Goal: Task Accomplishment & Management: Use online tool/utility

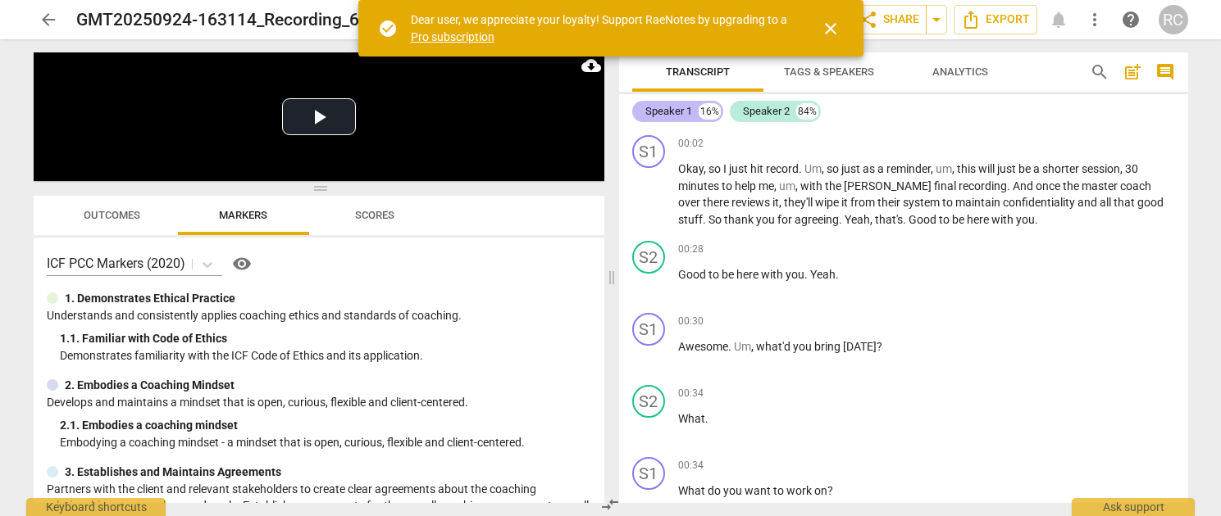
click at [684, 109] on div "Speaker 1" at bounding box center [668, 111] width 47 height 16
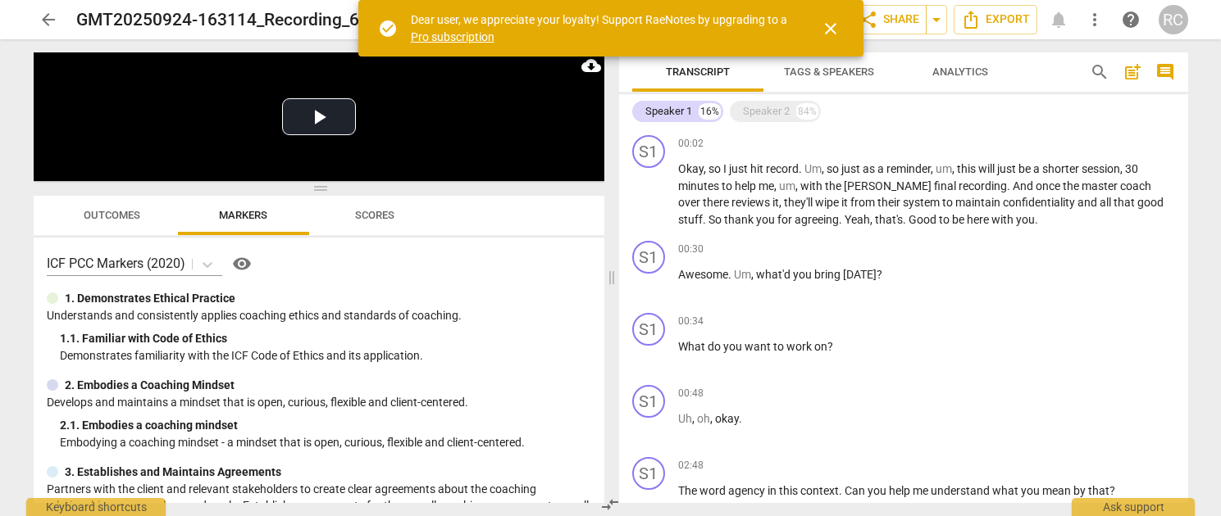
click at [767, 77] on span "Tags & Speakers" at bounding box center [829, 72] width 130 height 22
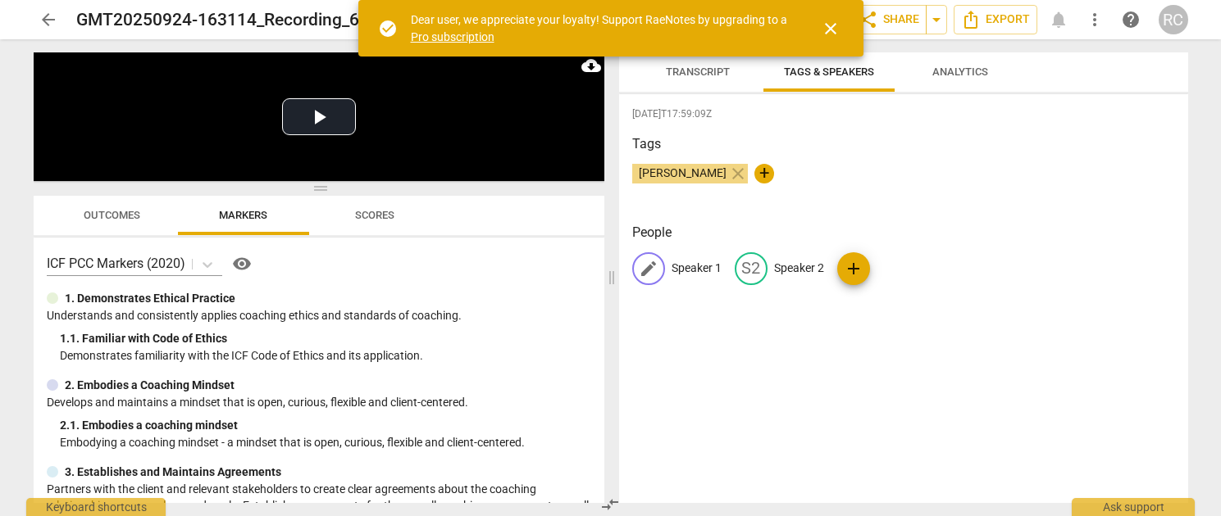
click at [652, 265] on span "edit" at bounding box center [649, 269] width 20 height 20
type input "C"
type input "[PERSON_NAME]"
click at [880, 264] on p "Speaker 2" at bounding box center [905, 268] width 50 height 17
type input "Client"
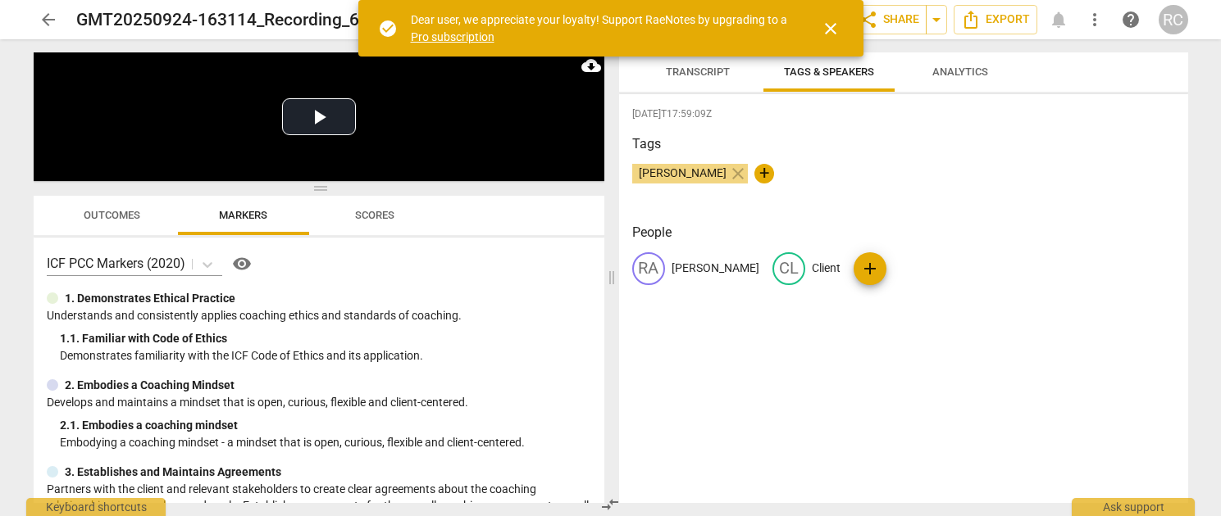
click at [669, 69] on span "Transcript" at bounding box center [698, 72] width 64 height 12
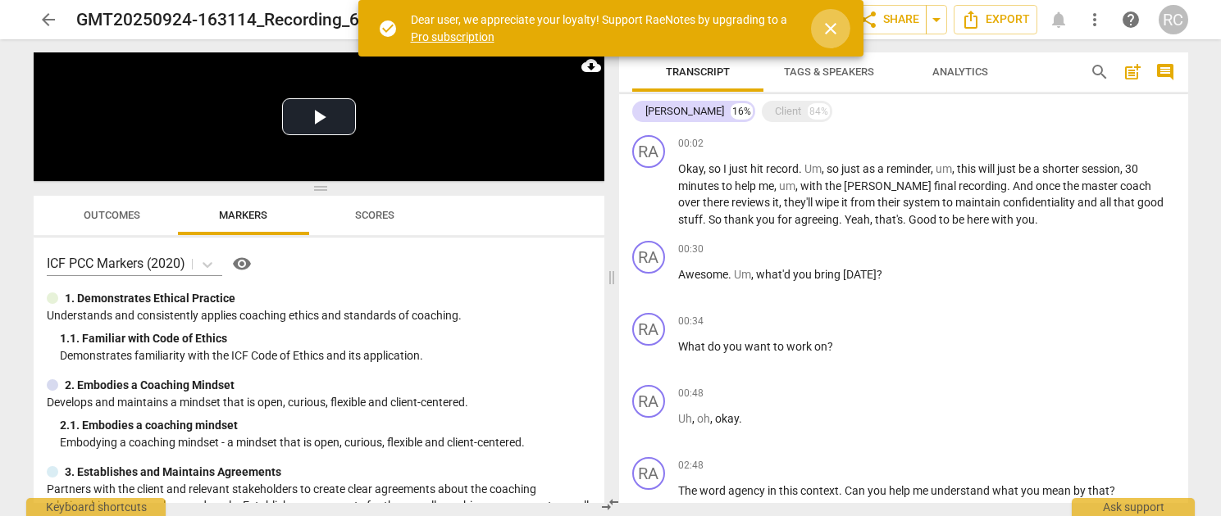
click at [821, 31] on span "close" at bounding box center [831, 29] width 20 height 20
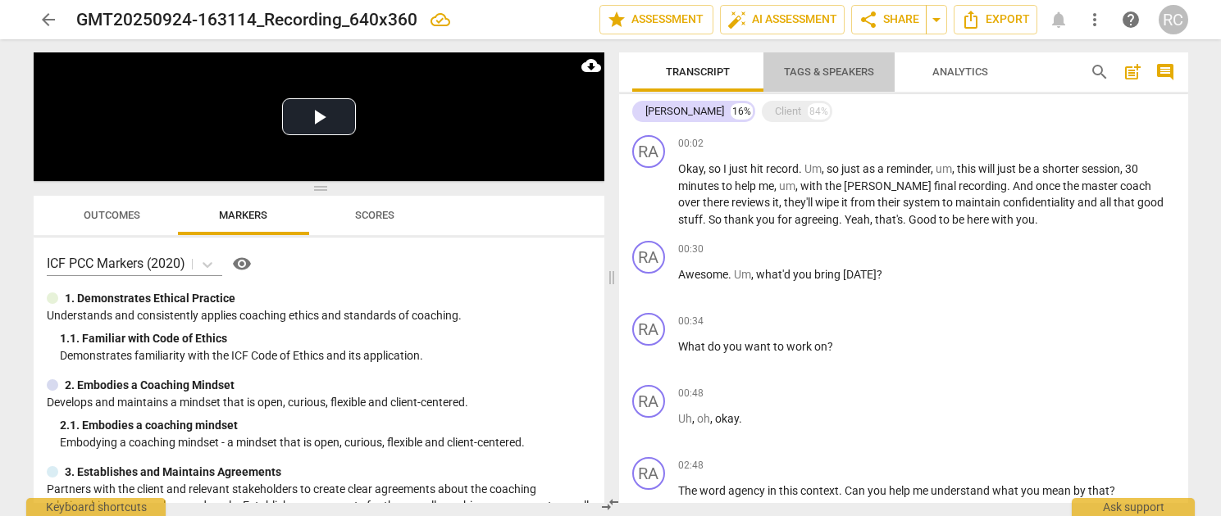
click at [828, 71] on span "Tags & Speakers" at bounding box center [829, 72] width 90 height 12
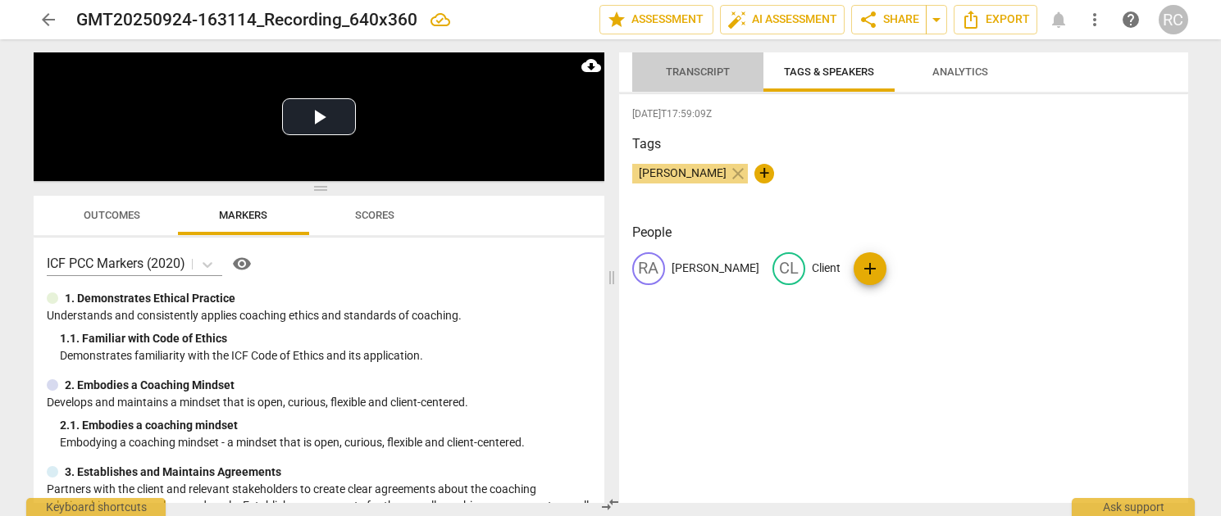
click at [703, 75] on span "Transcript" at bounding box center [698, 72] width 64 height 12
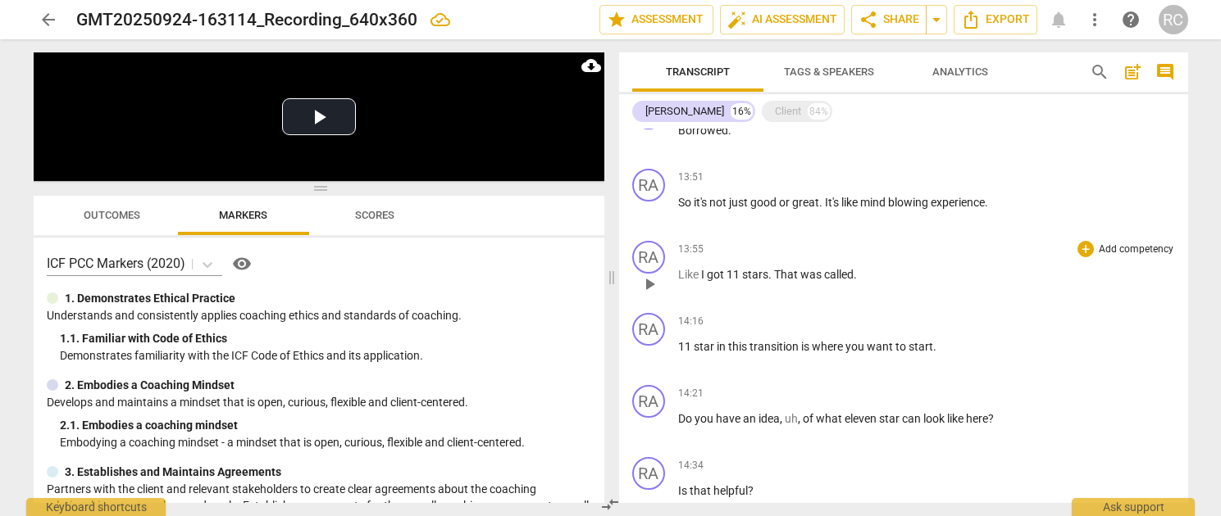
scroll to position [757, 0]
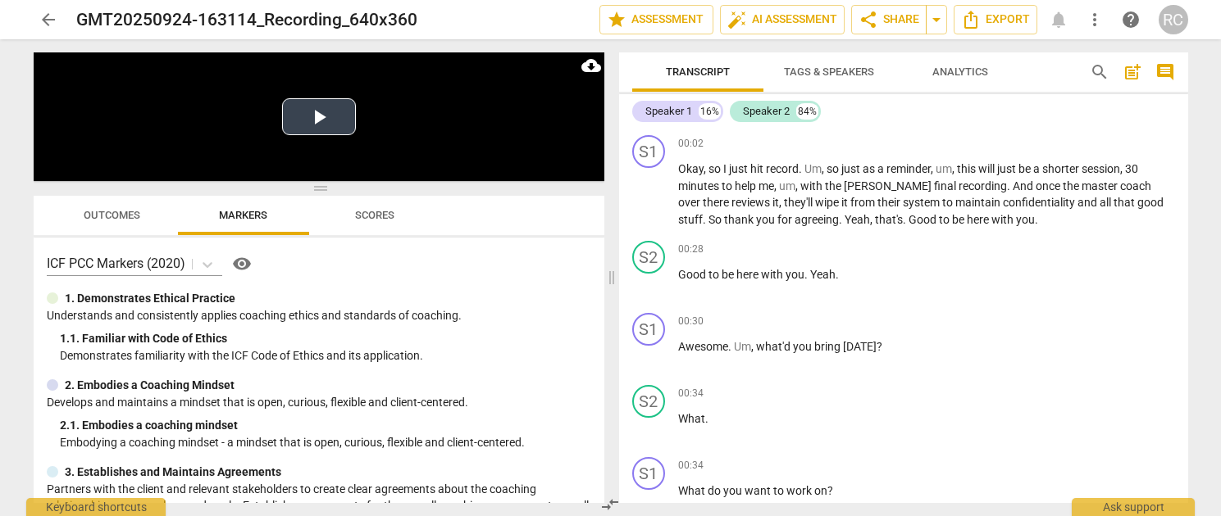
click at [285, 98] on button "Play Video" at bounding box center [319, 116] width 74 height 37
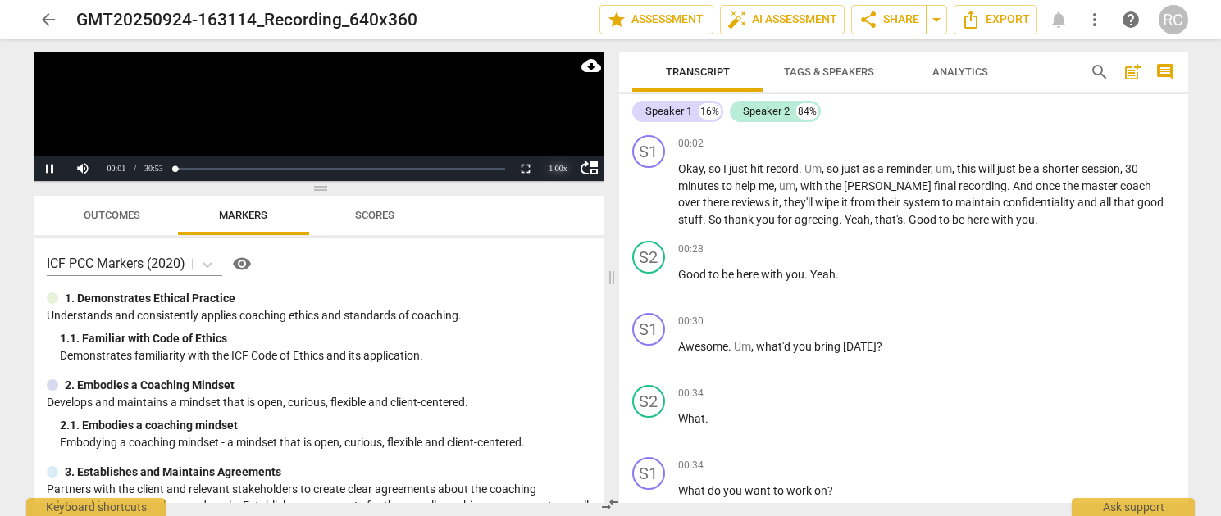
click at [564, 166] on div "1.00 x" at bounding box center [558, 169] width 33 height 25
click at [552, 116] on li "1.25x" at bounding box center [558, 112] width 33 height 18
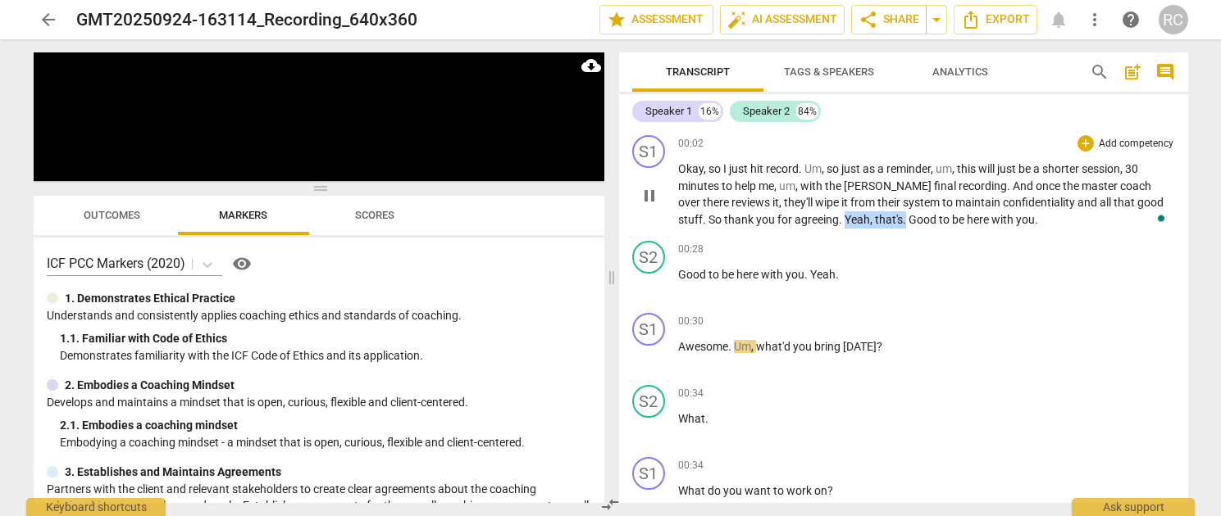
drag, startPoint x: 859, startPoint y: 216, endPoint x: 797, endPoint y: 218, distance: 62.3
click at [797, 218] on p "Okay , so I just hit record . Um , so just as a reminder , um , this will just …" at bounding box center [926, 194] width 497 height 67
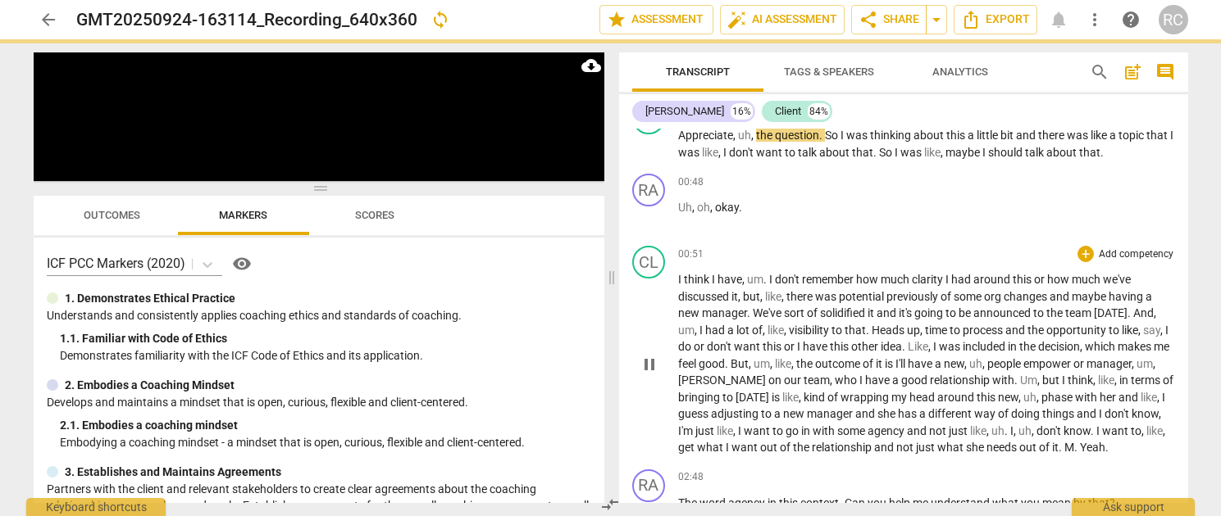
click at [698, 408] on span "guess" at bounding box center [694, 413] width 33 height 13
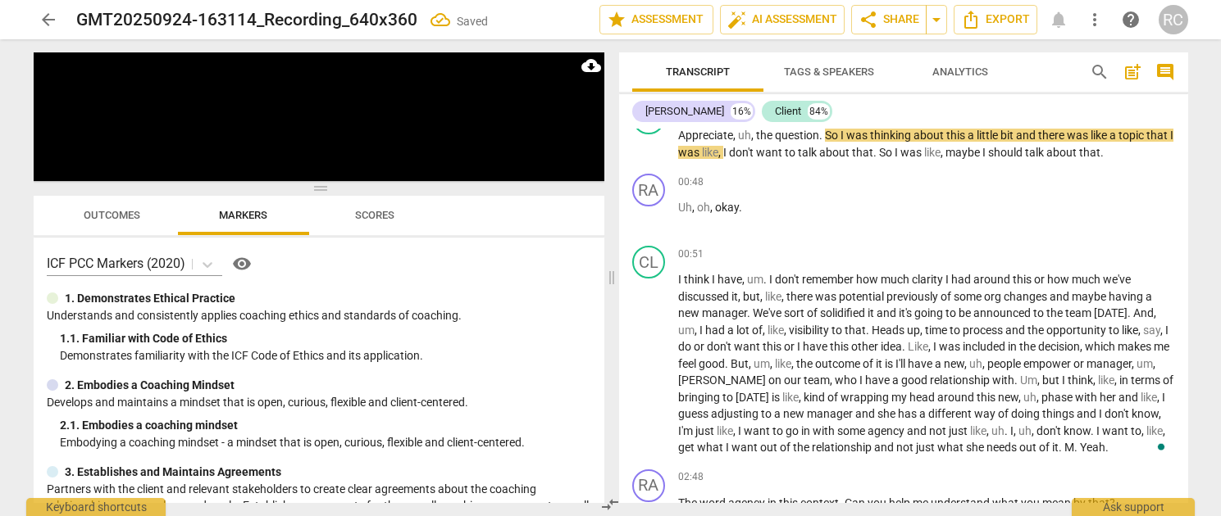
scroll to position [398, 0]
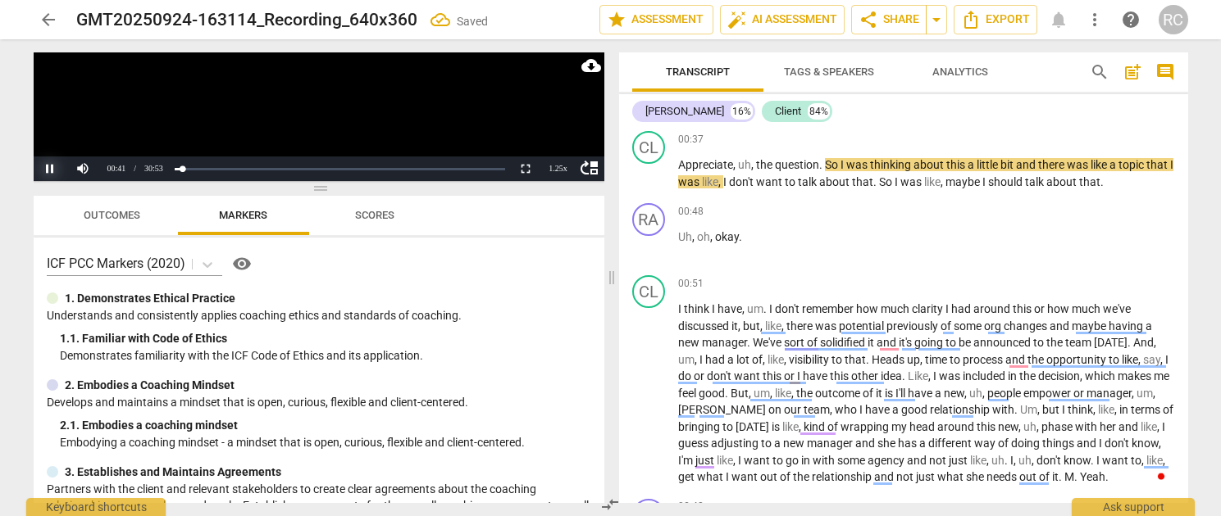
click at [48, 168] on button "Pause" at bounding box center [50, 169] width 33 height 25
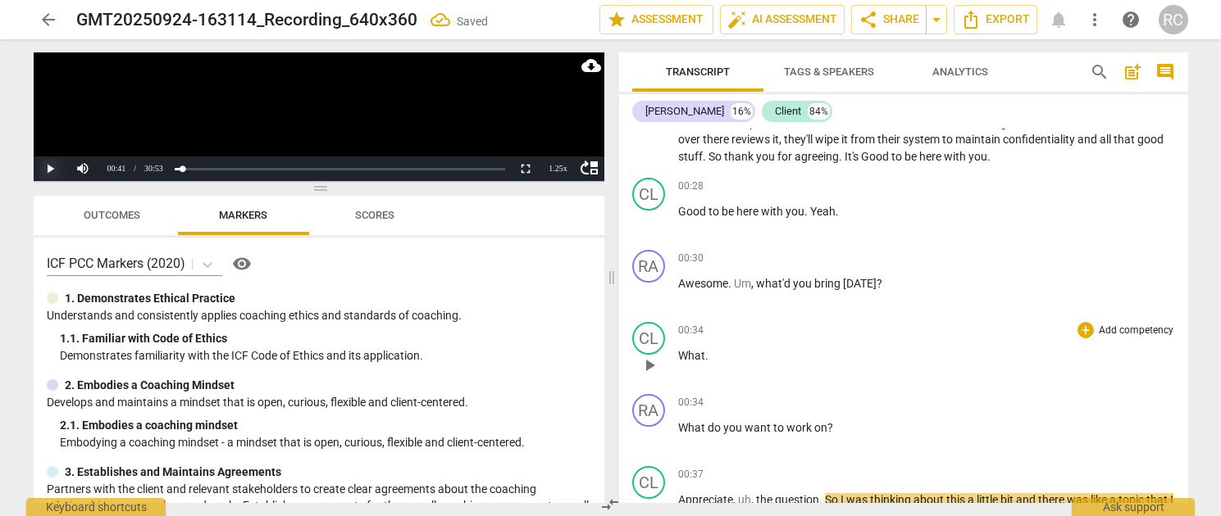
scroll to position [61, 0]
click at [674, 343] on div "CL play_arrow pause" at bounding box center [655, 353] width 46 height 59
click at [704, 364] on p "What ." at bounding box center [926, 357] width 497 height 17
click at [699, 362] on span "What" at bounding box center [691, 357] width 27 height 13
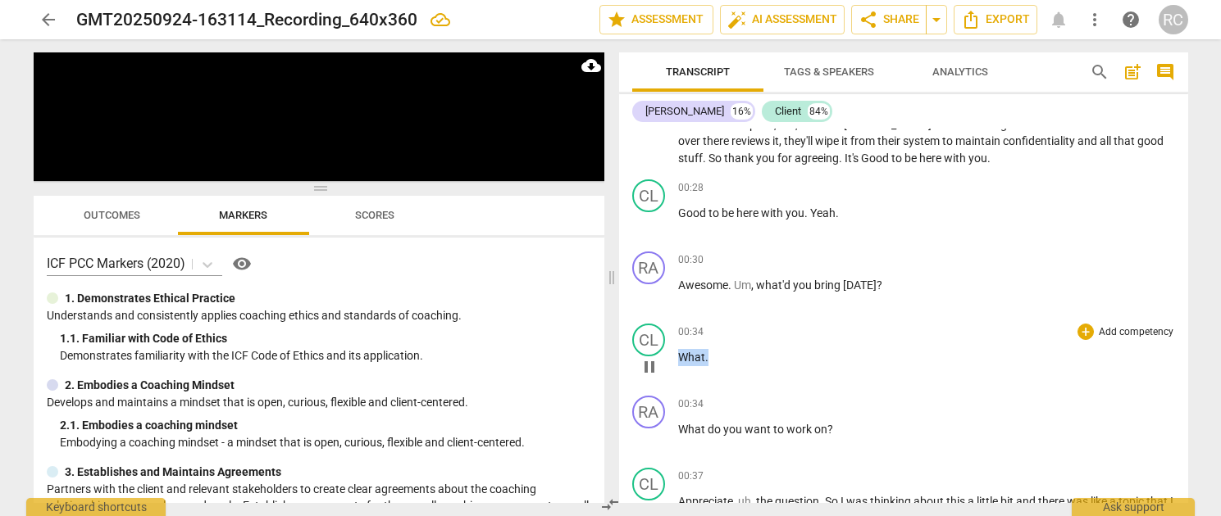
drag, startPoint x: 711, startPoint y: 357, endPoint x: 657, endPoint y: 355, distance: 54.1
click at [657, 355] on div "CL play_arrow pause 00:34 + Add competency keyboard_arrow_right What ." at bounding box center [903, 353] width 569 height 72
click at [738, 352] on p at bounding box center [926, 366] width 497 height 34
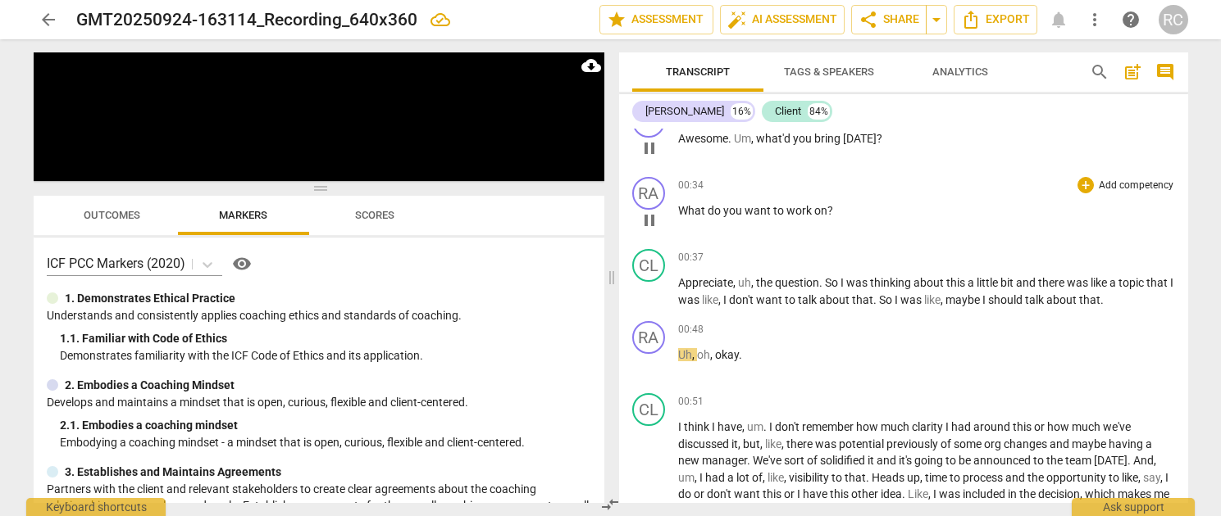
scroll to position [219, 0]
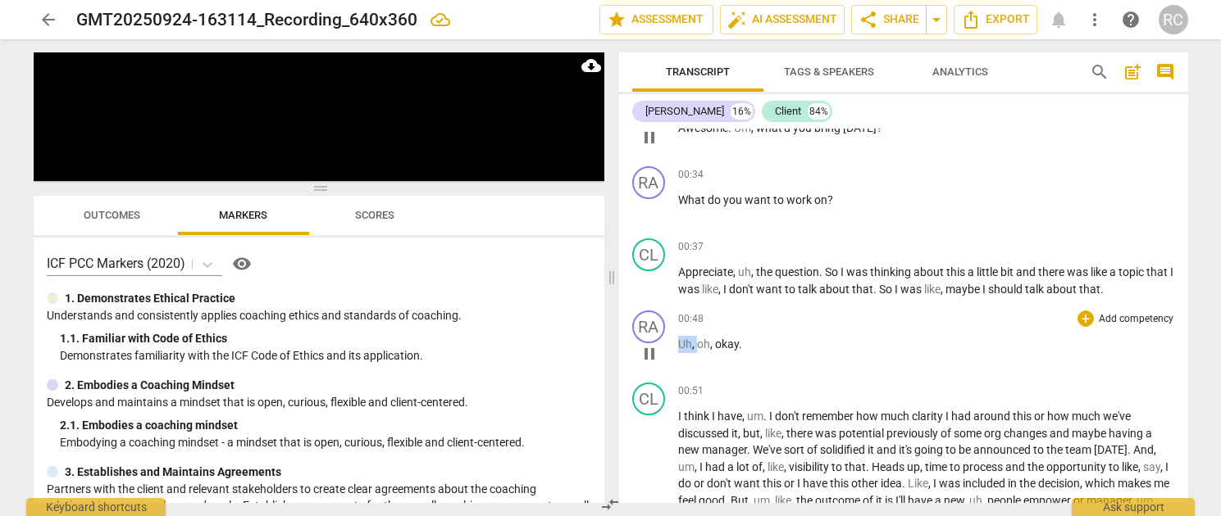
drag, startPoint x: 697, startPoint y: 346, endPoint x: 655, endPoint y: 345, distance: 41.8
click at [655, 345] on div "RA play_arrow pause 00:48 + Add competency keyboard_arrow_right Uh , oh , okay ." at bounding box center [903, 340] width 569 height 72
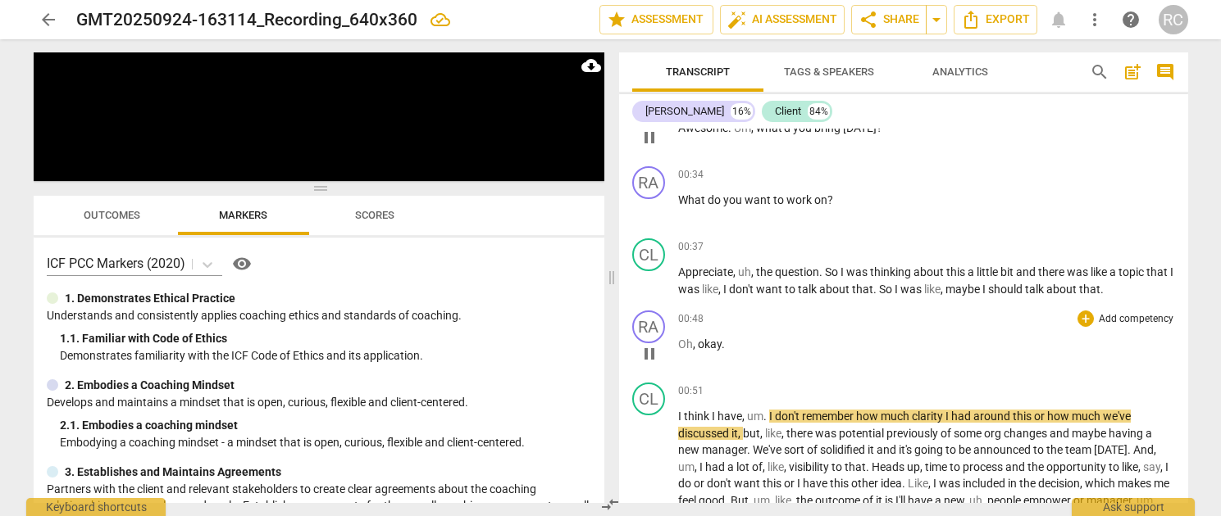
click at [862, 347] on p "Oh , okay ." at bounding box center [926, 344] width 497 height 17
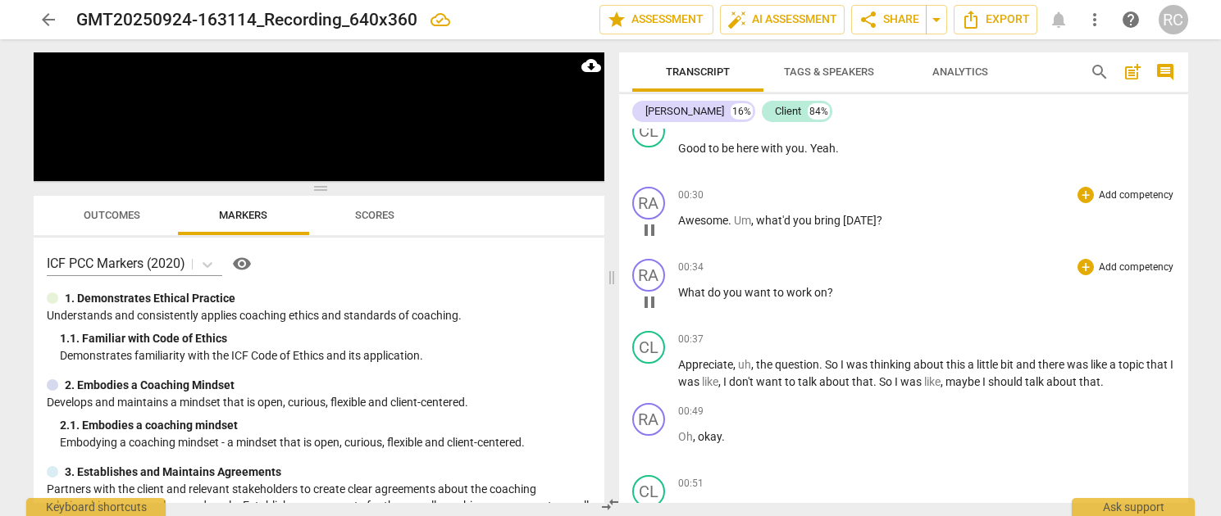
scroll to position [111, 0]
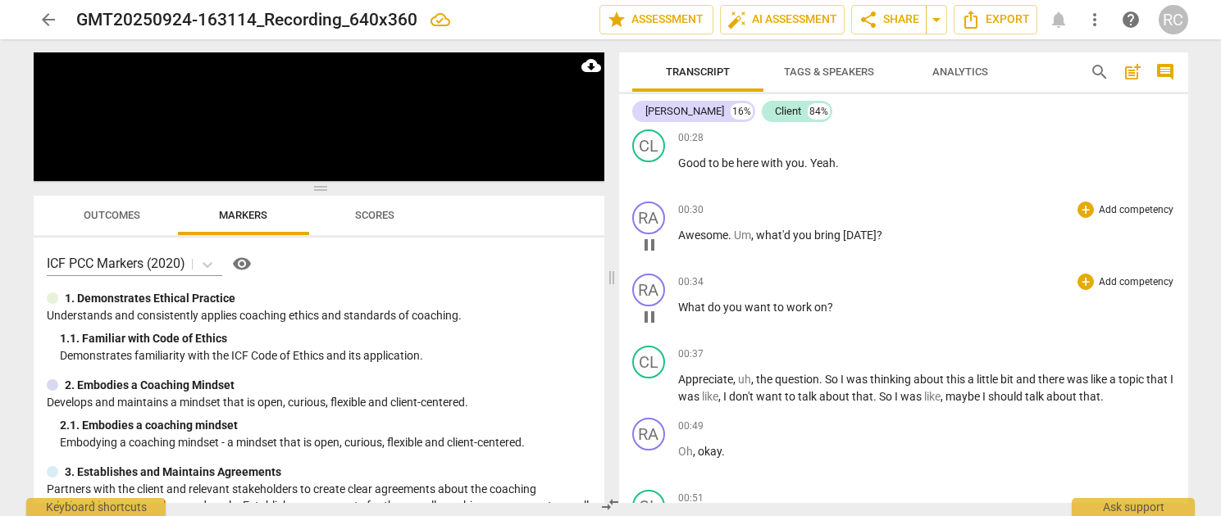
click at [1089, 289] on div "+ Add competency" at bounding box center [1126, 282] width 98 height 16
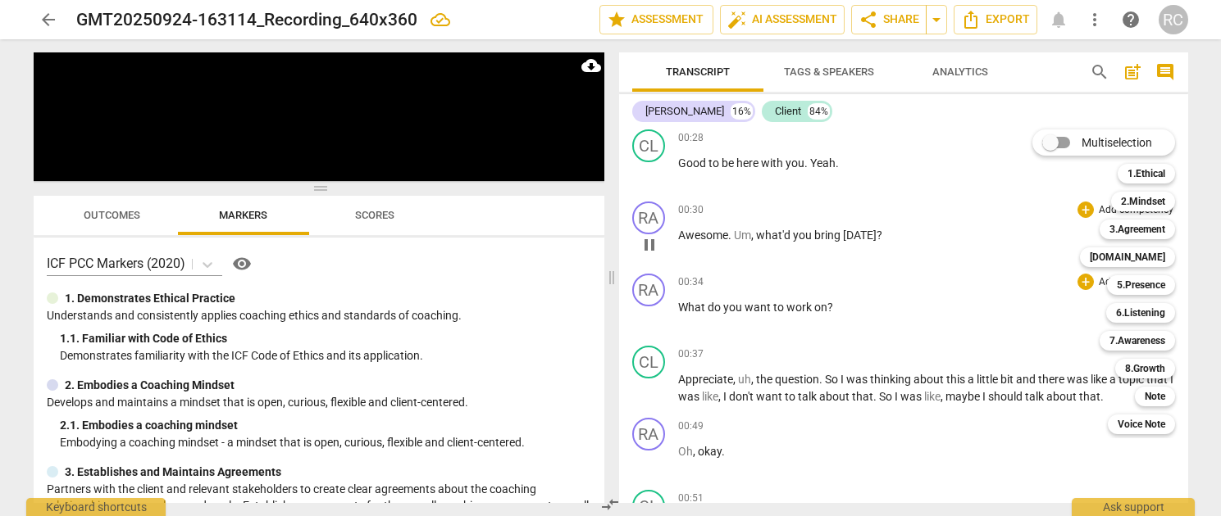
click at [912, 316] on div at bounding box center [610, 258] width 1221 height 516
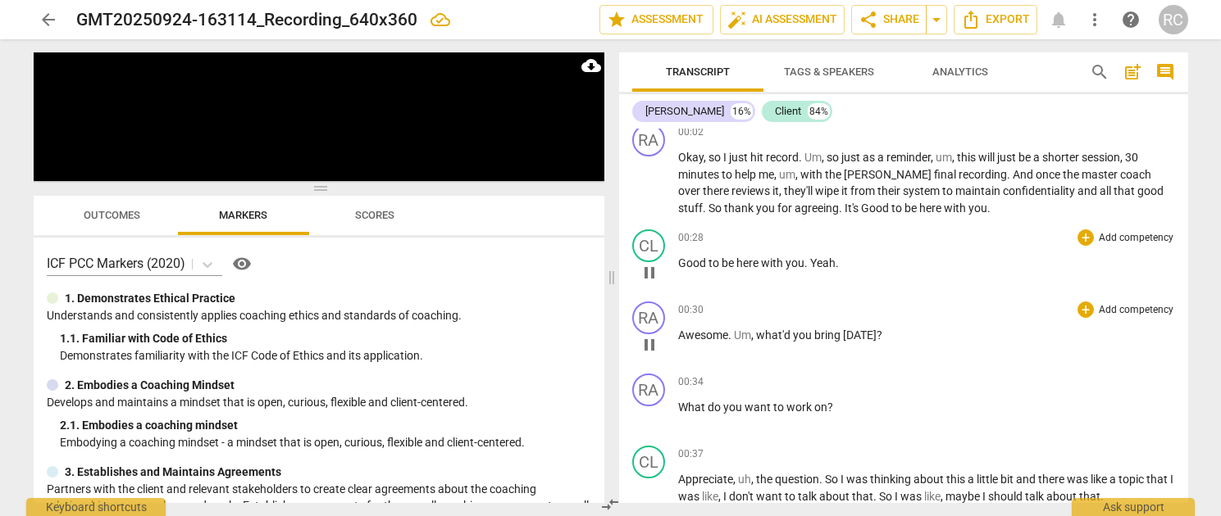
scroll to position [0, 0]
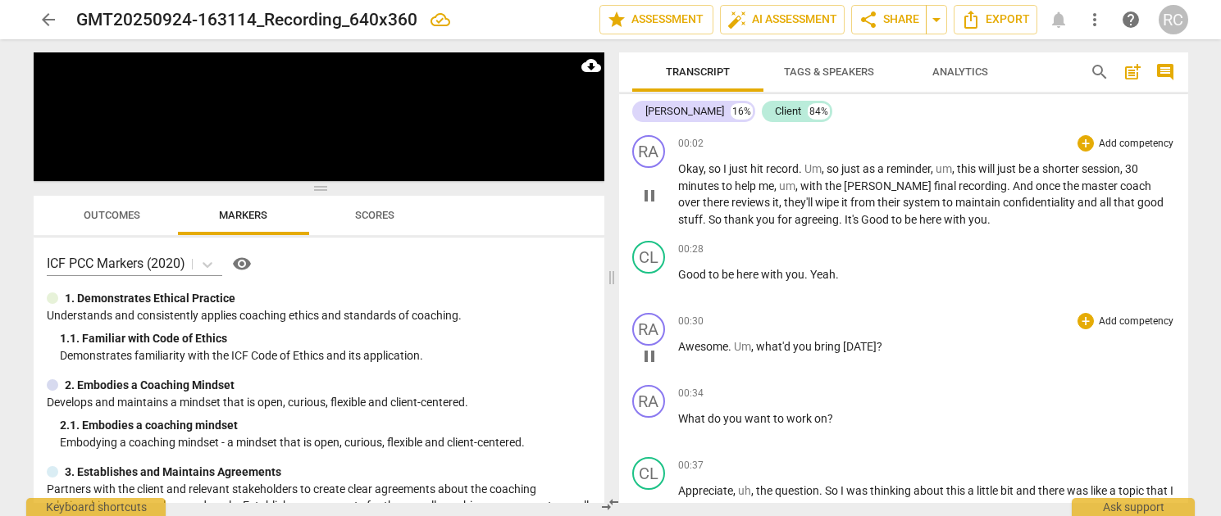
click at [1107, 138] on p "Add competency" at bounding box center [1136, 144] width 78 height 15
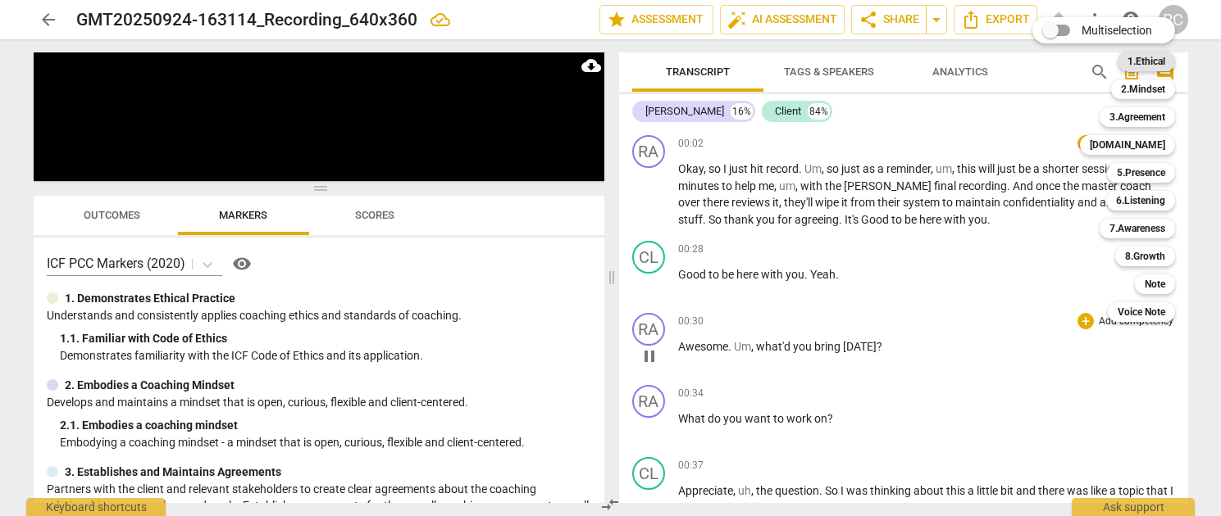
click at [1132, 65] on b "1.Ethical" at bounding box center [1146, 62] width 38 height 20
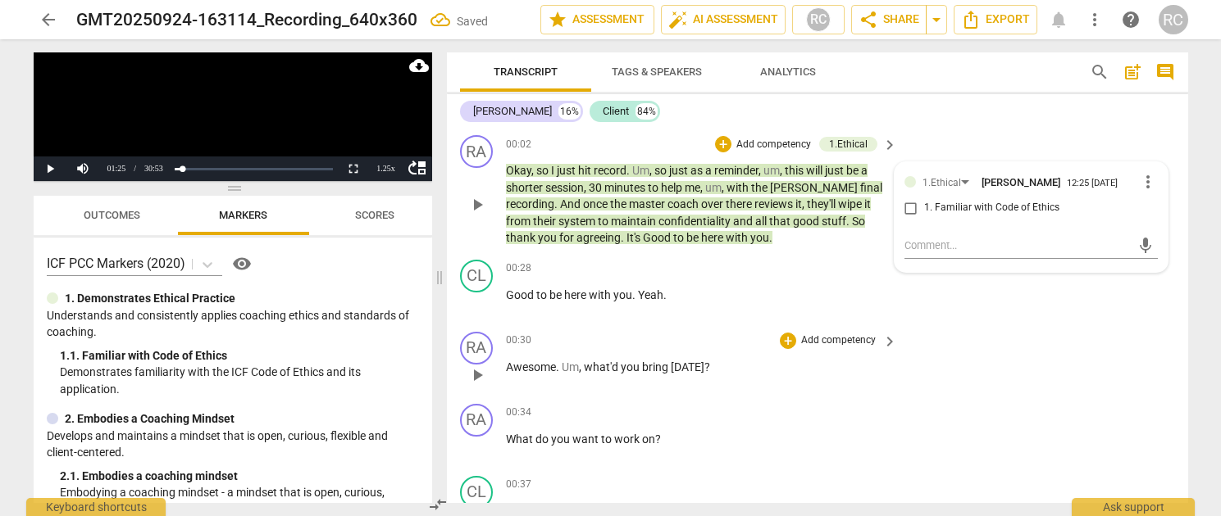
click at [943, 205] on span "1. Familiar with Code of Ethics" at bounding box center [991, 208] width 135 height 15
click at [924, 205] on input "1. Familiar with Code of Ethics" at bounding box center [911, 208] width 26 height 20
checkbox input "true"
click at [1052, 363] on div "RA play_arrow pause 00:30 + Add competency keyboard_arrow_right Awesome . Um , …" at bounding box center [817, 361] width 741 height 72
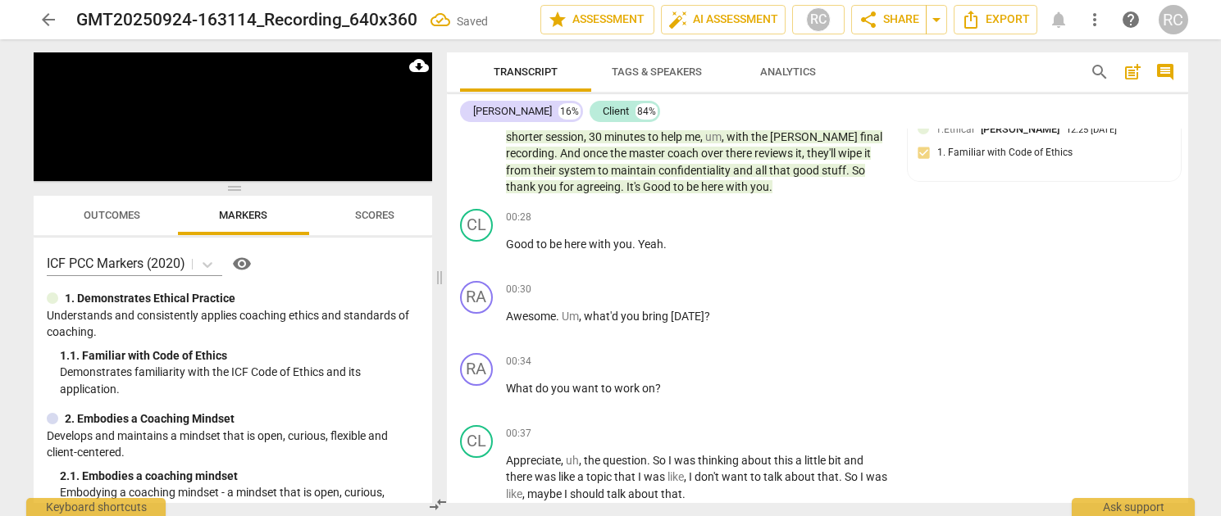
scroll to position [74, 0]
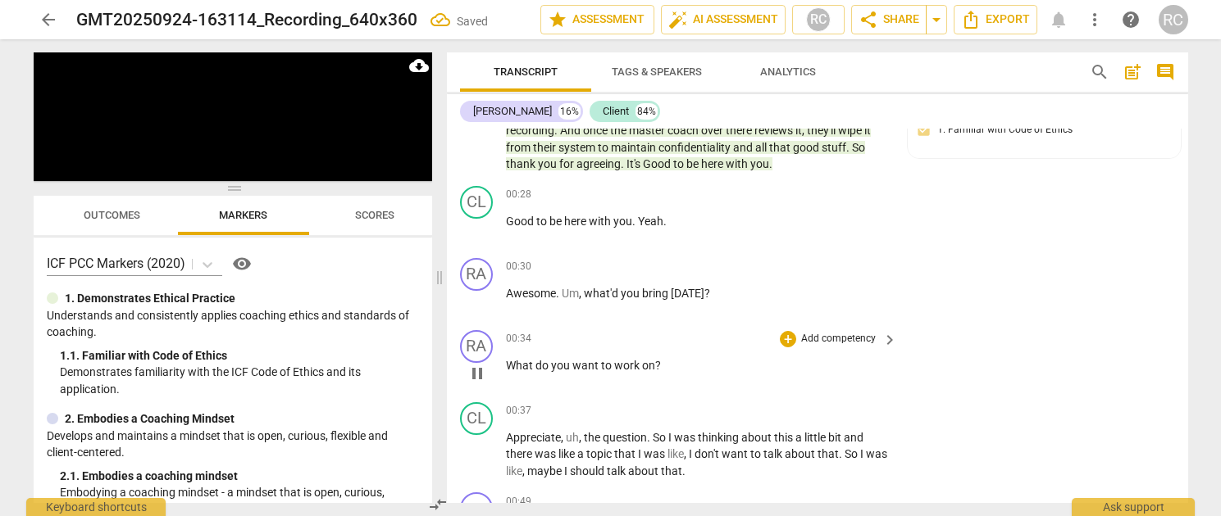
click at [850, 334] on p "Add competency" at bounding box center [838, 339] width 78 height 15
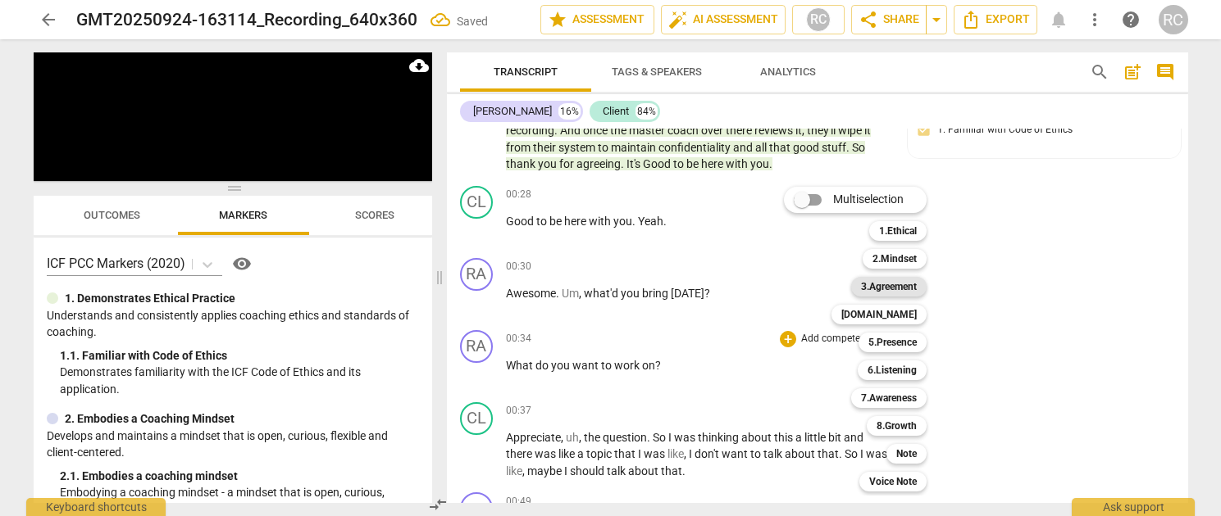
click at [893, 286] on b "3.Agreement" at bounding box center [889, 287] width 56 height 20
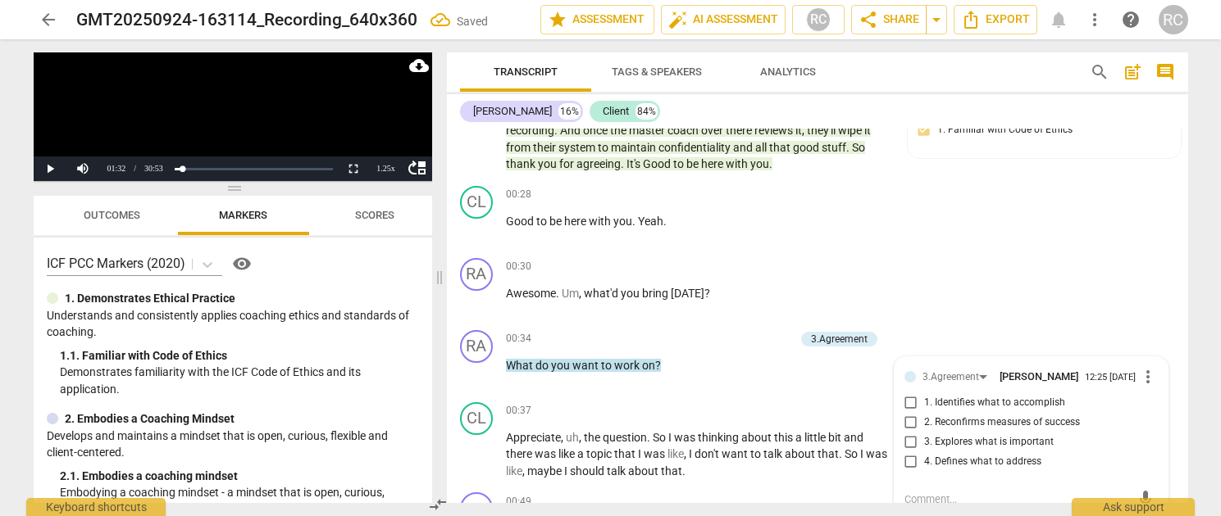
scroll to position [82, 0]
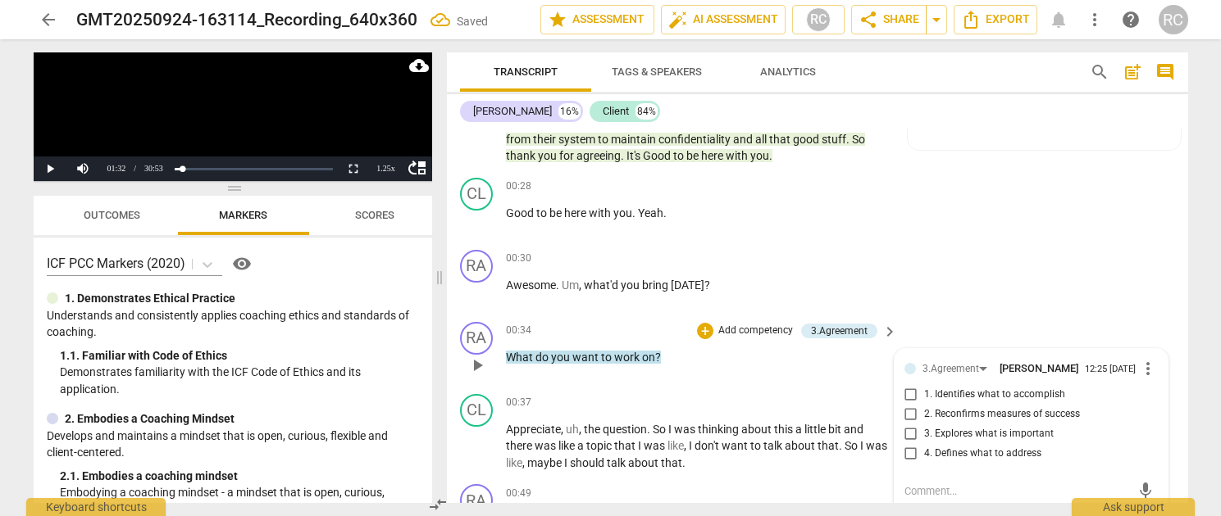
click at [907, 401] on input "1. Identifies what to accomplish" at bounding box center [911, 395] width 26 height 20
checkbox input "true"
click at [1081, 270] on div "RA play_arrow pause 00:30 + Add competency keyboard_arrow_right Awesome . Um , …" at bounding box center [817, 279] width 741 height 72
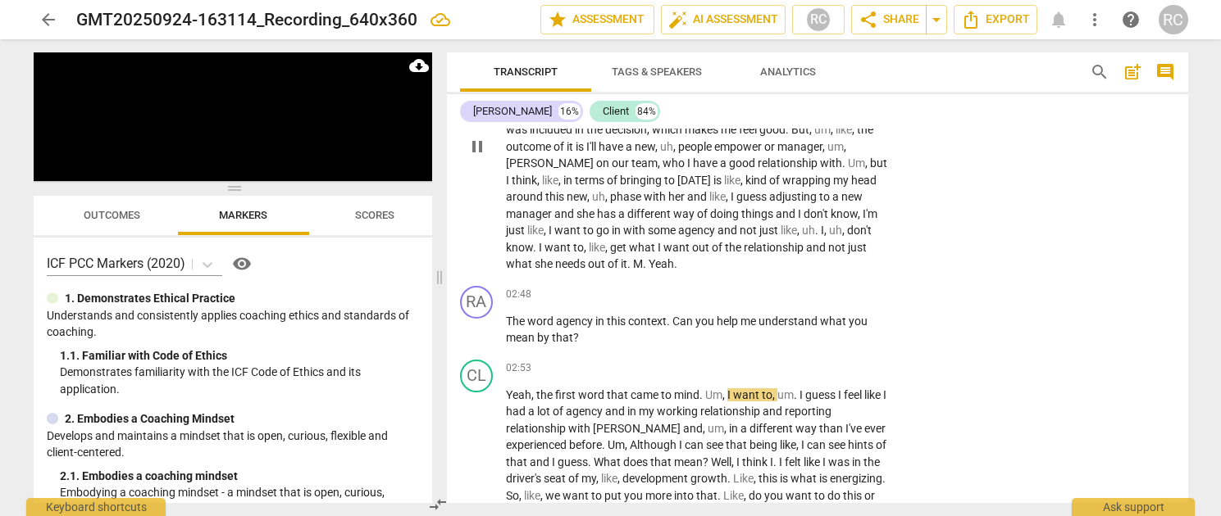
scroll to position [684, 0]
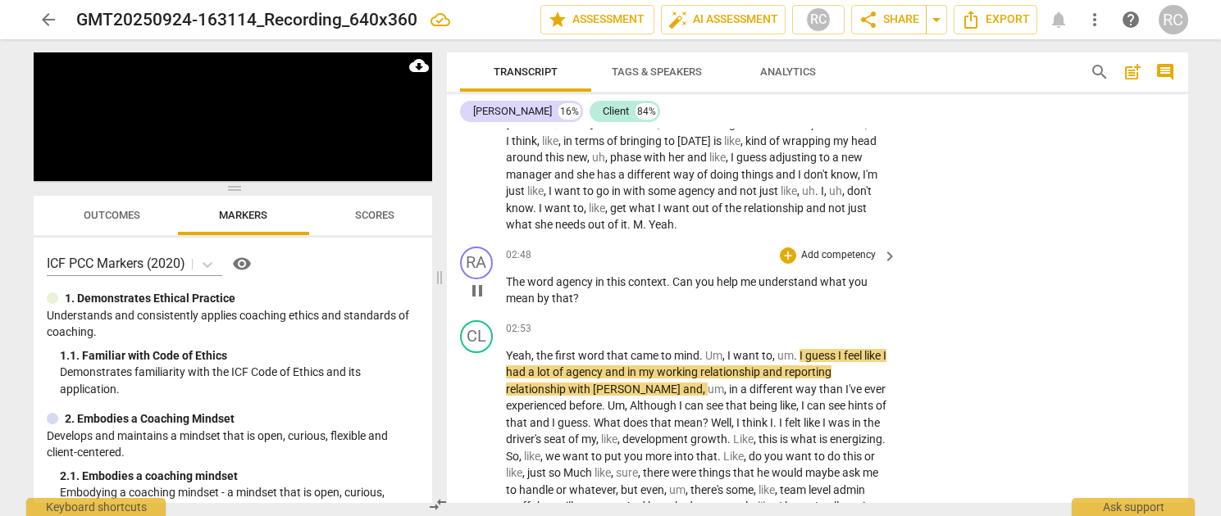
click at [856, 264] on div "+ Add competency keyboard_arrow_right" at bounding box center [837, 256] width 122 height 18
click at [872, 252] on p "Add competency" at bounding box center [838, 255] width 78 height 15
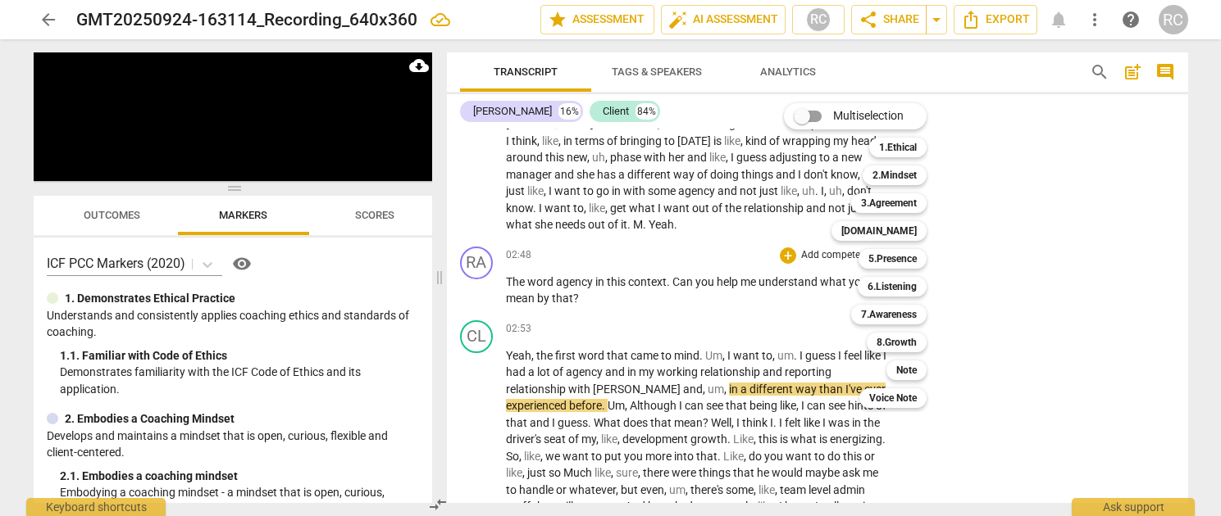
drag, startPoint x: 207, startPoint y: 138, endPoint x: 224, endPoint y: 127, distance: 19.6
click at [207, 137] on div at bounding box center [610, 258] width 1221 height 516
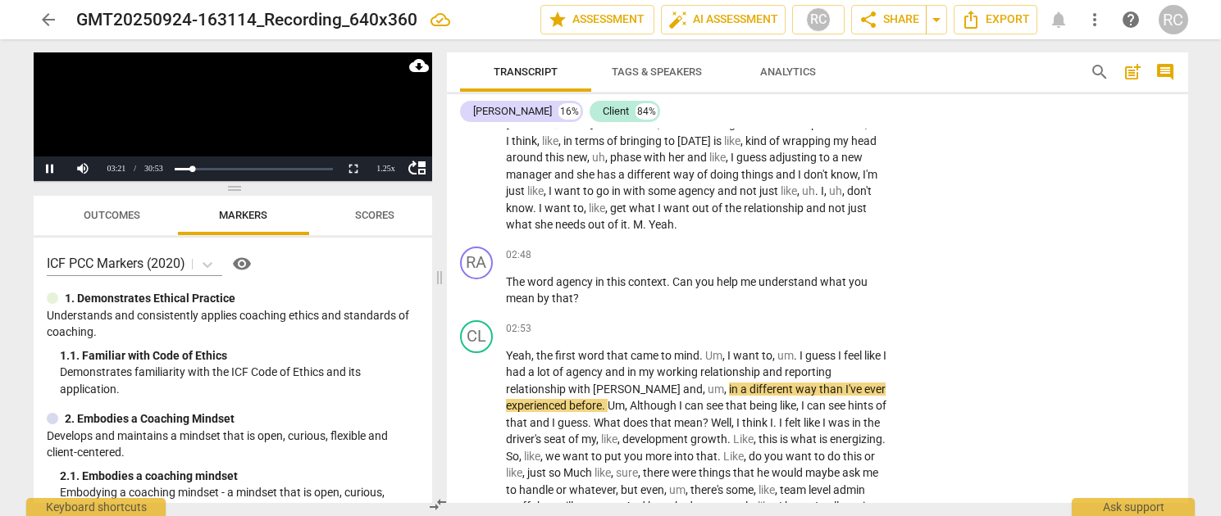
click at [226, 125] on video at bounding box center [233, 116] width 398 height 129
click at [887, 257] on span "keyboard_arrow_right" at bounding box center [890, 257] width 20 height 20
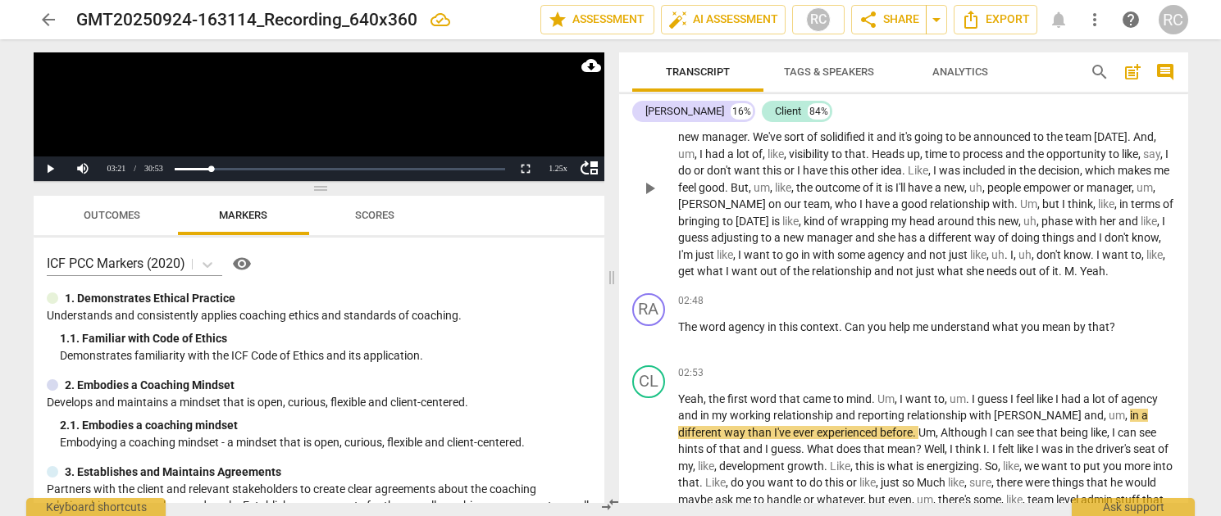
scroll to position [529, 0]
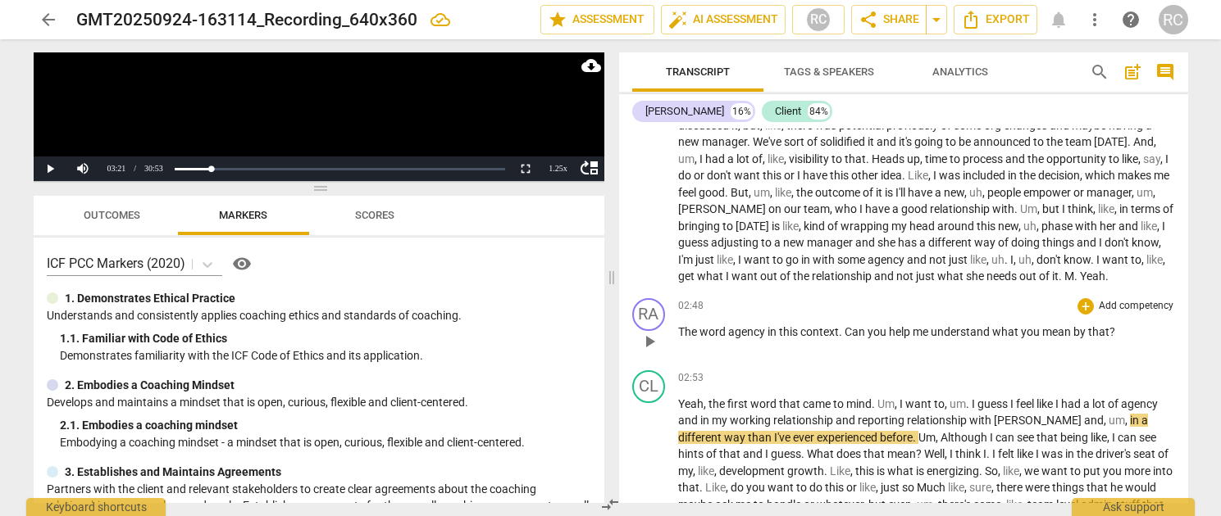
click at [1122, 309] on p "Add competency" at bounding box center [1136, 306] width 78 height 15
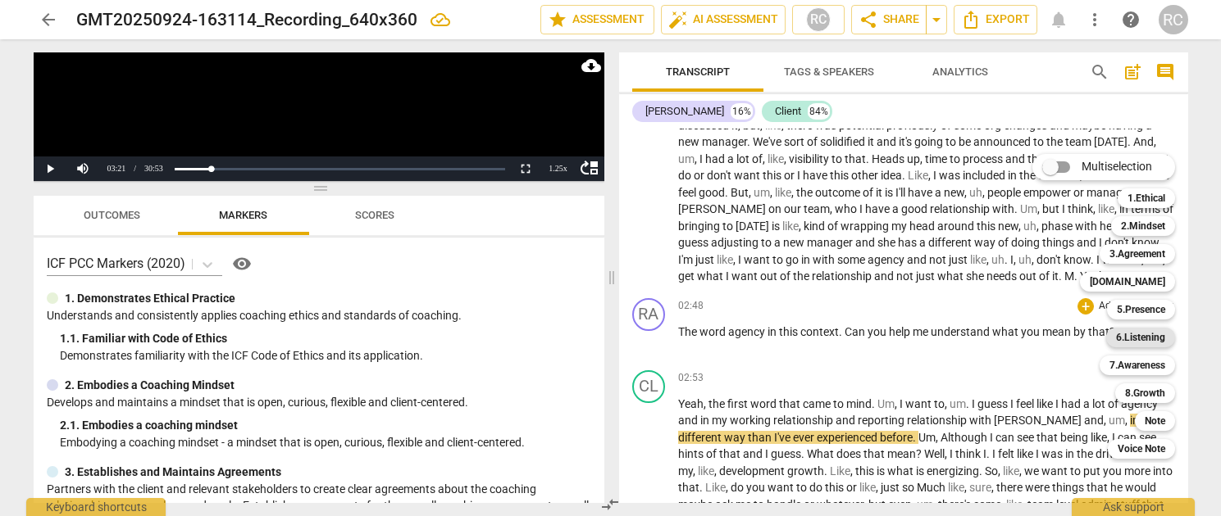
click at [1139, 339] on b "6.Listening" at bounding box center [1140, 338] width 49 height 20
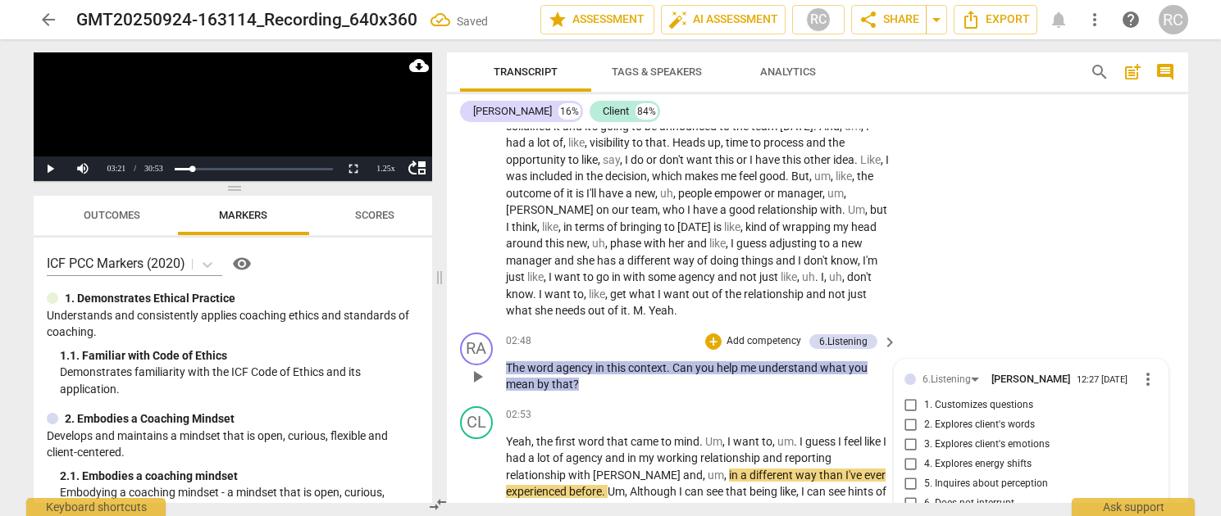
scroll to position [849, 0]
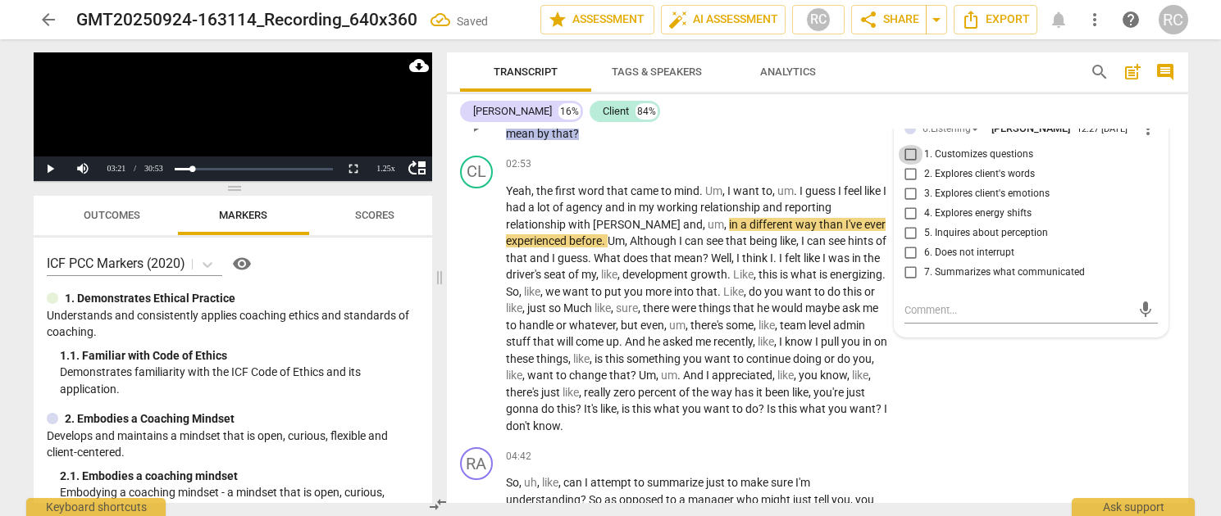
click at [909, 159] on input "1. Customizes questions" at bounding box center [911, 155] width 26 height 20
click at [899, 148] on div "6.Listening Rachel Cougan 12:27 09-24-2025 more_vert 1. Customizes questions 2.…" at bounding box center [1030, 223] width 273 height 228
click at [905, 158] on input "1. Customizes questions" at bounding box center [911, 155] width 26 height 20
click at [909, 158] on input "1. Customizes questions" at bounding box center [911, 155] width 26 height 20
checkbox input "false"
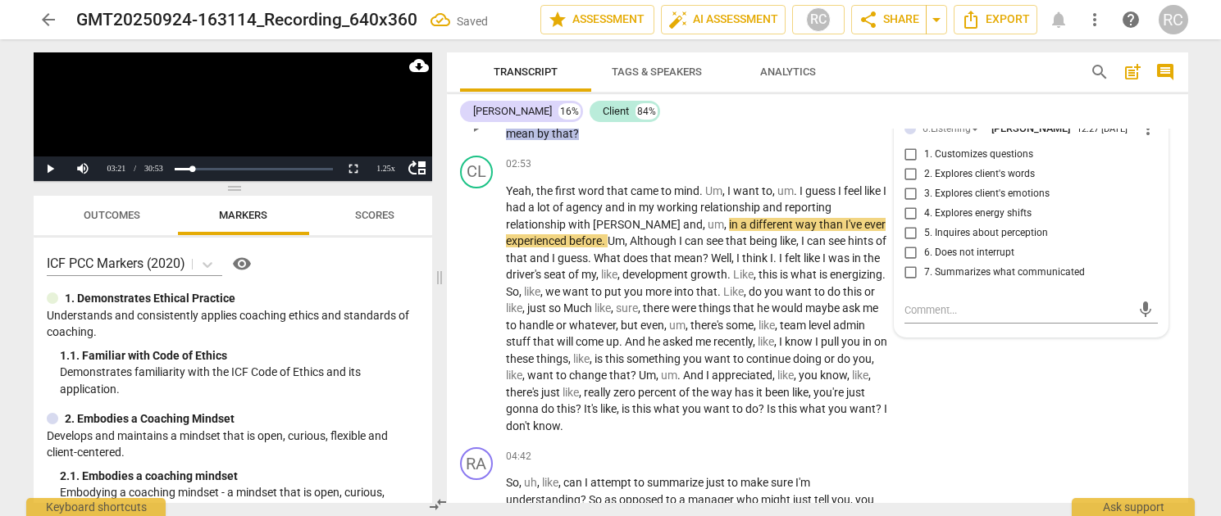
click at [910, 175] on input "2. Explores client's words" at bounding box center [911, 175] width 26 height 20
checkbox input "true"
click at [1091, 429] on div "CL play_arrow pause 02:53 + Add competency keyboard_arrow_right Yeah , the firs…" at bounding box center [817, 295] width 741 height 293
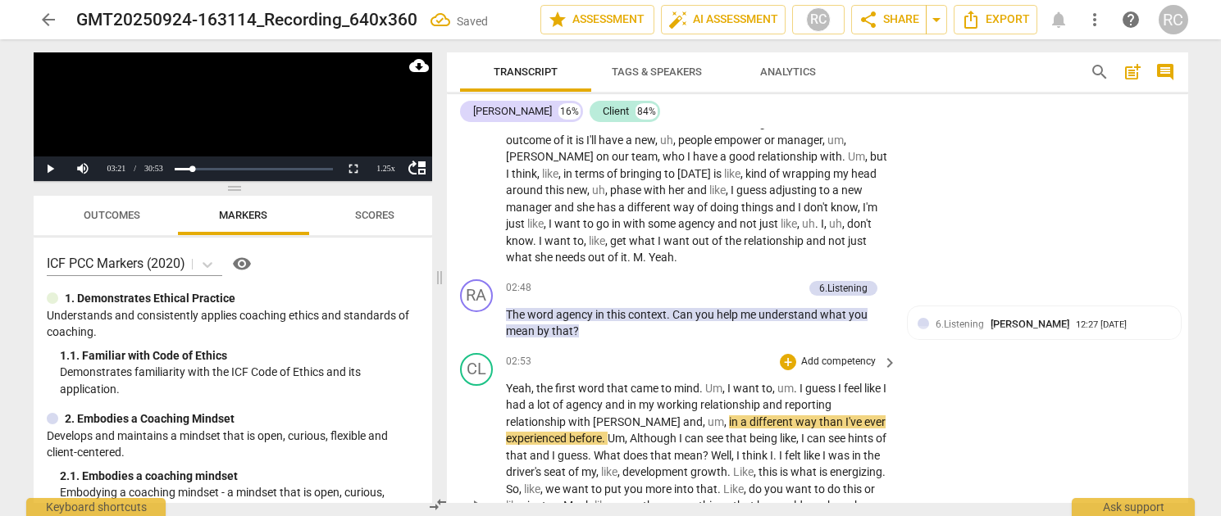
scroll to position [651, 0]
click at [45, 171] on button "Play" at bounding box center [50, 169] width 33 height 25
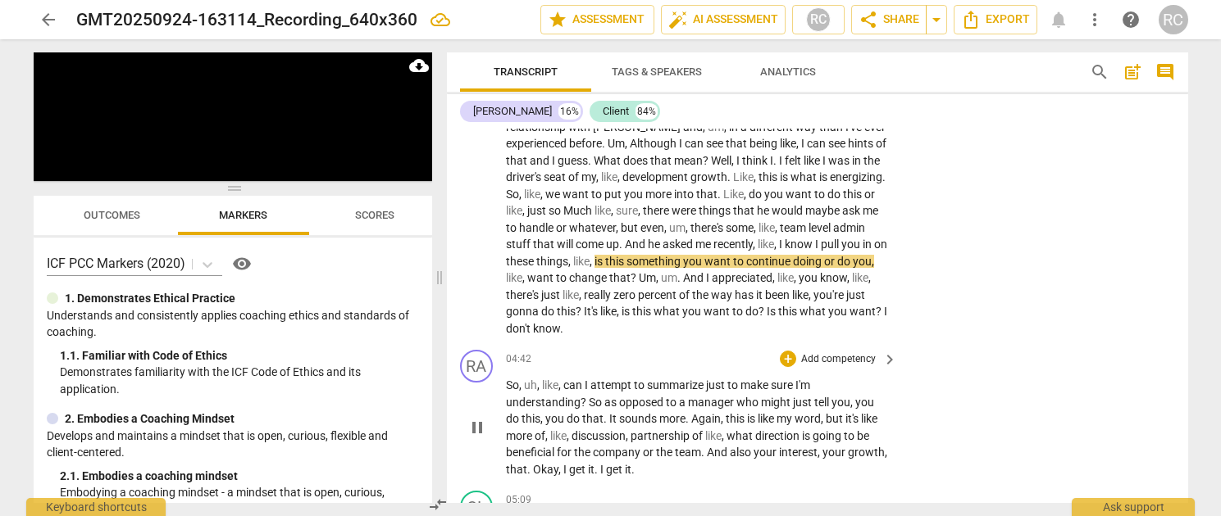
scroll to position [948, 0]
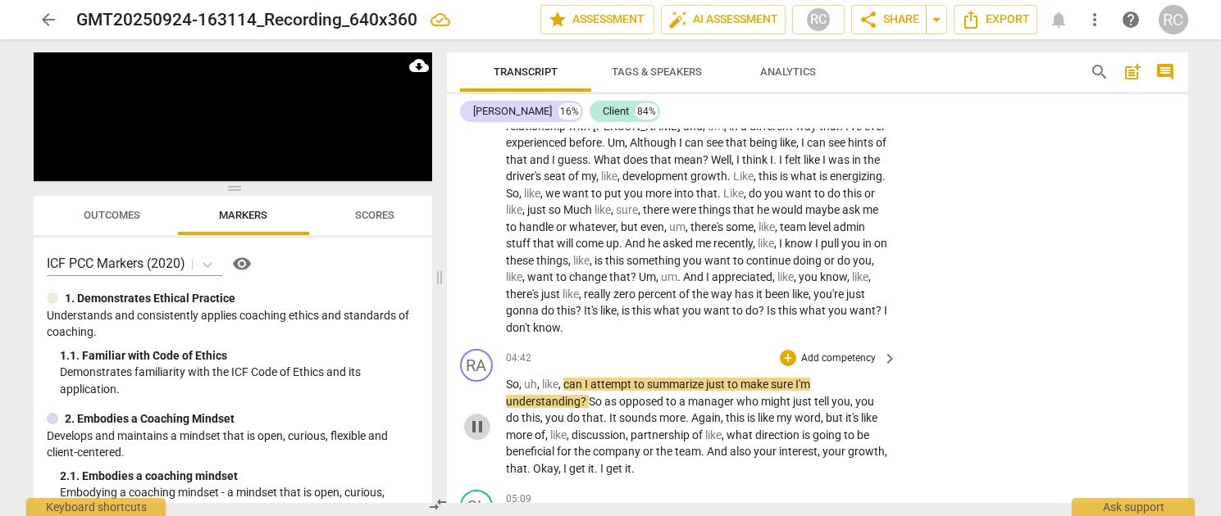
click at [477, 428] on span "pause" at bounding box center [477, 427] width 20 height 20
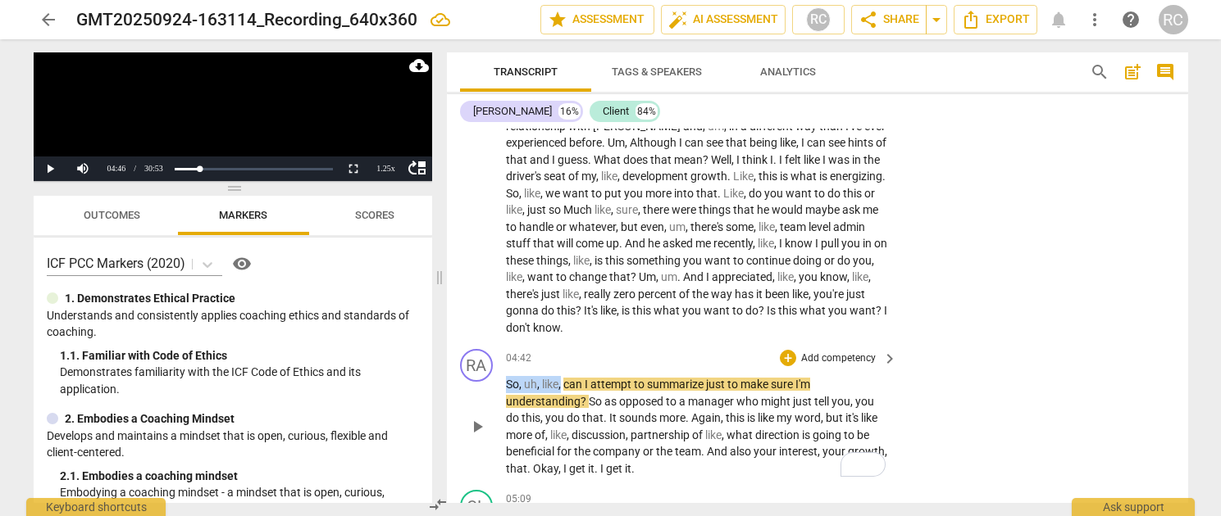
drag, startPoint x: 562, startPoint y: 383, endPoint x: 507, endPoint y: 380, distance: 55.8
click at [507, 381] on p "So , uh , like , can I attempt to summarize just to make sure I'm understanding…" at bounding box center [698, 426] width 384 height 101
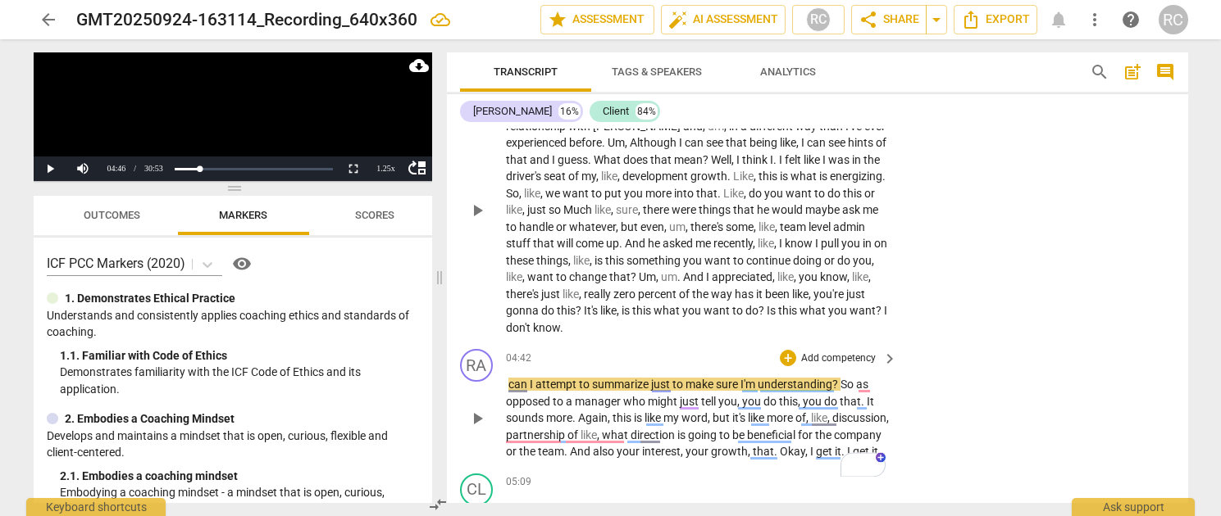
drag, startPoint x: 653, startPoint y: 327, endPoint x: 675, endPoint y: 330, distance: 22.3
click at [653, 327] on p "Yeah , the first word that came to mind . Um , I want to , um . I guess I feel …" at bounding box center [698, 210] width 384 height 252
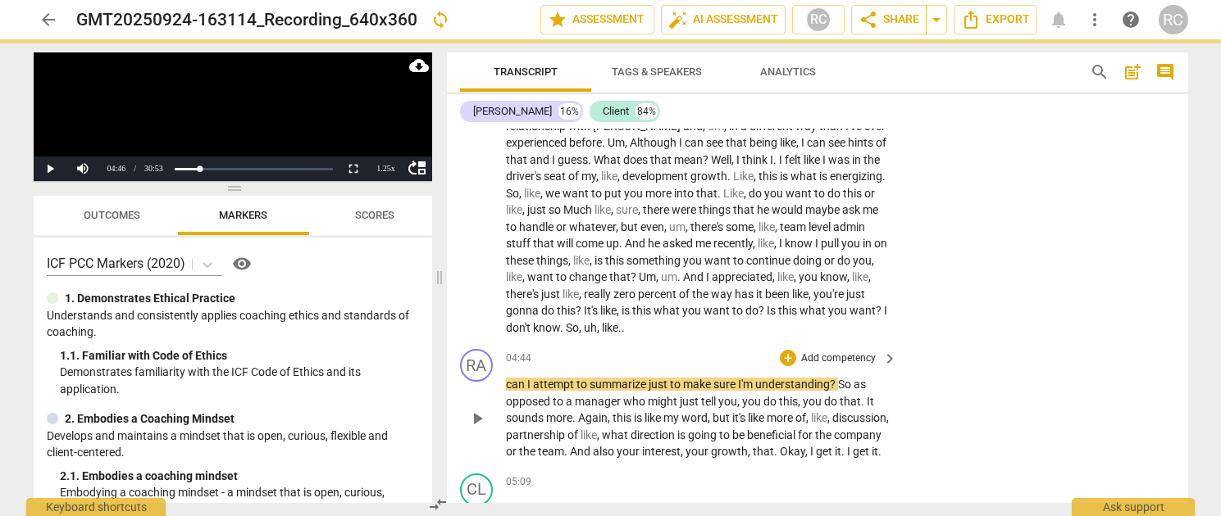
click at [508, 387] on span "can" at bounding box center [516, 384] width 21 height 13
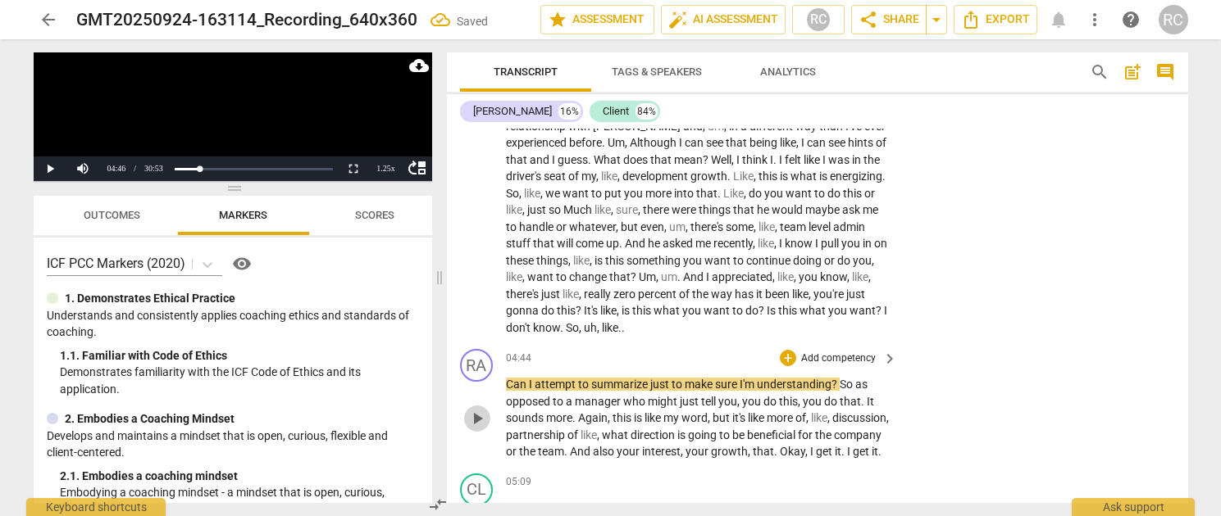
click at [472, 424] on span "play_arrow" at bounding box center [477, 419] width 20 height 20
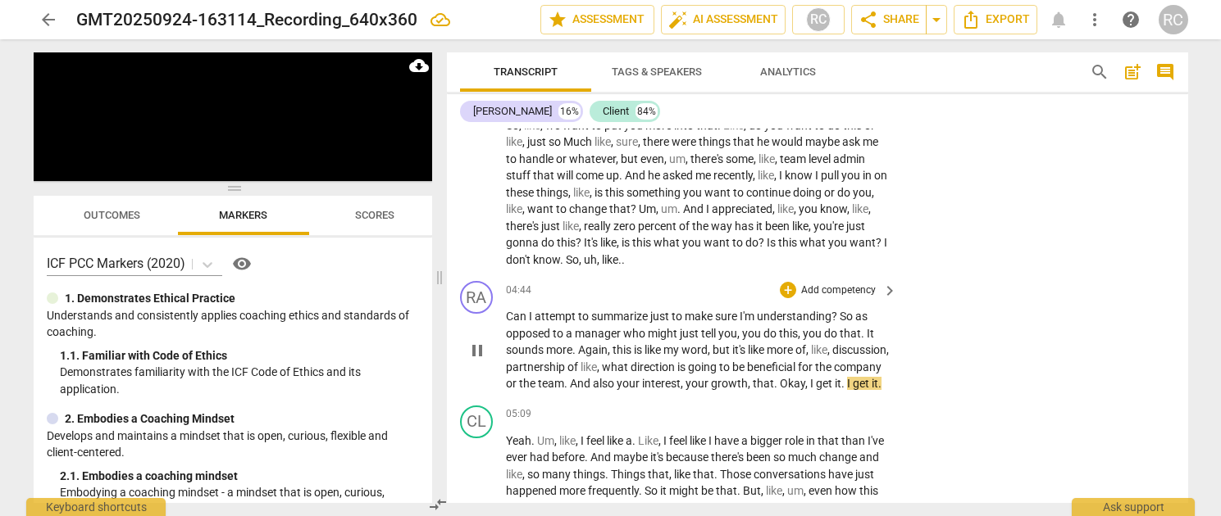
scroll to position [1043, 0]
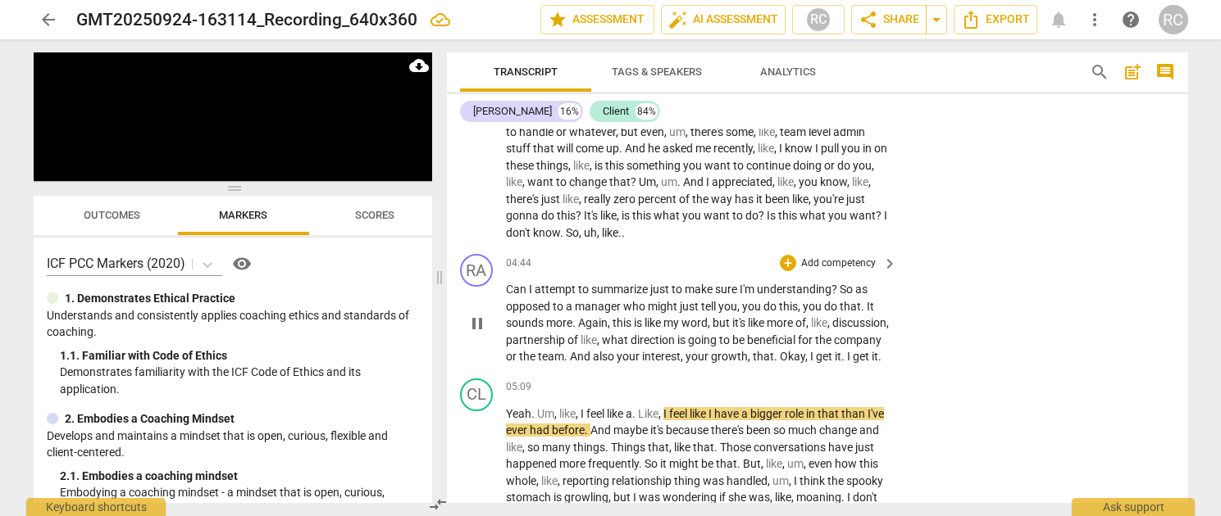
click at [780, 355] on span "." at bounding box center [777, 356] width 6 height 13
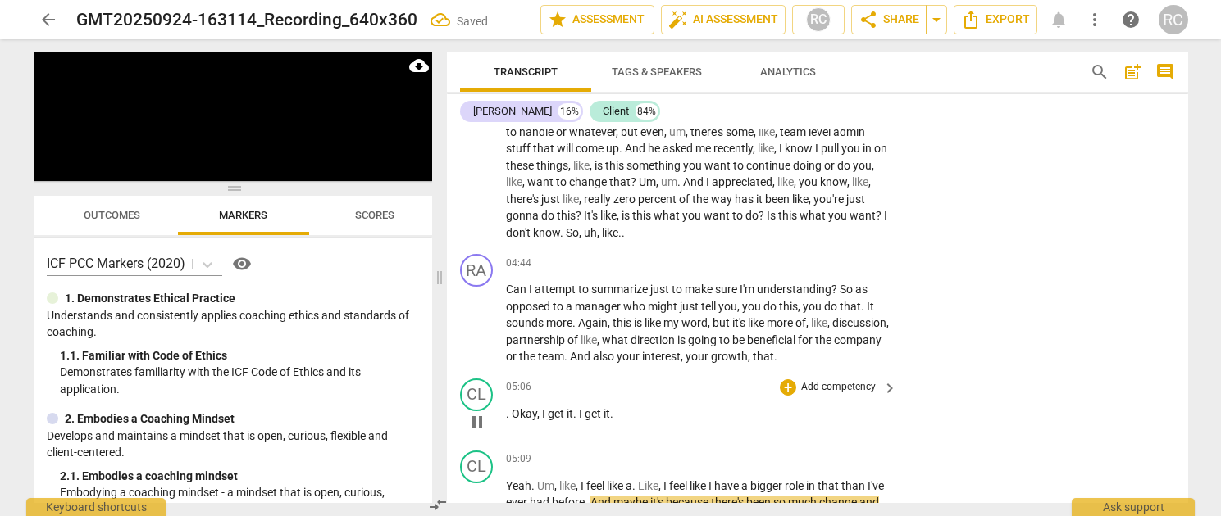
click at [515, 416] on span "Okay" at bounding box center [524, 413] width 25 height 13
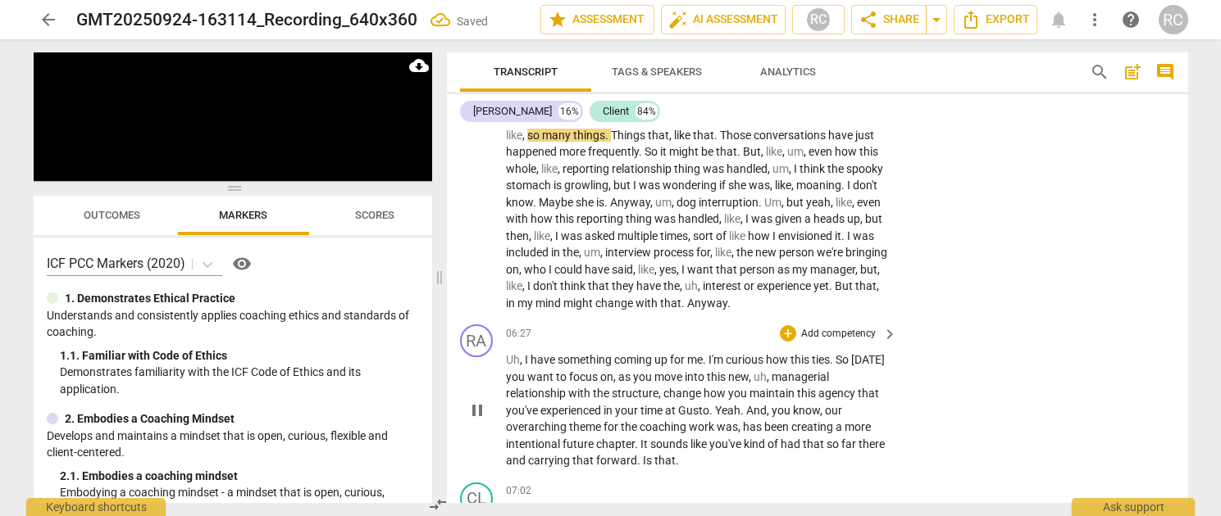
click at [506, 417] on p "Uh , I have something coming up for me . I'm curious how this ties . So today y…" at bounding box center [698, 411] width 384 height 118
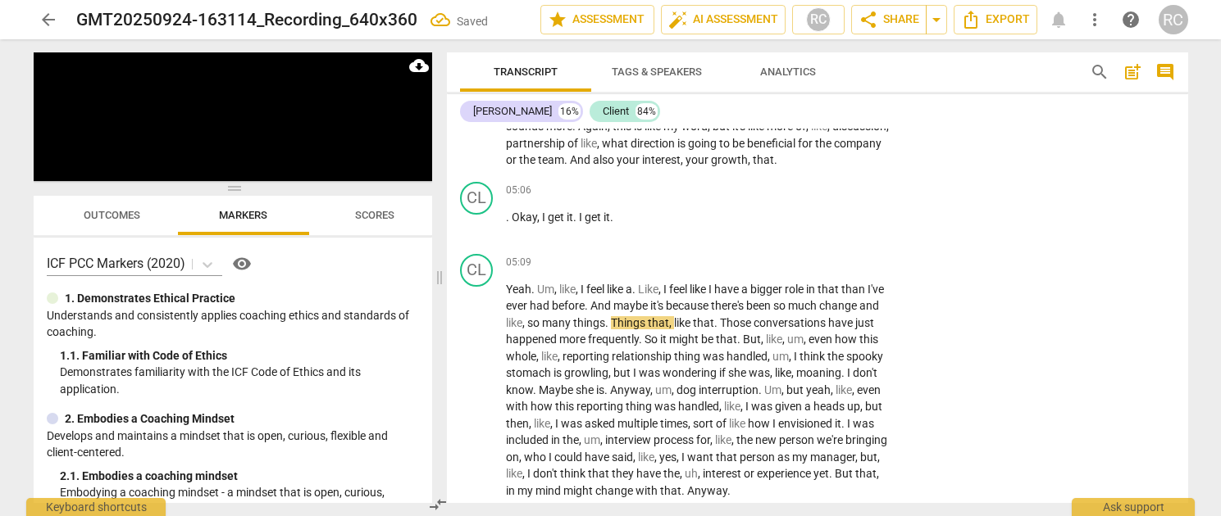
scroll to position [1239, 0]
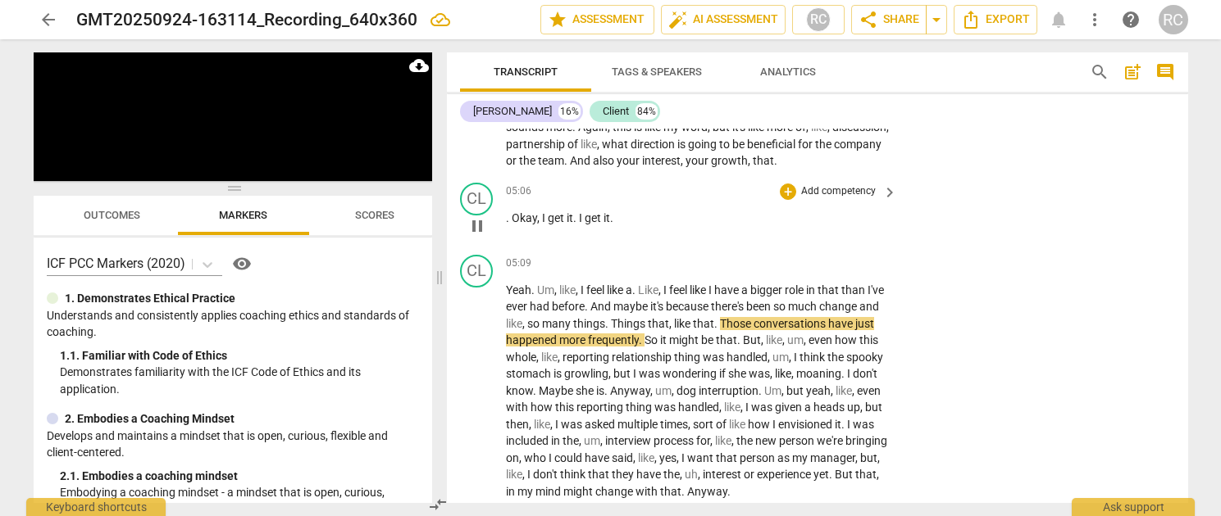
click at [512, 225] on p ". Okay , I get it . I get it ." at bounding box center [698, 218] width 384 height 17
click at [504, 224] on div "play_arrow pause" at bounding box center [485, 226] width 42 height 21
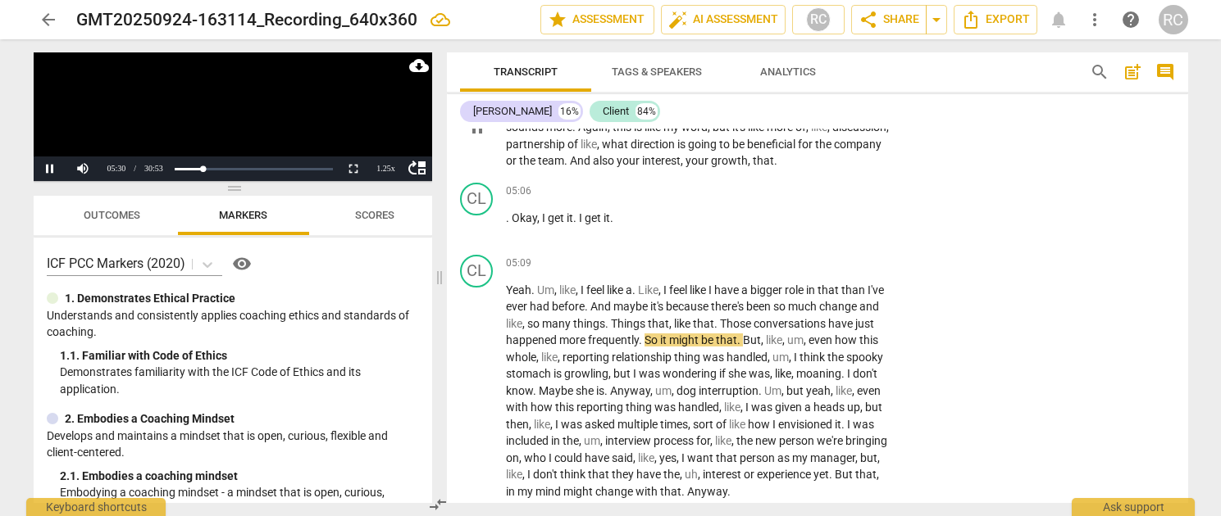
click at [748, 156] on span "growth" at bounding box center [729, 160] width 37 height 13
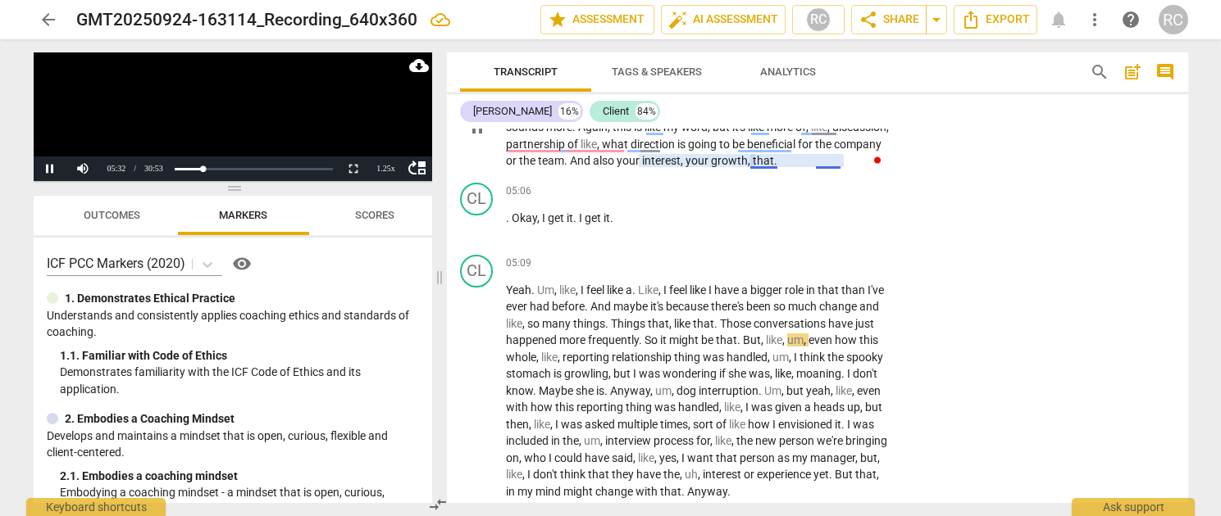
click at [753, 162] on span "," at bounding box center [750, 160] width 5 height 13
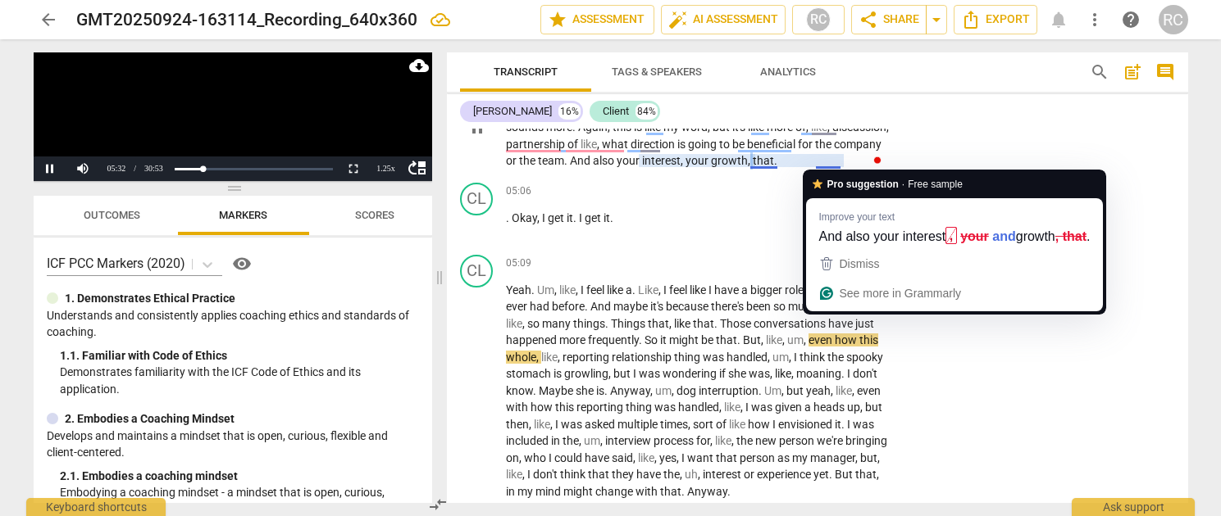
click at [753, 162] on span "," at bounding box center [750, 160] width 5 height 13
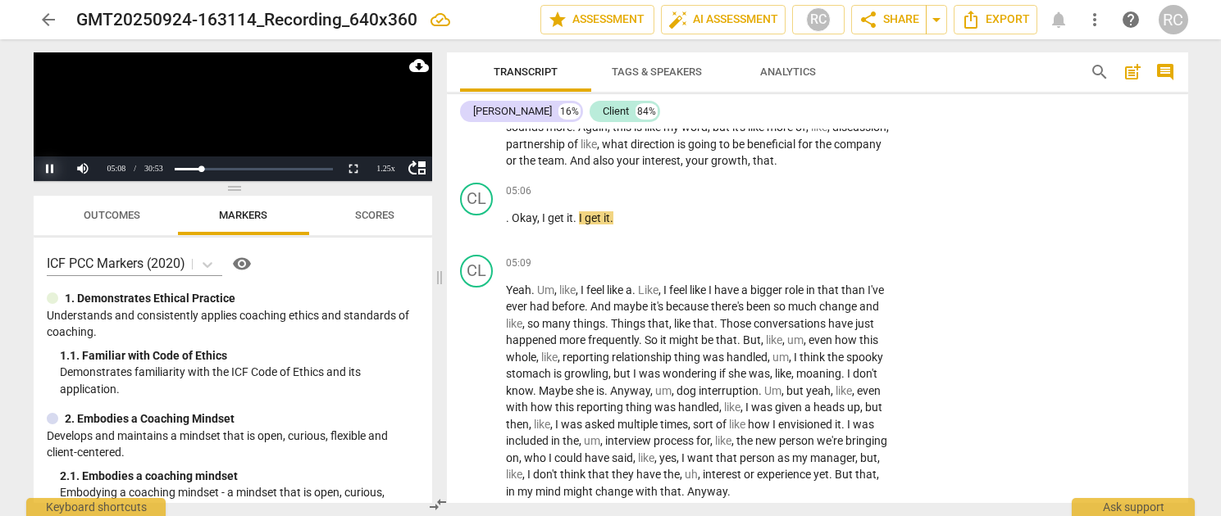
click at [52, 167] on button "Pause" at bounding box center [50, 169] width 33 height 25
click at [507, 216] on span "." at bounding box center [509, 217] width 6 height 13
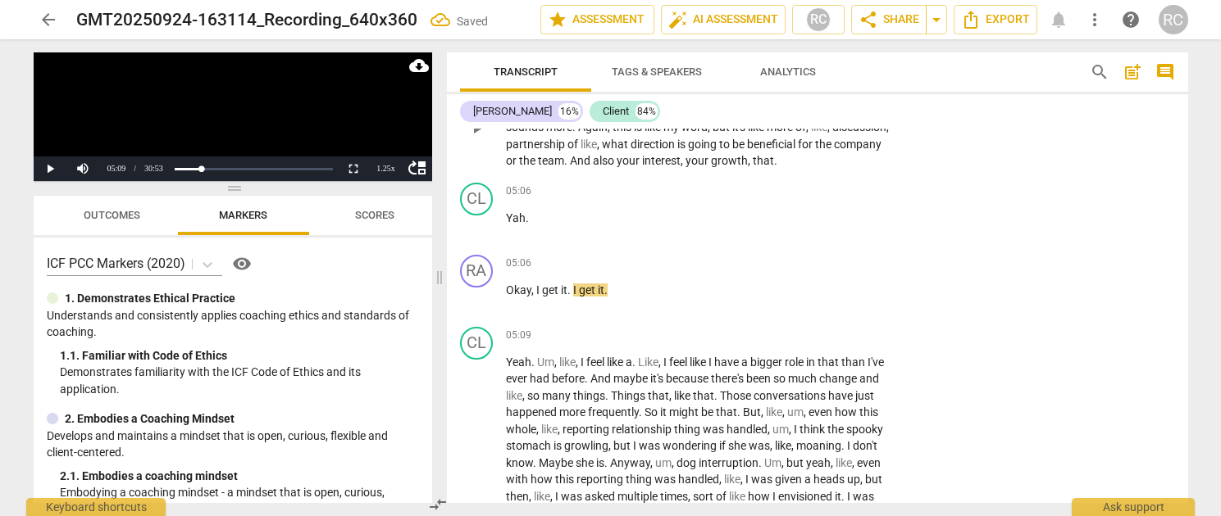
click at [564, 166] on span "team" at bounding box center [551, 160] width 26 height 13
click at [43, 161] on button "Play" at bounding box center [50, 169] width 33 height 25
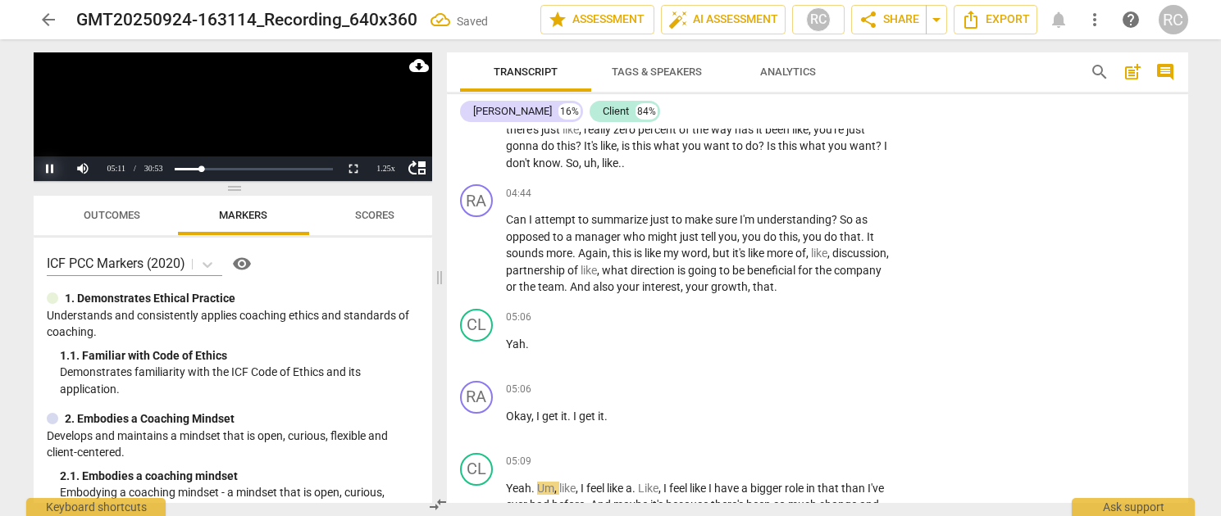
scroll to position [997, 0]
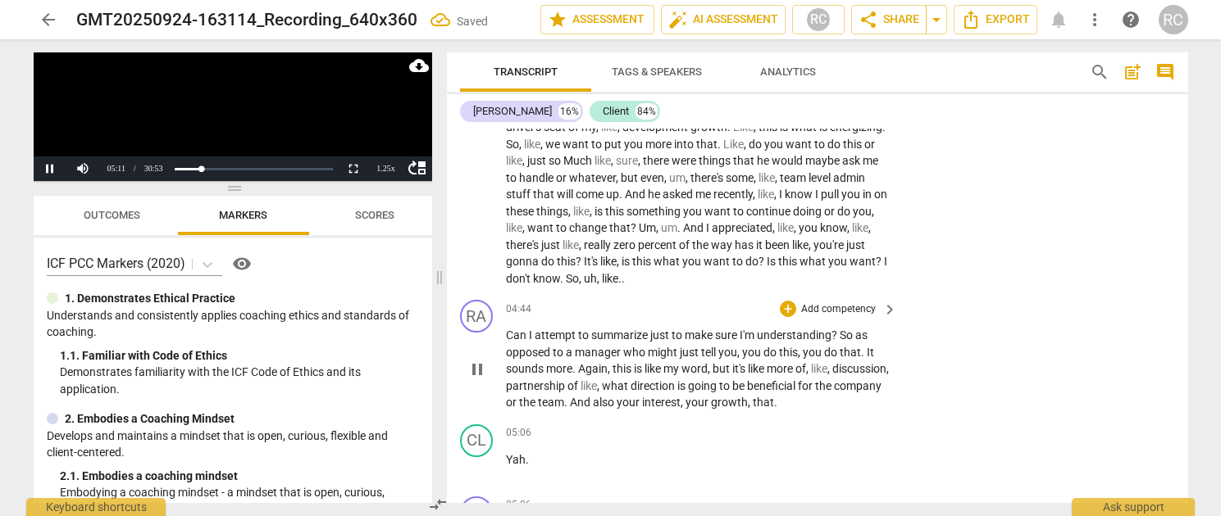
click at [680, 402] on span "interest" at bounding box center [661, 402] width 39 height 13
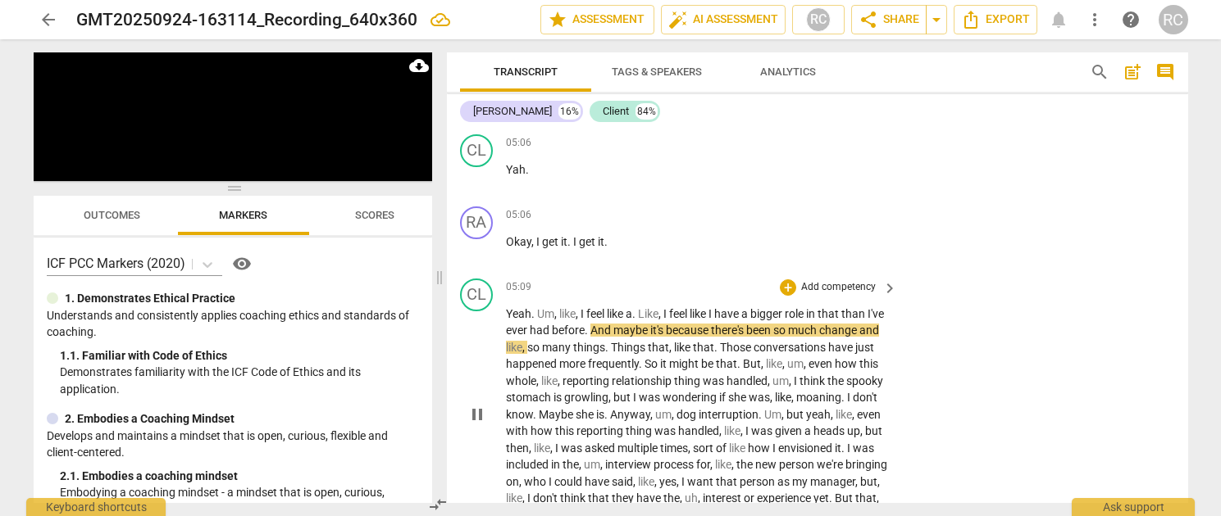
scroll to position [1288, 0]
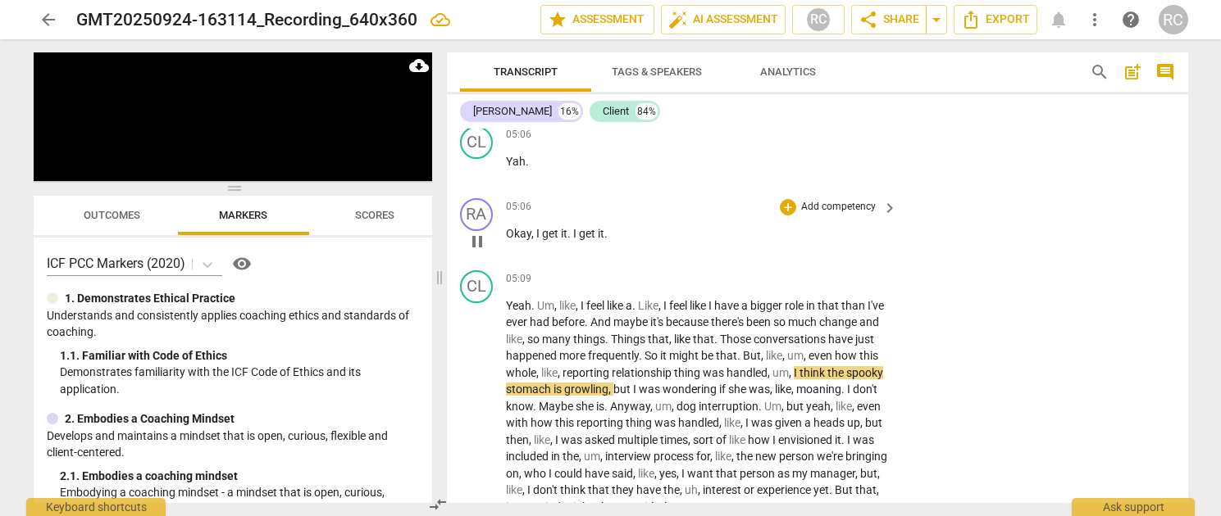
scroll to position [1298, 0]
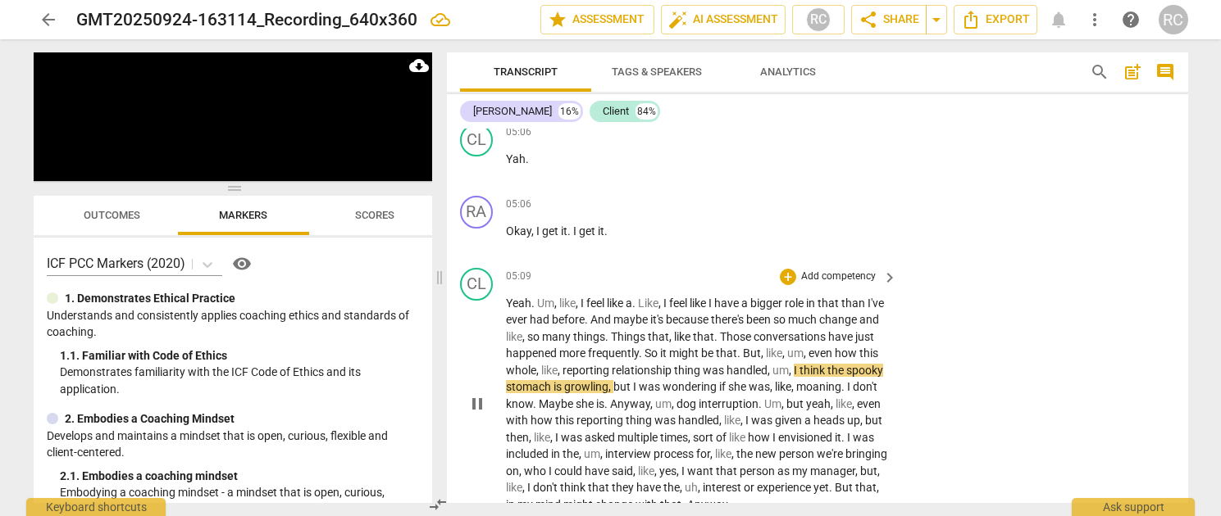
click at [846, 377] on span "spooky" at bounding box center [864, 370] width 37 height 13
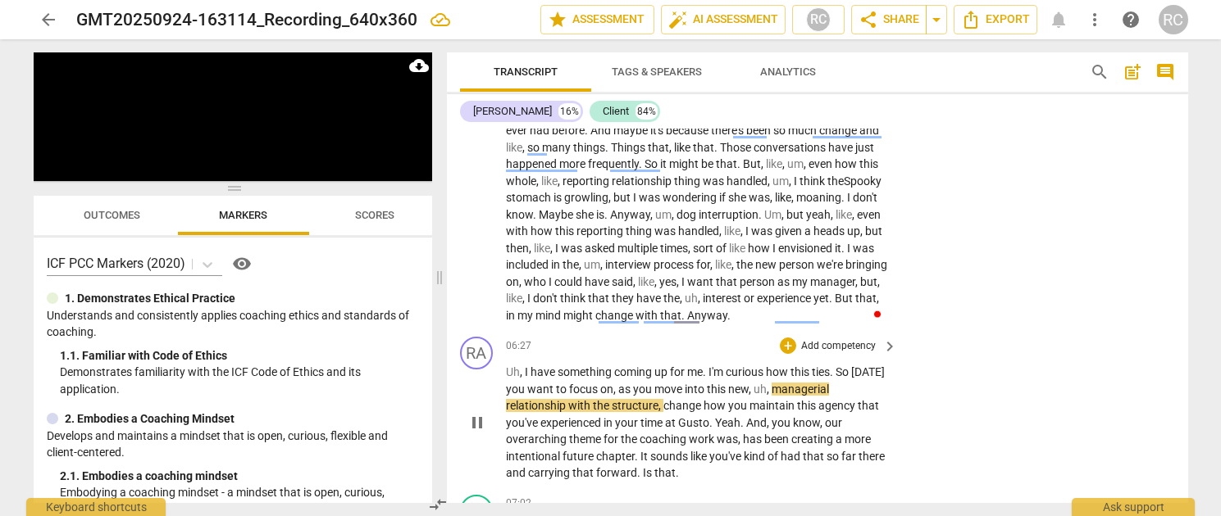
scroll to position [1505, 0]
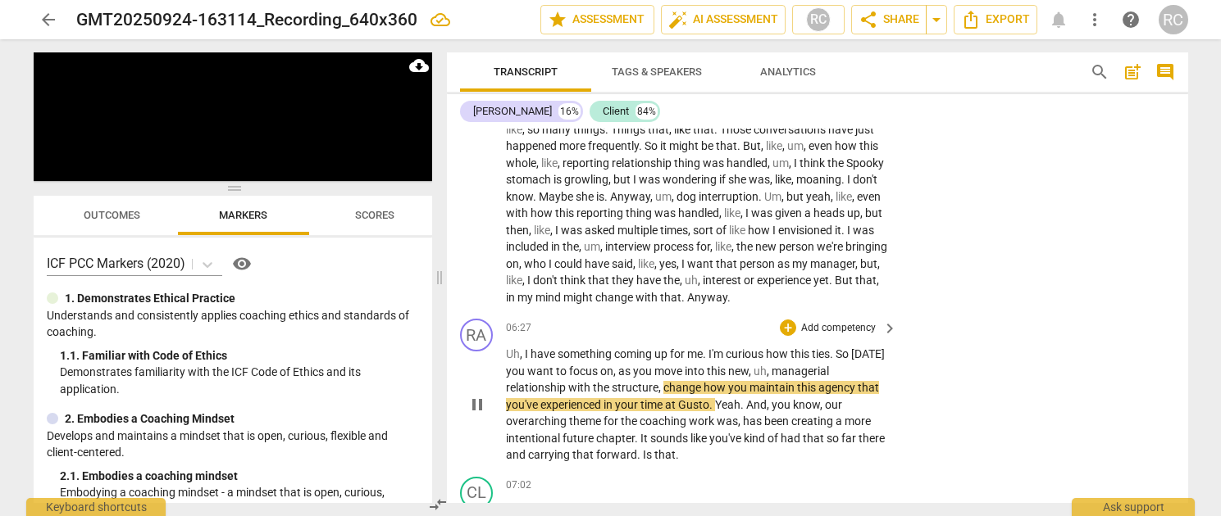
click at [662, 392] on span "," at bounding box center [660, 387] width 5 height 13
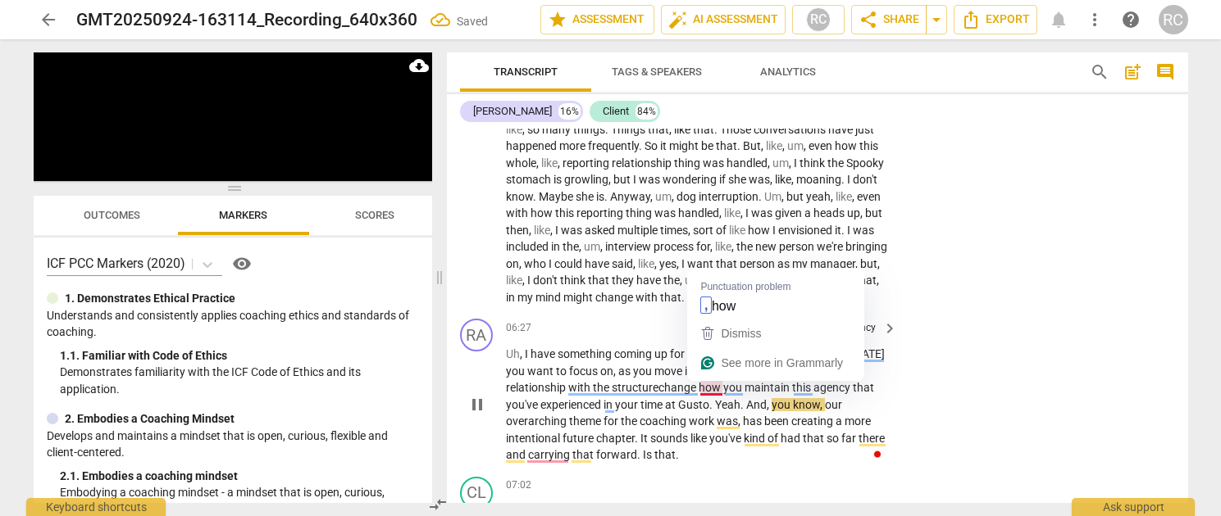
click at [698, 386] on span "change" at bounding box center [678, 387] width 40 height 13
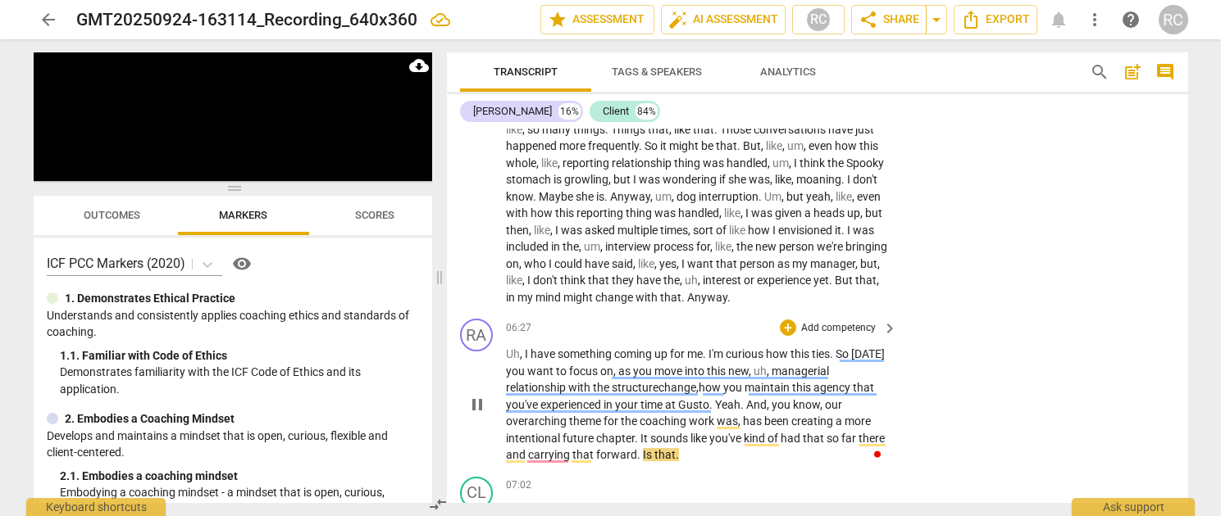
click at [680, 457] on p "Uh , I have something coming up for me . I'm curious how this ties . So today y…" at bounding box center [698, 405] width 384 height 118
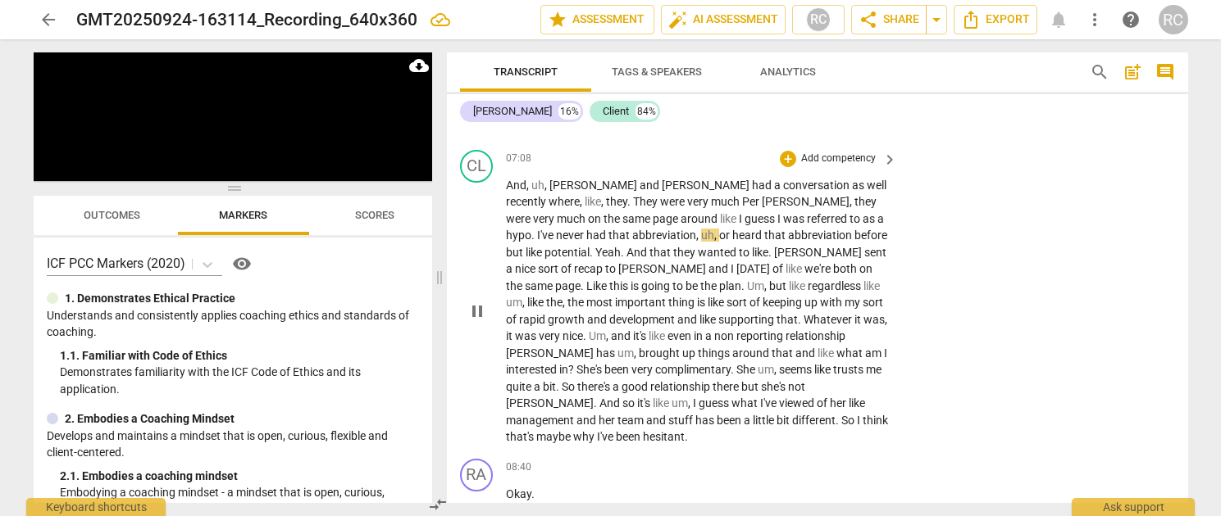
scroll to position [1971, 0]
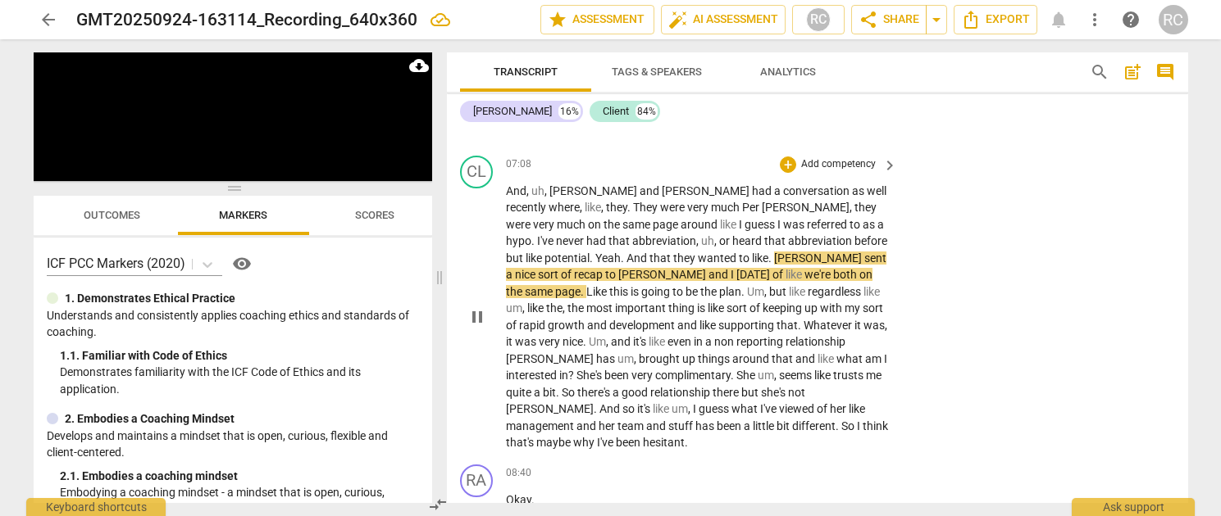
click at [788, 238] on span "abbreviation" at bounding box center [821, 240] width 66 height 13
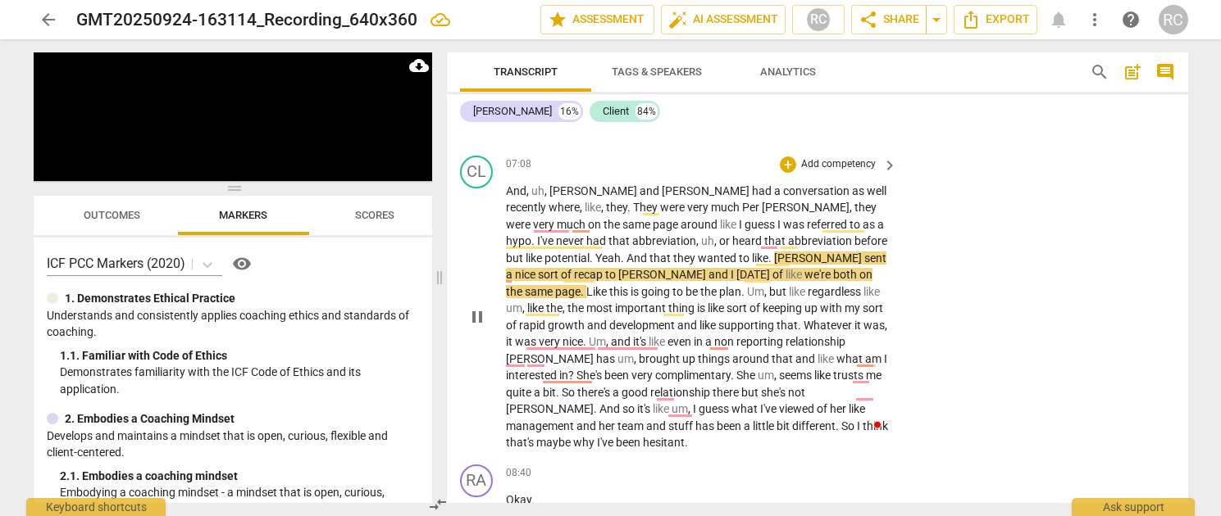
click at [475, 307] on span "pause" at bounding box center [477, 317] width 20 height 20
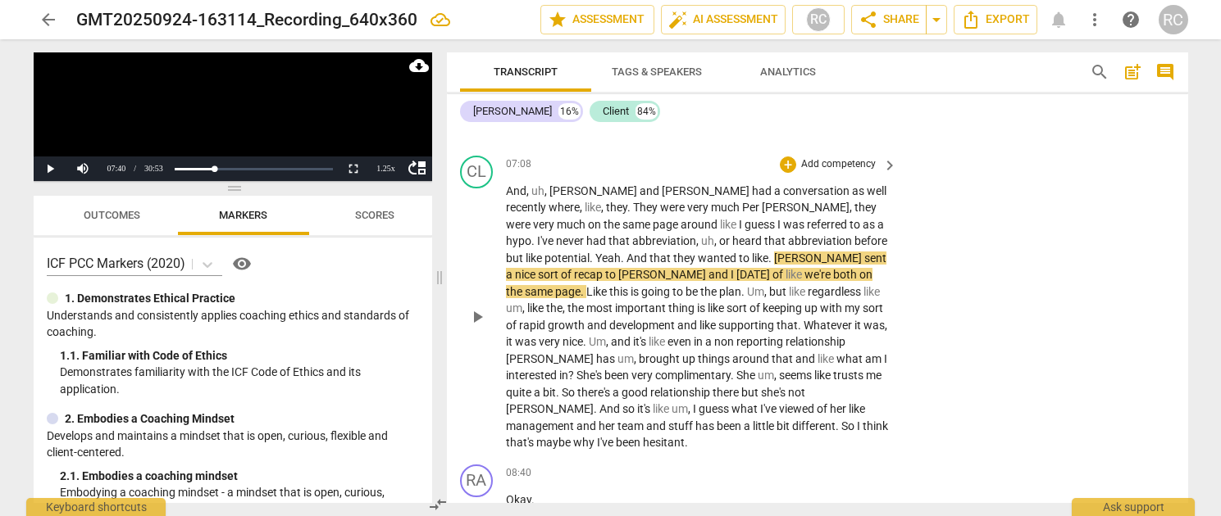
click at [854, 241] on span "before" at bounding box center [870, 240] width 33 height 13
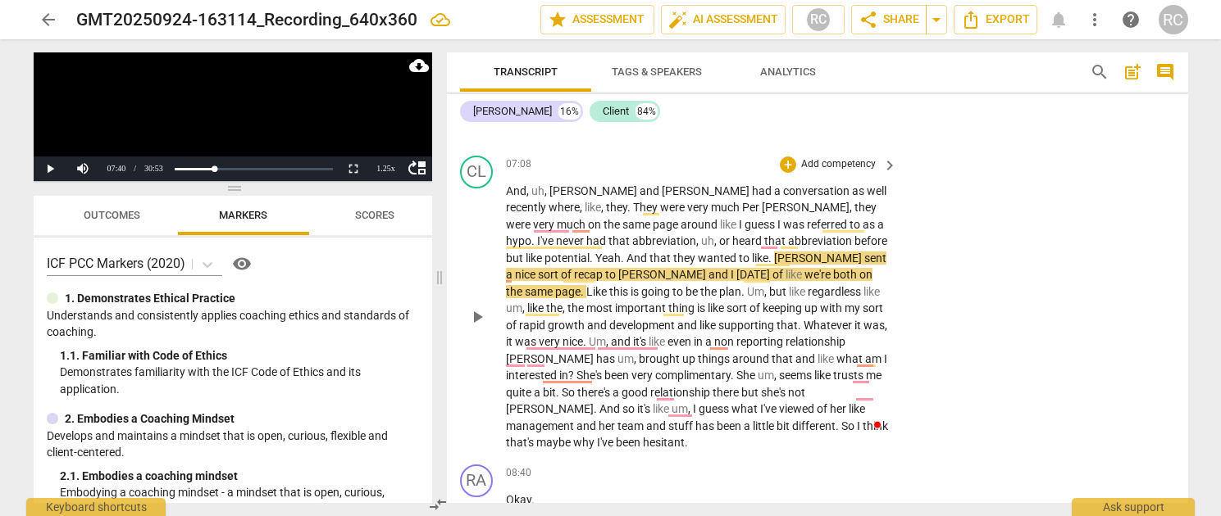
click at [595, 252] on span "." at bounding box center [592, 258] width 6 height 13
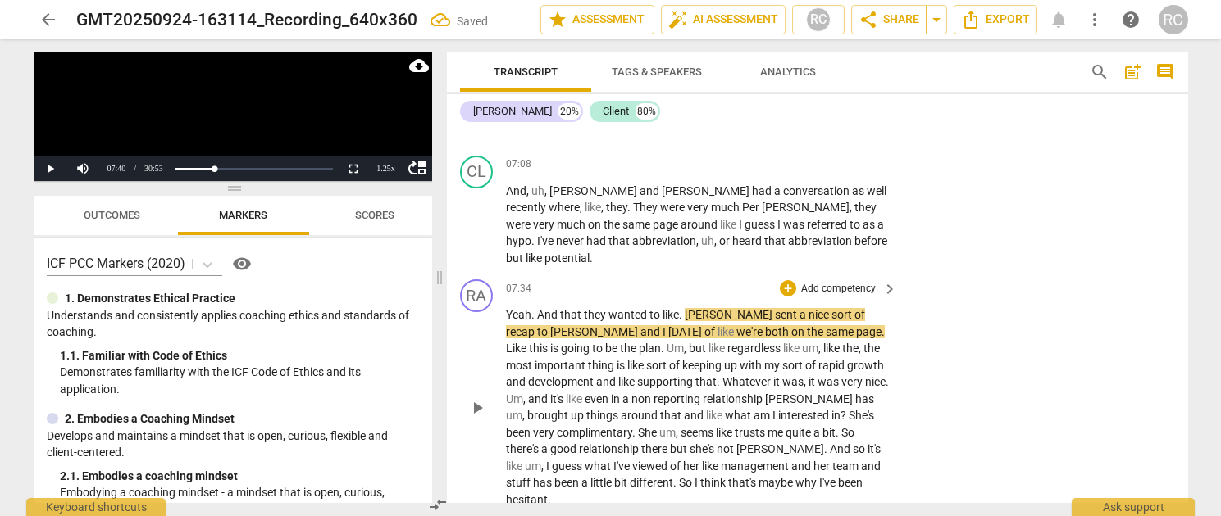
click at [507, 308] on span "Yeah" at bounding box center [518, 314] width 25 height 13
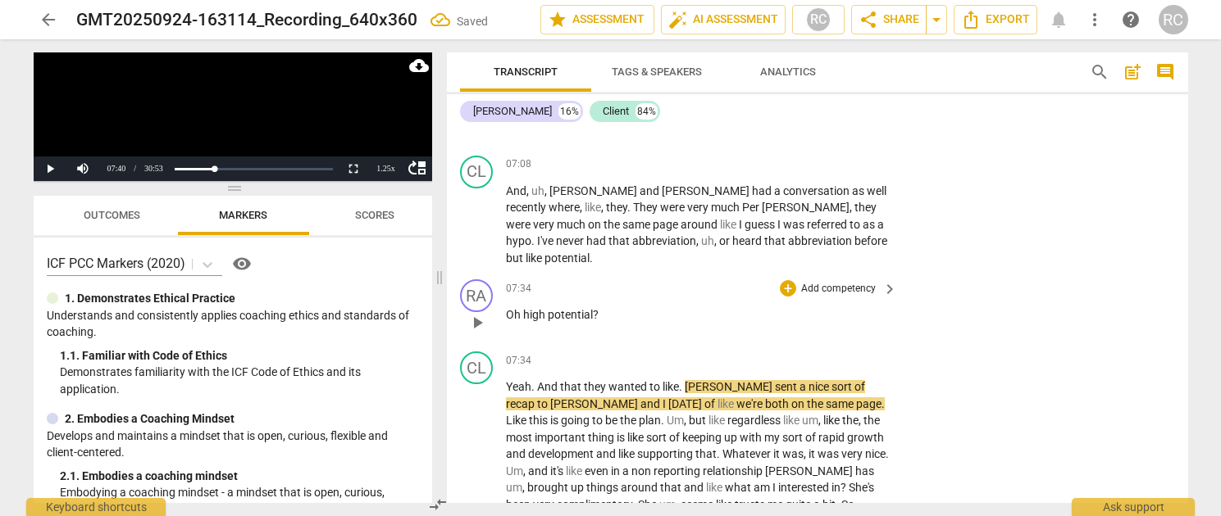
click at [481, 313] on span "play_arrow" at bounding box center [477, 323] width 20 height 20
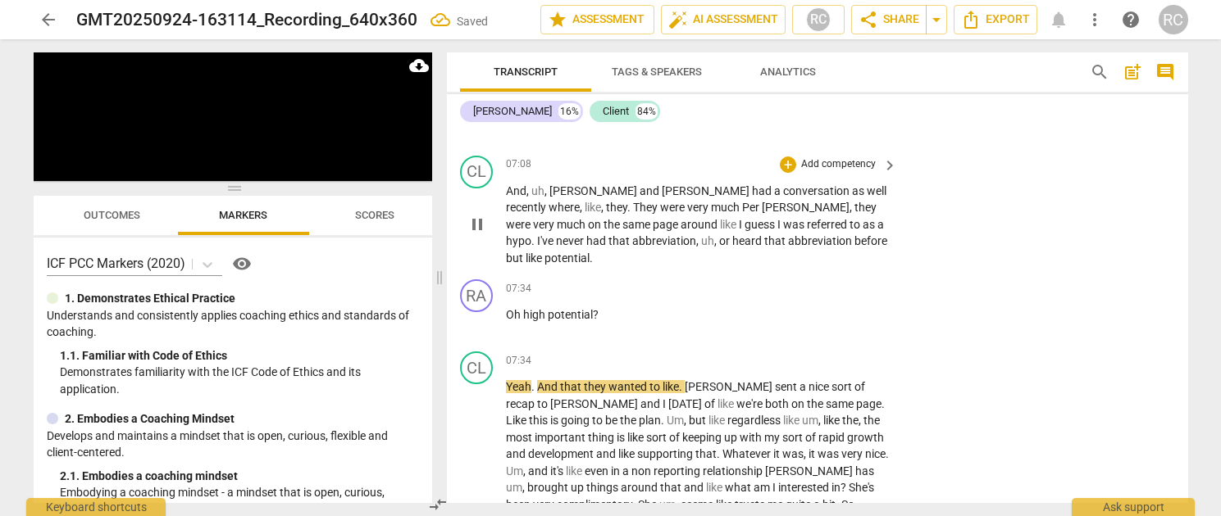
click at [854, 243] on span "before" at bounding box center [870, 240] width 33 height 13
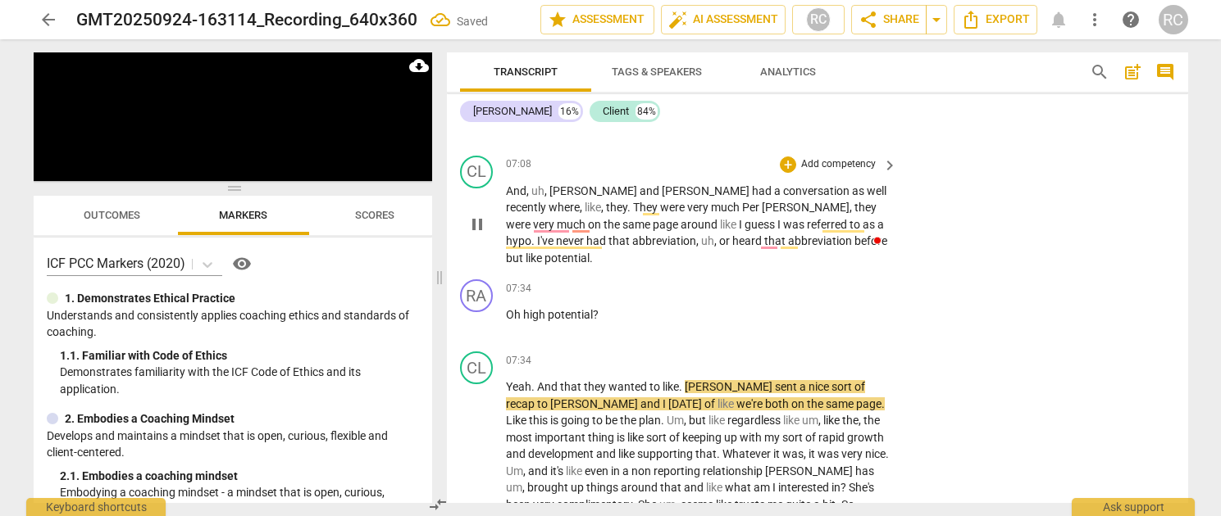
click at [478, 219] on span "pause" at bounding box center [477, 225] width 20 height 20
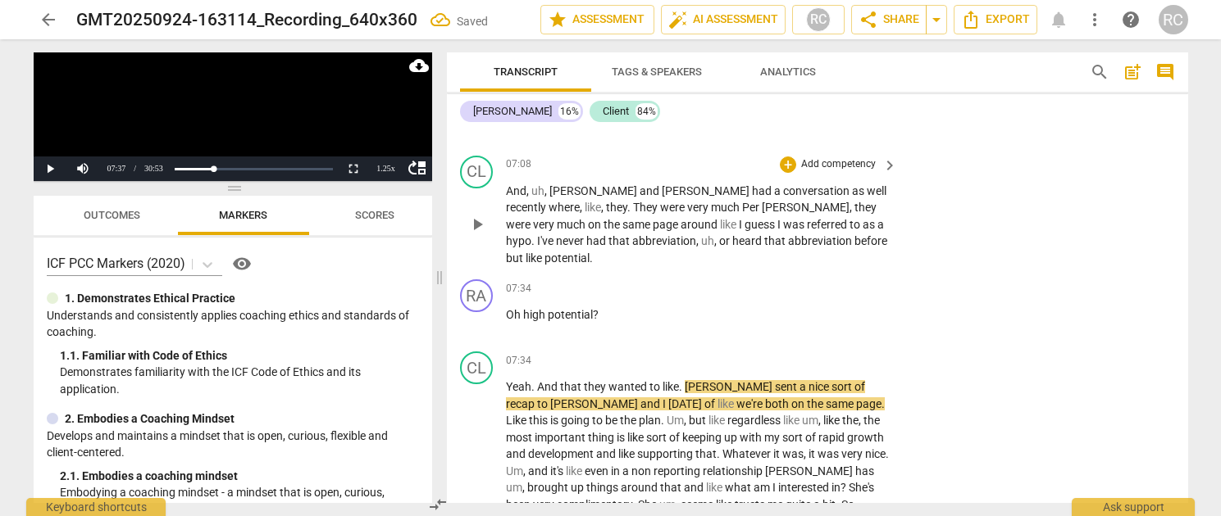
click at [478, 219] on span "play_arrow" at bounding box center [477, 225] width 20 height 20
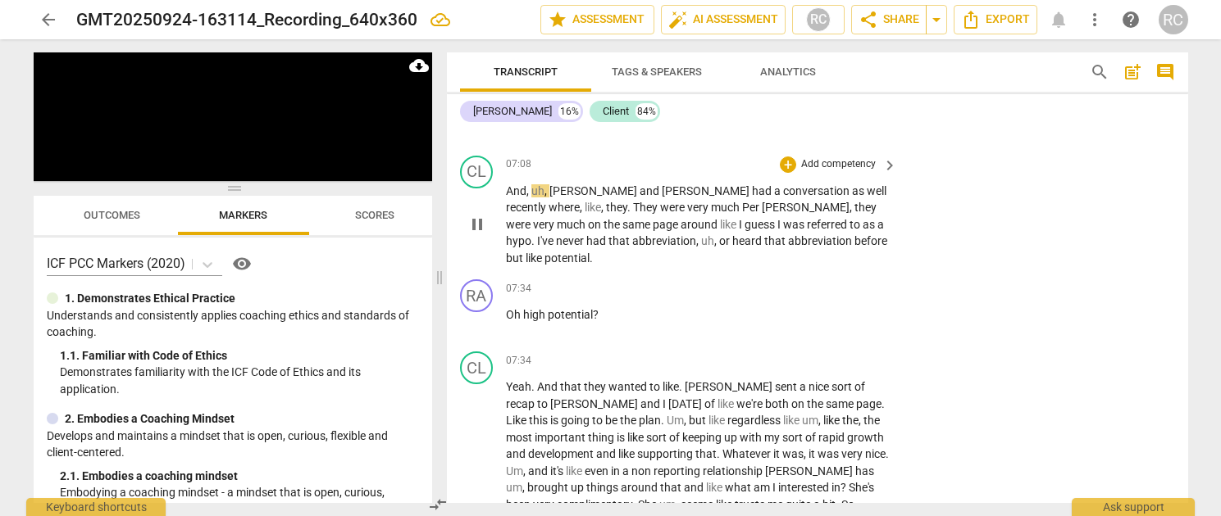
click at [854, 234] on span "before" at bounding box center [870, 240] width 33 height 13
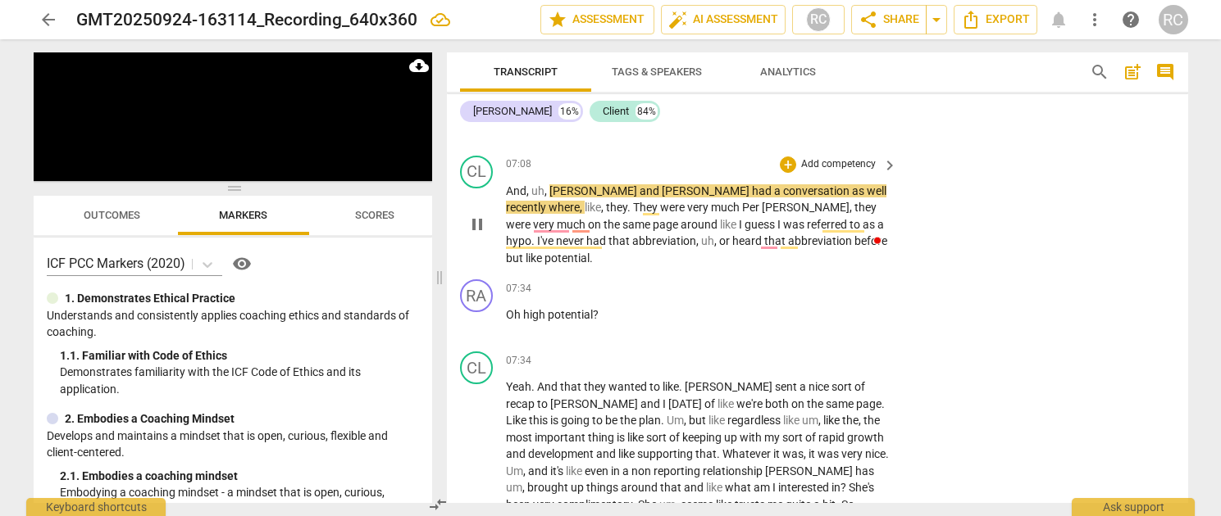
click at [764, 239] on span "that" at bounding box center [776, 240] width 24 height 13
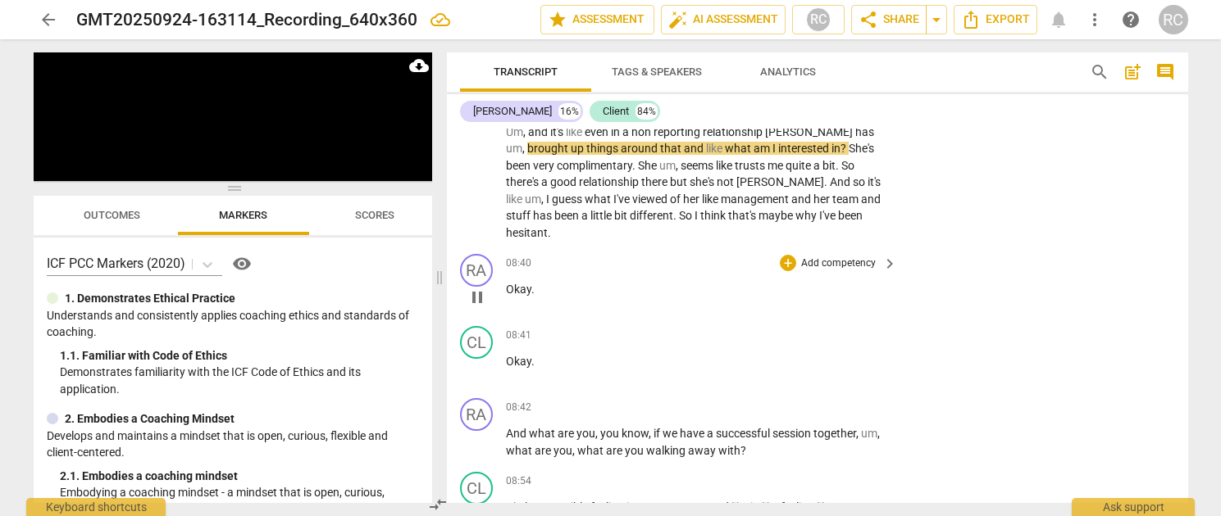
scroll to position [2312, 0]
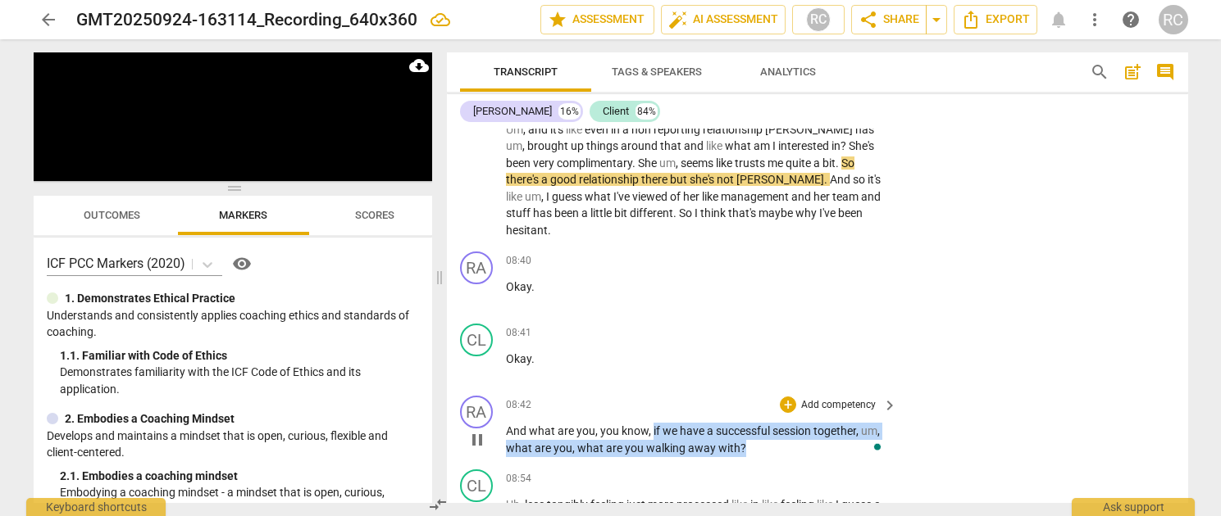
drag, startPoint x: 651, startPoint y: 397, endPoint x: 829, endPoint y: 371, distance: 179.8
click at [748, 423] on p "And what are you , you know , if we have a successful session together , um , w…" at bounding box center [698, 440] width 384 height 34
click at [841, 398] on p "Add competency" at bounding box center [838, 405] width 78 height 15
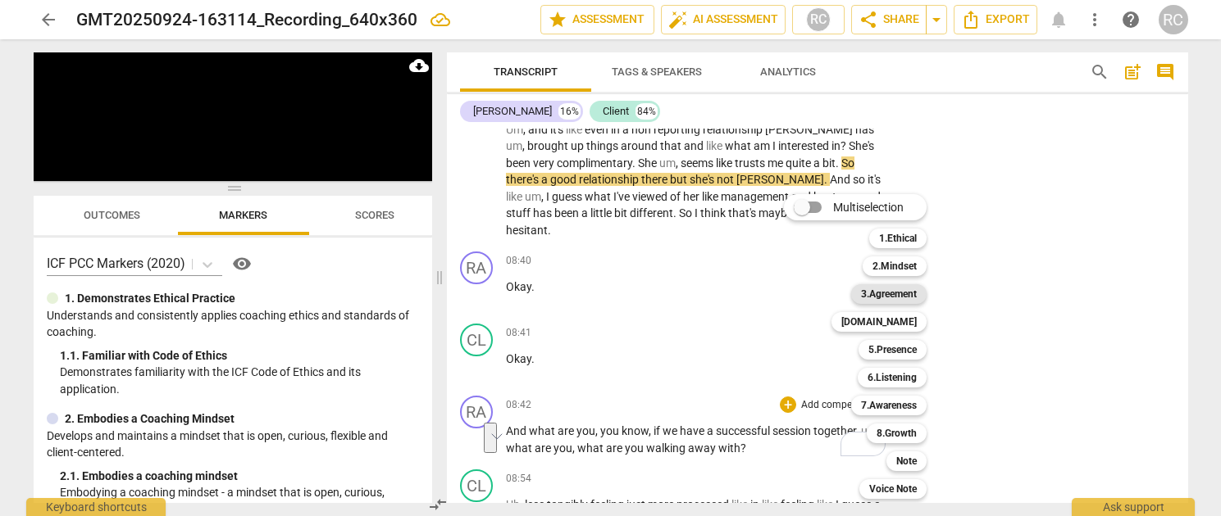
click at [904, 297] on b "3.Agreement" at bounding box center [889, 294] width 56 height 20
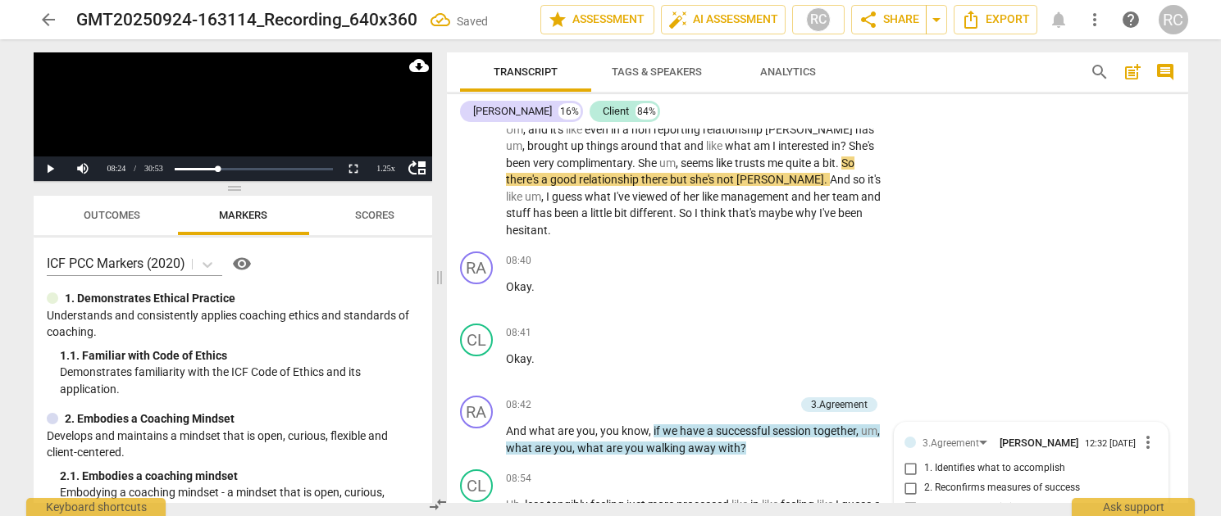
scroll to position [2535, 0]
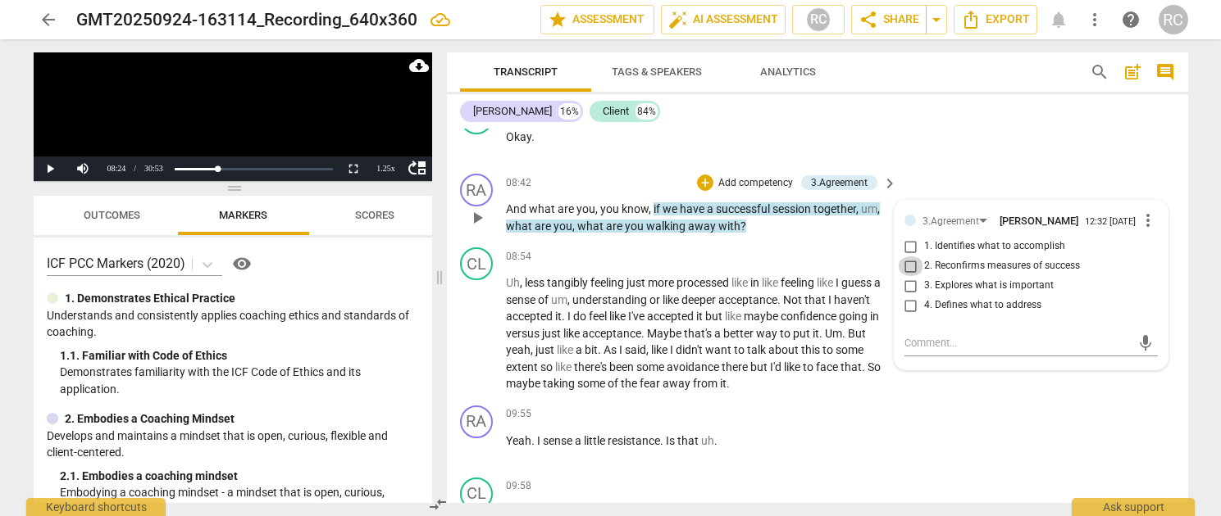
click at [906, 257] on input "2. Reconfirms measures of success" at bounding box center [911, 267] width 26 height 20
checkbox input "true"
click at [984, 167] on div "RA play_arrow pause 08:42 + Add competency 3.Agreement keyboard_arrow_right And…" at bounding box center [817, 204] width 741 height 74
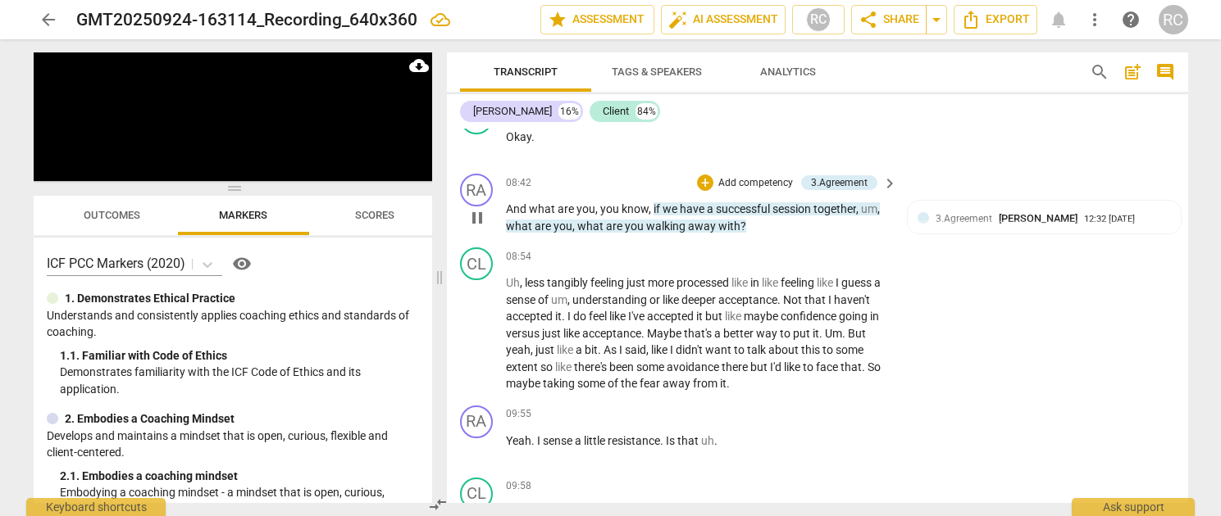
scroll to position [2323, 0]
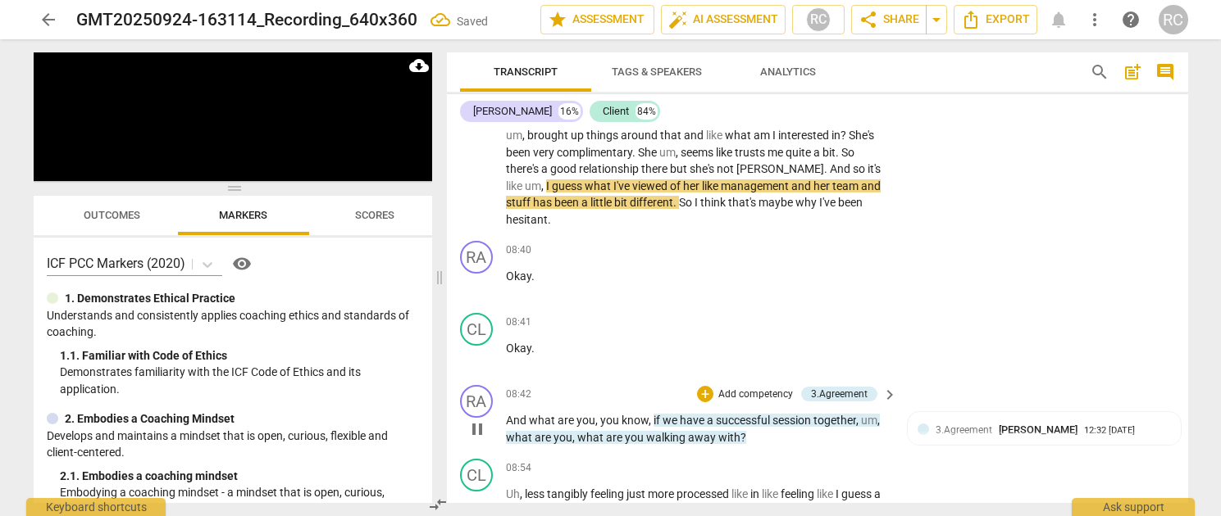
click at [666, 414] on span "we" at bounding box center [670, 420] width 17 height 13
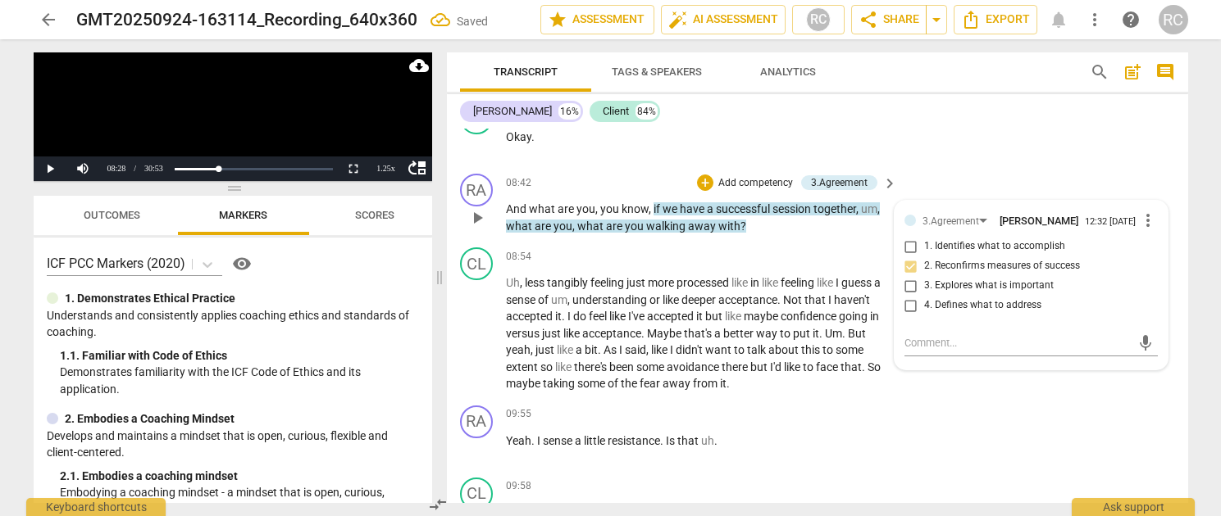
click at [666, 406] on div "09:55 + Add competency keyboard_arrow_right" at bounding box center [702, 415] width 393 height 18
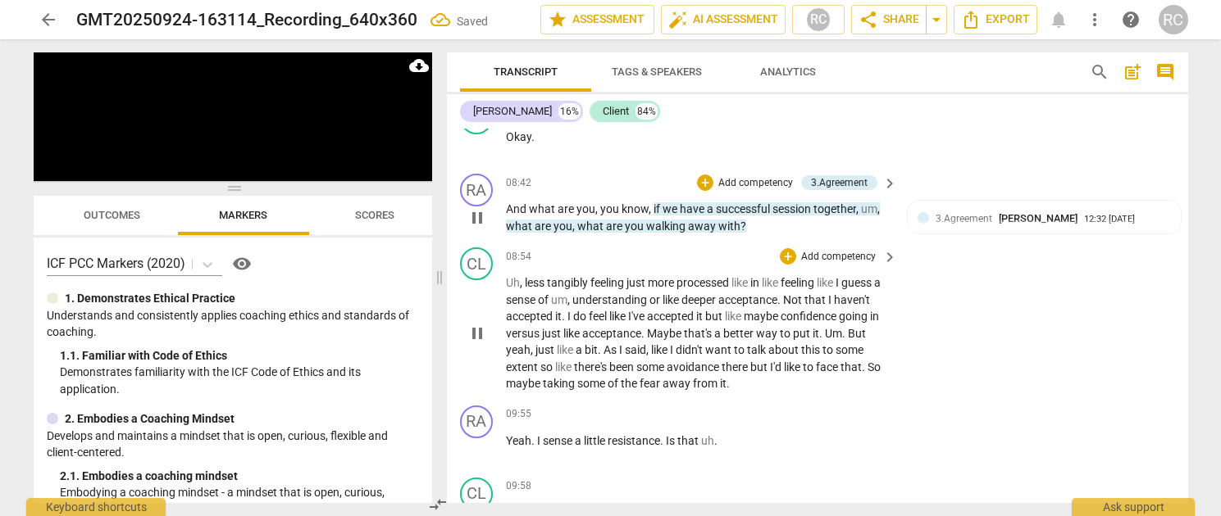
scroll to position [2512, 0]
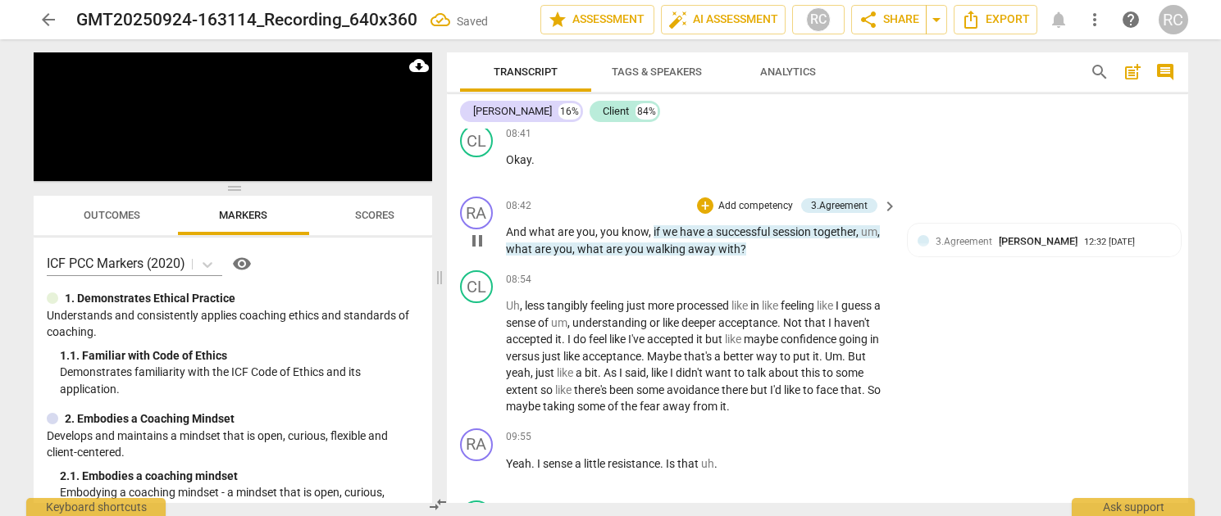
click at [671, 225] on span "we" at bounding box center [670, 231] width 17 height 13
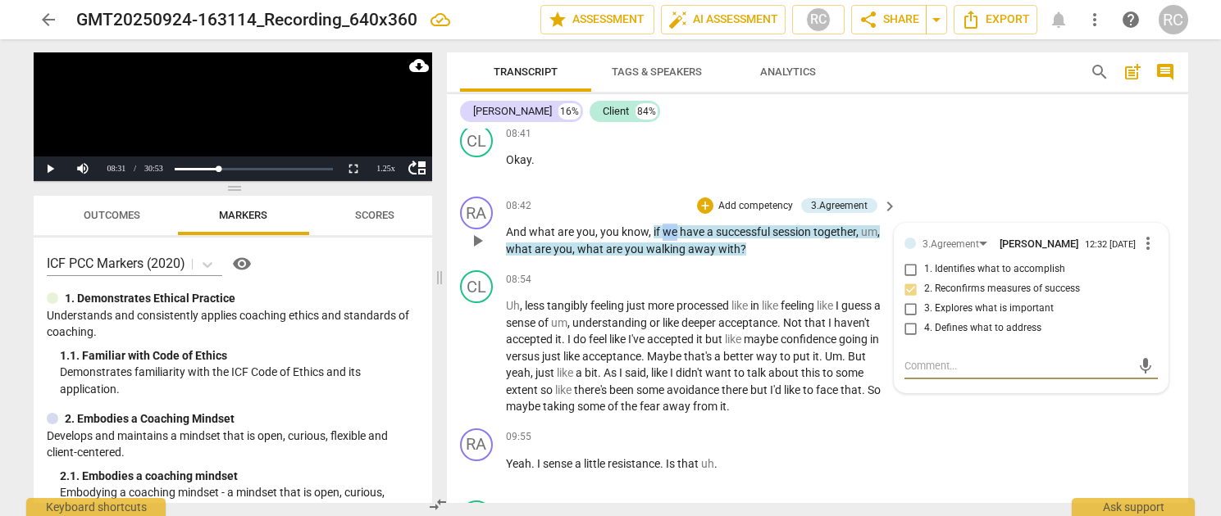
click at [671, 225] on span "we" at bounding box center [670, 231] width 17 height 13
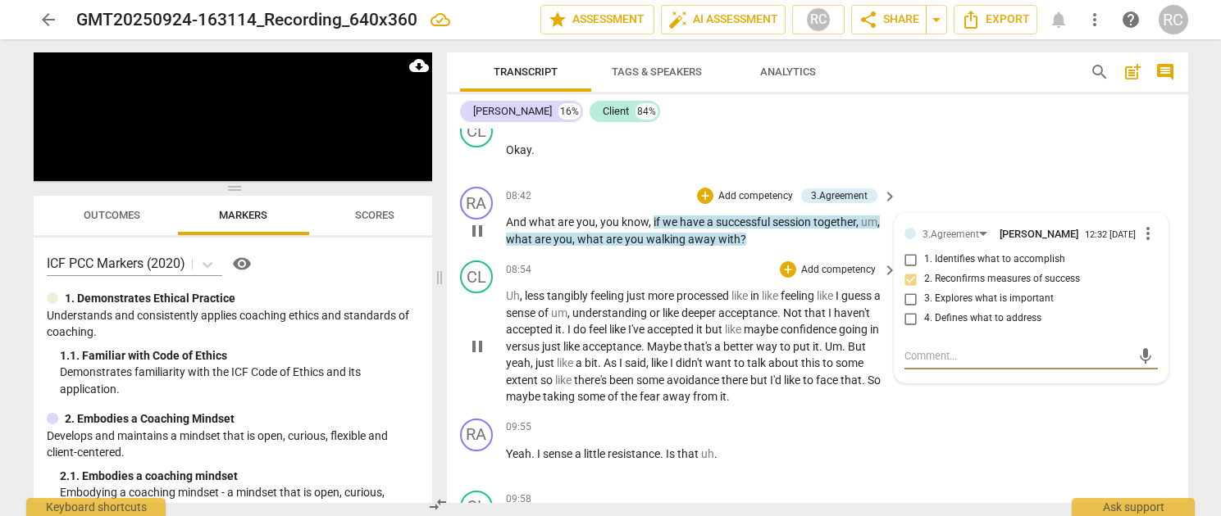
scroll to position [2525, 0]
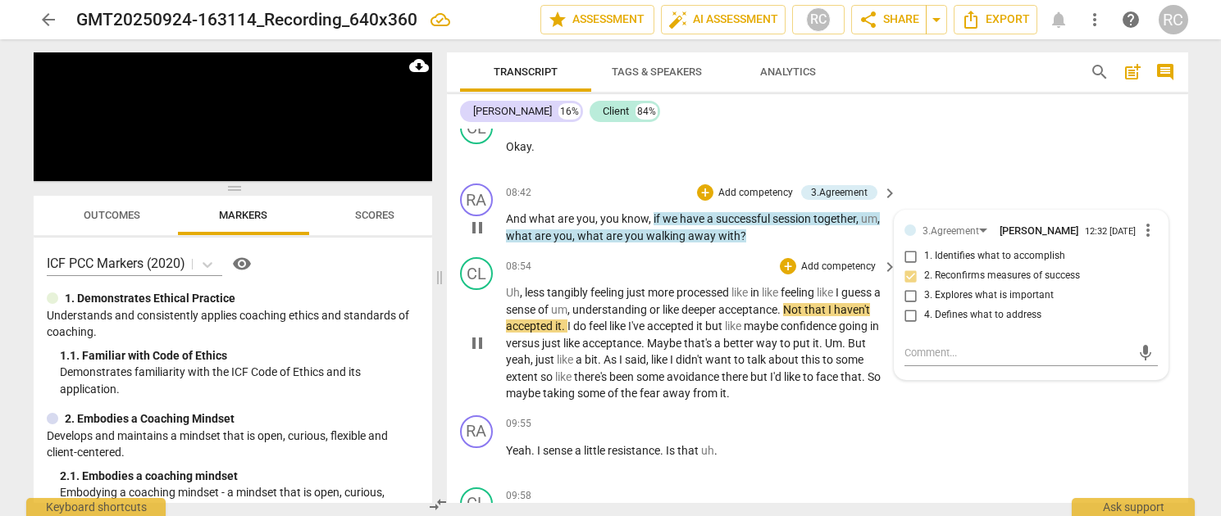
click at [472, 341] on div "play_arrow pause" at bounding box center [485, 343] width 42 height 107
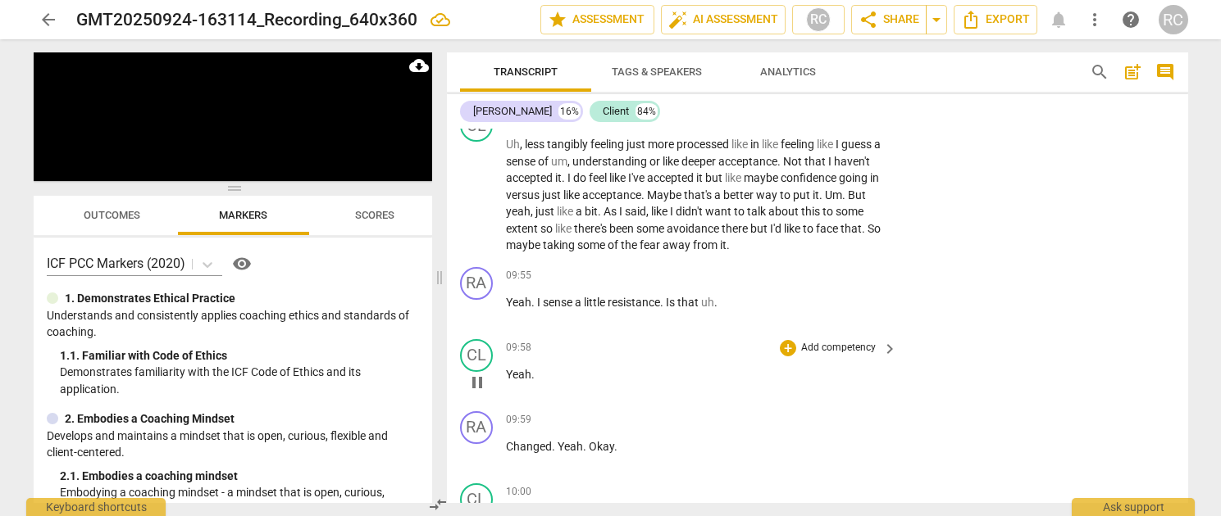
scroll to position [2679, 0]
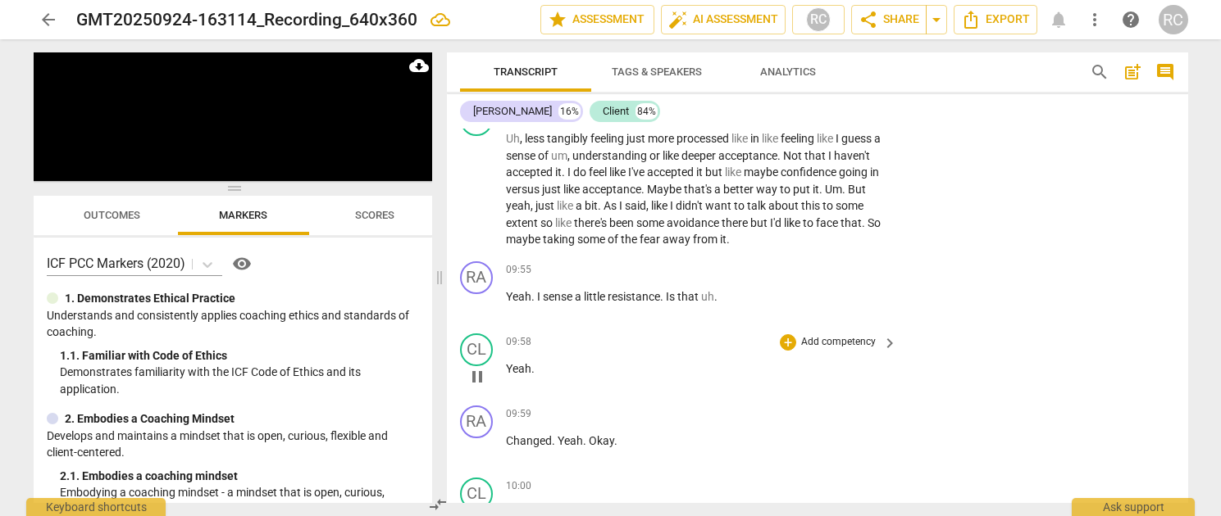
click at [516, 362] on span "Yeah" at bounding box center [518, 368] width 25 height 13
click at [515, 434] on span "Changed" at bounding box center [529, 440] width 46 height 13
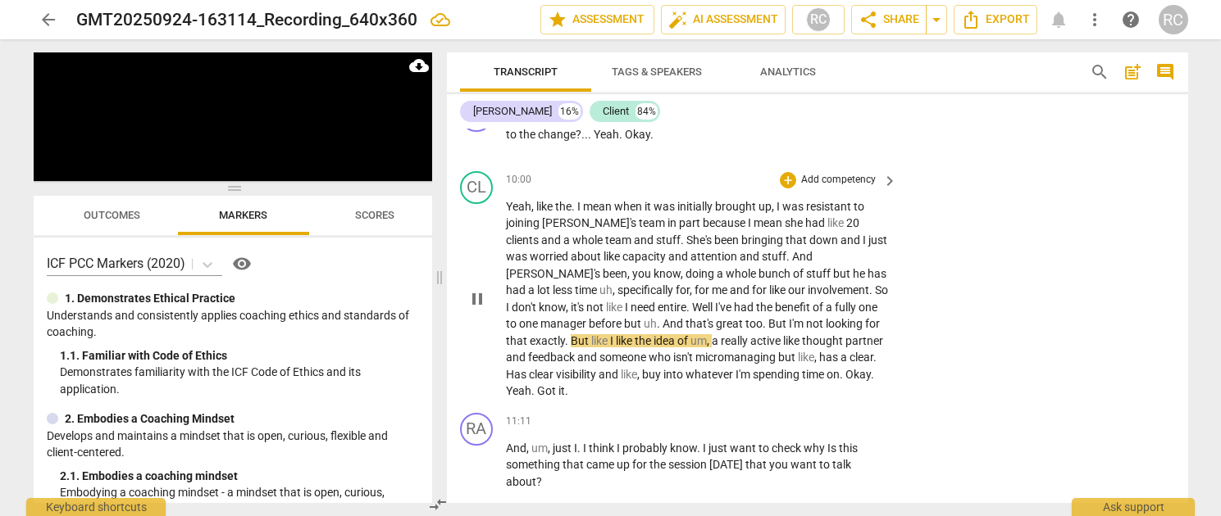
scroll to position [2987, 0]
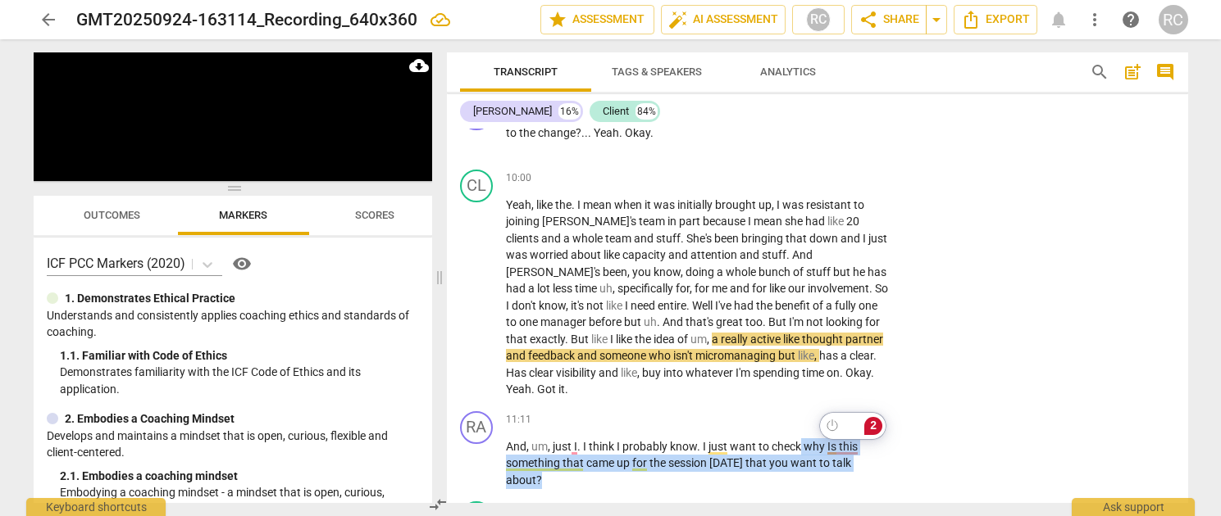
drag, startPoint x: 802, startPoint y: 414, endPoint x: 880, endPoint y: 425, distance: 79.4
click at [880, 0] on html "arrow_back GMT20250924-163114_Recording_640x360 edit star Assessment auto_fix_h…" at bounding box center [610, 0] width 1221 height 0
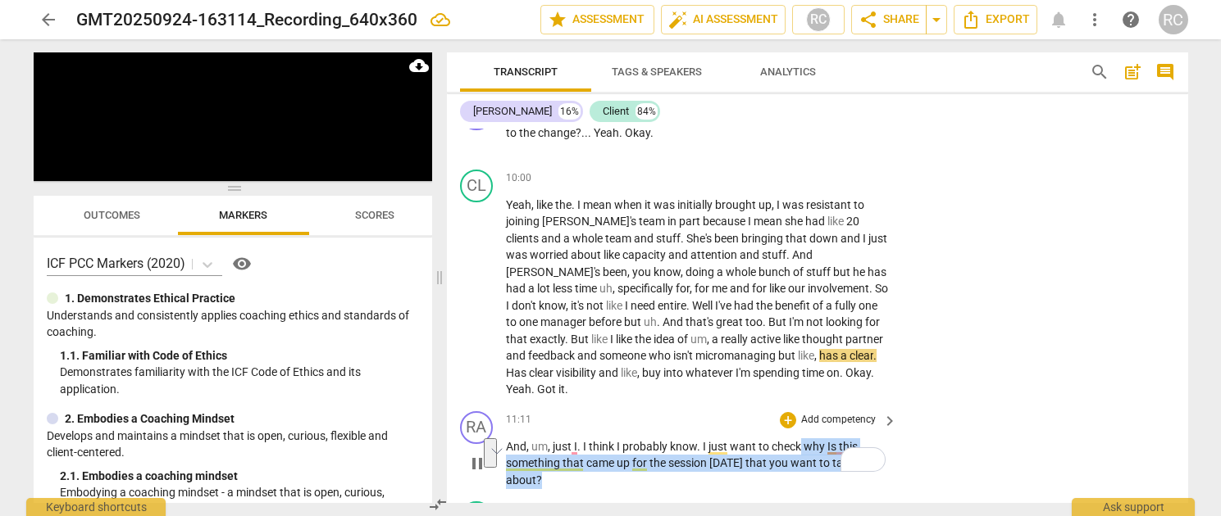
click at [880, 411] on span "keyboard_arrow_right" at bounding box center [890, 421] width 20 height 20
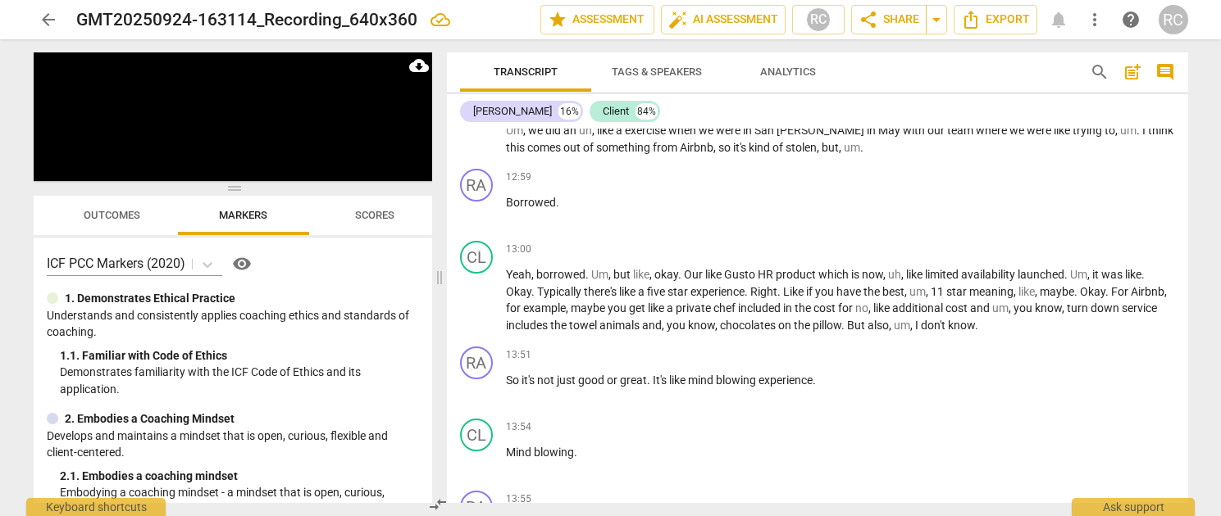
scroll to position [2685, 0]
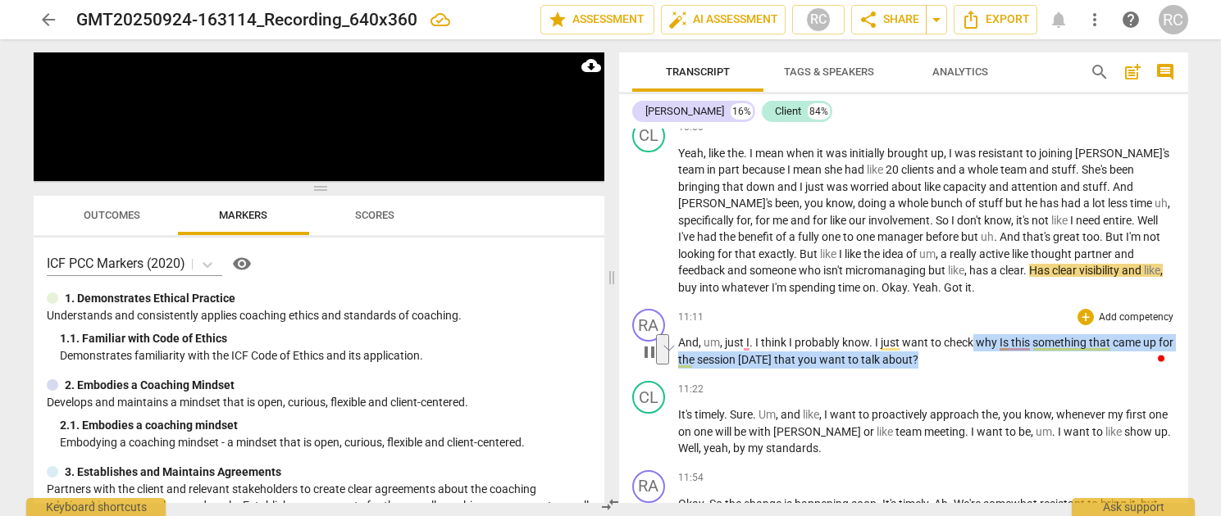
click at [1124, 325] on p "Add competency" at bounding box center [1136, 318] width 78 height 15
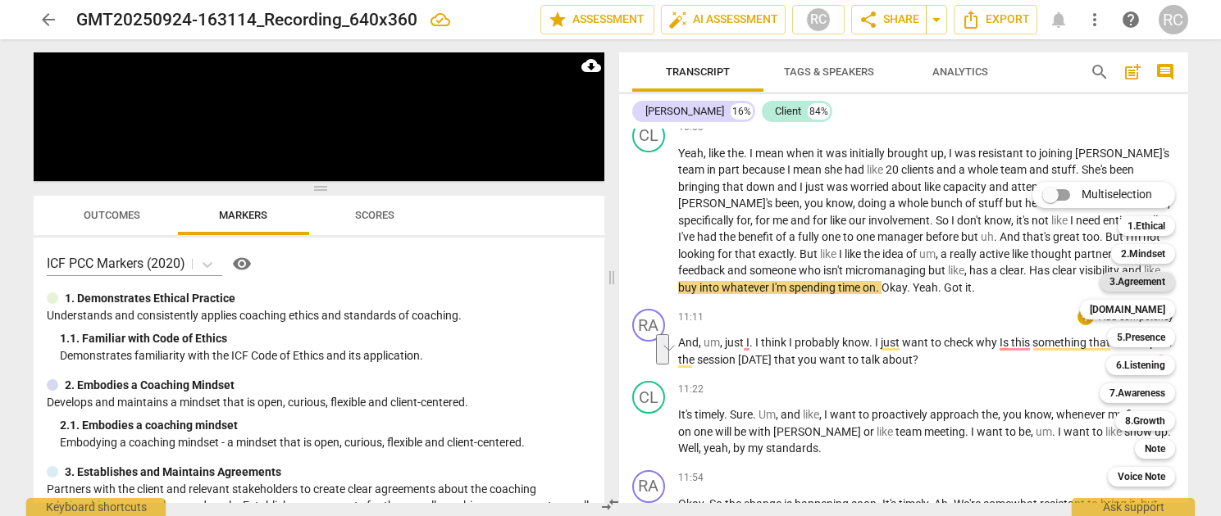
click at [1145, 277] on b "3.Agreement" at bounding box center [1137, 282] width 56 height 20
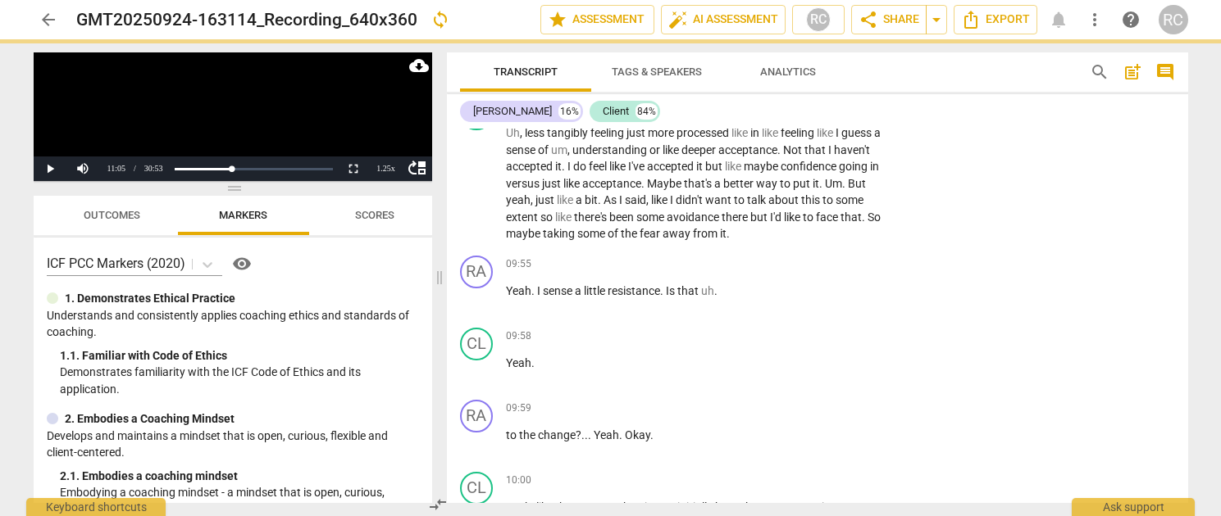
scroll to position [2987, 0]
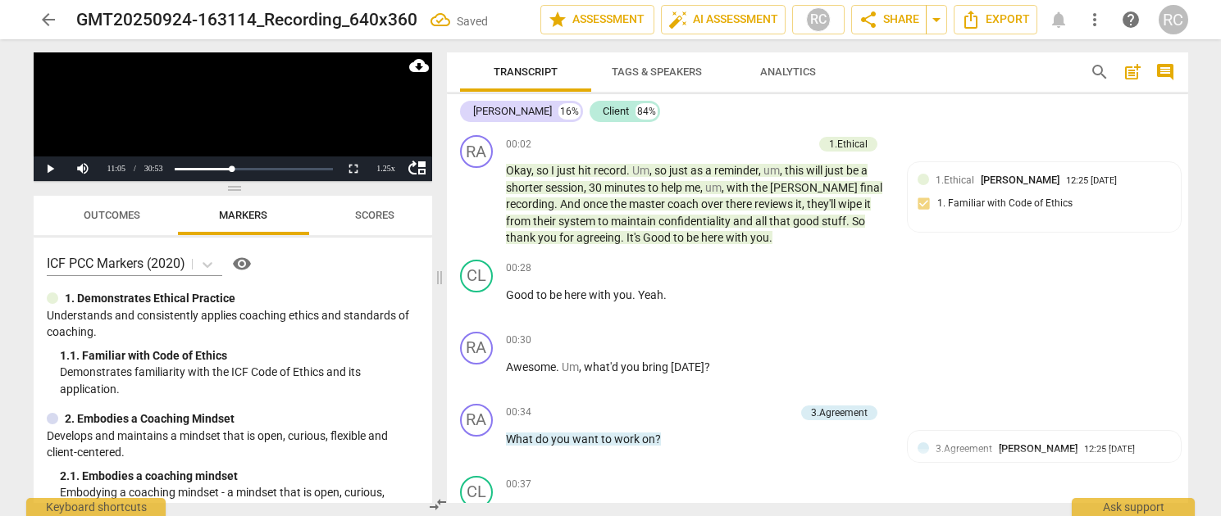
scroll to position [3224, 0]
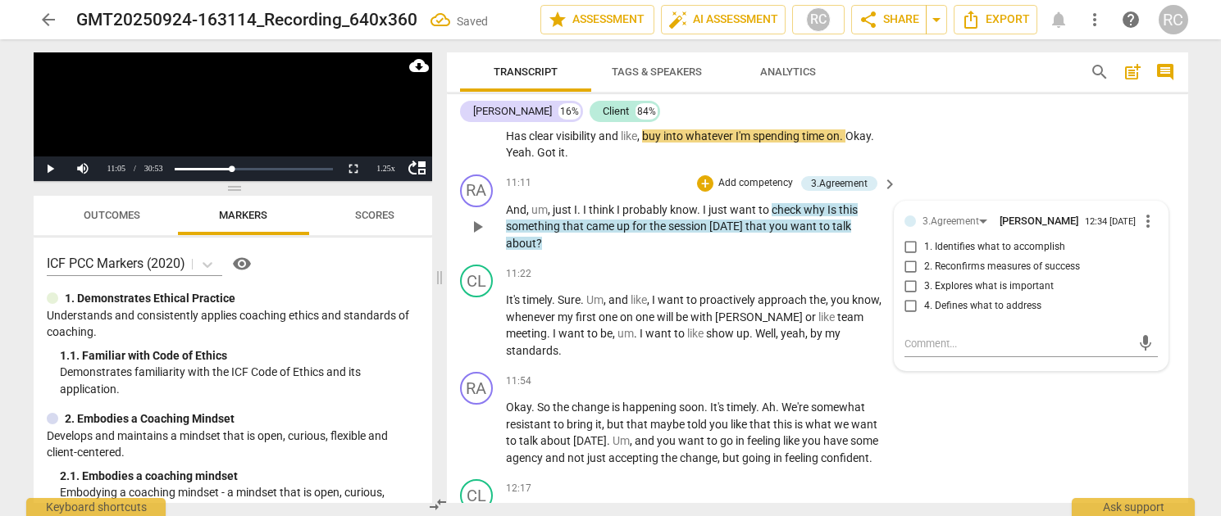
click at [935, 280] on span "3. Explores what is important" at bounding box center [989, 287] width 130 height 15
click at [924, 277] on input "3. Explores what is important" at bounding box center [911, 287] width 26 height 20
checkbox input "true"
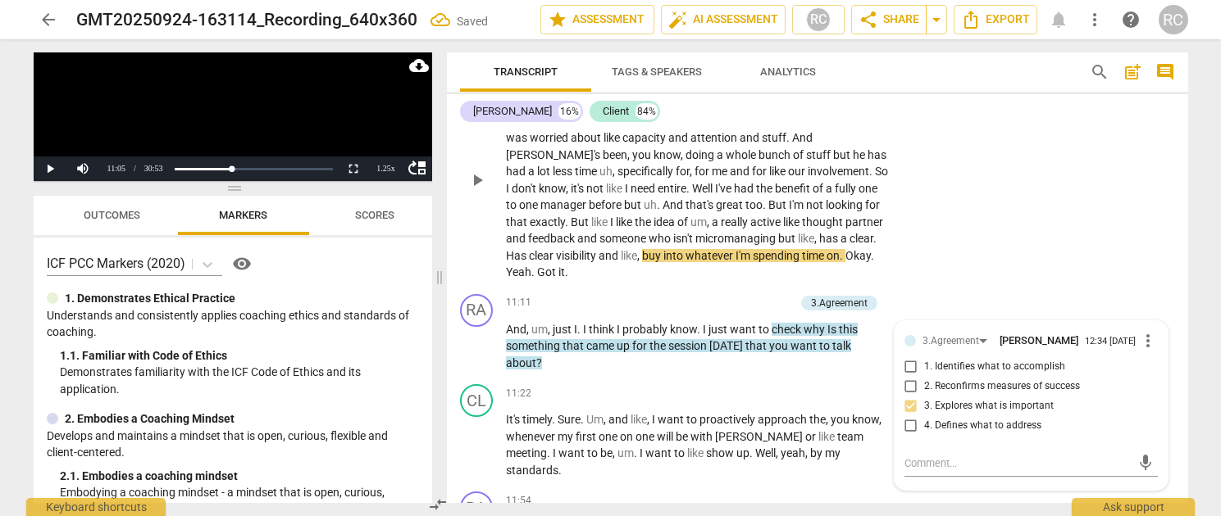
scroll to position [3081, 0]
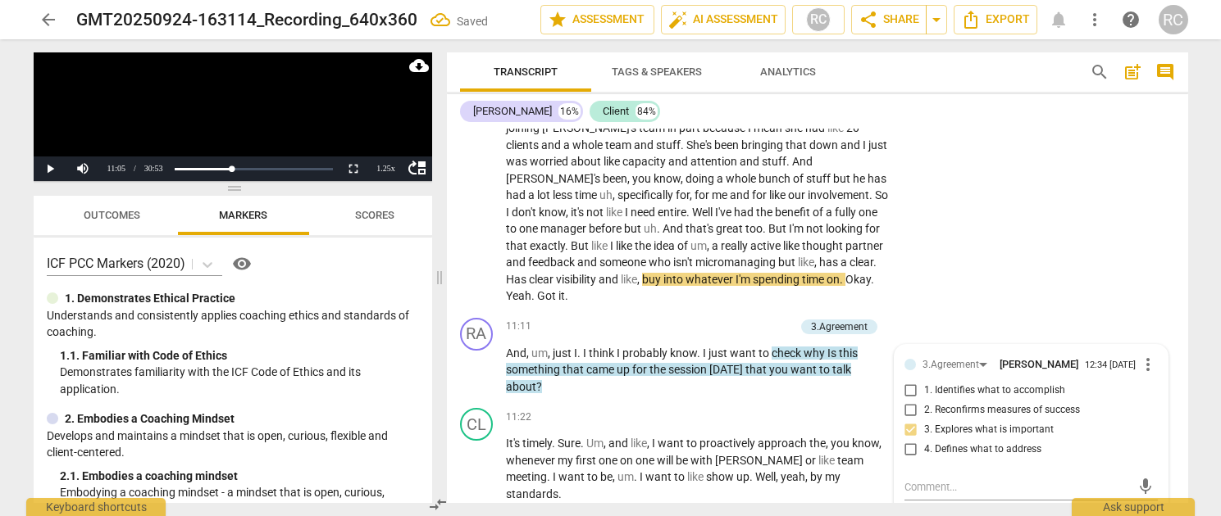
click at [229, 126] on video at bounding box center [233, 116] width 398 height 129
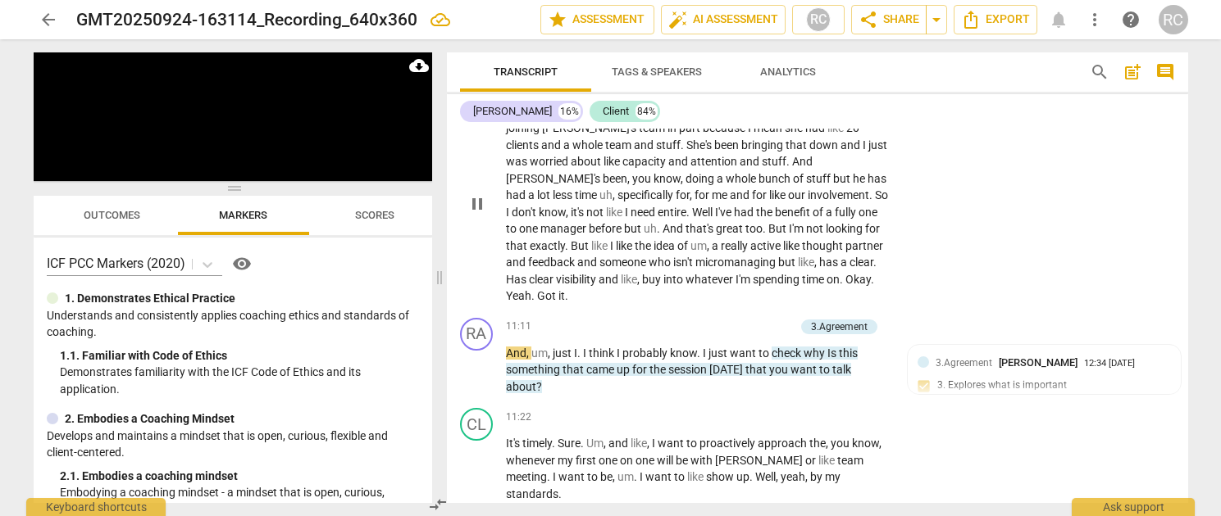
click at [845, 273] on span "Okay" at bounding box center [857, 279] width 25 height 13
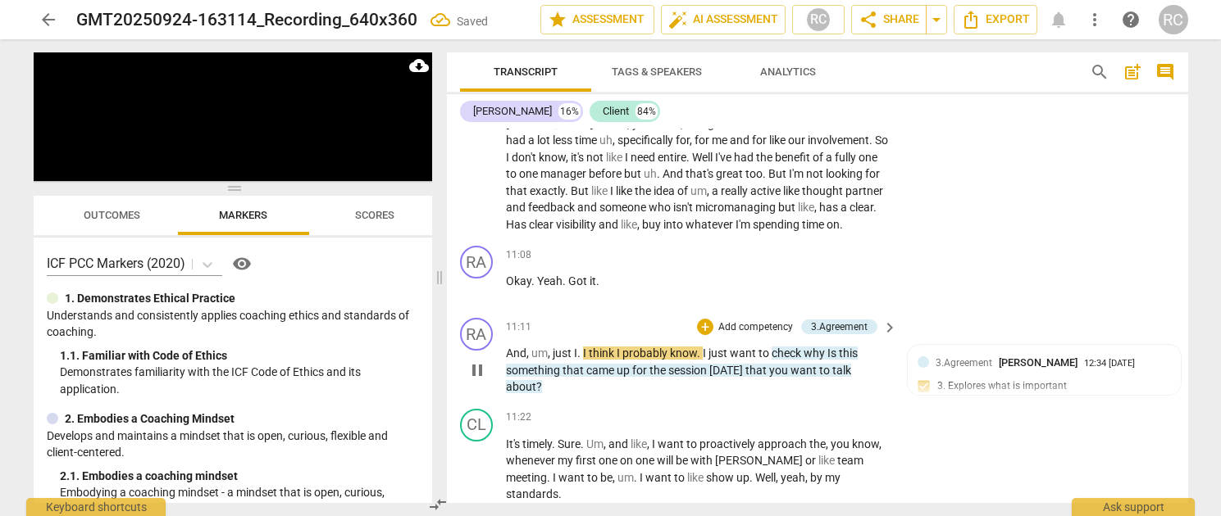
click at [507, 347] on span "And" at bounding box center [516, 353] width 20 height 13
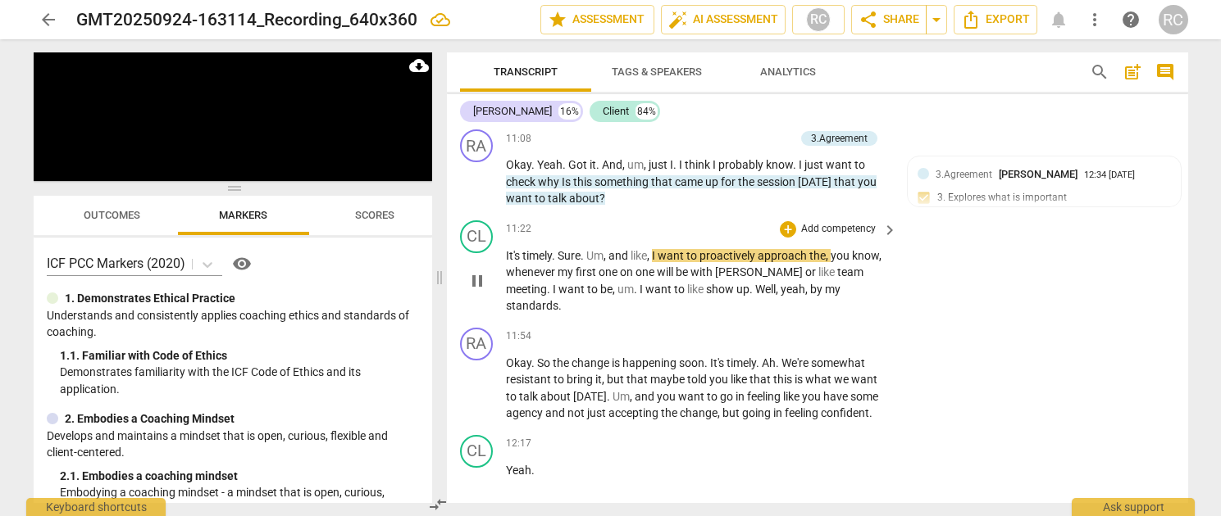
scroll to position [3255, 0]
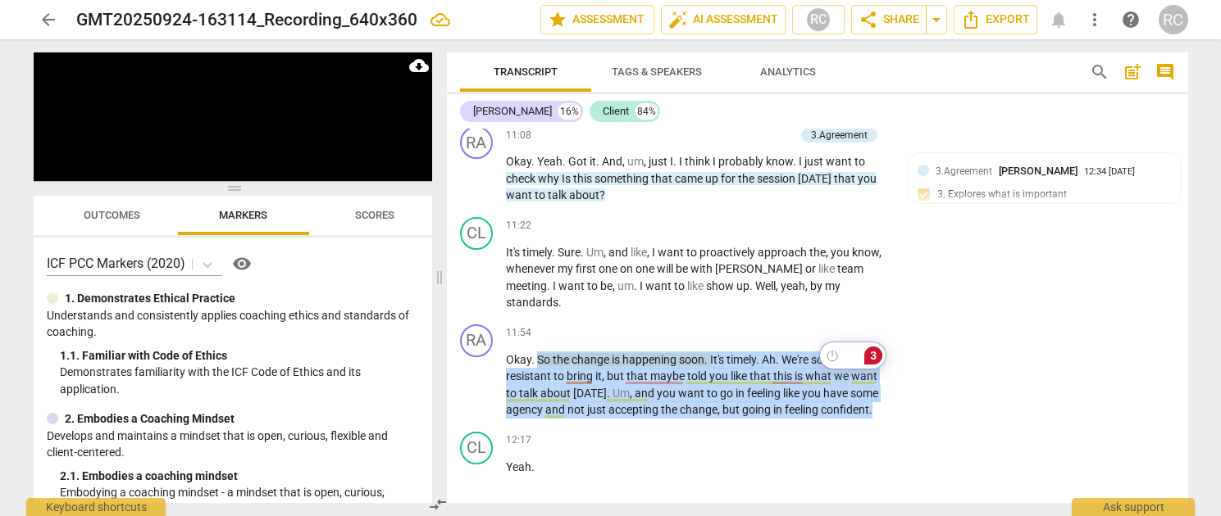
drag, startPoint x: 537, startPoint y: 307, endPoint x: 838, endPoint y: 369, distance: 307.1
click at [872, 0] on html "arrow_back GMT20250924-163114_Recording_640x360 edit star Assessment auto_fix_h…" at bounding box center [610, 0] width 1221 height 0
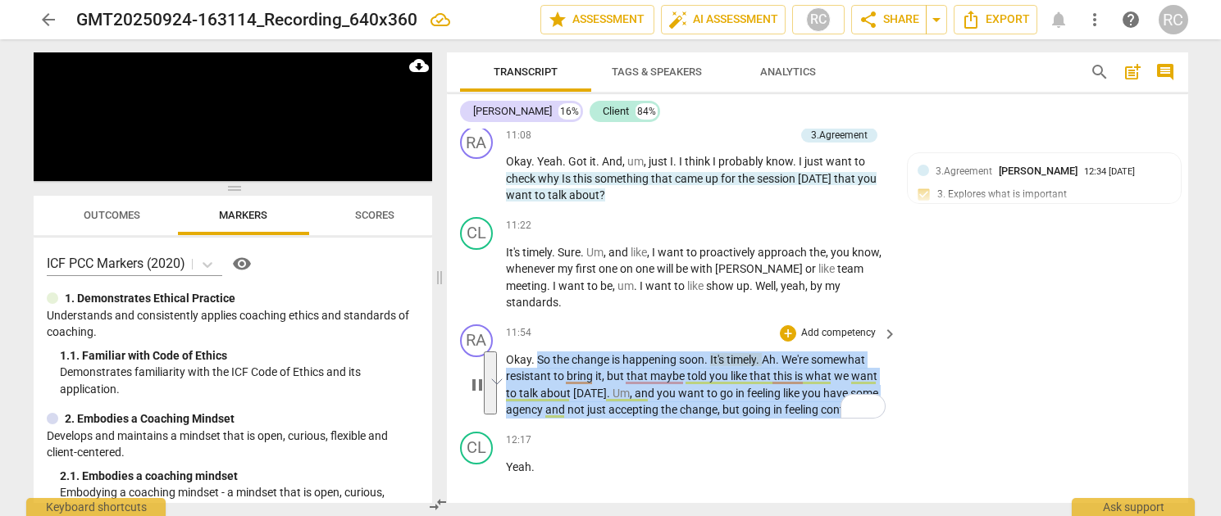
click at [868, 326] on p "Add competency" at bounding box center [838, 333] width 78 height 15
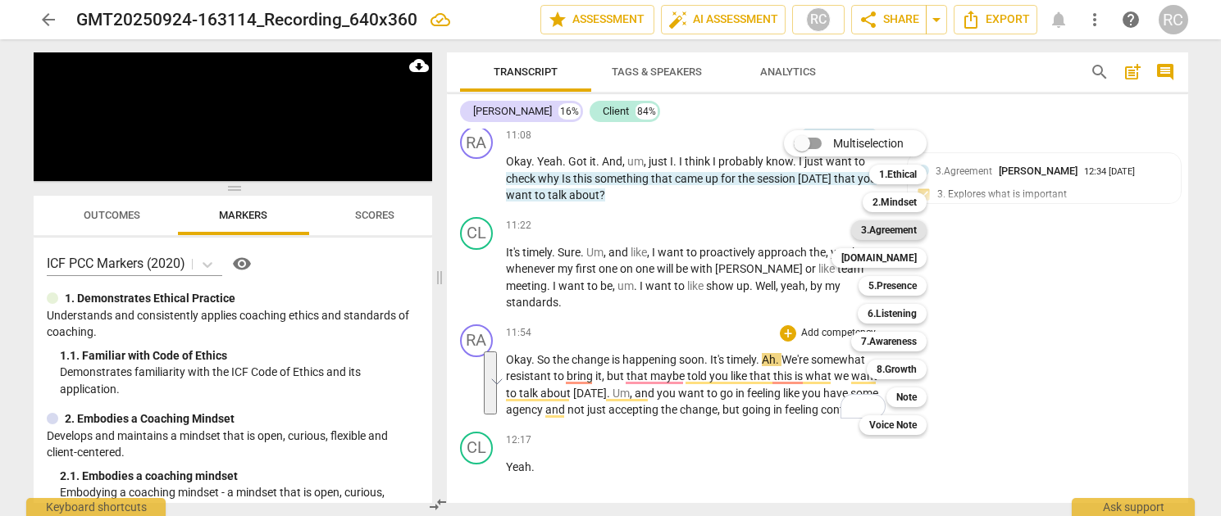
click at [898, 230] on b "3.Agreement" at bounding box center [889, 231] width 56 height 20
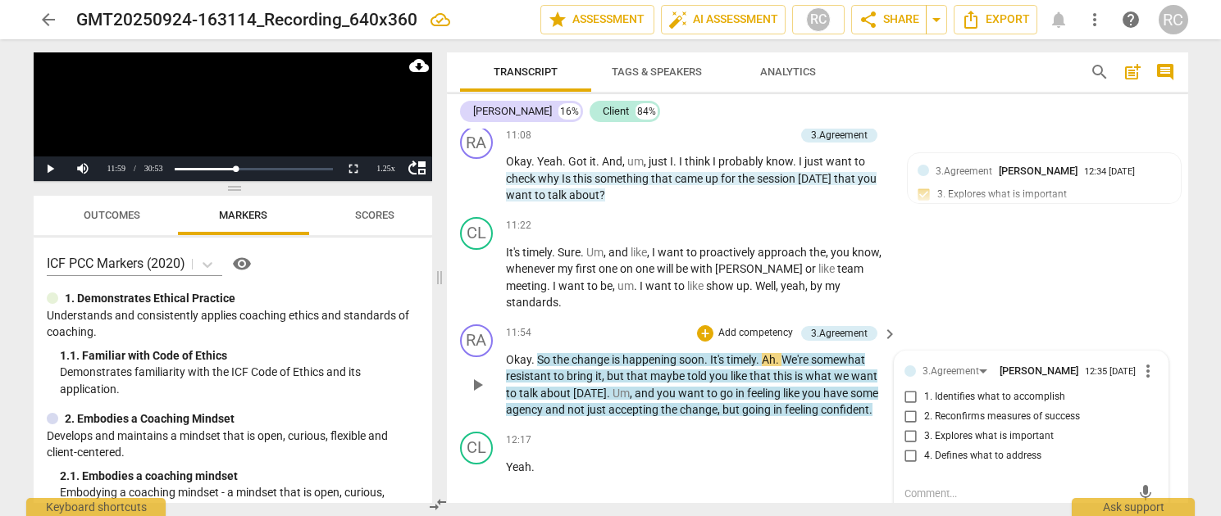
scroll to position [3252, 0]
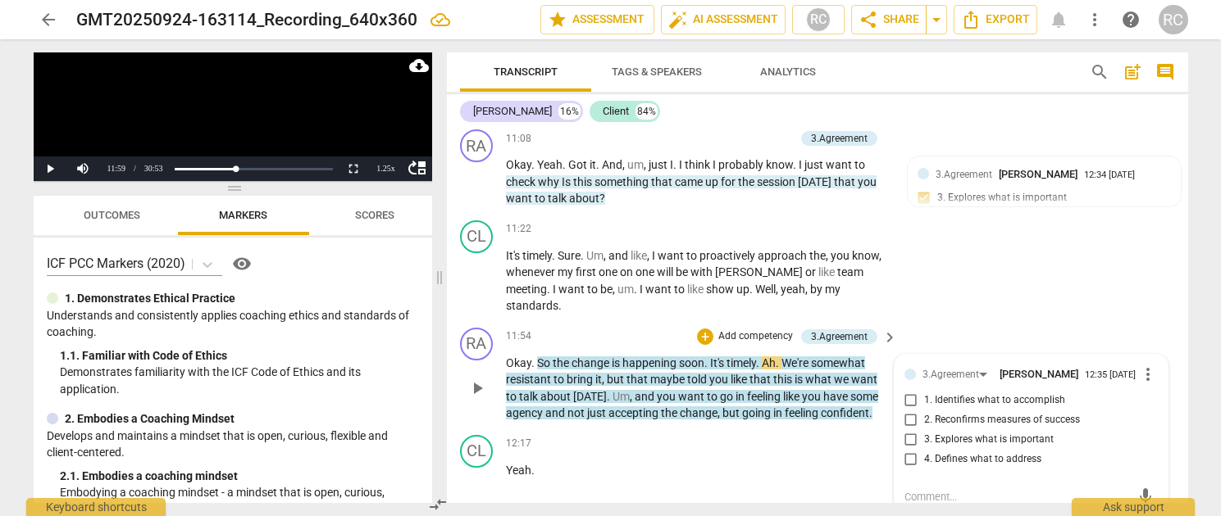
click at [910, 391] on input "1. Identifies what to accomplish" at bounding box center [911, 401] width 26 height 20
checkbox input "true"
click at [1048, 248] on div "CL play_arrow pause 11:22 + Add competency keyboard_arrow_right It's timely . S…" at bounding box center [817, 267] width 741 height 107
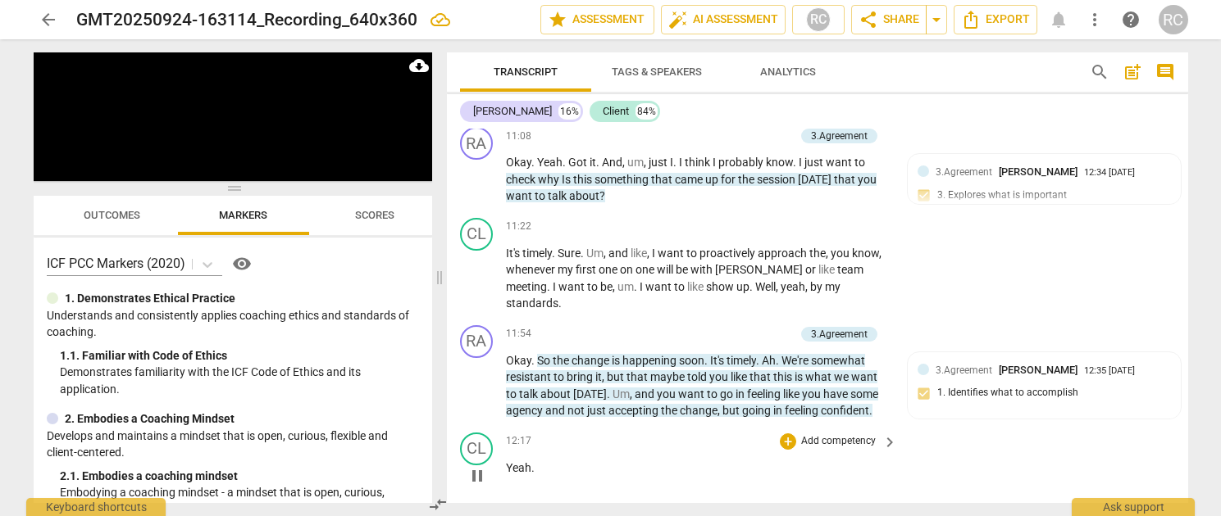
scroll to position [3255, 0]
click at [871, 403] on span "." at bounding box center [870, 409] width 3 height 13
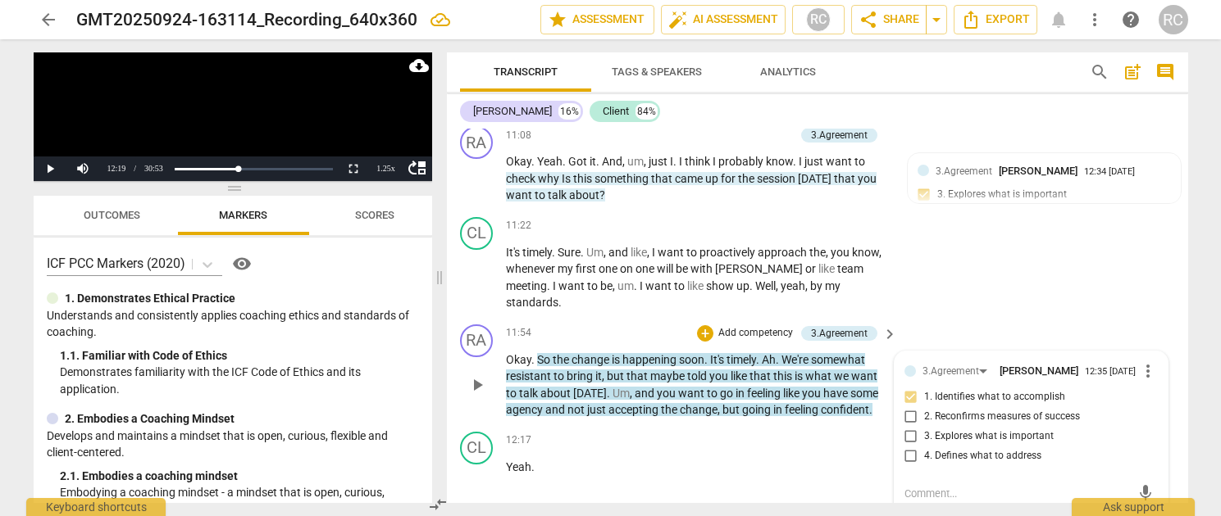
click at [871, 358] on div "RA play_arrow pause 11:54 + Add competency 3.Agreement keyboard_arrow_right Oka…" at bounding box center [817, 371] width 741 height 107
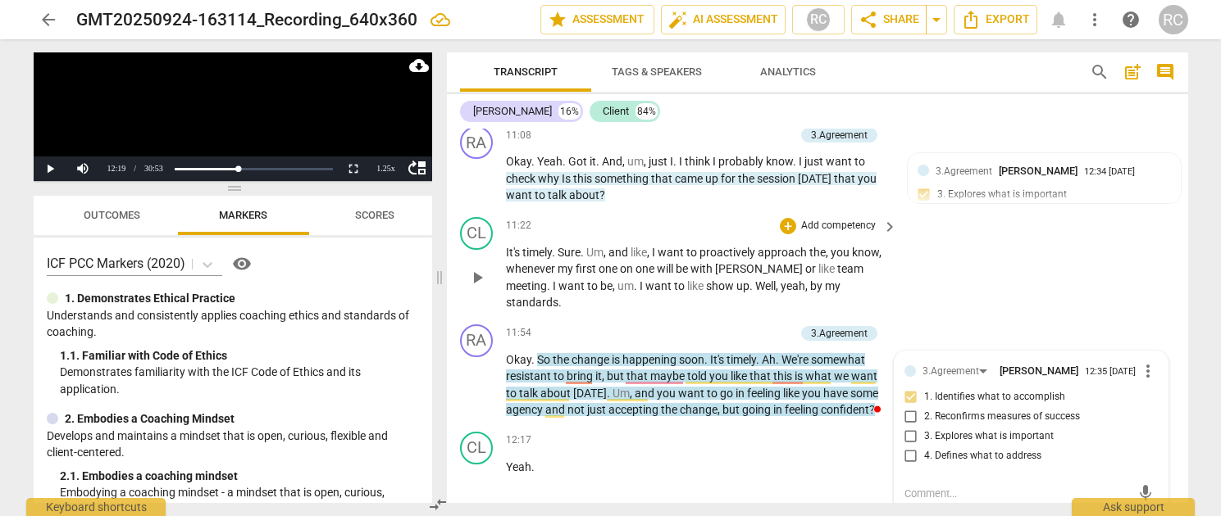
click at [899, 249] on div "CL play_arrow pause 11:22 + Add competency keyboard_arrow_right It's timely . S…" at bounding box center [817, 264] width 741 height 107
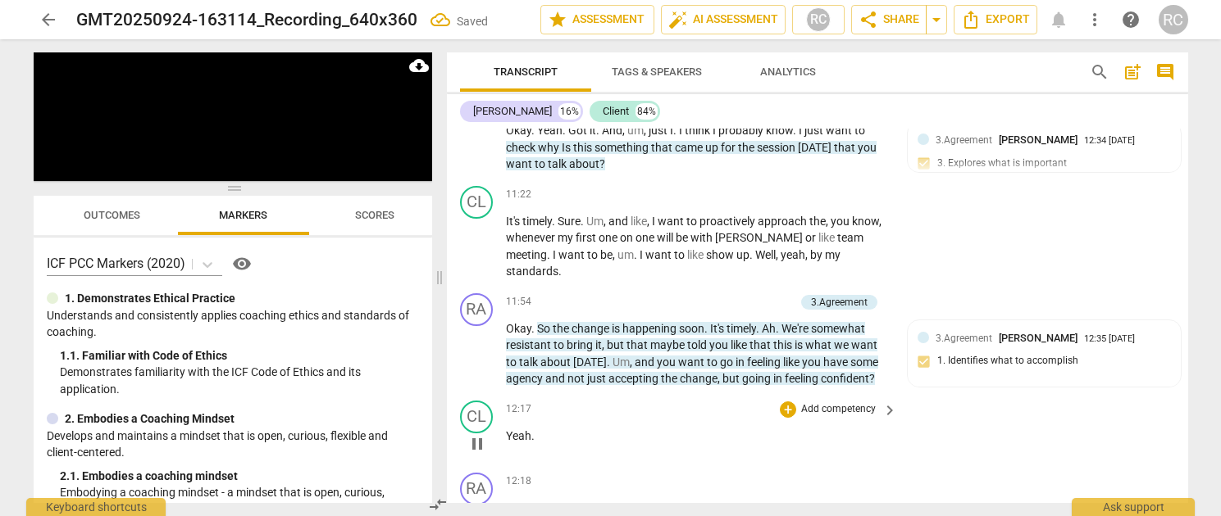
scroll to position [3290, 0]
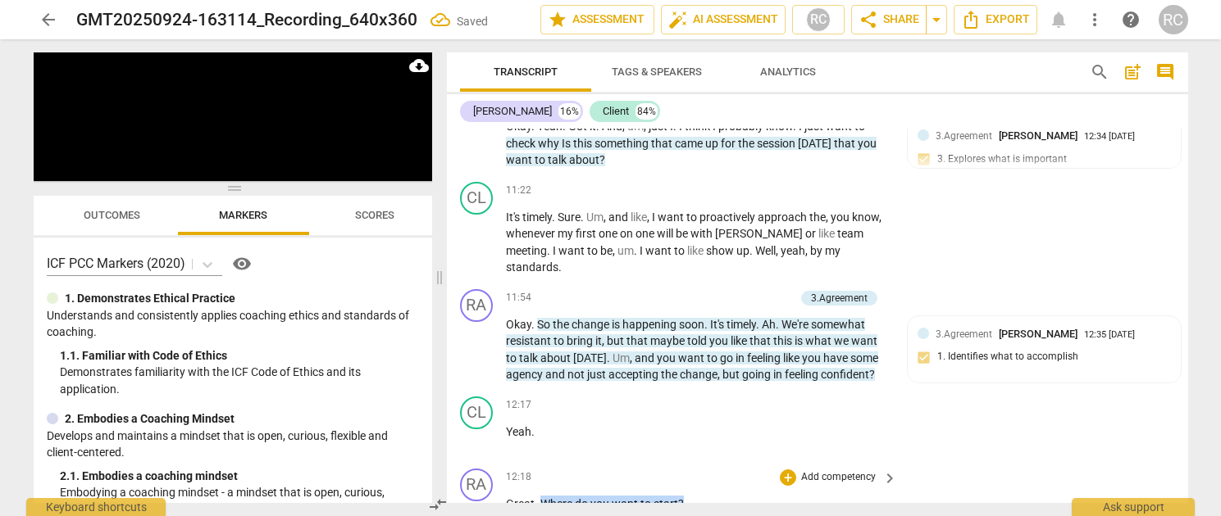
drag, startPoint x: 543, startPoint y: 457, endPoint x: 681, endPoint y: 460, distance: 138.6
click at [681, 496] on p "Great . Where do you want to start ?" at bounding box center [698, 504] width 384 height 17
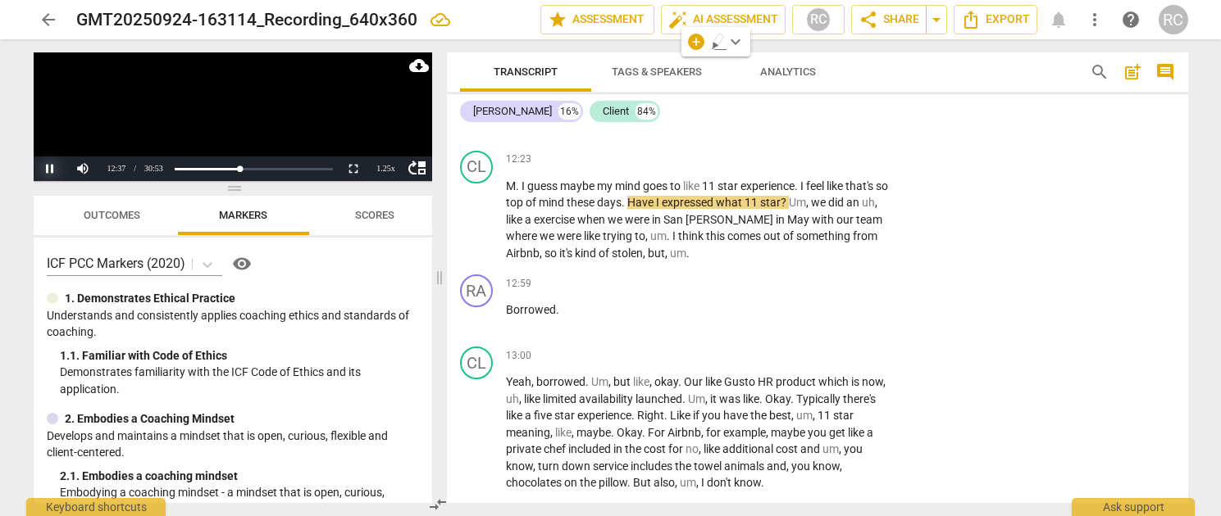
click at [51, 168] on button "Pause" at bounding box center [50, 169] width 33 height 25
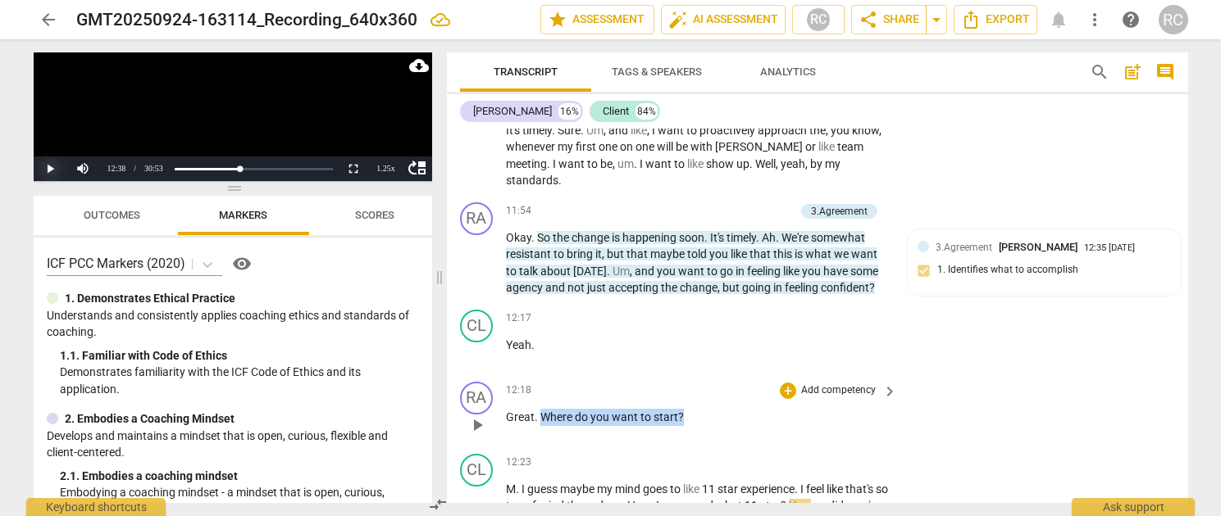
scroll to position [3390, 0]
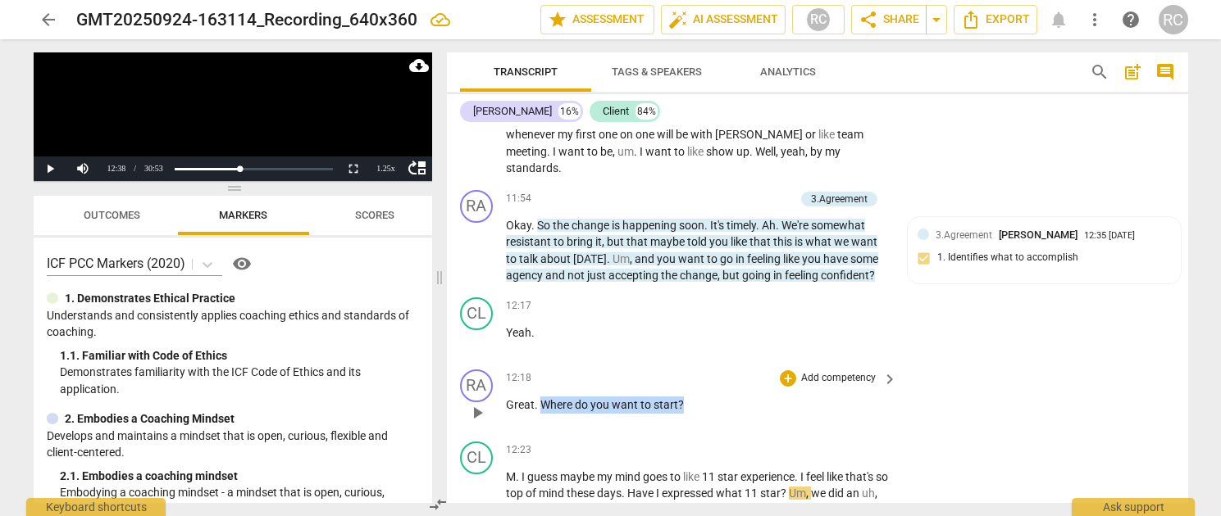
click at [812, 371] on p "Add competency" at bounding box center [838, 378] width 78 height 15
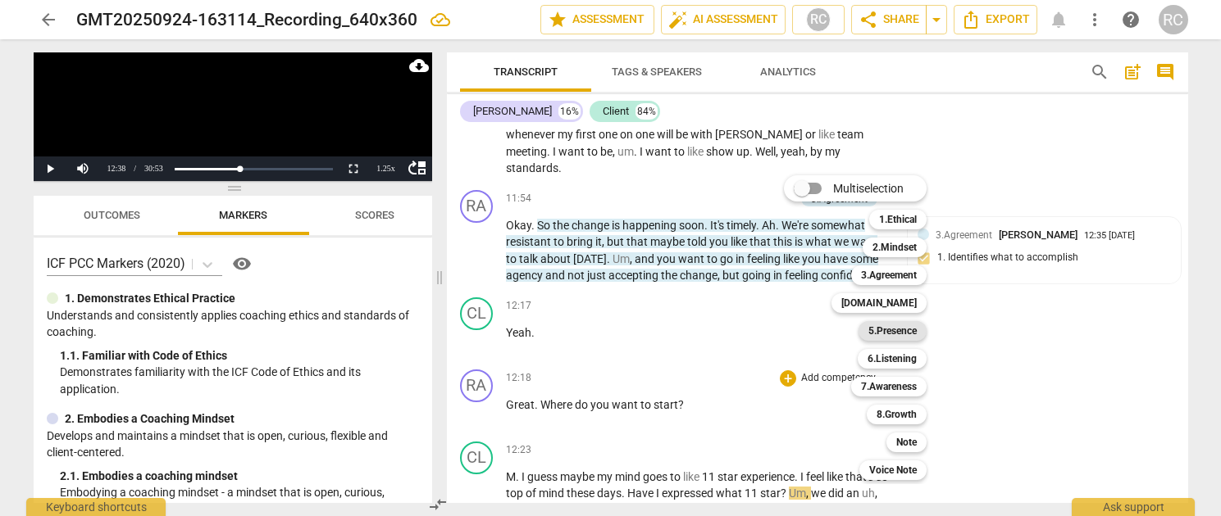
click at [903, 330] on b "5.Presence" at bounding box center [892, 331] width 48 height 20
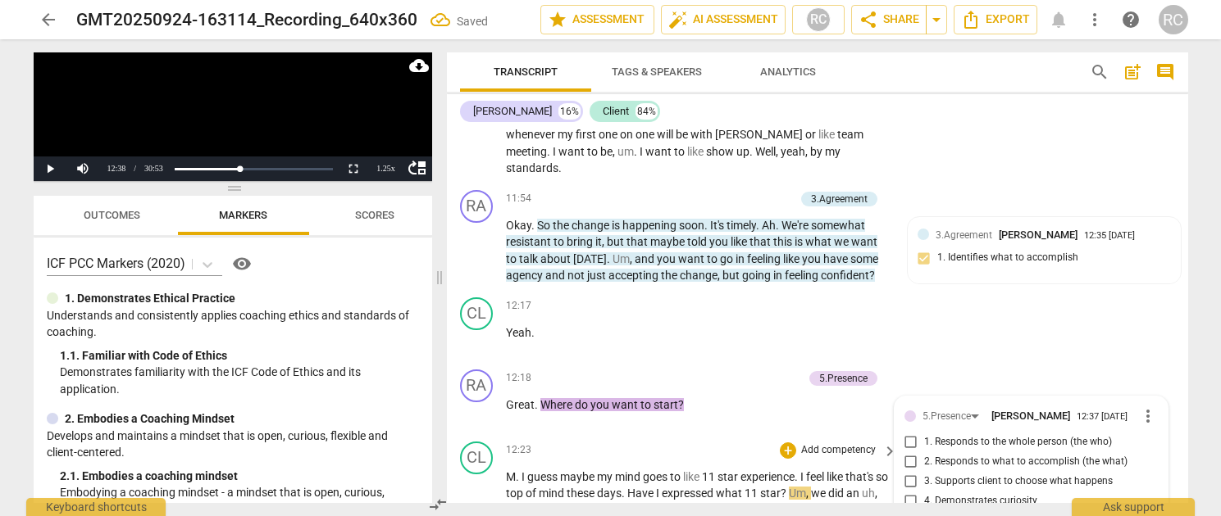
scroll to position [3588, 0]
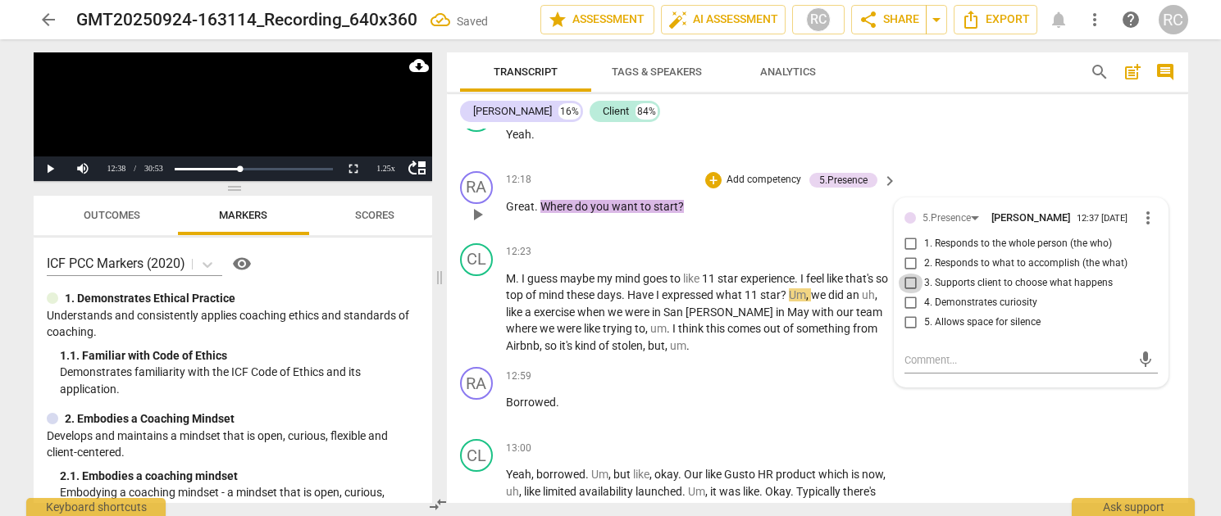
click at [907, 274] on input "3. Supports client to choose what happens" at bounding box center [911, 284] width 26 height 20
checkbox input "true"
click at [955, 380] on div "RA play_arrow pause 12:59 + Add competency keyboard_arrow_right Borrowed ." at bounding box center [817, 397] width 741 height 72
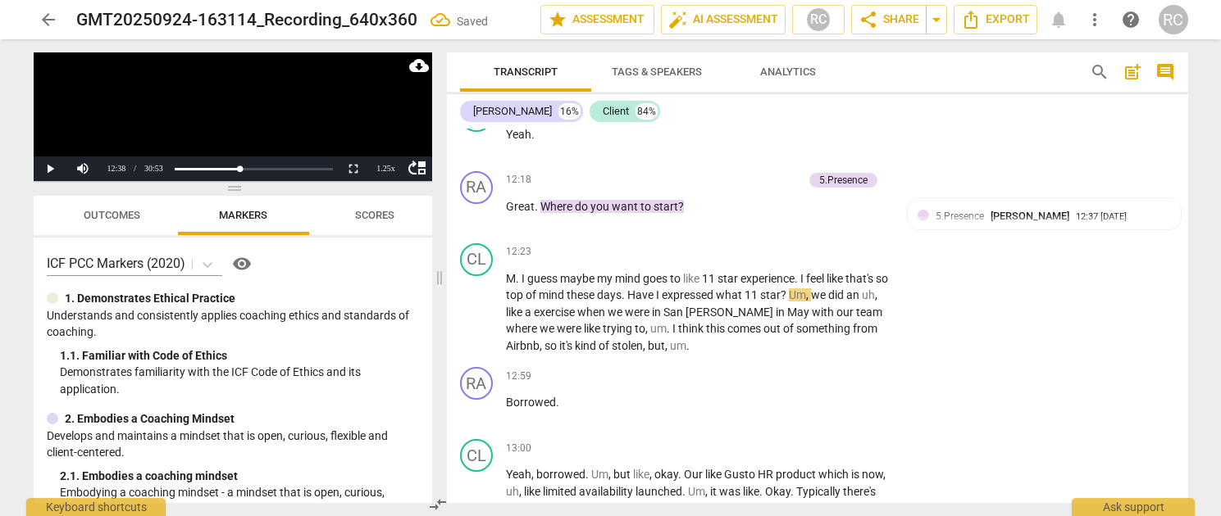
click at [220, 139] on video at bounding box center [233, 116] width 398 height 129
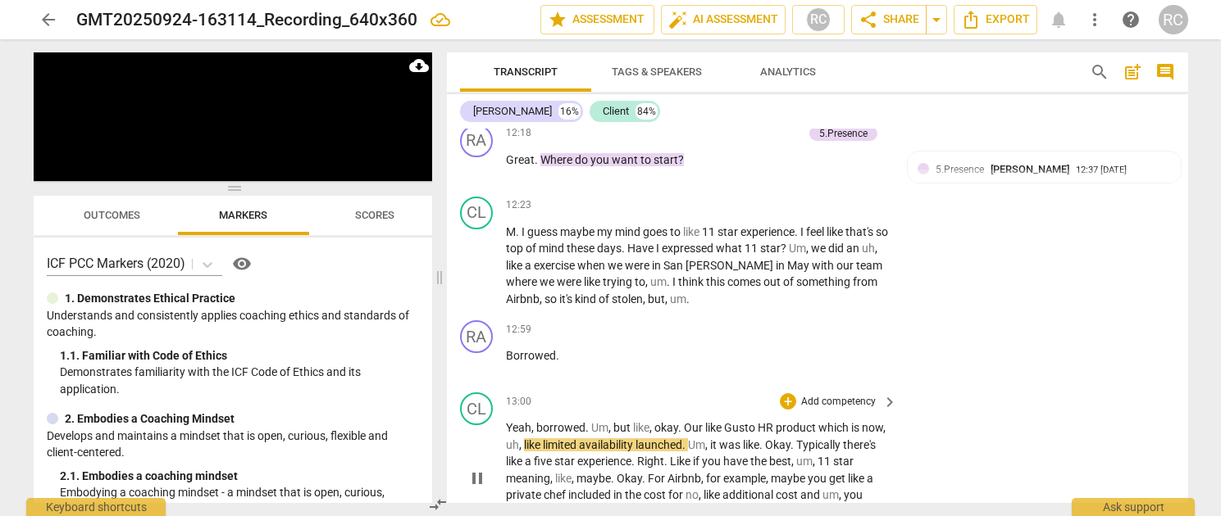
scroll to position [3638, 0]
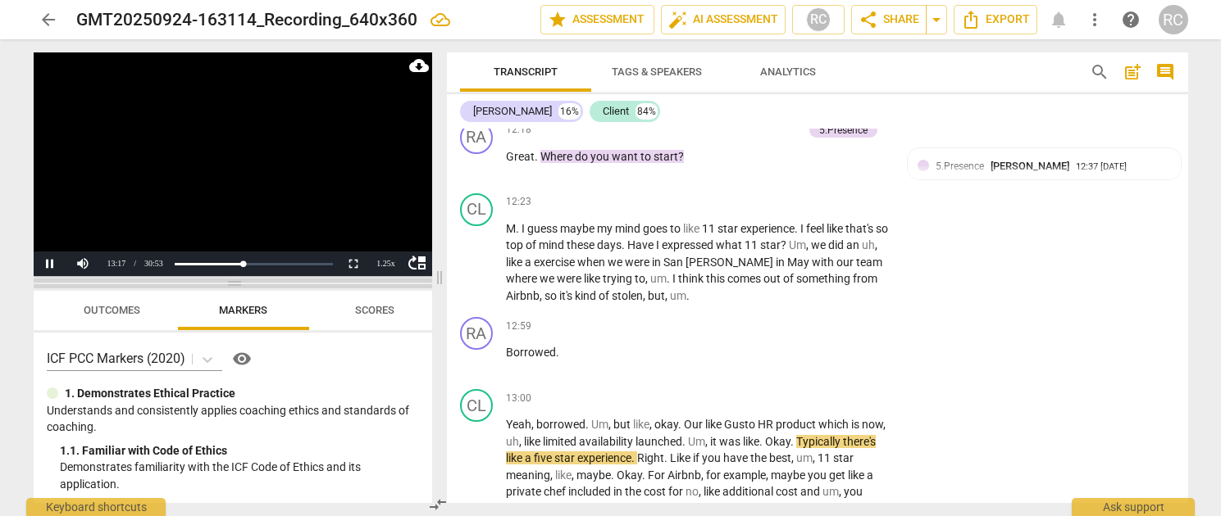
drag, startPoint x: 232, startPoint y: 188, endPoint x: 218, endPoint y: 283, distance: 96.1
click at [218, 283] on span at bounding box center [233, 284] width 398 height 10
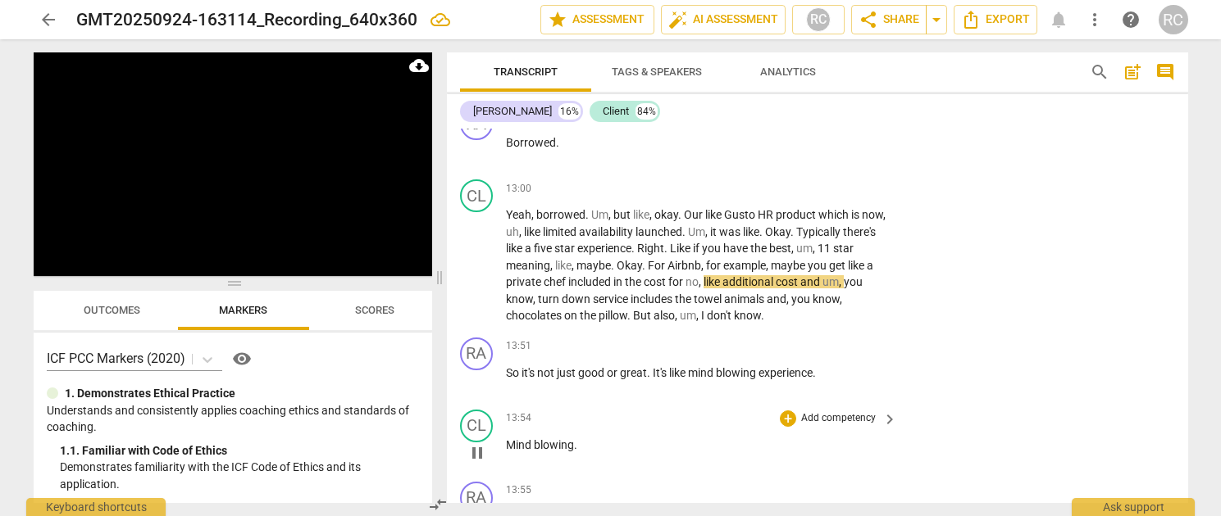
scroll to position [3899, 0]
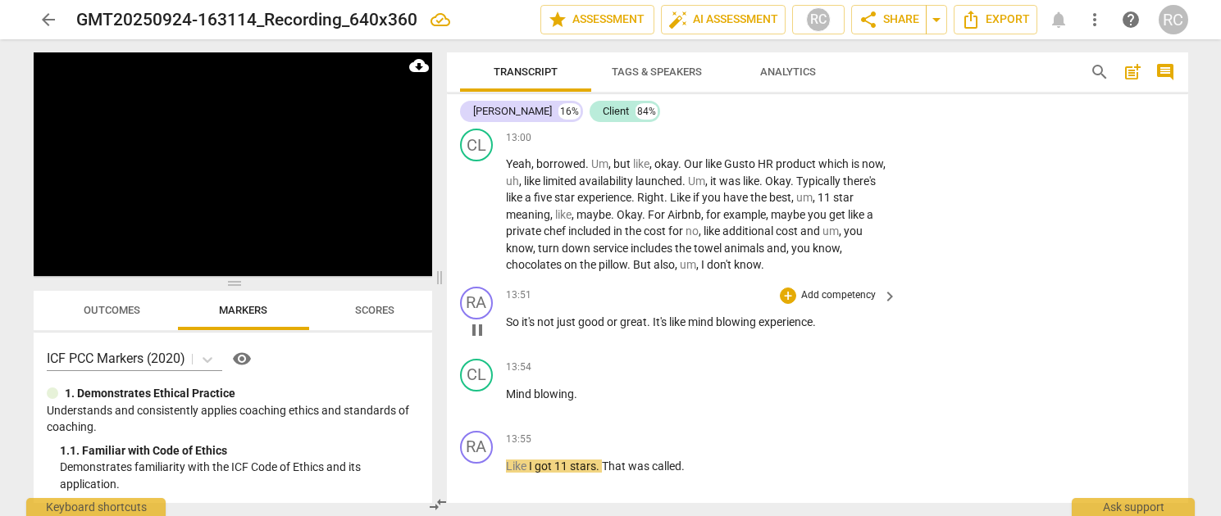
click at [593, 316] on span "good" at bounding box center [592, 322] width 29 height 13
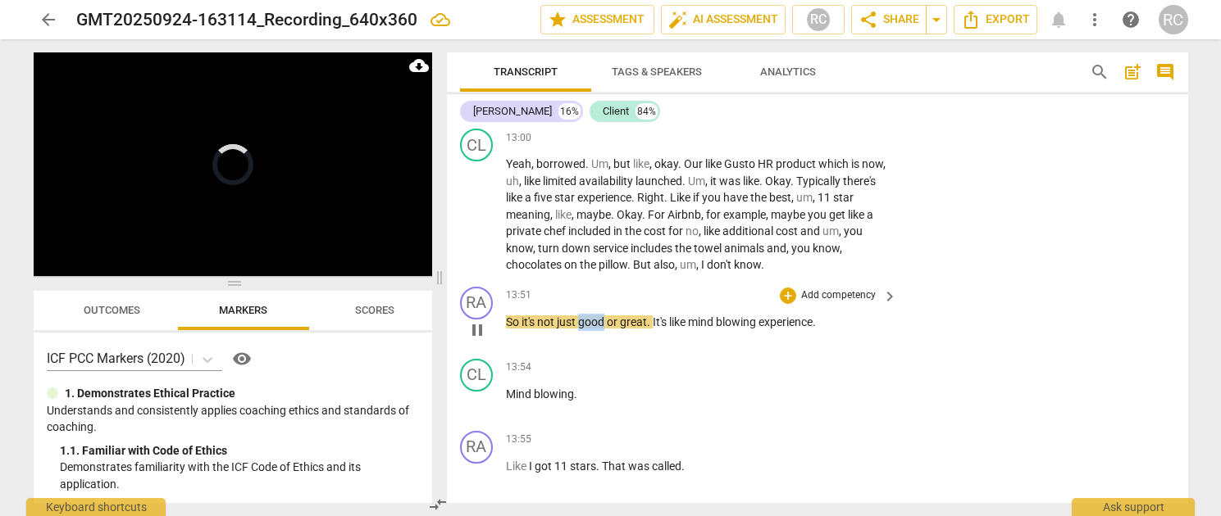
click at [593, 316] on span "good" at bounding box center [592, 322] width 29 height 13
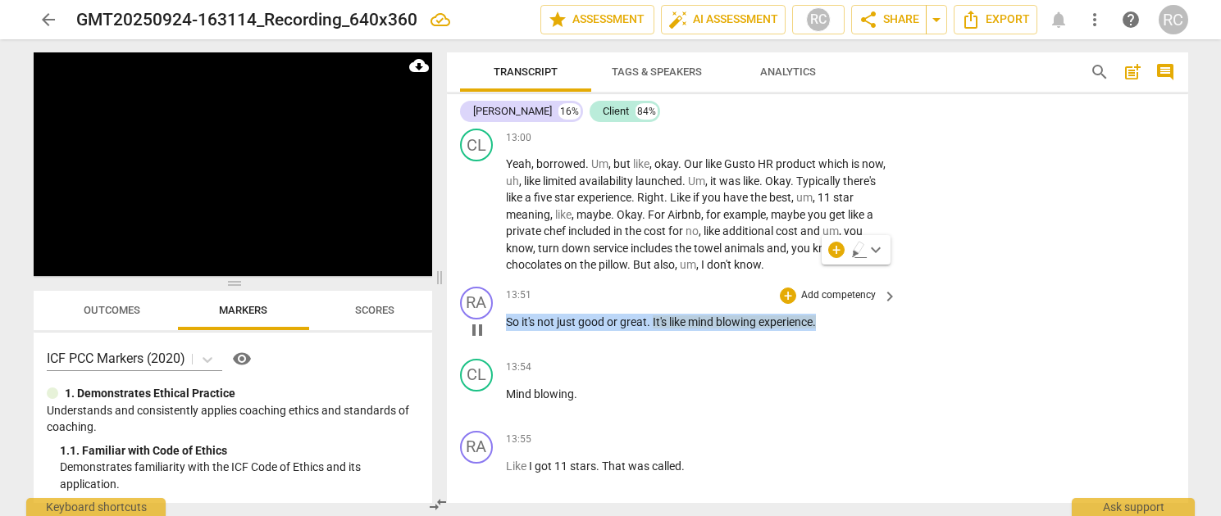
click at [802, 289] on p "Add competency" at bounding box center [838, 296] width 78 height 15
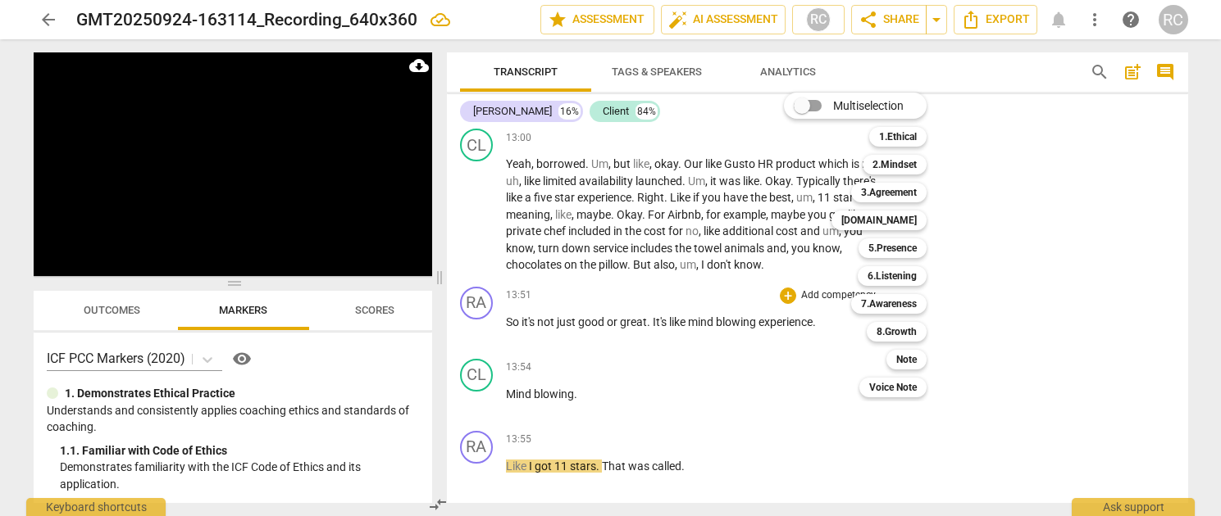
click at [184, 198] on div at bounding box center [610, 258] width 1221 height 516
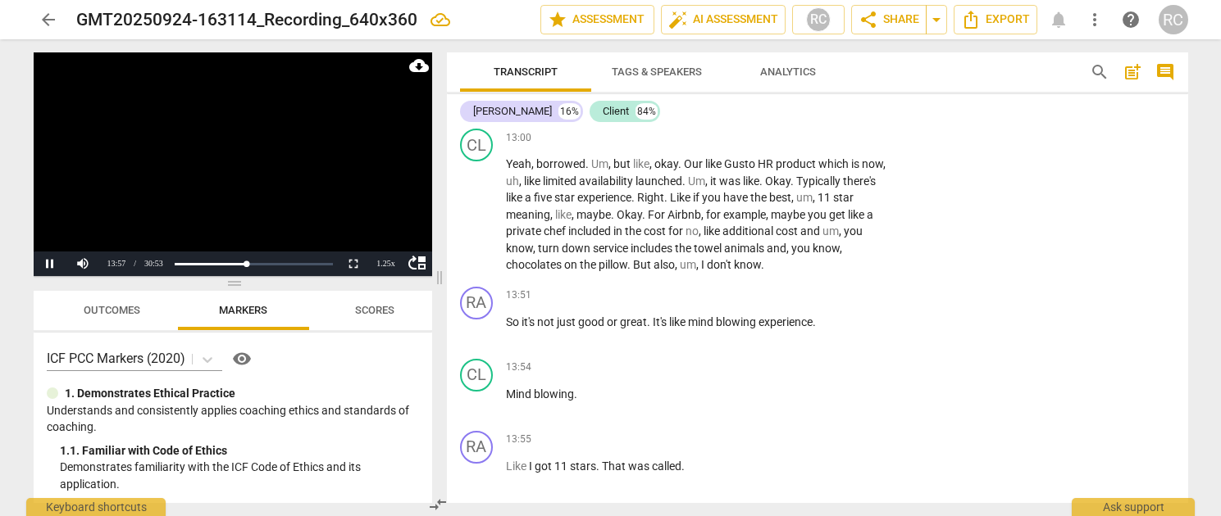
click at [192, 214] on video at bounding box center [233, 164] width 398 height 224
click at [680, 316] on span "like" at bounding box center [678, 322] width 19 height 13
click at [55, 258] on button "Pause" at bounding box center [50, 264] width 33 height 25
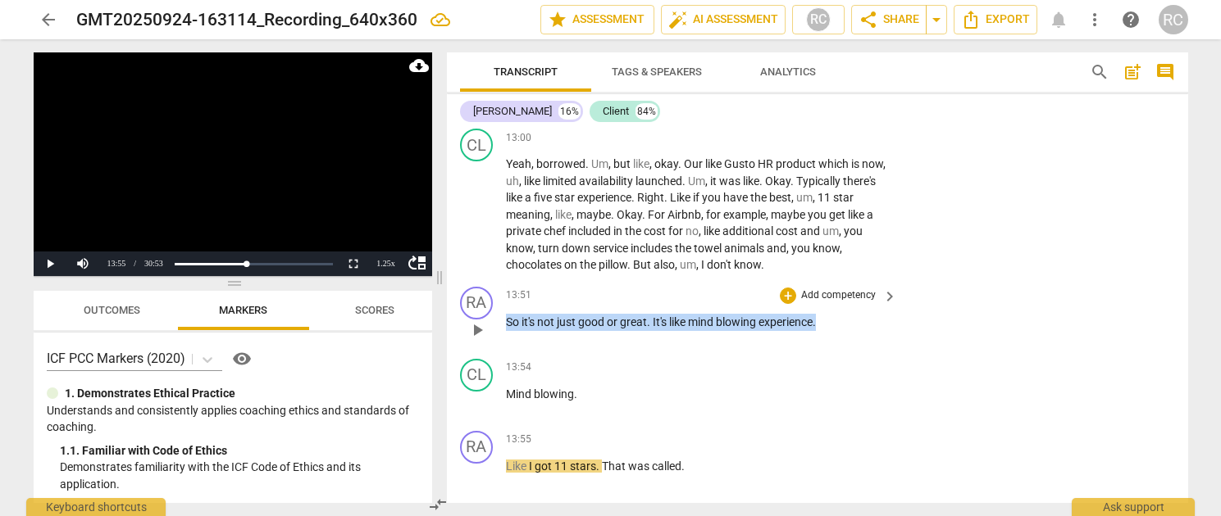
drag, startPoint x: 506, startPoint y: 269, endPoint x: 839, endPoint y: 269, distance: 332.8
click at [839, 314] on p "So it's not just good or great . It's like mind blowing experience ." at bounding box center [698, 322] width 384 height 17
click at [805, 289] on p "Add competency" at bounding box center [838, 296] width 78 height 15
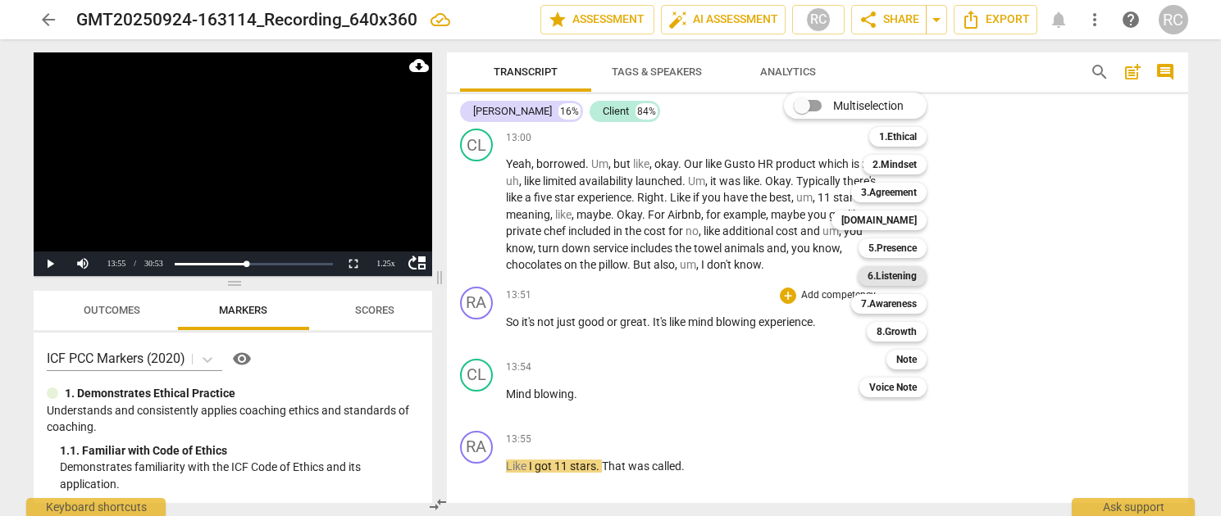
click at [914, 275] on b "6.Listening" at bounding box center [891, 276] width 49 height 20
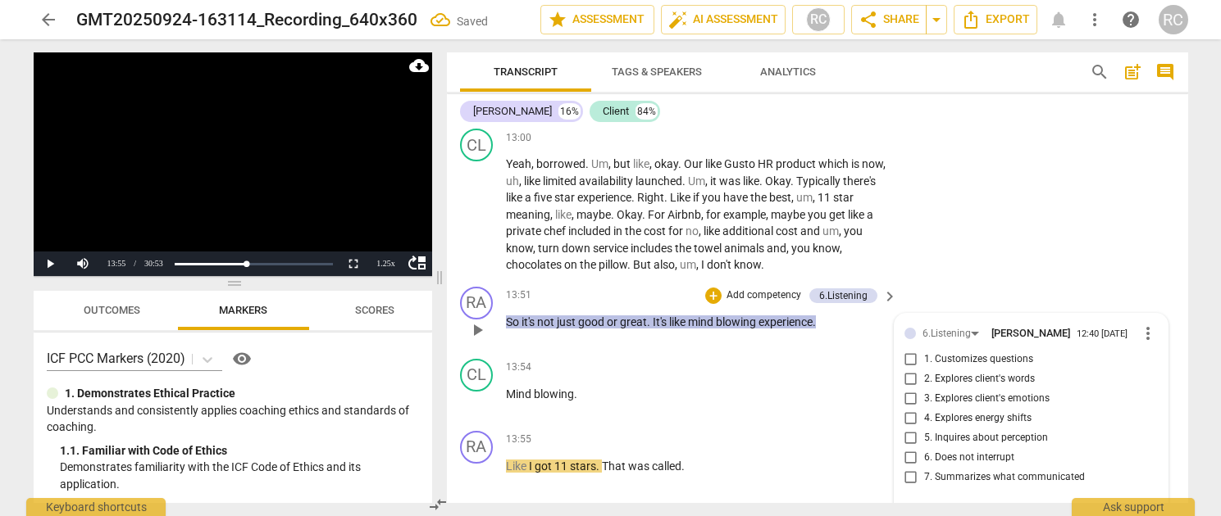
click at [907, 448] on input "6. Does not interrupt" at bounding box center [911, 458] width 26 height 20
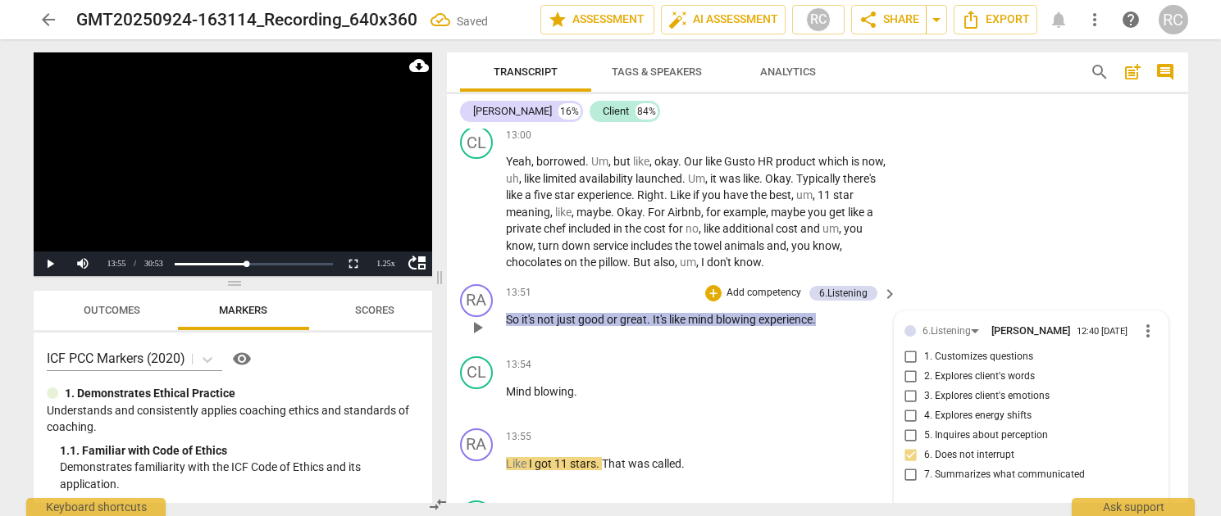
scroll to position [3902, 0]
click at [907, 445] on input "6. Does not interrupt" at bounding box center [911, 455] width 26 height 20
checkbox input "true"
click at [942, 504] on textarea at bounding box center [1017, 512] width 227 height 16
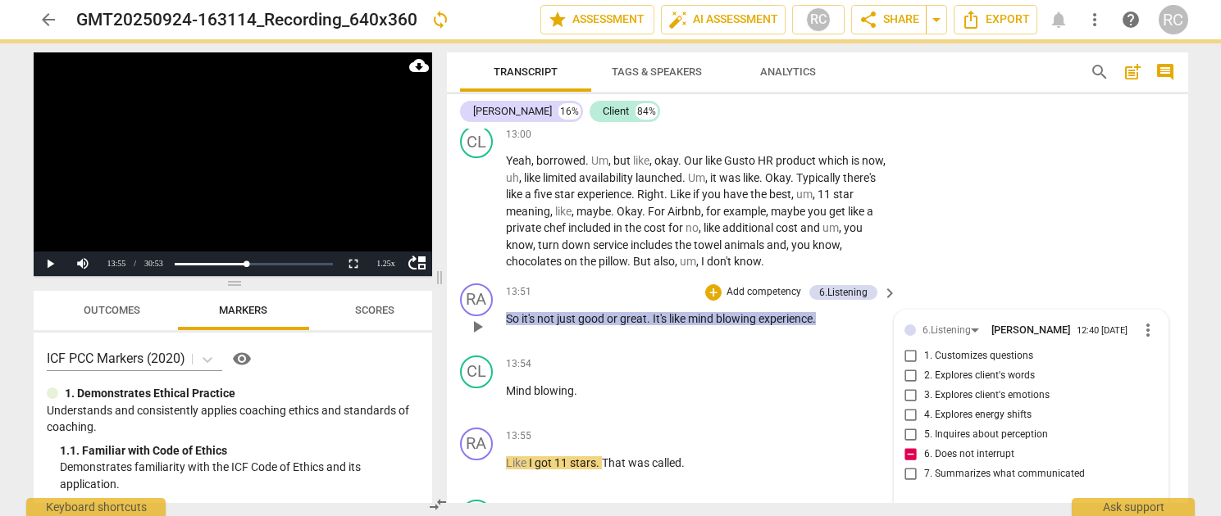
type textarea "I"
type textarea "I i"
type textarea "I in"
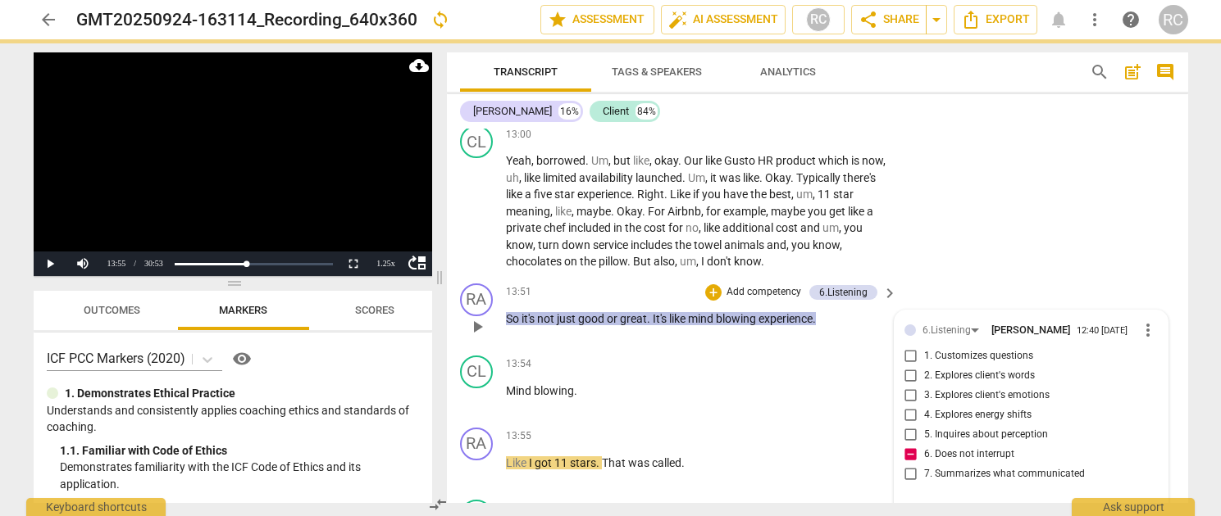
type textarea "I in"
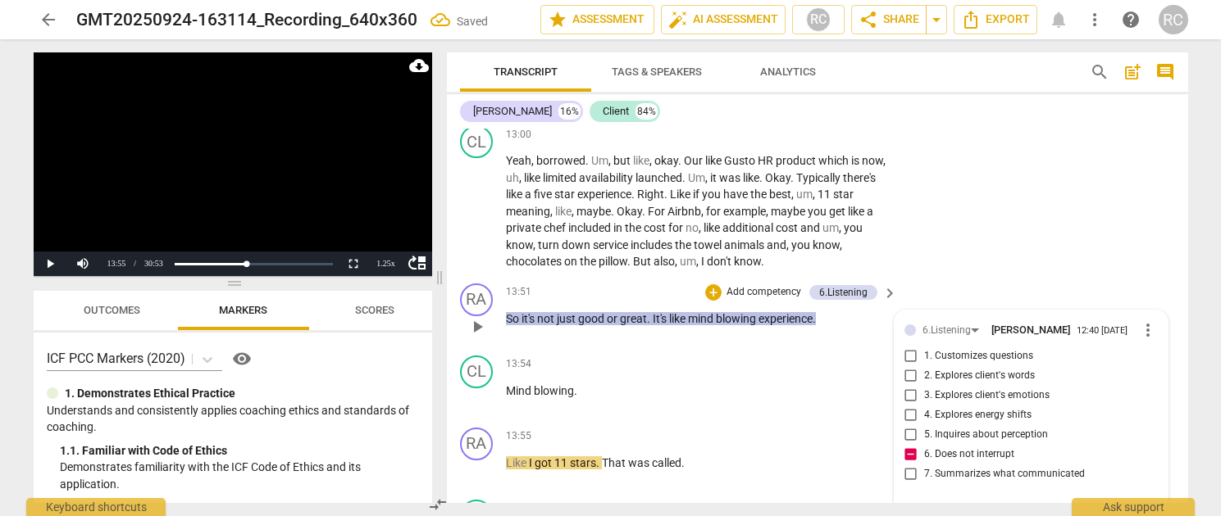
type textarea "I int"
type textarea "I inte"
type textarea "I inter"
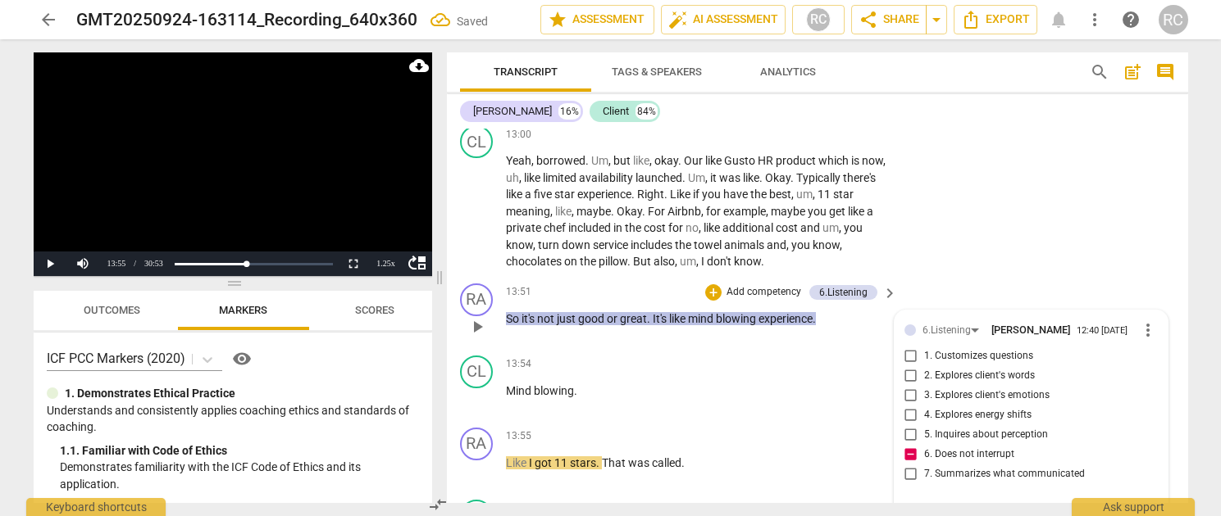
type textarea "I inter"
type textarea "I interr"
type textarea "I interru"
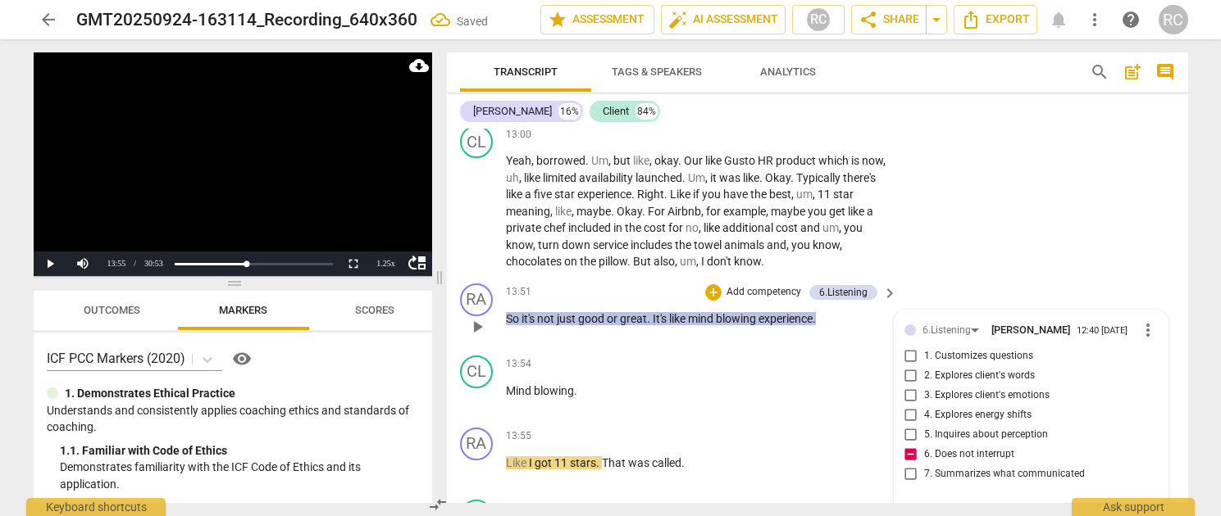
type textarea "I interrup"
type textarea "I interrupt"
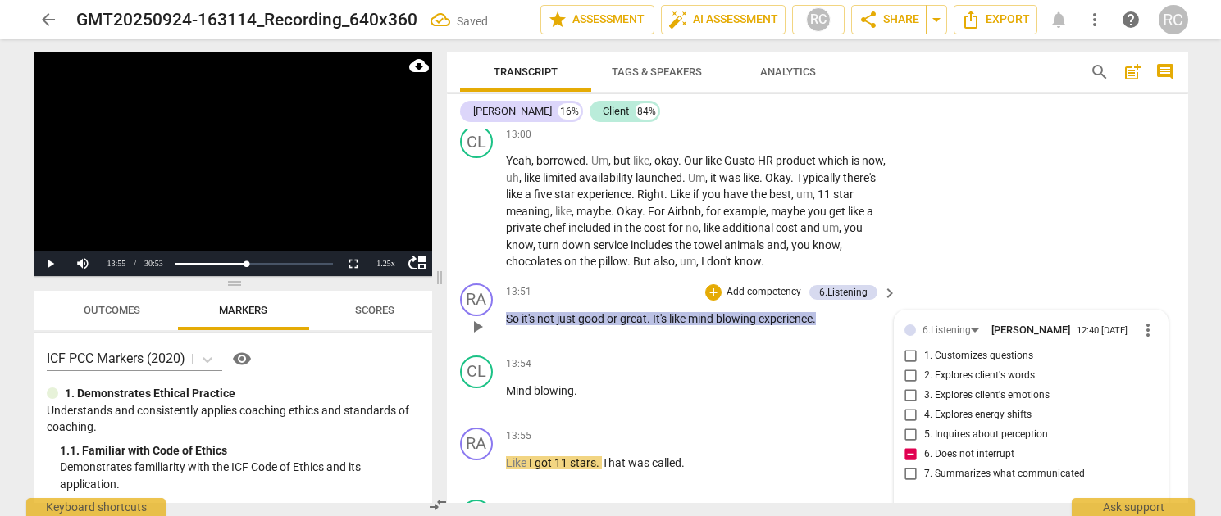
type textarea "I interrupt"
type textarea "I interrupt h"
type textarea "I interrupt he"
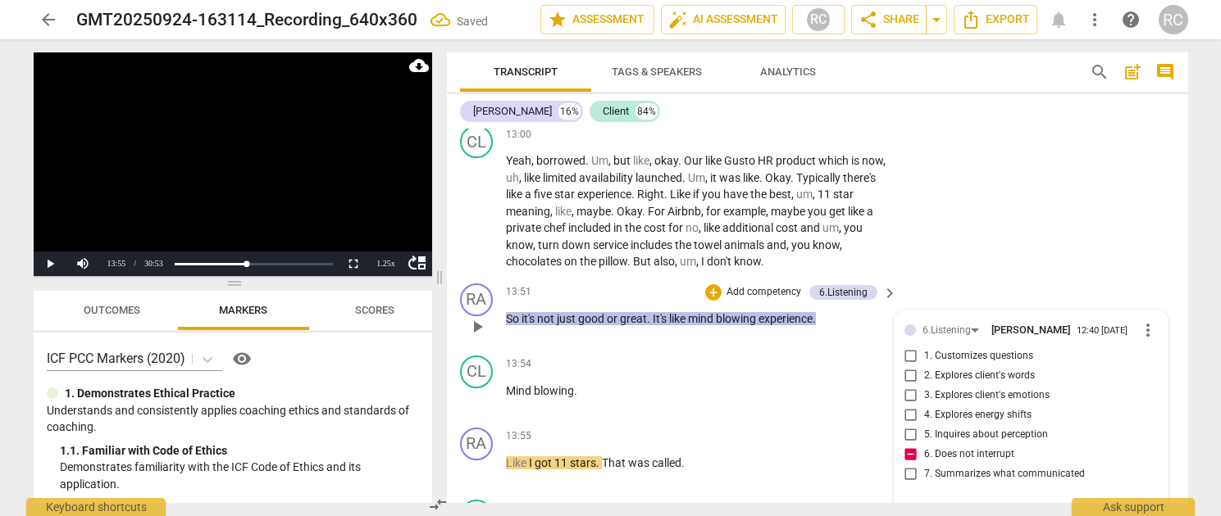
type textarea "I interrupt her"
type textarea "I interrupt here"
type textarea "I interrupt here."
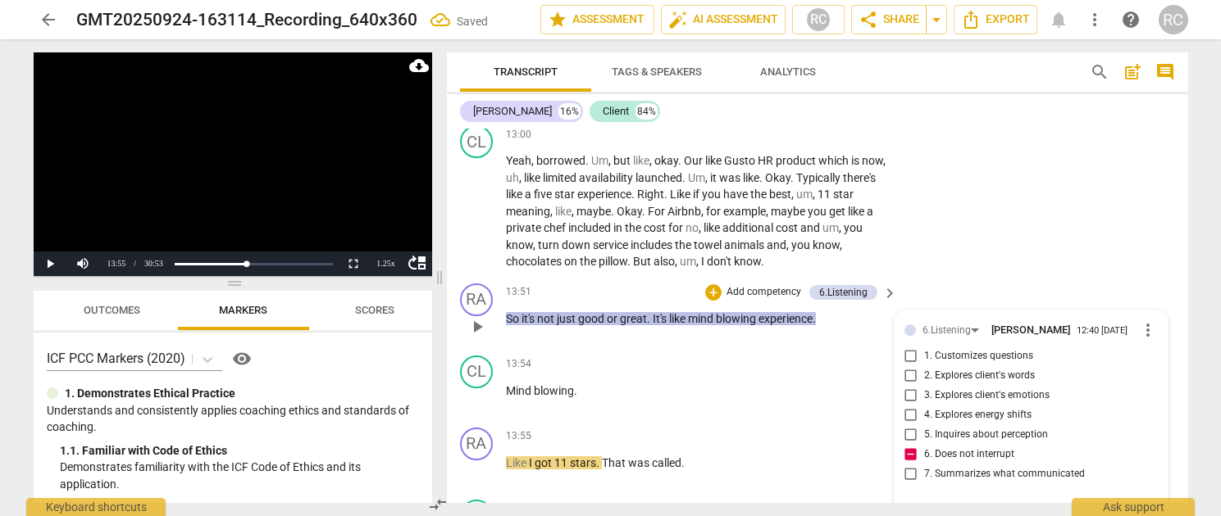
type textarea "I interrupt here."
type textarea "I interrupt here.."
type textarea "I interrupt here..."
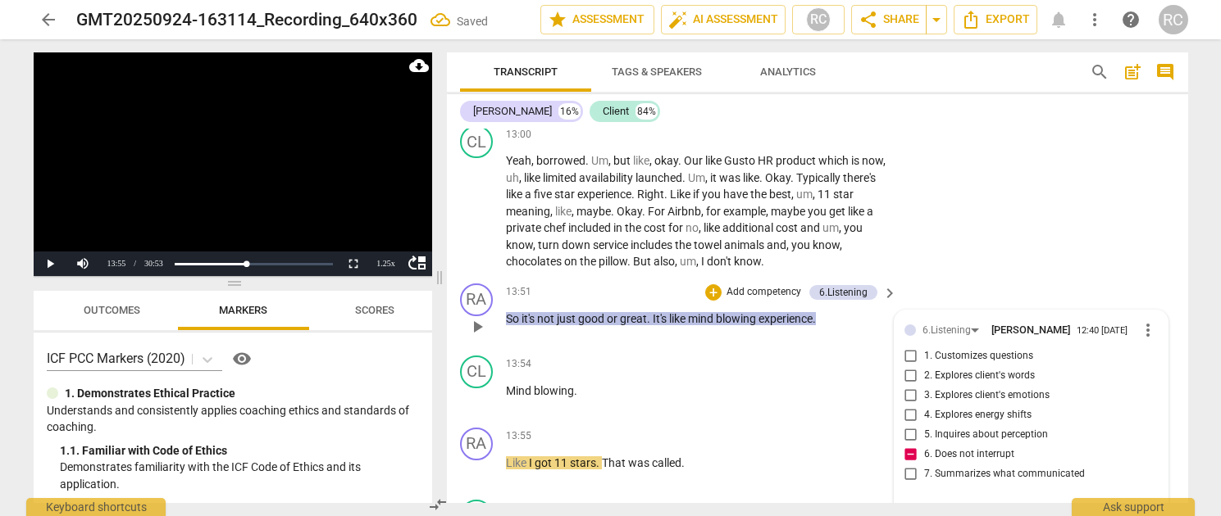
type textarea "I interrupt here..."
type textarea "I interrupt here... b"
type textarea "I interrupt here... bu"
type textarea "I interrupt here... but"
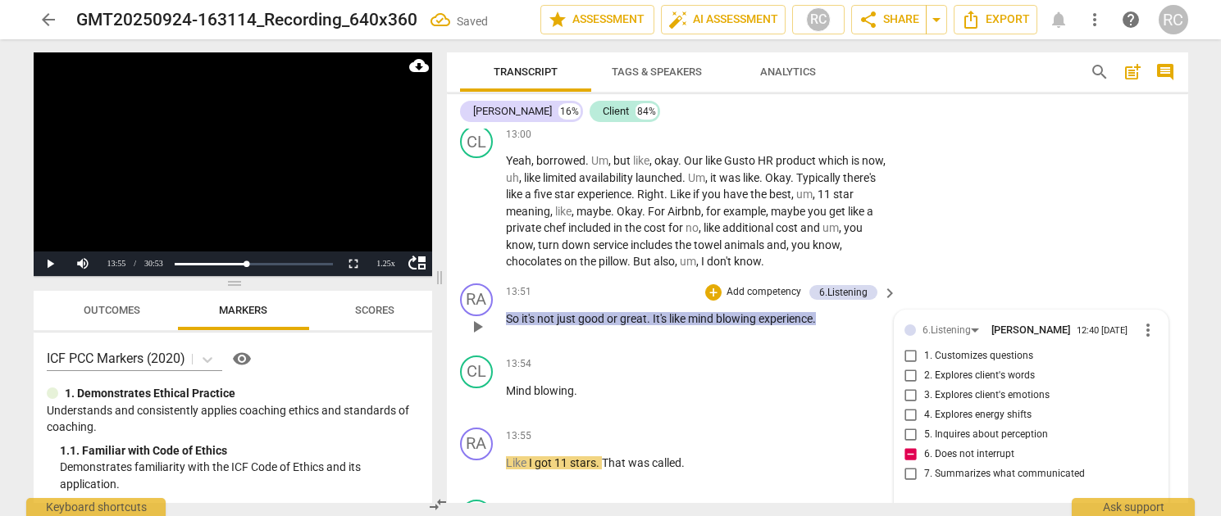
type textarea "I interrupt here... but"
type textarea "I interrupt here... but i"
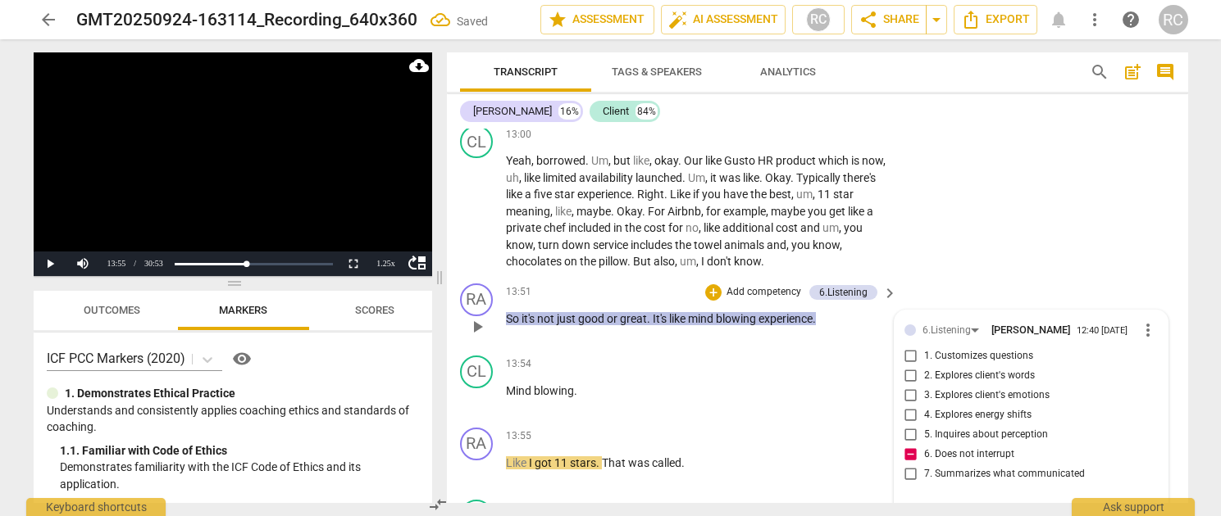
type textarea "I interrupt here... but it"
type textarea "I interrupt here... but it'"
type textarea "I interrupt here... but it's"
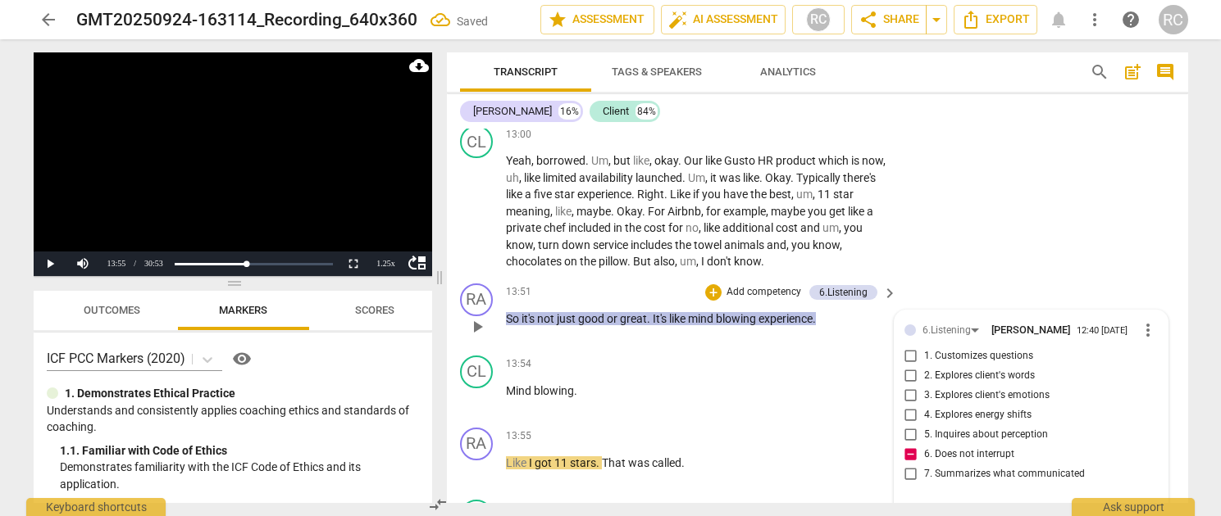
type textarea "I interrupt here... but it's"
type textarea "I interrupt here... but it's f"
type textarea "I interrupt here... but it's fo"
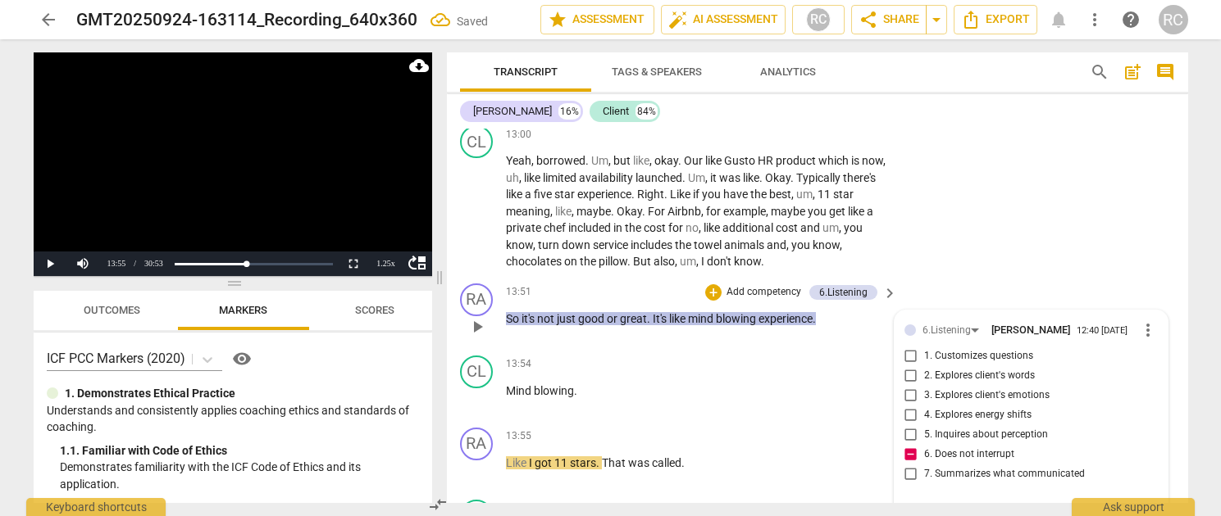
type textarea "I interrupt here... but it's for"
type textarea "I interrupt here... but it's for a"
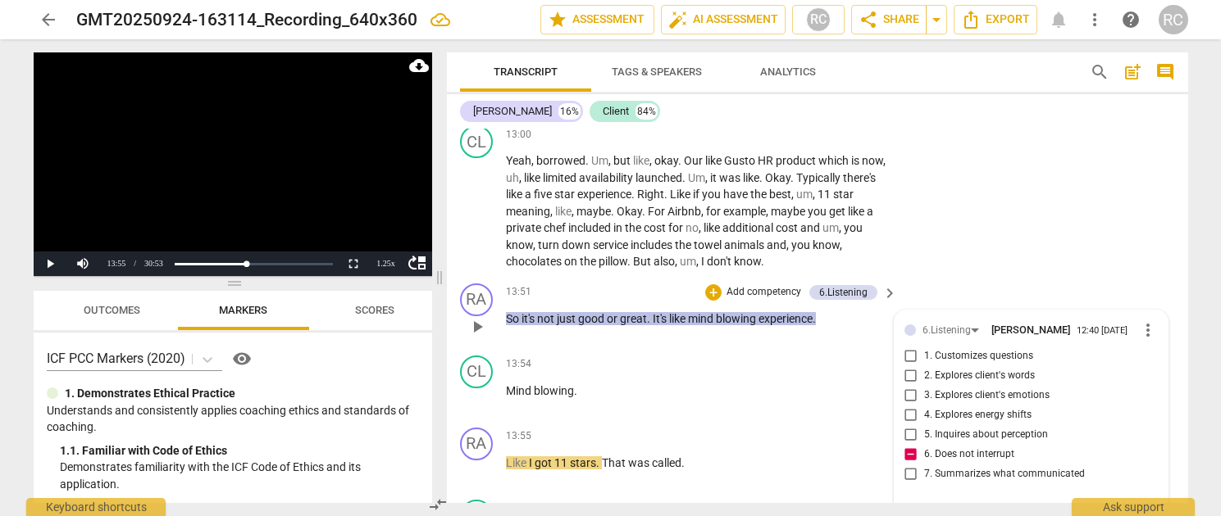
type textarea "I interrupt here... but it's for a"
type textarea "I interrupt here... but it's for a n"
type textarea "I interrupt here... but it's for a ne"
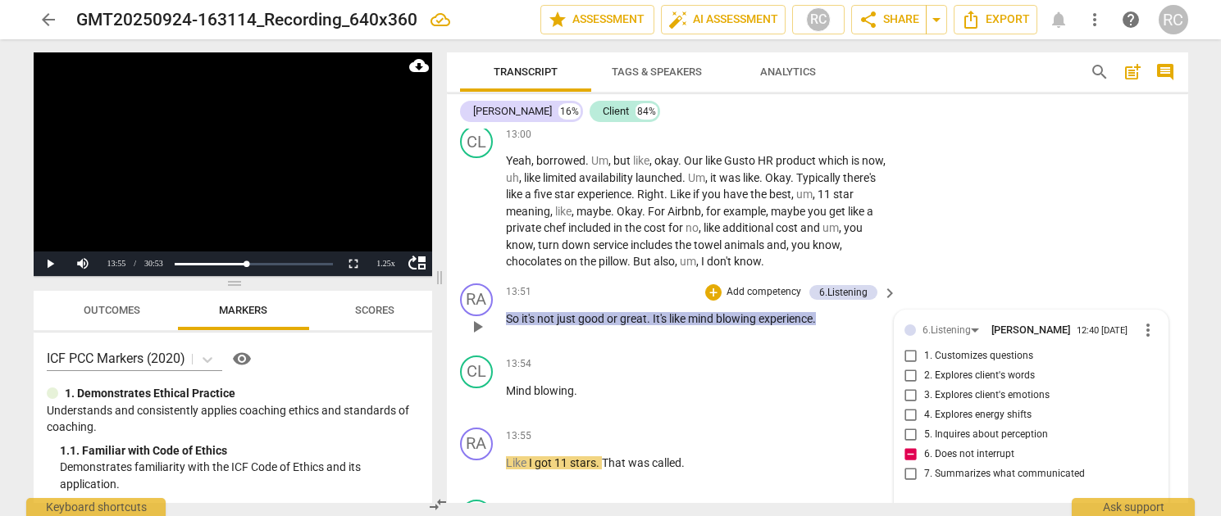
type textarea "I interrupt here... but it's for a nee"
type textarea "I interrupt here... but it's for a ne"
type textarea "I interrupt here... but it's for a n"
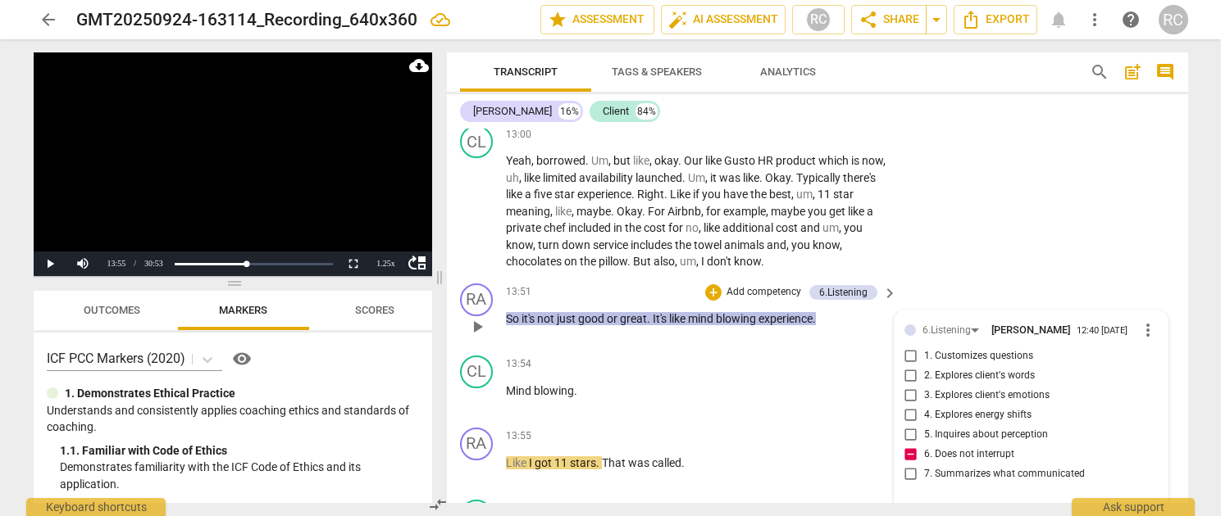
type textarea "I interrupt here... but it's for a n"
type textarea "I interrupt here... but it's for a"
type textarea "I interrupt here... but it's for a p"
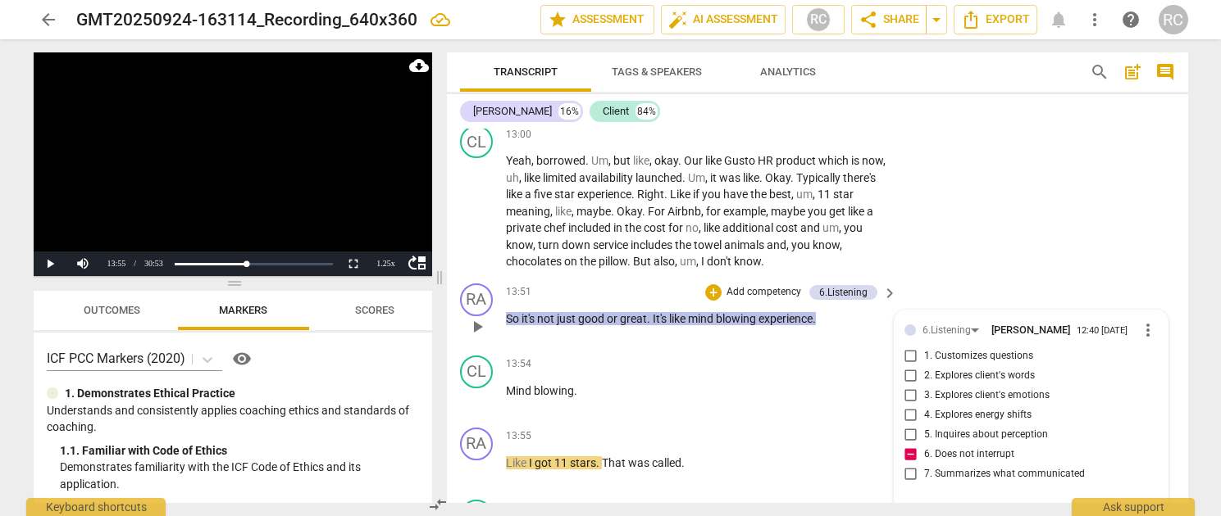
type textarea "I interrupt here... but it's for a pu"
type textarea "I interrupt here... but it's for a pur"
type textarea "I interrupt here... but it's for a purp"
type textarea "I interrupt here... but it's for a purpo"
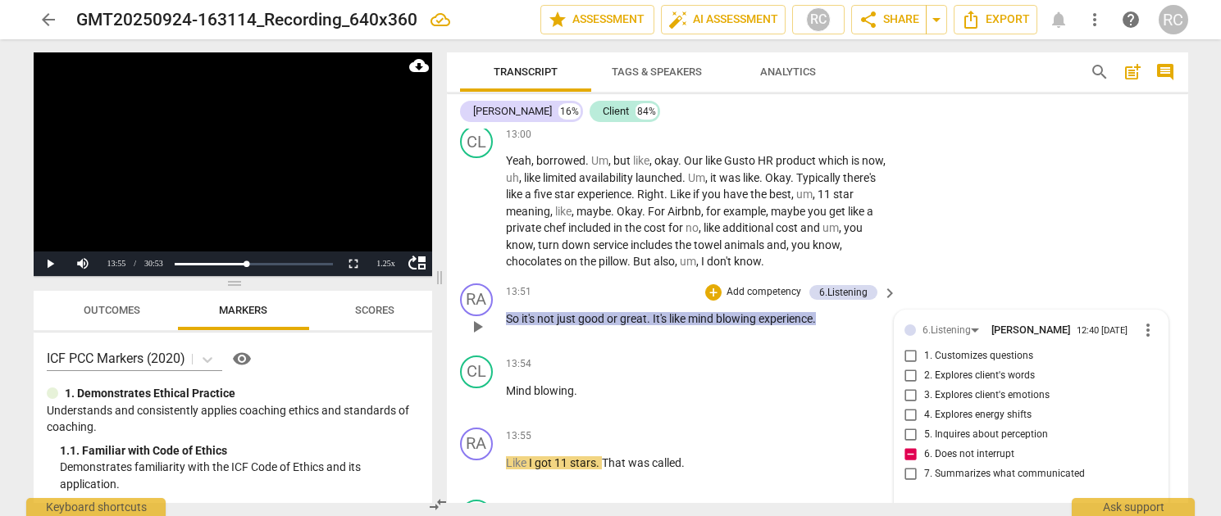
type textarea "I interrupt here... but it's for a purpo"
type textarea "I interrupt here... but it's for a purpos"
type textarea "I interrupt here... but it's for a purpose"
type textarea "I interrupt here... but it's for a purpose!"
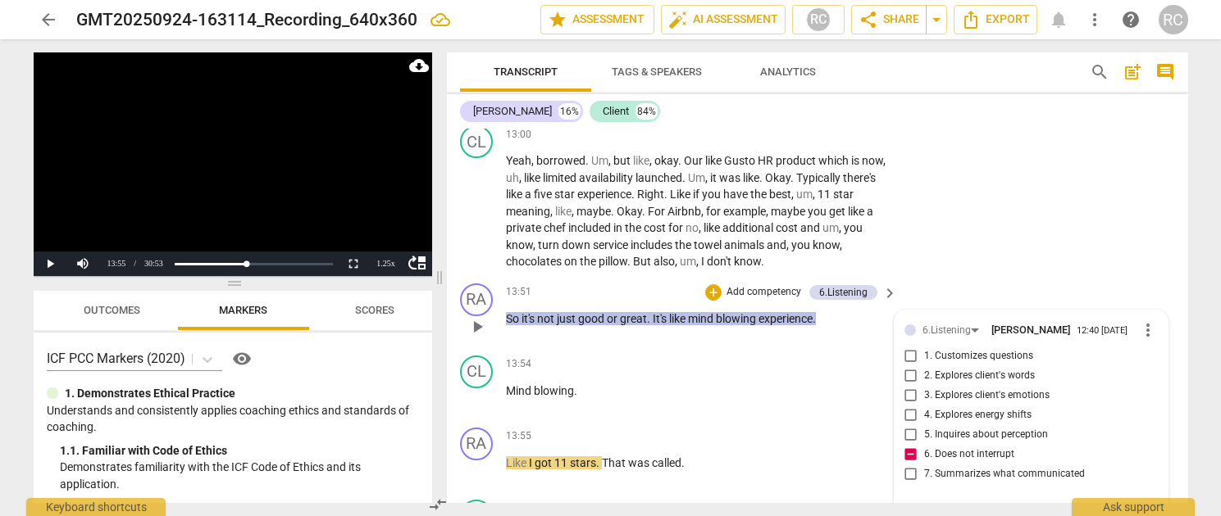
type textarea "I interrupt here... but it's for a purpose!"
type textarea "I interrupt here... but it's for a purpose! T"
type textarea "I interrupt here... but it's for a purpose! Th"
type textarea "I interrupt here... but it's for a purpose! Thi"
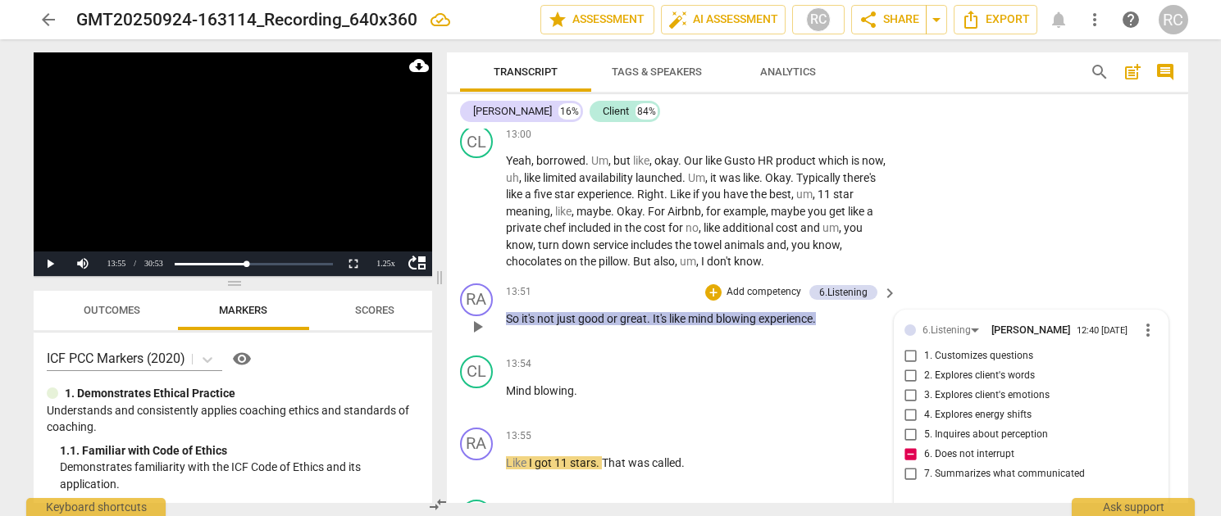
type textarea "I interrupt here... but it's for a purpose! Thi"
type textarea "I interrupt here... but it's for a purpose! This"
type textarea "I interrupt here... but it's for a purpose! This c"
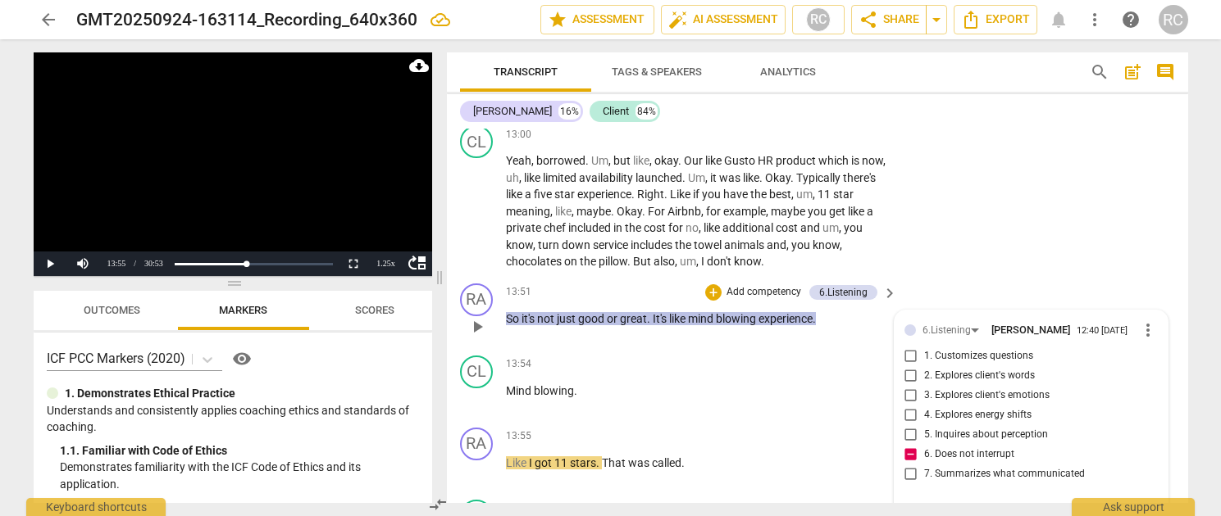
type textarea "I interrupt here... but it's for a purpose! This cl"
type textarea "I interrupt here... but it's for a purpose! This cli"
type textarea "I interrupt here... but it's for a purpose! This clie"
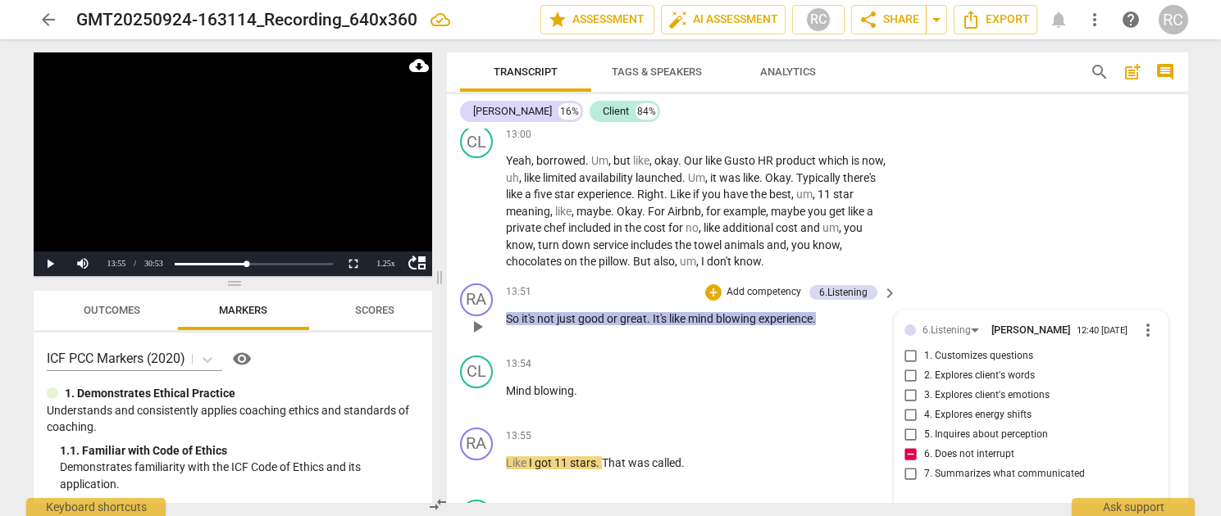
type textarea "I interrupt here... but it's for a purpose! This clie"
type textarea "I interrupt here... but it's for a purpose! This clien"
type textarea "I interrupt here... but it's for a purpose! This client"
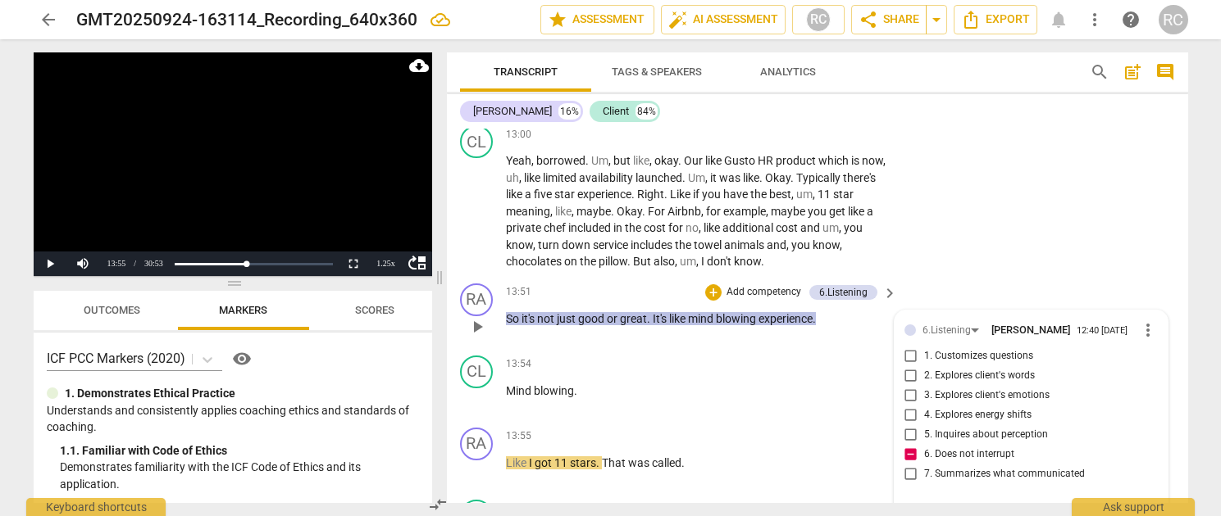
type textarea "I interrupt here... but it's for a purpose! This client"
type textarea "I interrupt here... but it's for a purpose! This client i"
type textarea "I interrupt here... but it's for a purpose! This client is"
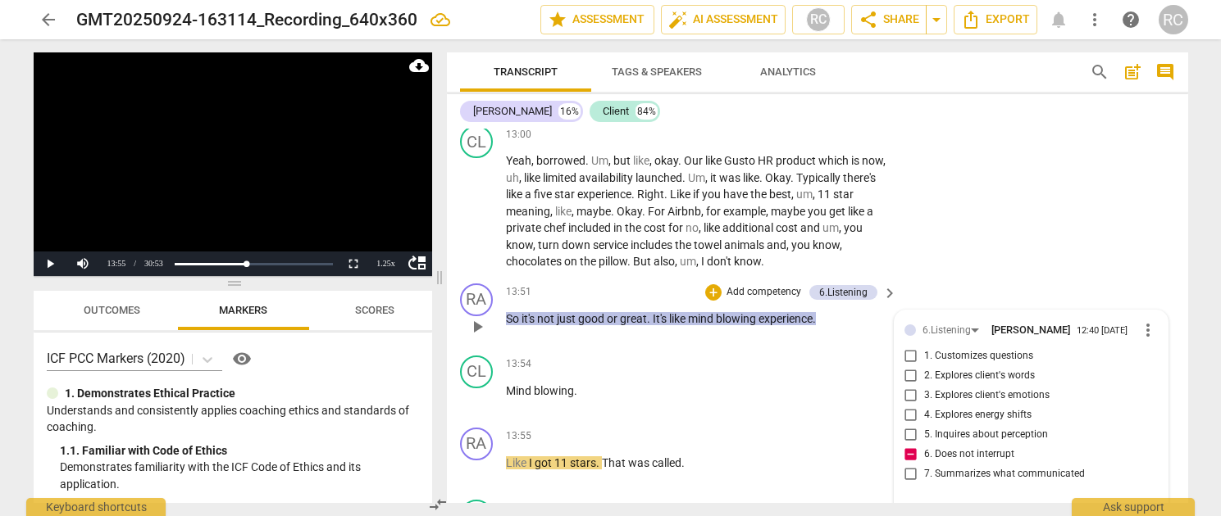
type textarea "I interrupt here... but it's for a purpose! This client is"
type textarea "I interrupt here... but it's for a purpose! This client is a"
type textarea "I interrupt here... but it's for a purpose! This client is an"
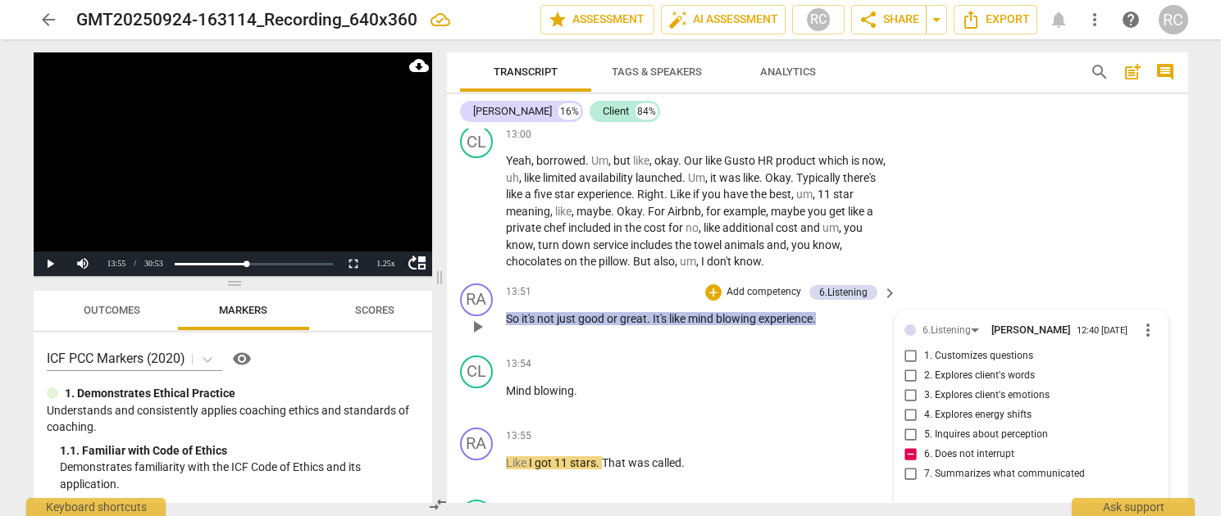
type textarea "I interrupt here... but it's for a purpose! This client is an"
type textarea "I interrupt here... but it's for a purpose! This client is an e"
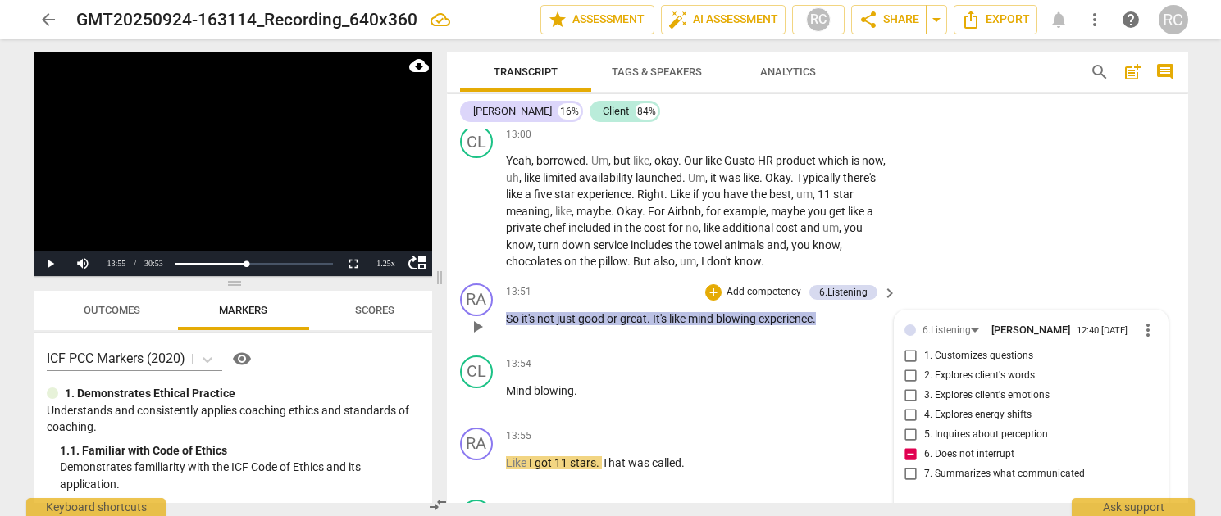
type textarea "I interrupt here... but it's for a purpose! This client is an e"
type textarea "I interrupt here... but it's for a purpose! This client is an ex"
type textarea "I interrupt here... but it's for a purpose! This client is an ext"
type textarea "I interrupt here... but it's for a purpose! This client is an exte"
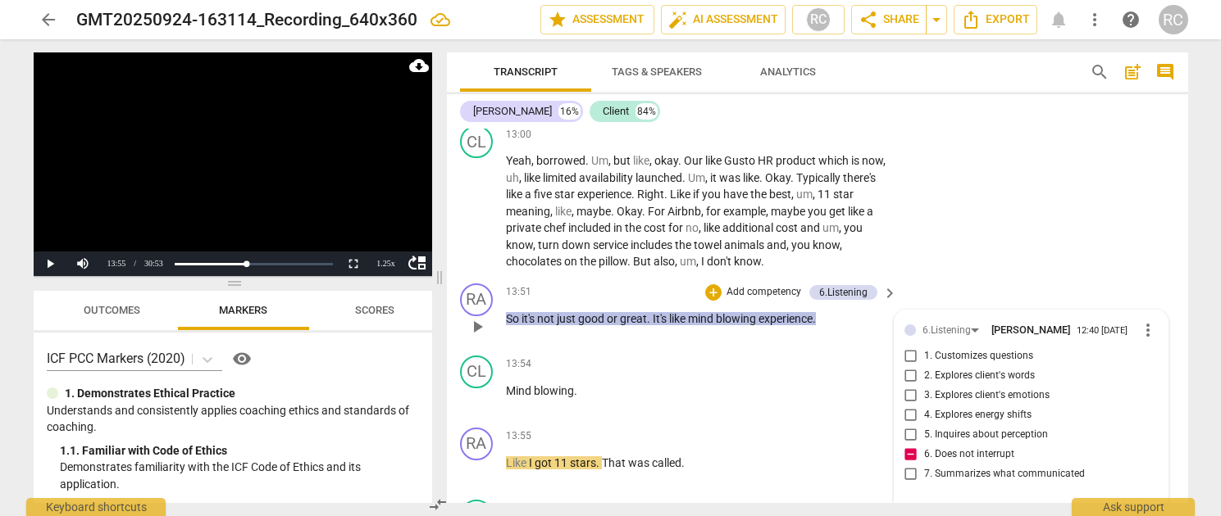
type textarea "I interrupt here... but it's for a purpose! This client is an exter"
type textarea "I interrupt here... but it's for a purpose! This client is an extern"
type textarea "I interrupt here... but it's for a purpose! This client is an externa"
type textarea "I interrupt here... but it's for a purpose! This client is an external"
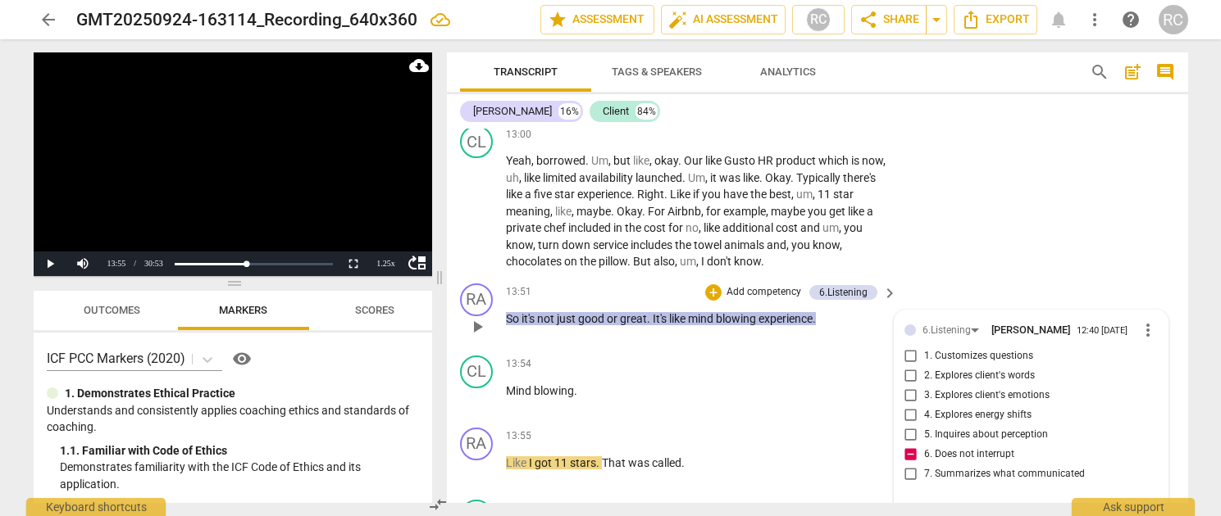
type textarea "I interrupt here... but it's for a purpose! This client is an external"
type textarea "I interrupt here... but it's for a purpose! This client is an external p"
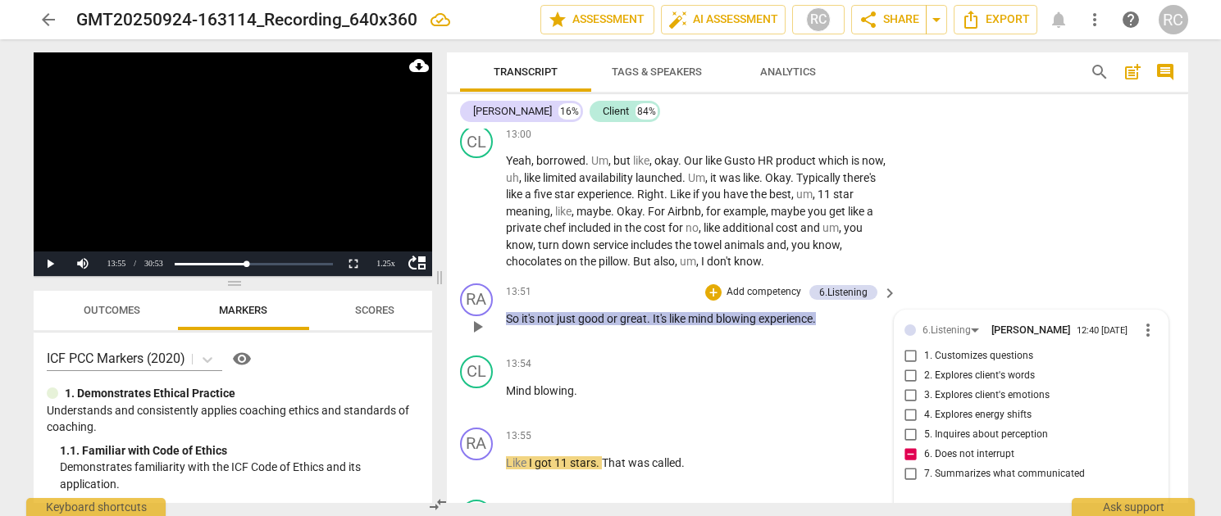
type textarea "I interrupt here... but it's for a purpose! This client is an external pr"
type textarea "I interrupt here... but it's for a purpose! This client is an external pro"
type textarea "I interrupt here... but it's for a purpose! This client is an external proc"
type textarea "I interrupt here... but it's for a purpose! This client is an external proce"
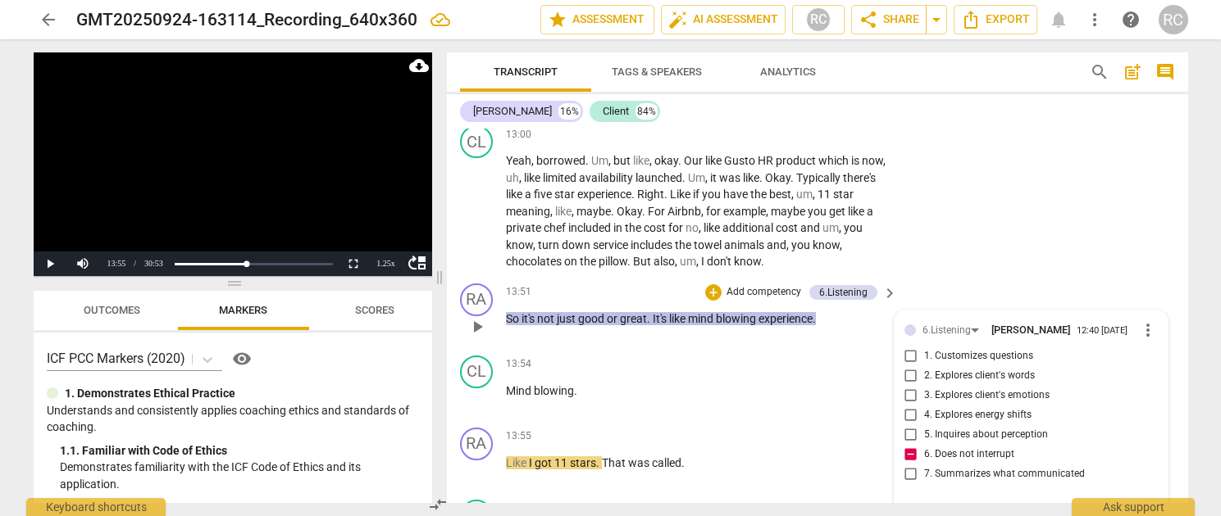
type textarea "I interrupt here... but it's for a purpose! This client is an external proce"
type textarea "I interrupt here... but it's for a purpose! This client is an external proces"
type textarea "I interrupt here... but it's for a purpose! This client is an external process"
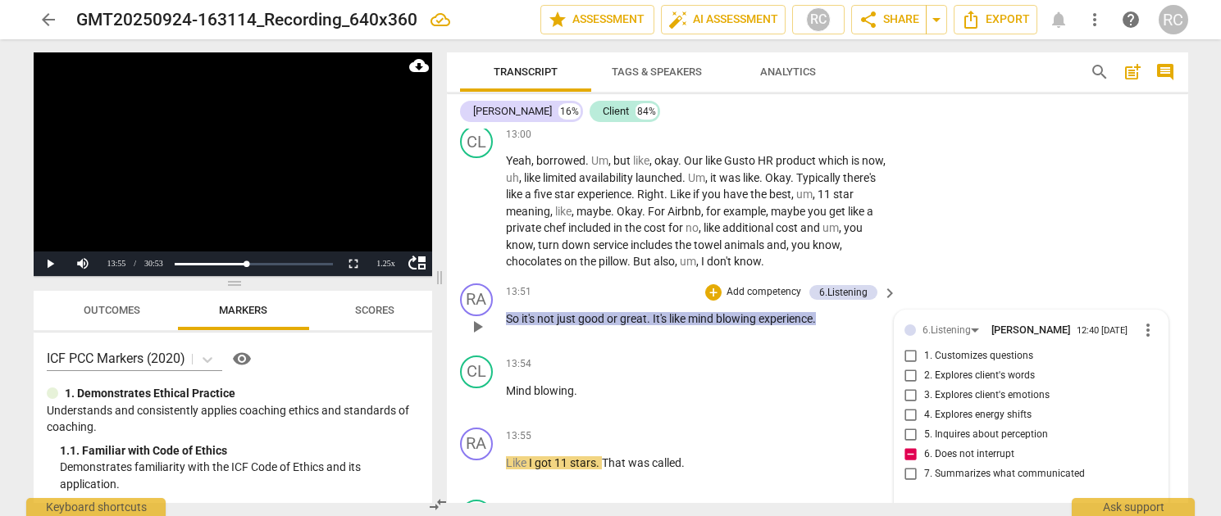
type textarea "I interrupt here... but it's for a purpose! This client is an external processo"
type textarea "I interrupt here... but it's for a purpose! This client is an external processor"
type textarea "I interrupt here... but it's for a purpose! This client is an external processo…"
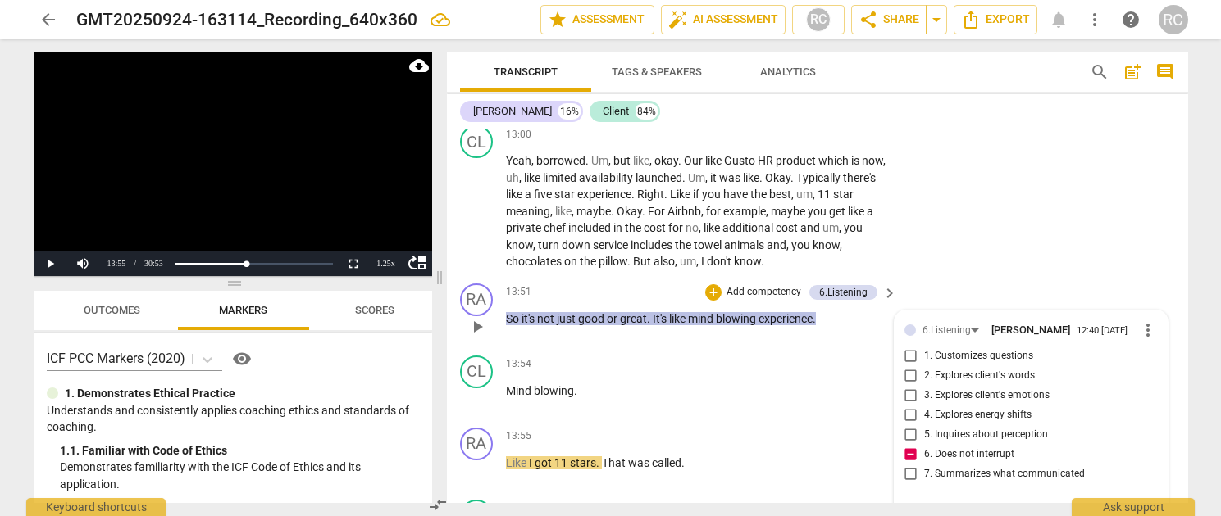
type textarea "I interrupt here... but it's for a purpose! This client is an external processo…"
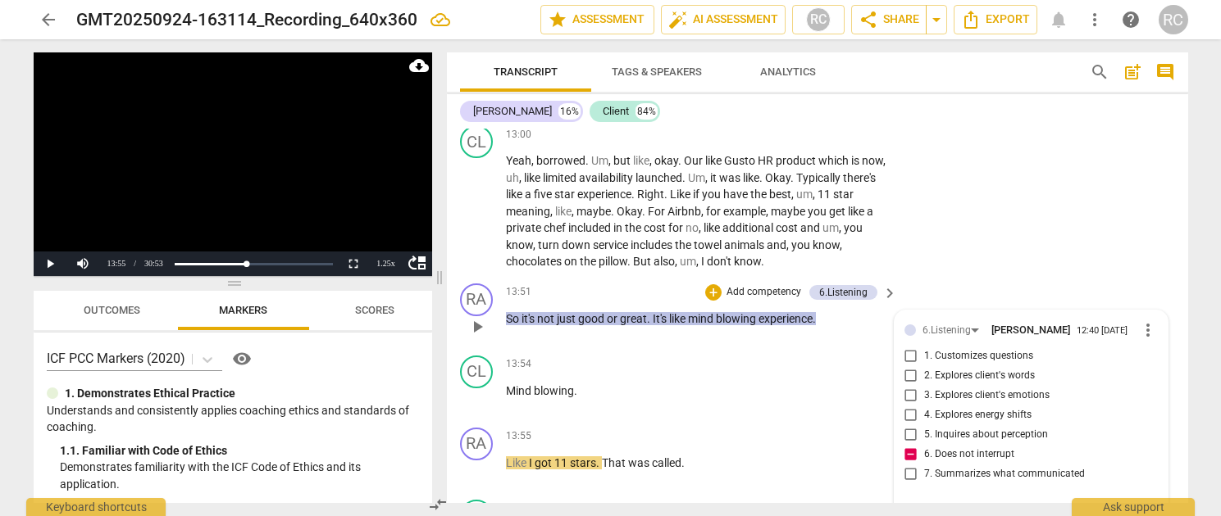
type textarea "I interrupt here... but it's for a purpose! This client is an external processo…"
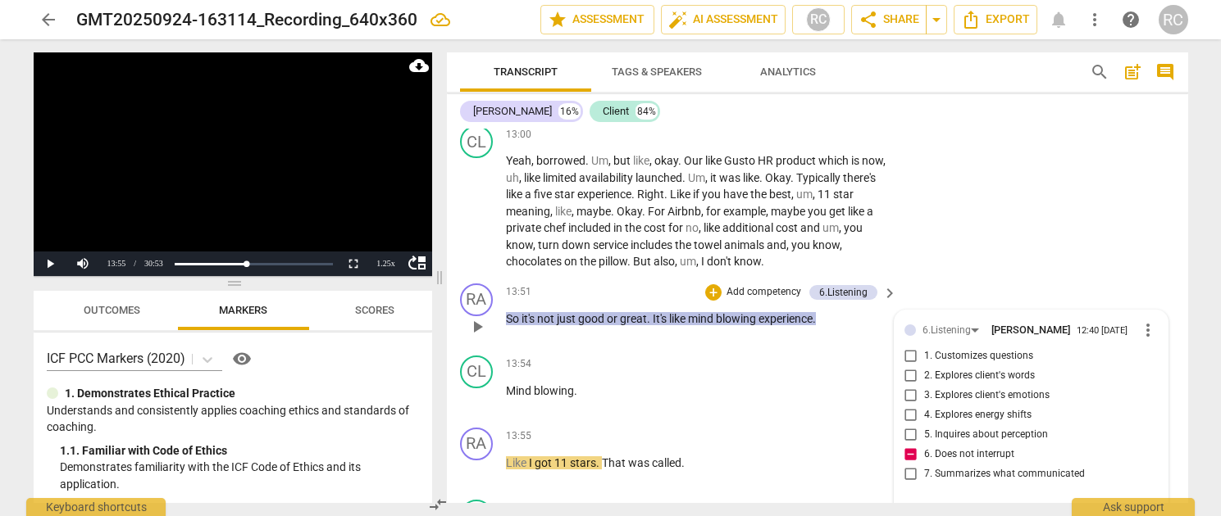
type textarea "I interrupt here... but it's for a purpose! This client is an external processo…"
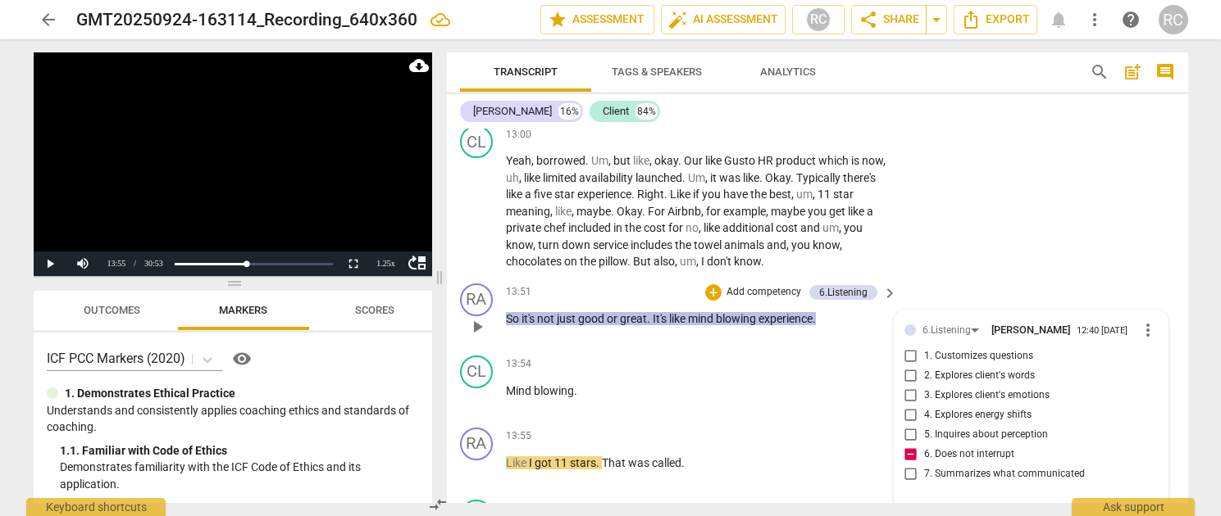
type textarea "I interrupt here... but it's for a purpose! This client is an external processo…"
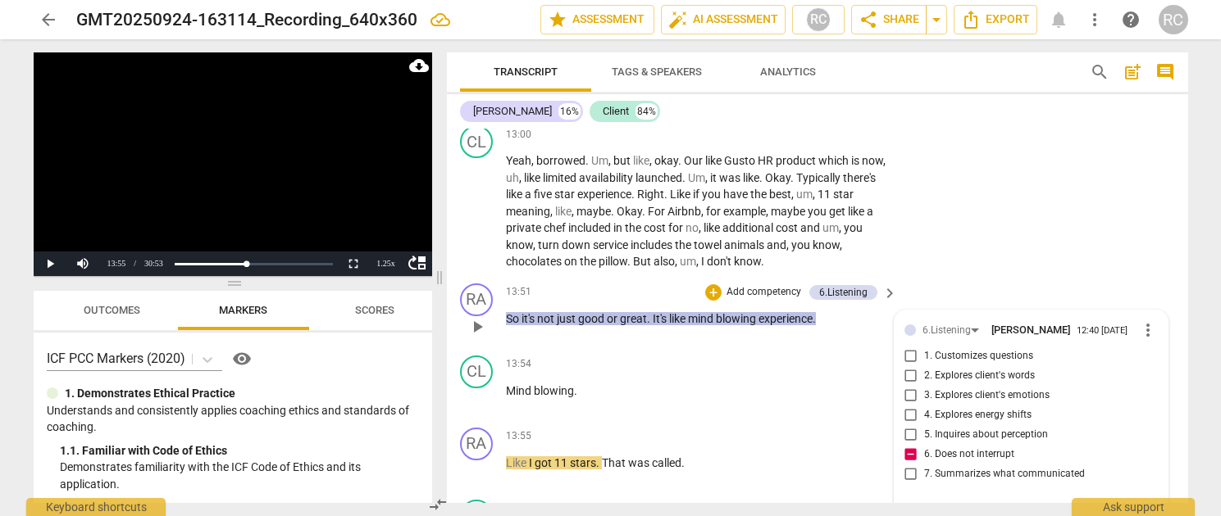
type textarea "I interrupt here... but it's for a purpose! This client is an external processo…"
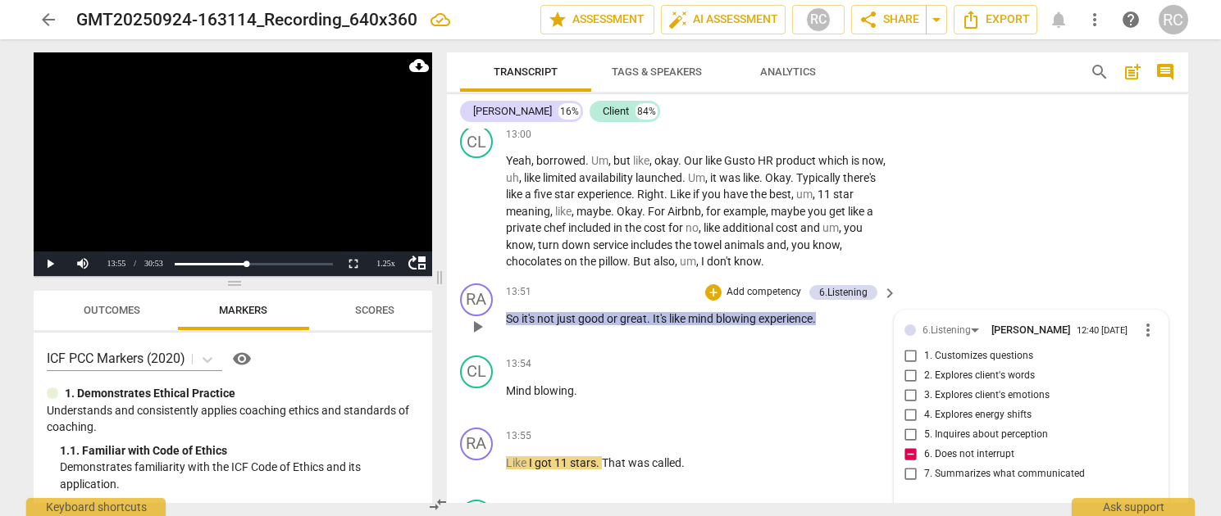
type textarea "I interrupt here... but it's for a purpose! This client is an external processo…"
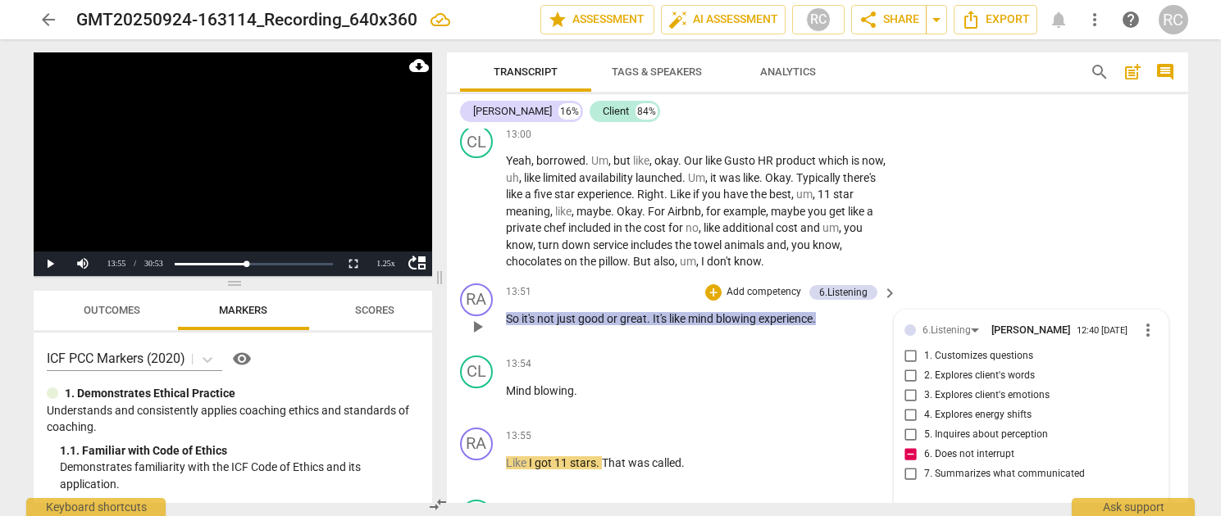
type textarea "I interrupt here... but it's for a purpose! This client is an external processo…"
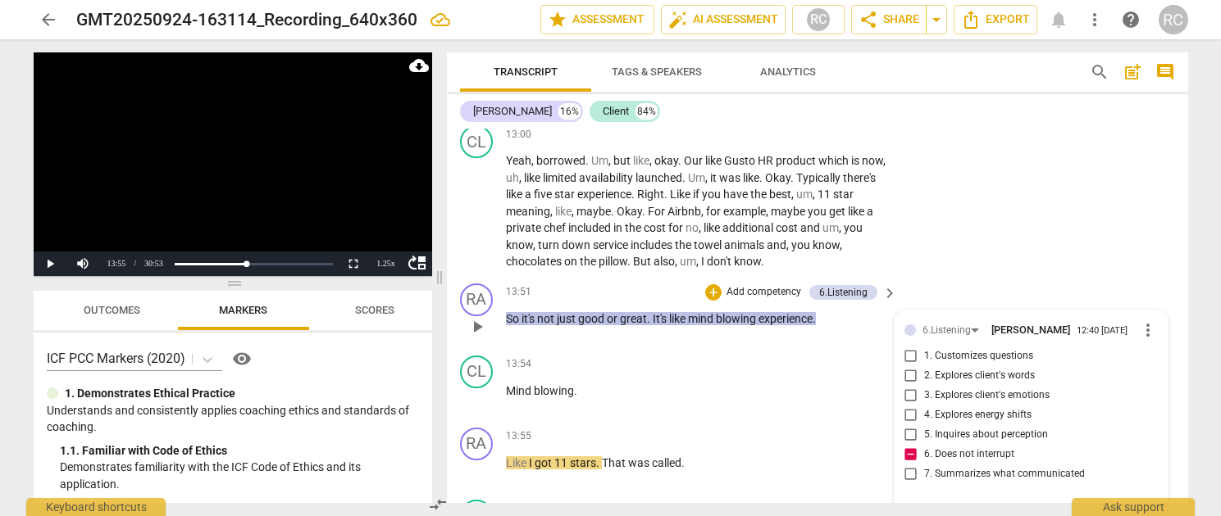
type textarea "I interrupt here... but it's for a purpose! This client is an external processo…"
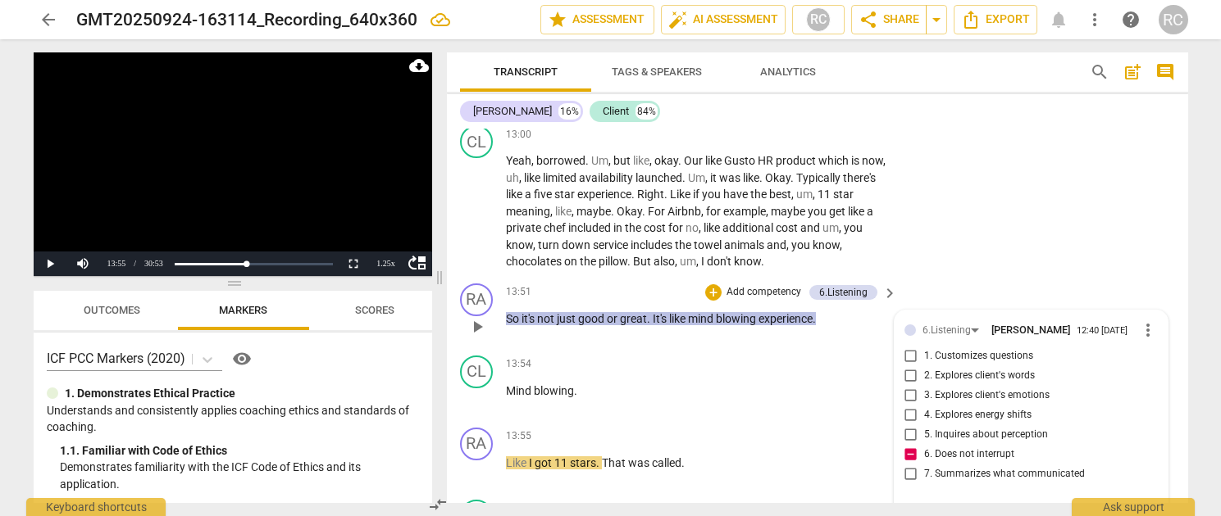
type textarea "I interrupt here... but it's for a purpose! This client is an external processo…"
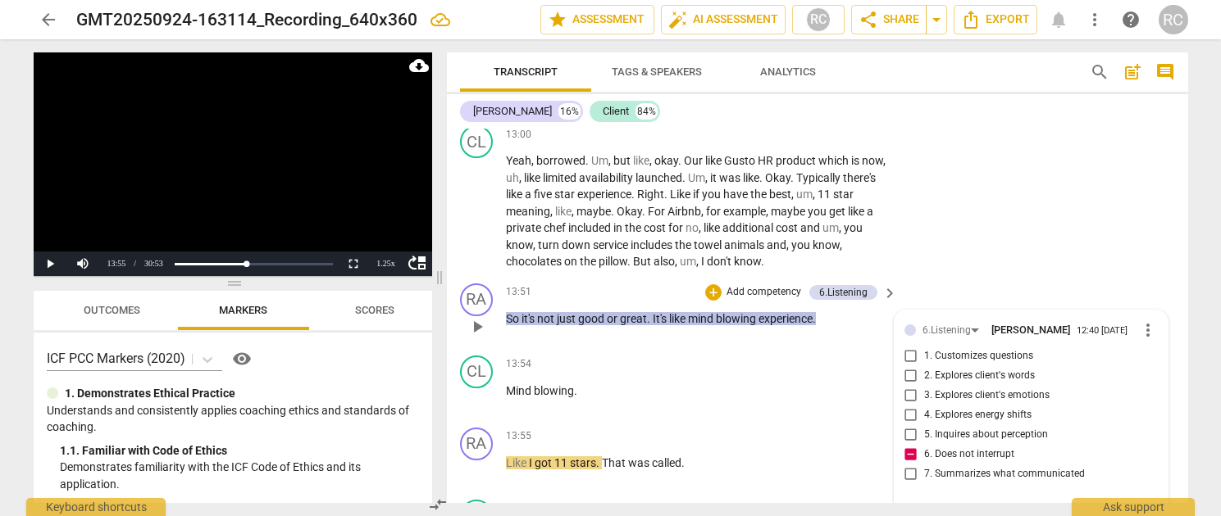
type textarea "I interrupt here... but it's for a purpose! This client is an external processo…"
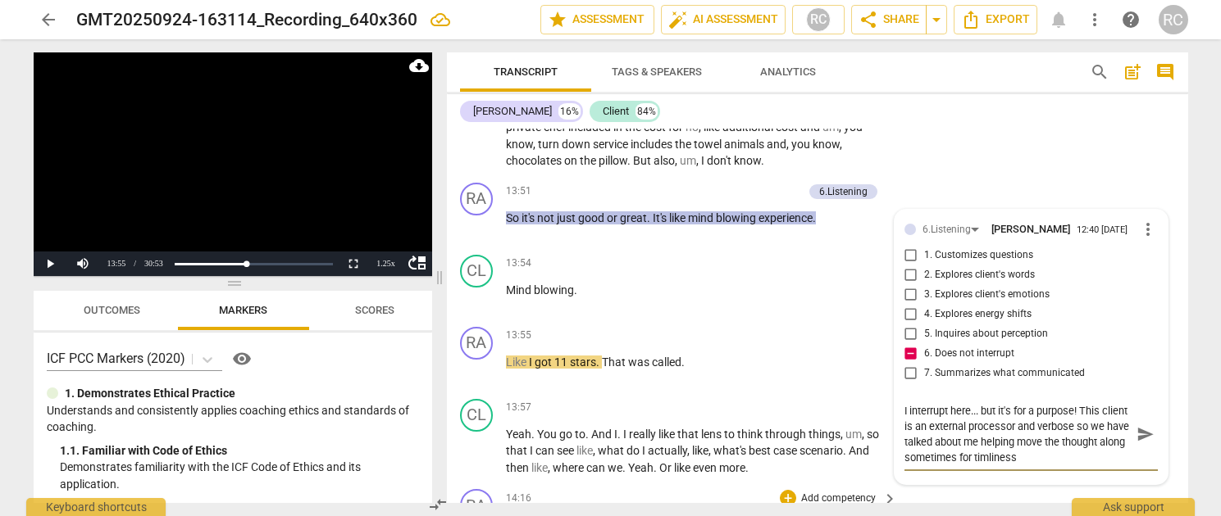
scroll to position [4036, 0]
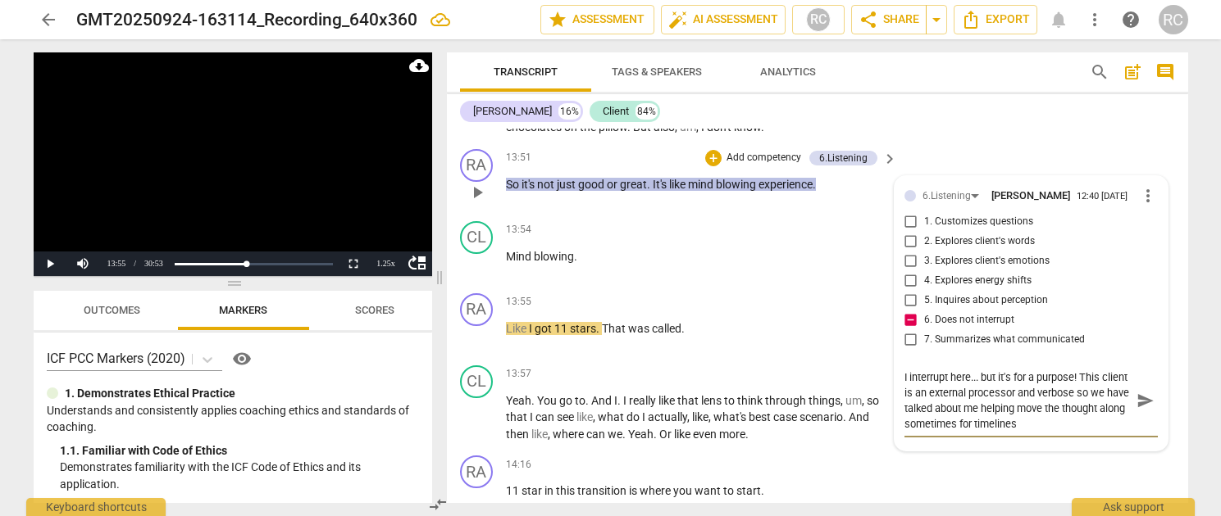
click at [1136, 391] on span "send" at bounding box center [1146, 401] width 24 height 20
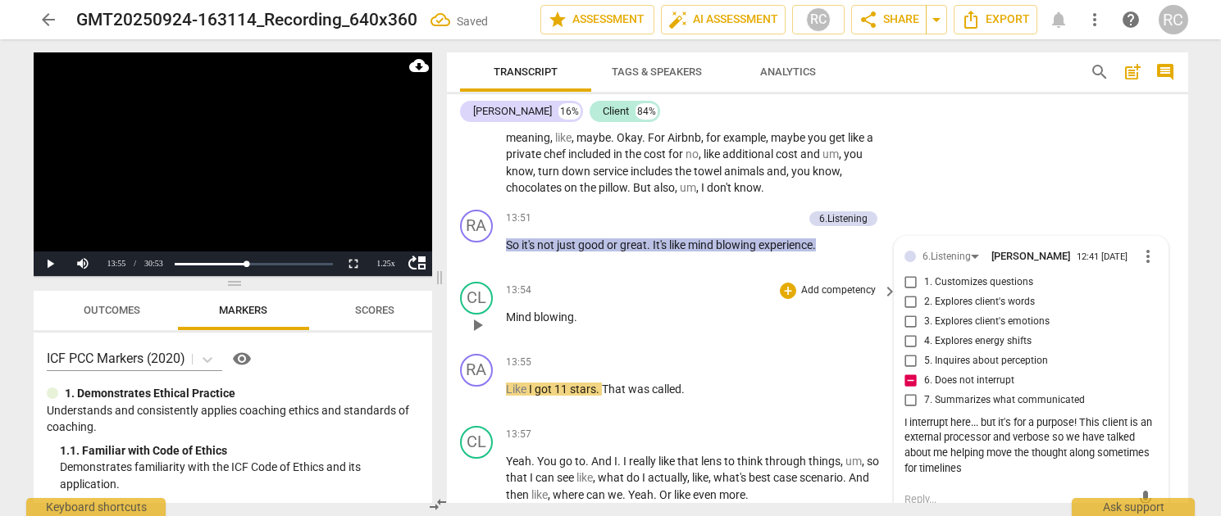
scroll to position [3951, 0]
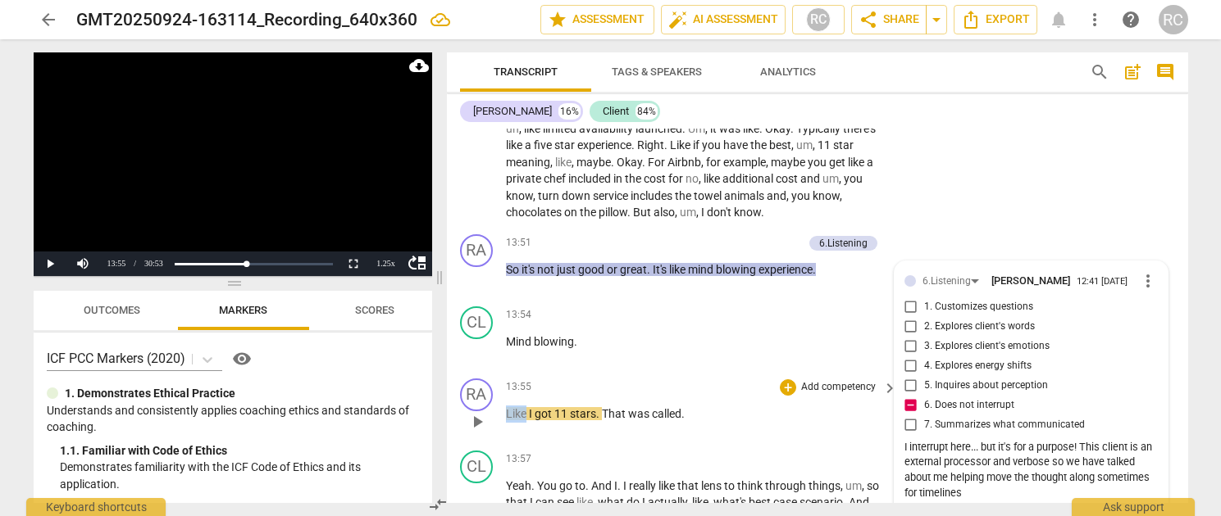
drag, startPoint x: 527, startPoint y: 364, endPoint x: 500, endPoint y: 365, distance: 27.1
click at [500, 372] on div "RA play_arrow pause 13:55 + Add competency keyboard_arrow_right Like I got 11 s…" at bounding box center [817, 408] width 741 height 72
click at [512, 379] on div "13:55 + Add competency keyboard_arrow_right Like I got 11 stars . That was call…" at bounding box center [702, 408] width 393 height 59
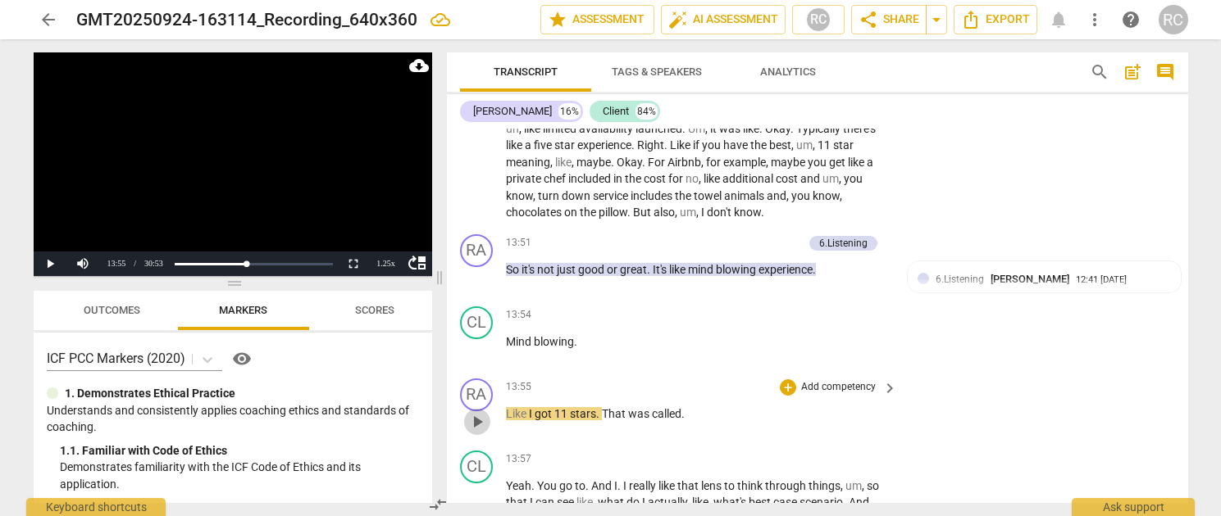
click at [477, 412] on span "play_arrow" at bounding box center [477, 422] width 20 height 20
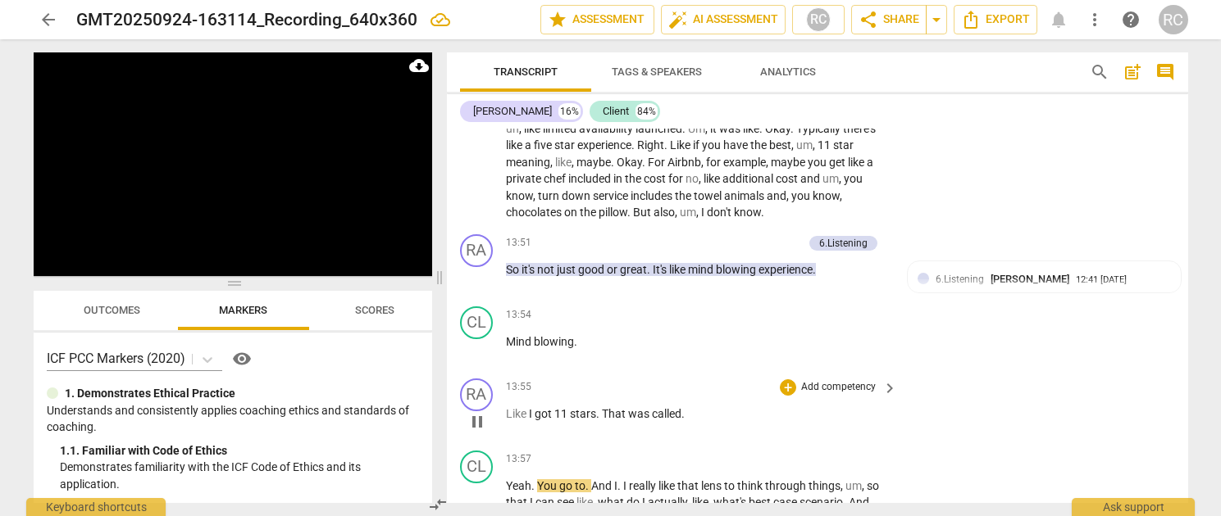
click at [506, 407] on span "Like" at bounding box center [517, 413] width 23 height 13
click at [609, 334] on p "Mind blowing ." at bounding box center [698, 342] width 384 height 17
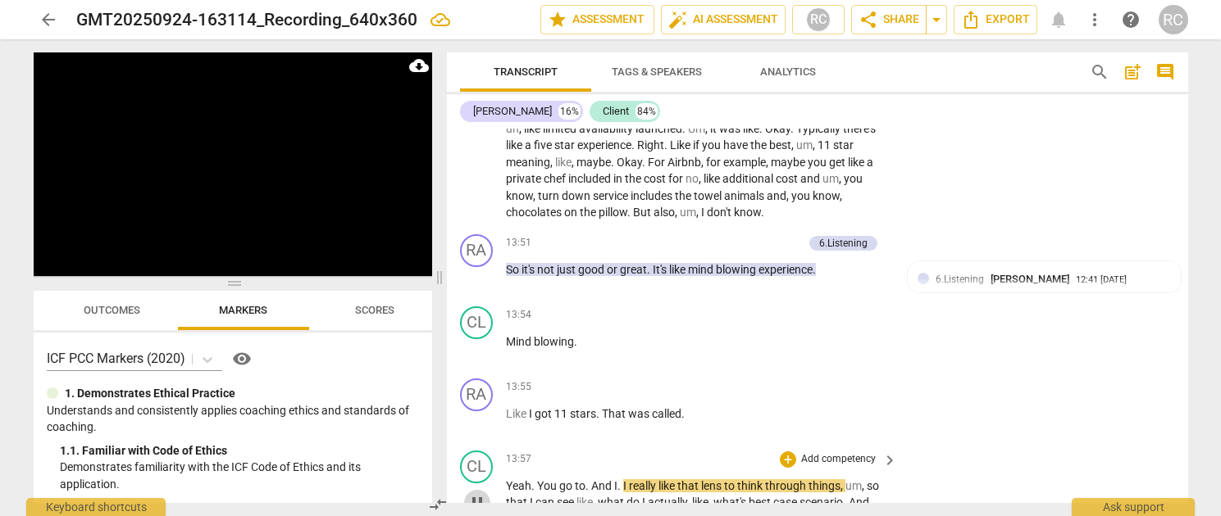
drag, startPoint x: 471, startPoint y: 450, endPoint x: 577, endPoint y: 423, distance: 109.1
click at [471, 493] on span "pause" at bounding box center [477, 503] width 20 height 20
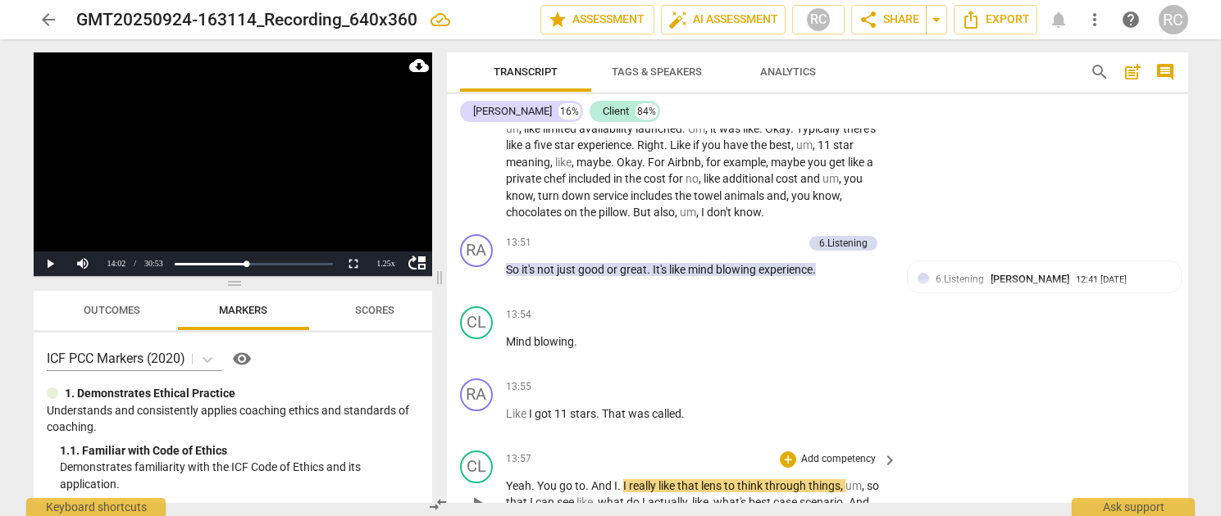
click at [584, 480] on span "to" at bounding box center [580, 486] width 11 height 13
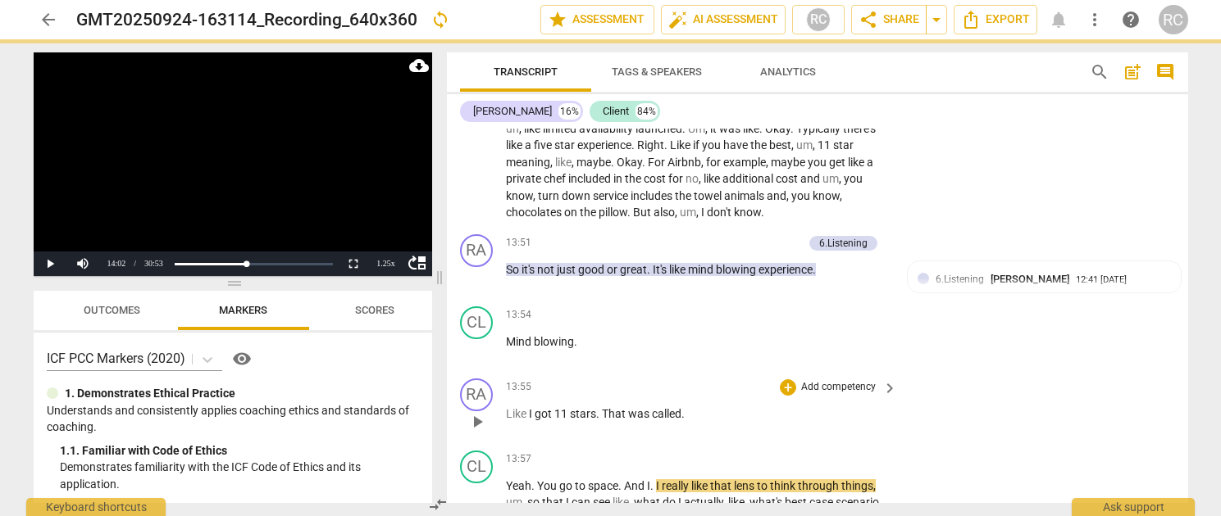
click at [607, 407] on span "That" at bounding box center [615, 413] width 26 height 13
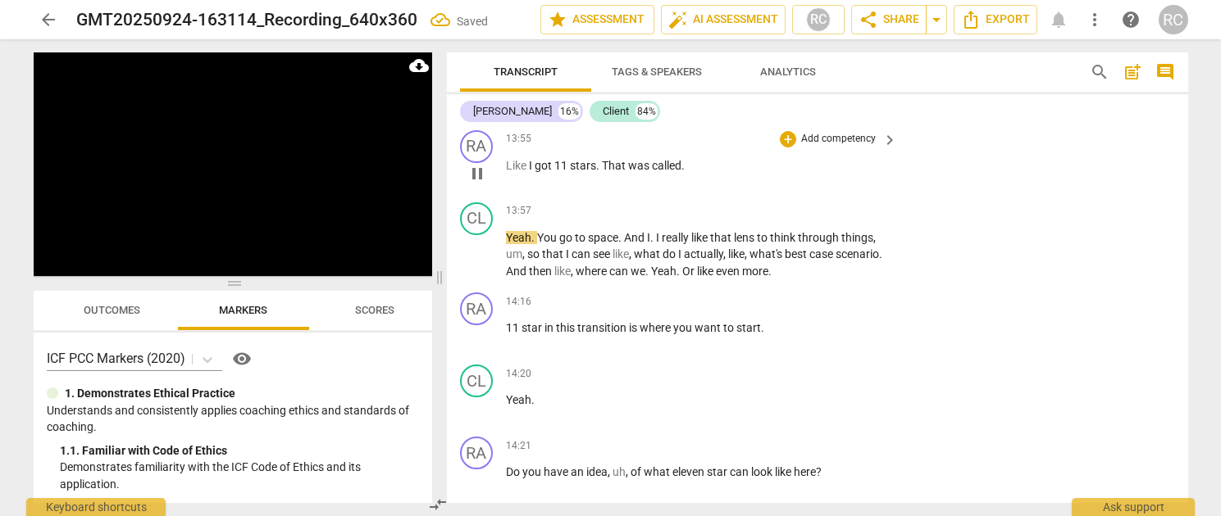
scroll to position [4293, 0]
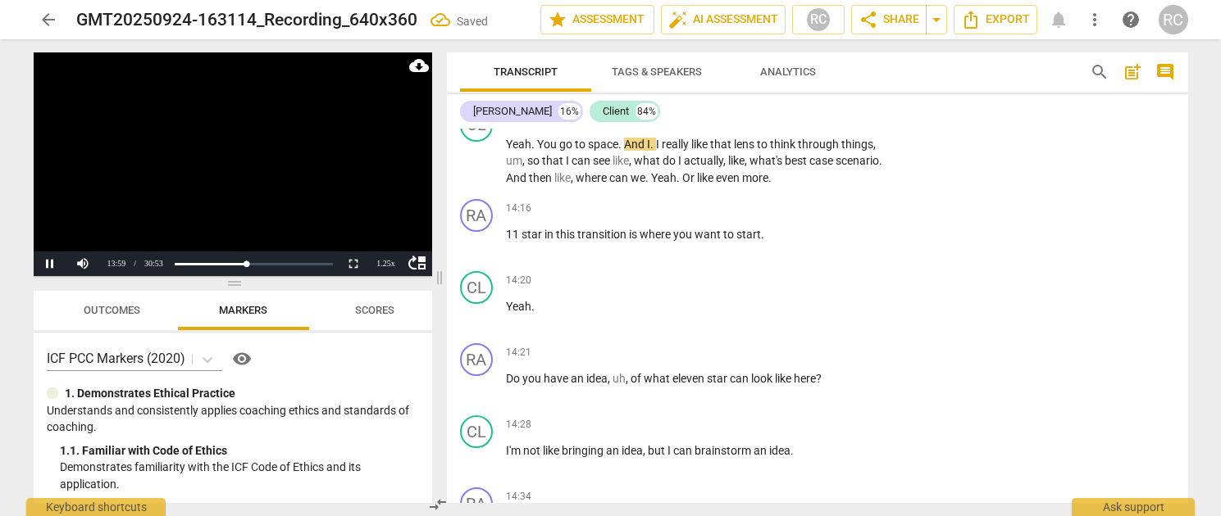
click at [162, 209] on video at bounding box center [233, 164] width 398 height 224
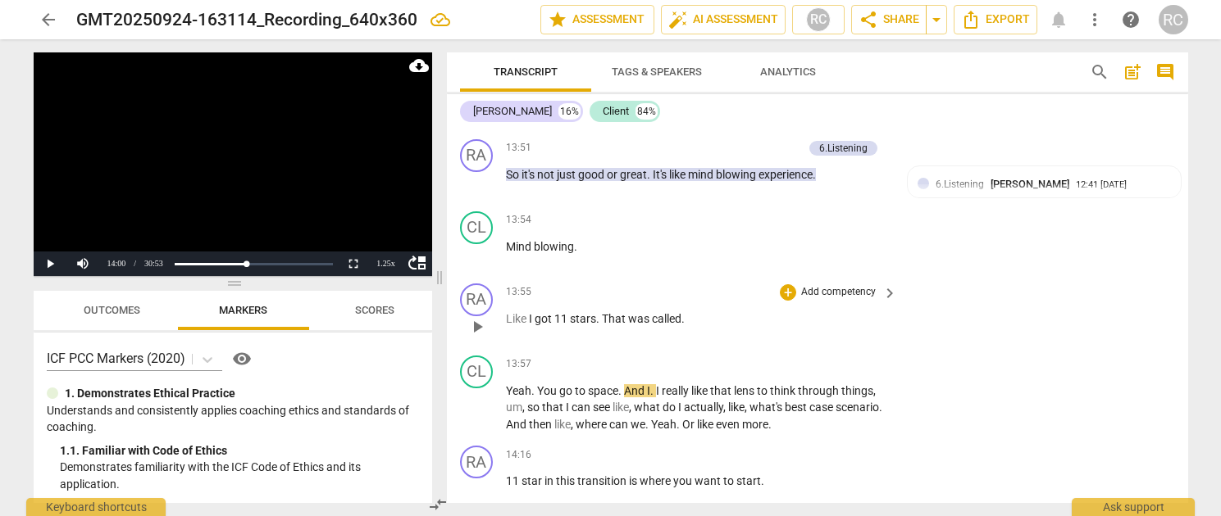
scroll to position [4040, 0]
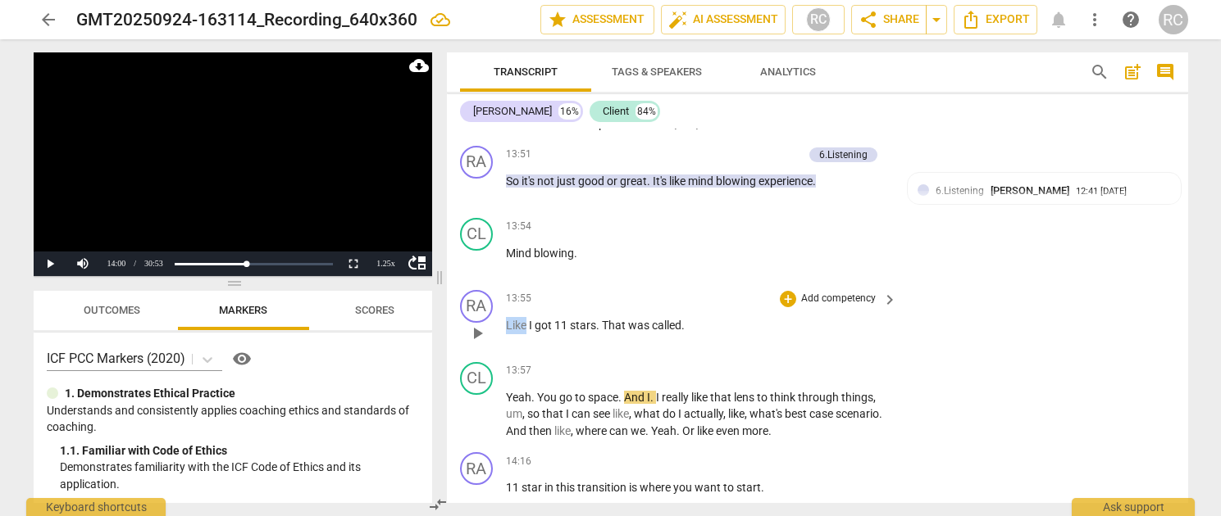
drag, startPoint x: 527, startPoint y: 271, endPoint x: 489, endPoint y: 269, distance: 38.6
click at [483, 284] on div "RA play_arrow pause 13:55 + Add competency keyboard_arrow_right Like I got 11 s…" at bounding box center [817, 320] width 741 height 72
click at [526, 319] on span "got" at bounding box center [522, 325] width 20 height 13
click at [593, 319] on span "That" at bounding box center [602, 325] width 26 height 13
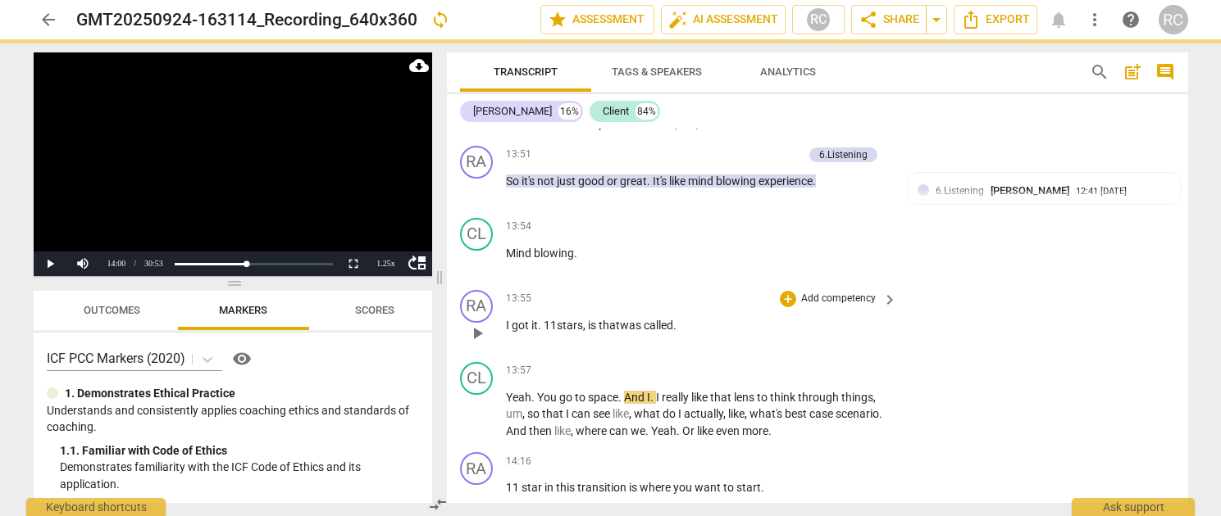
click at [620, 319] on span "hat" at bounding box center [610, 325] width 17 height 13
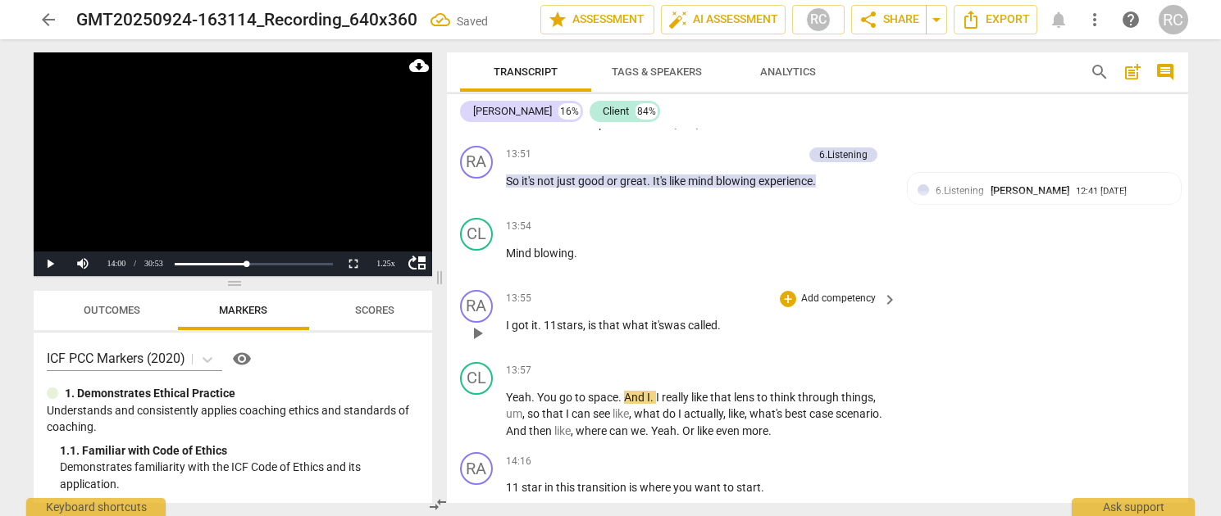
click at [675, 319] on span "was" at bounding box center [676, 325] width 24 height 13
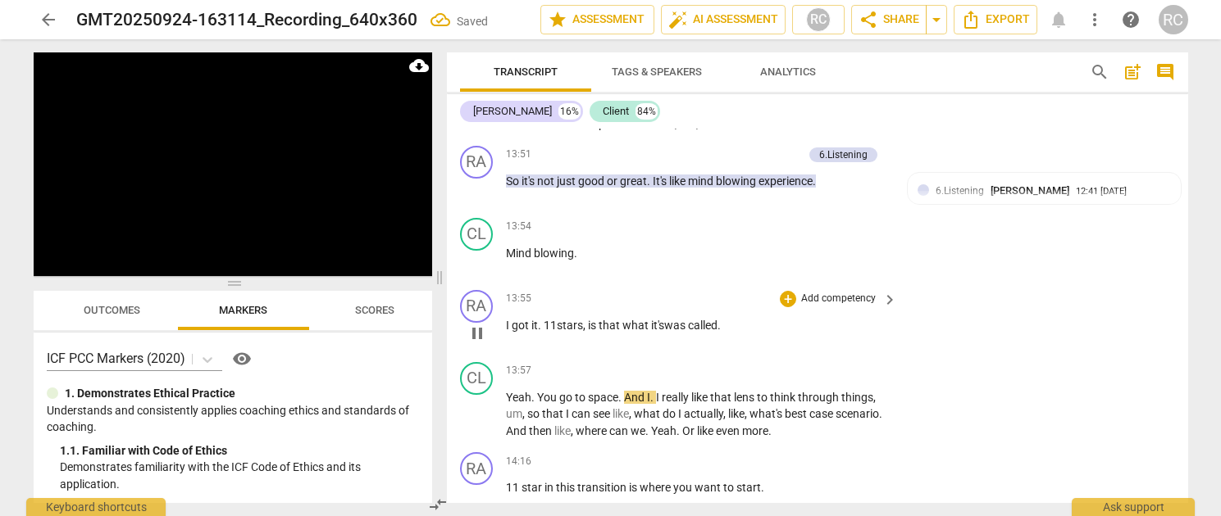
click at [664, 319] on span "hat what it's" at bounding box center [632, 325] width 61 height 13
click at [594, 319] on span "stars, is t" at bounding box center [580, 325] width 46 height 13
click at [471, 324] on span "pause" at bounding box center [477, 334] width 20 height 20
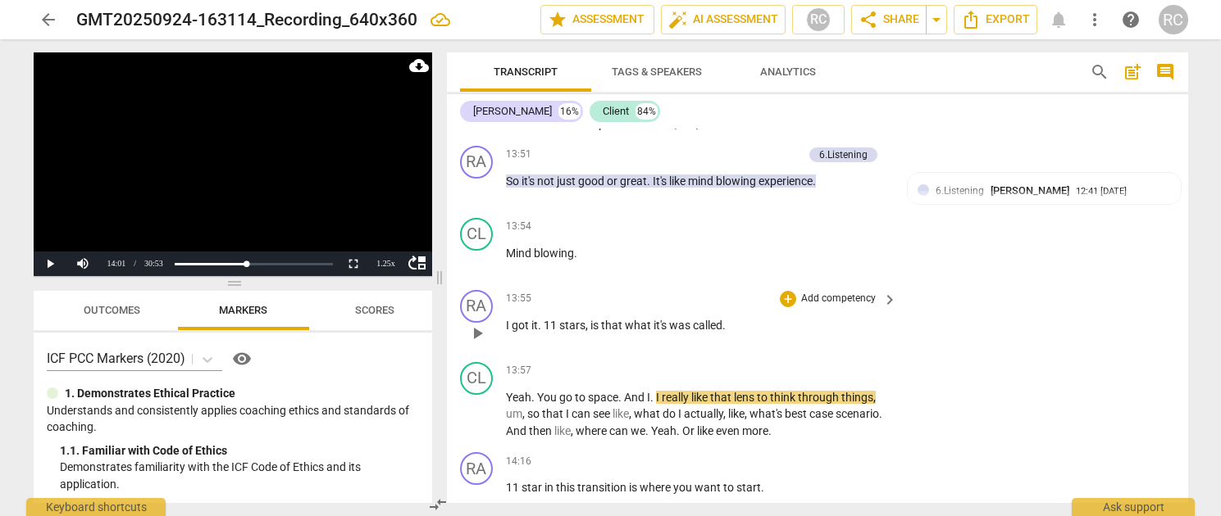
click at [674, 319] on span "was" at bounding box center [681, 325] width 24 height 13
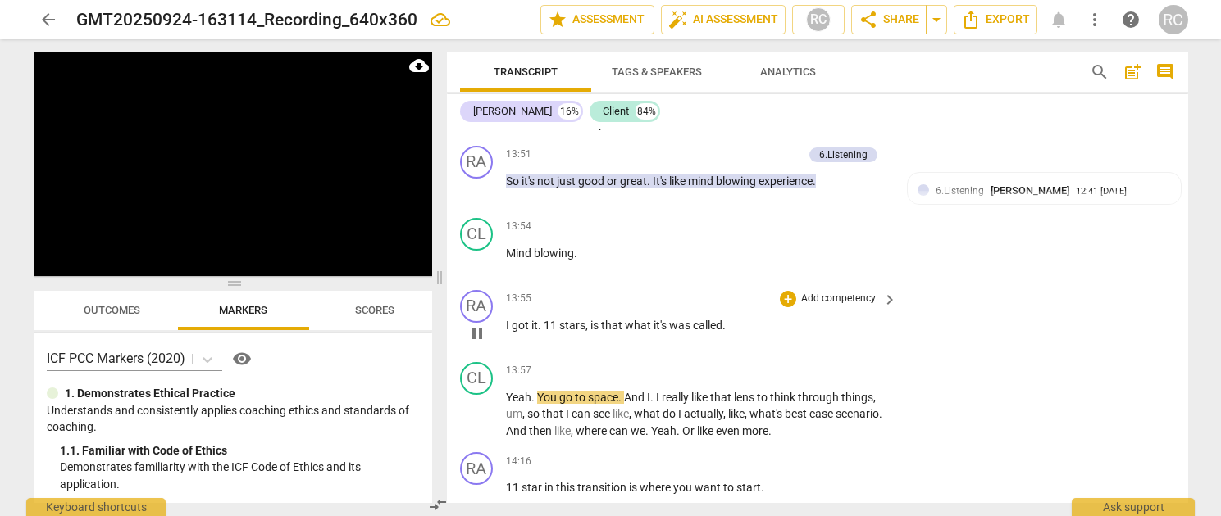
click at [677, 319] on span "was" at bounding box center [681, 325] width 24 height 13
click at [693, 319] on span "called" at bounding box center [708, 325] width 30 height 13
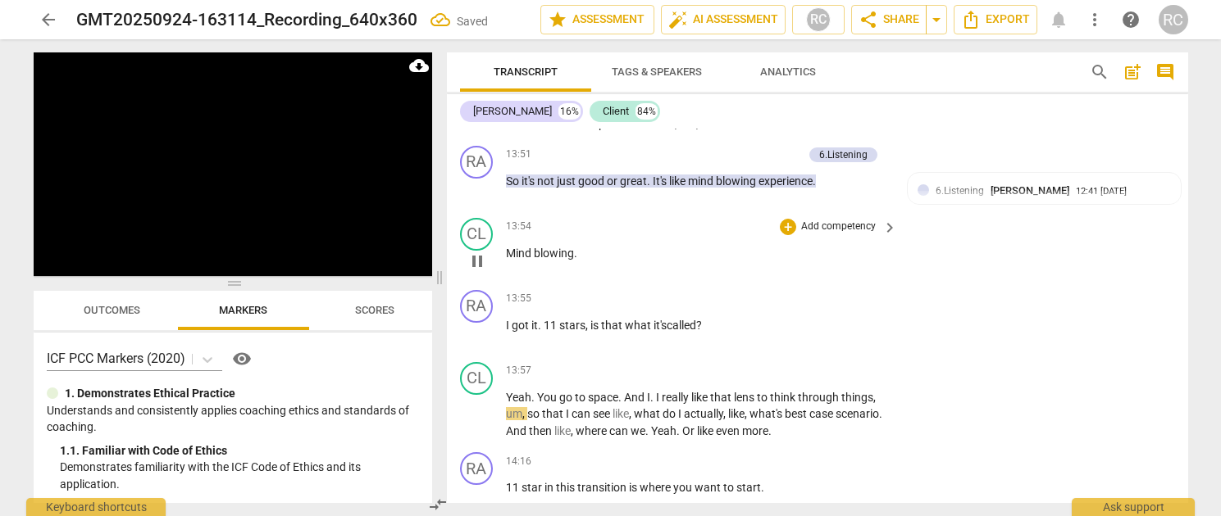
drag, startPoint x: 597, startPoint y: 193, endPoint x: 592, endPoint y: 205, distance: 13.2
click at [593, 218] on div "13:54 + Add competency keyboard_arrow_right Mind blowing ." at bounding box center [702, 247] width 393 height 59
click at [592, 245] on p "Mind blowing ." at bounding box center [698, 253] width 384 height 17
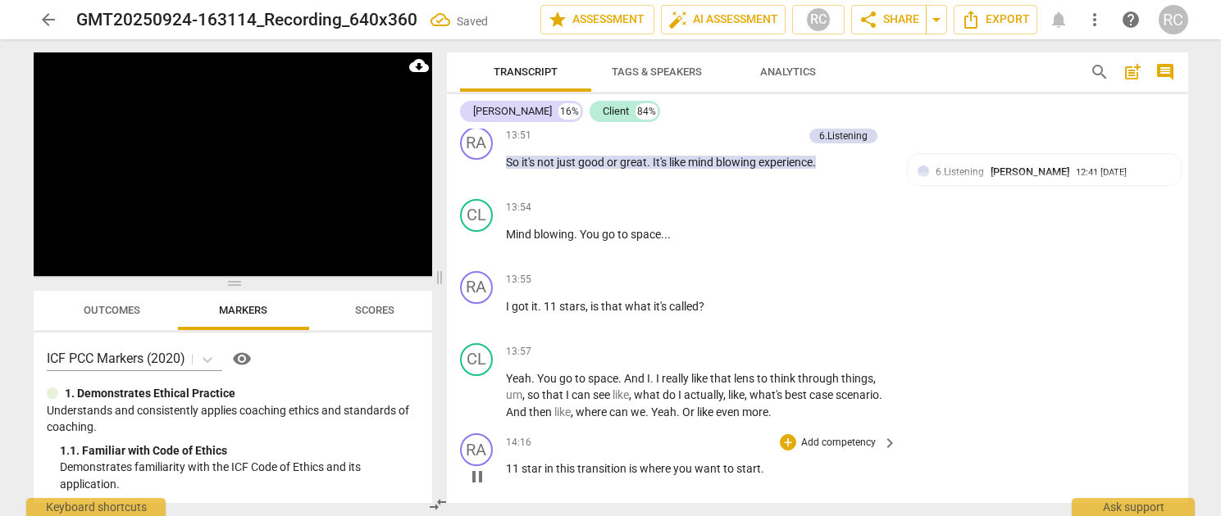
scroll to position [4059, 0]
click at [595, 462] on span "transition" at bounding box center [603, 468] width 52 height 13
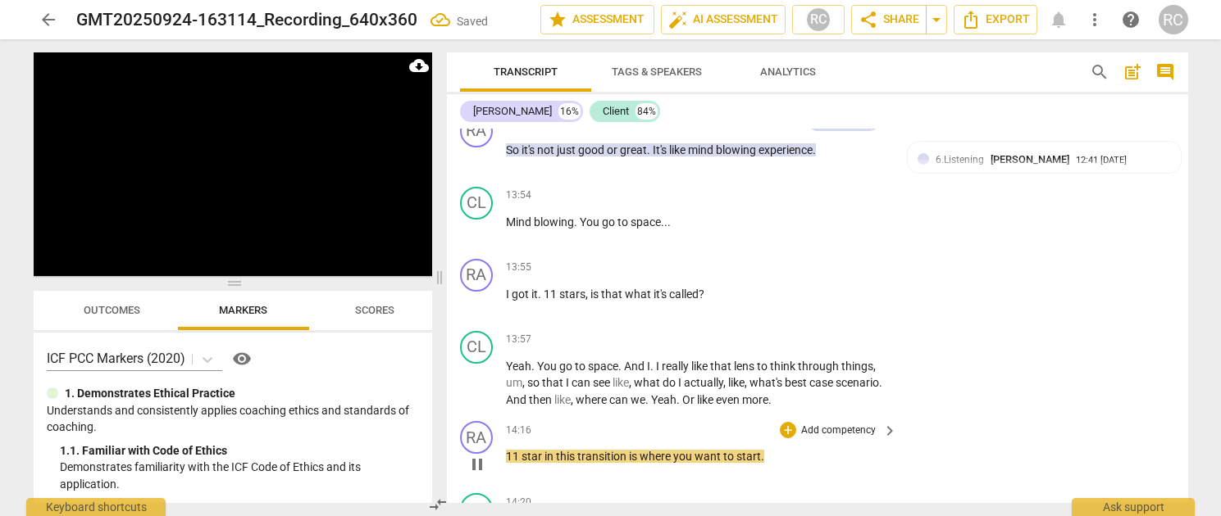
scroll to position [4081, 0]
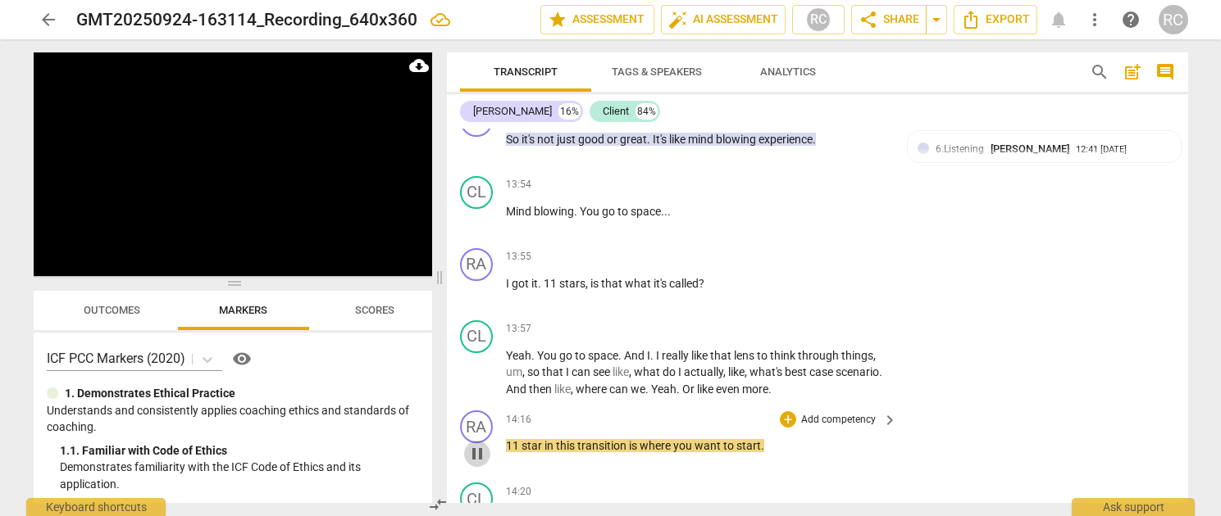
click at [484, 444] on span "pause" at bounding box center [477, 454] width 20 height 20
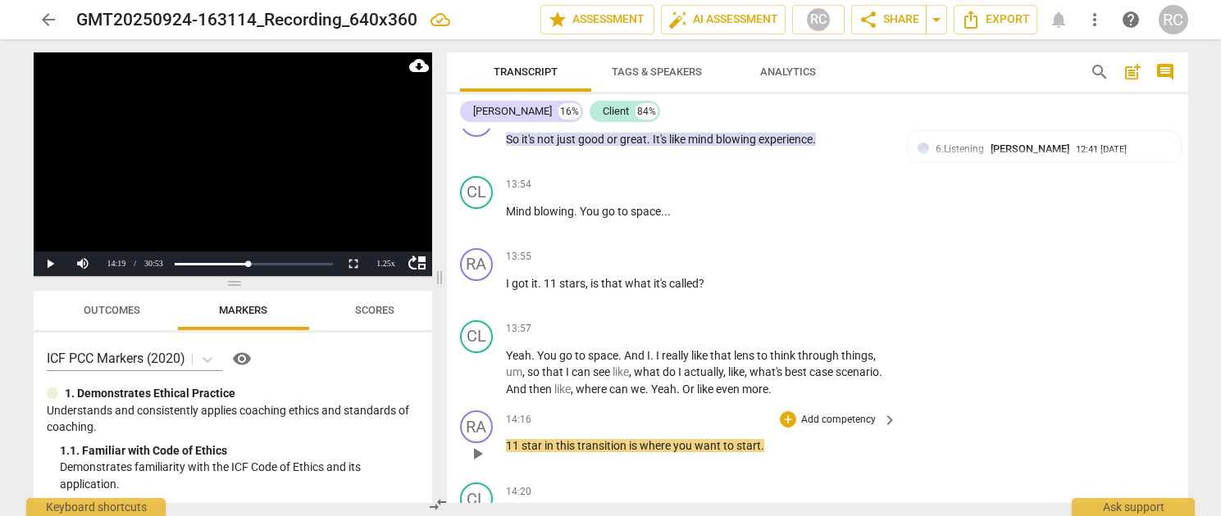
click at [835, 413] on p "Add competency" at bounding box center [838, 420] width 78 height 15
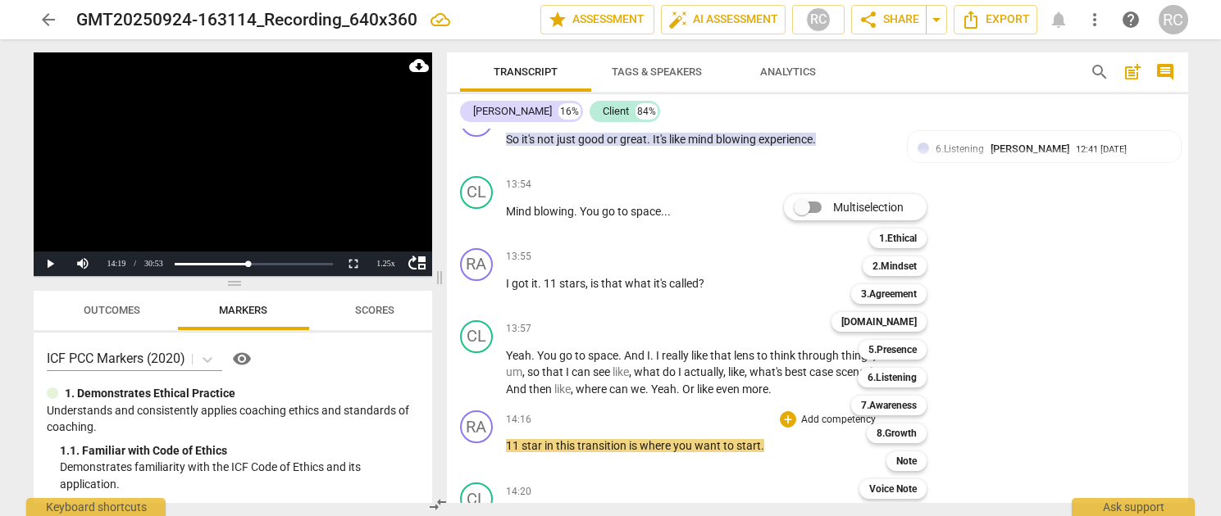
click at [964, 159] on div at bounding box center [610, 258] width 1221 height 516
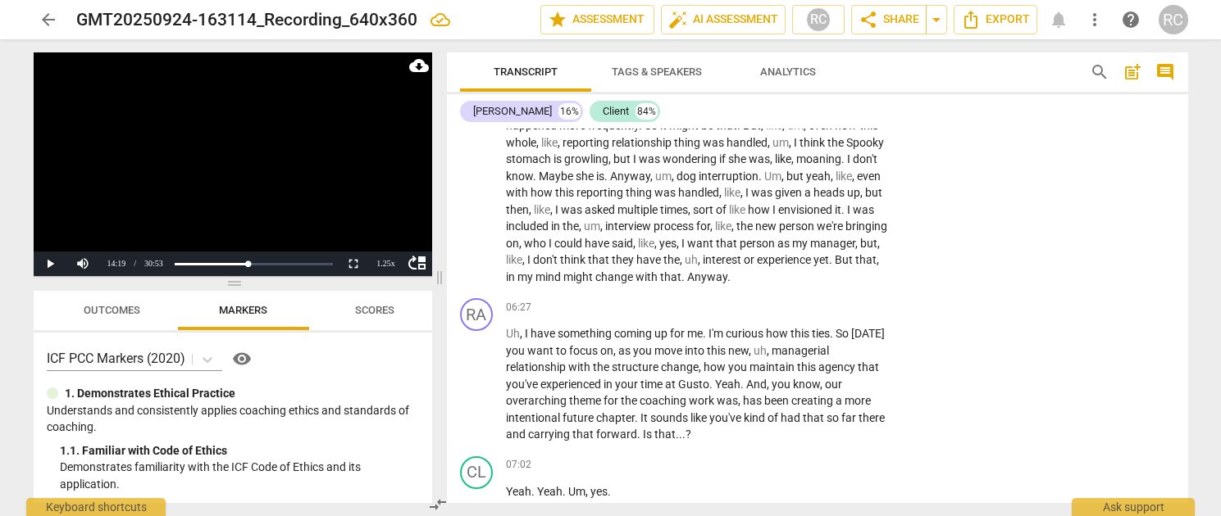
scroll to position [1548, 0]
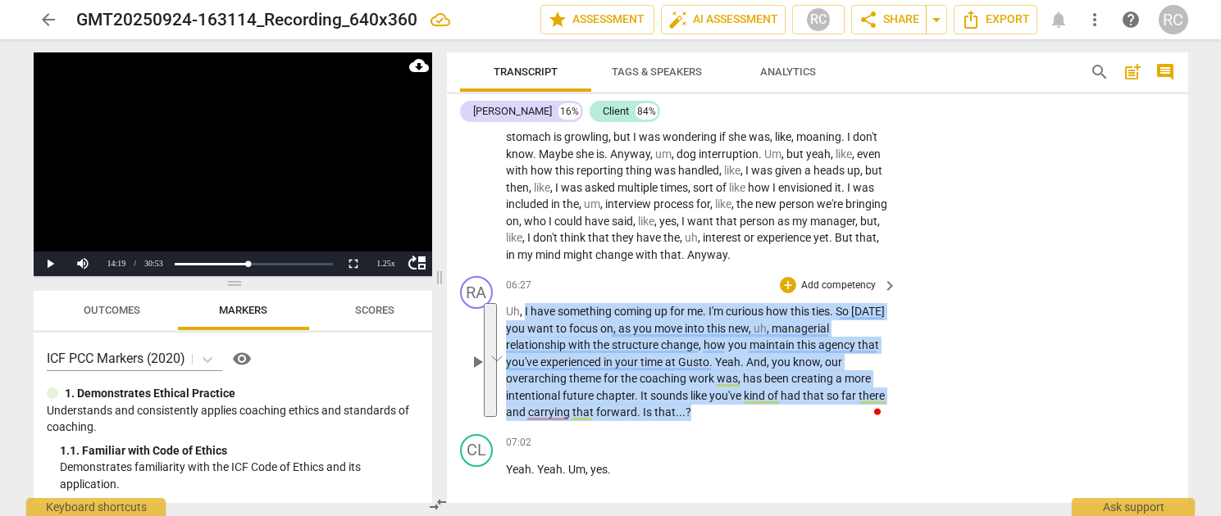
drag, startPoint x: 525, startPoint y: 312, endPoint x: 788, endPoint y: 341, distance: 264.7
click at [687, 414] on p "Uh , I have something coming up for me . I'm curious how this ties . So today y…" at bounding box center [698, 362] width 384 height 118
click at [829, 289] on p "Add competency" at bounding box center [838, 286] width 78 height 15
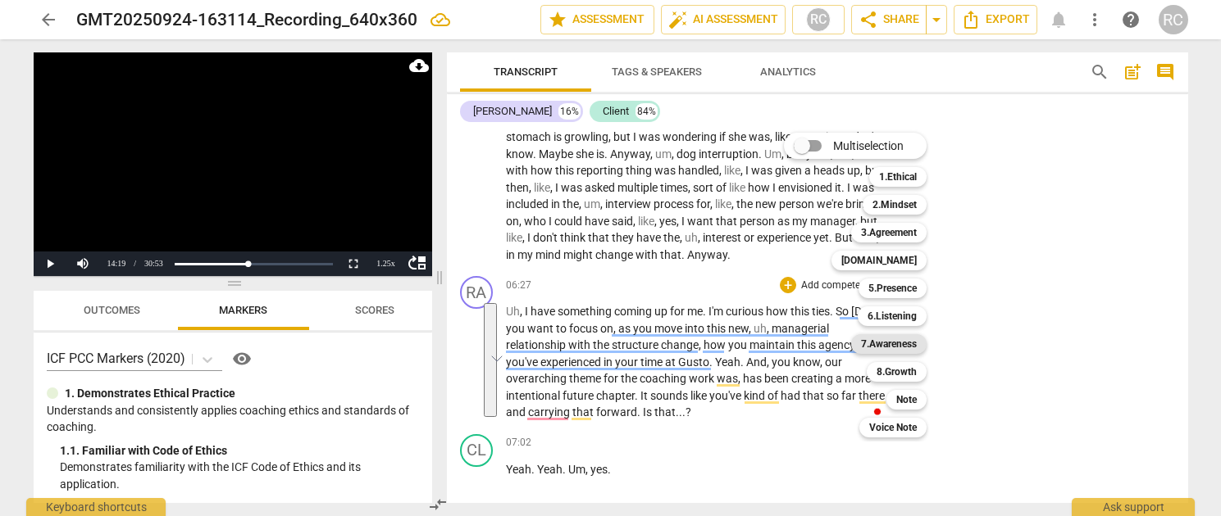
click at [889, 340] on b "7.Awareness" at bounding box center [889, 344] width 56 height 20
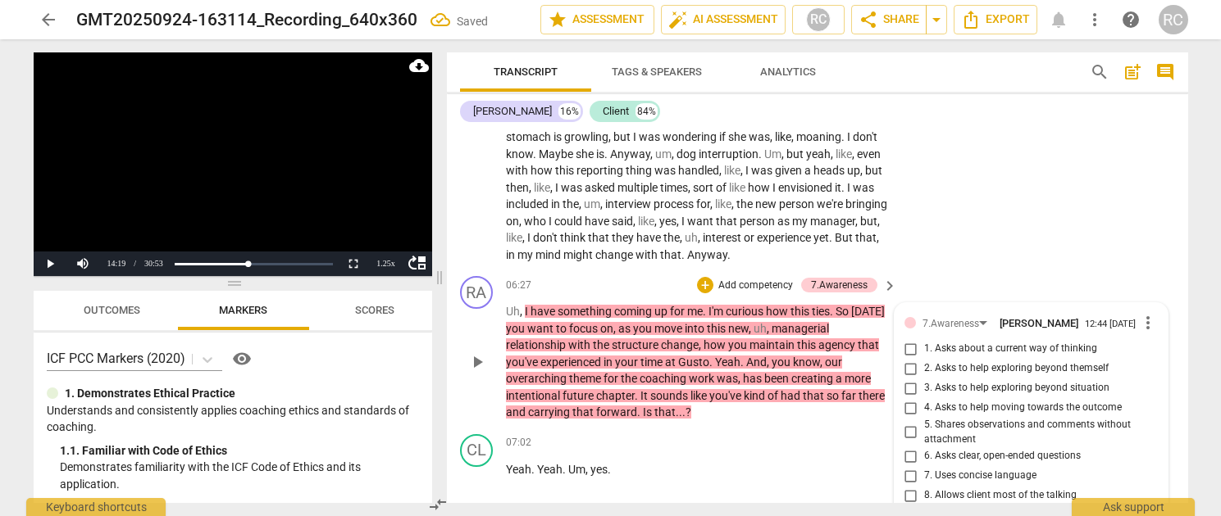
scroll to position [1771, 0]
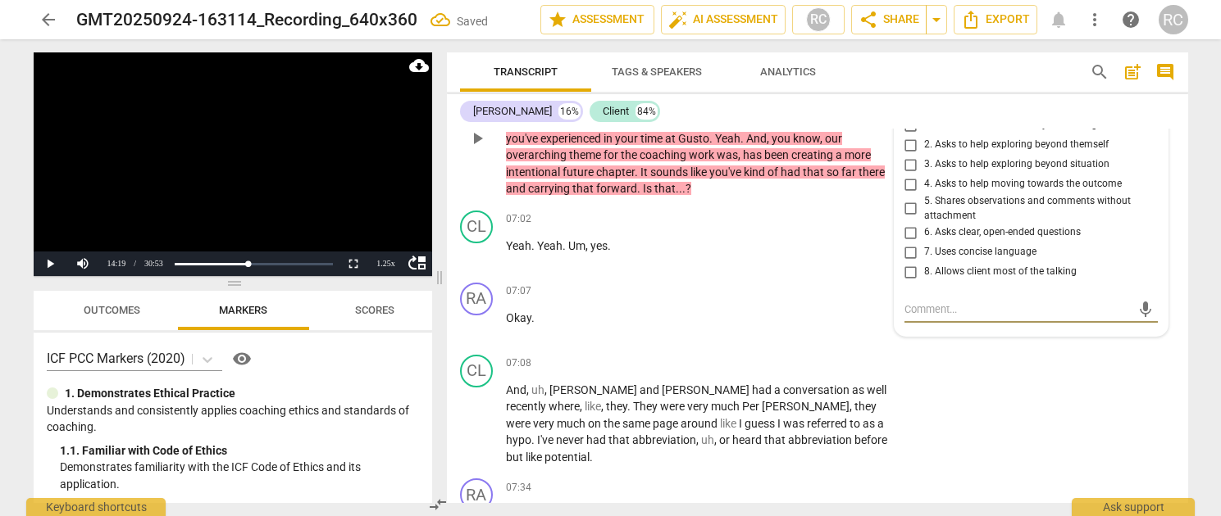
click at [905, 212] on input "5. Shares observations and comments without attachment" at bounding box center [911, 209] width 26 height 20
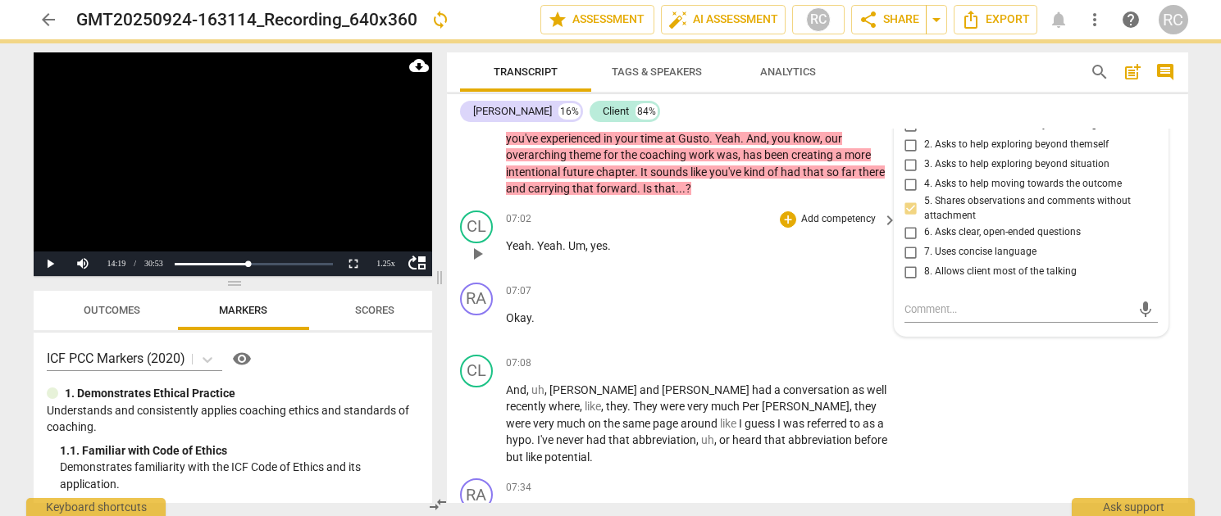
scroll to position [1651, 0]
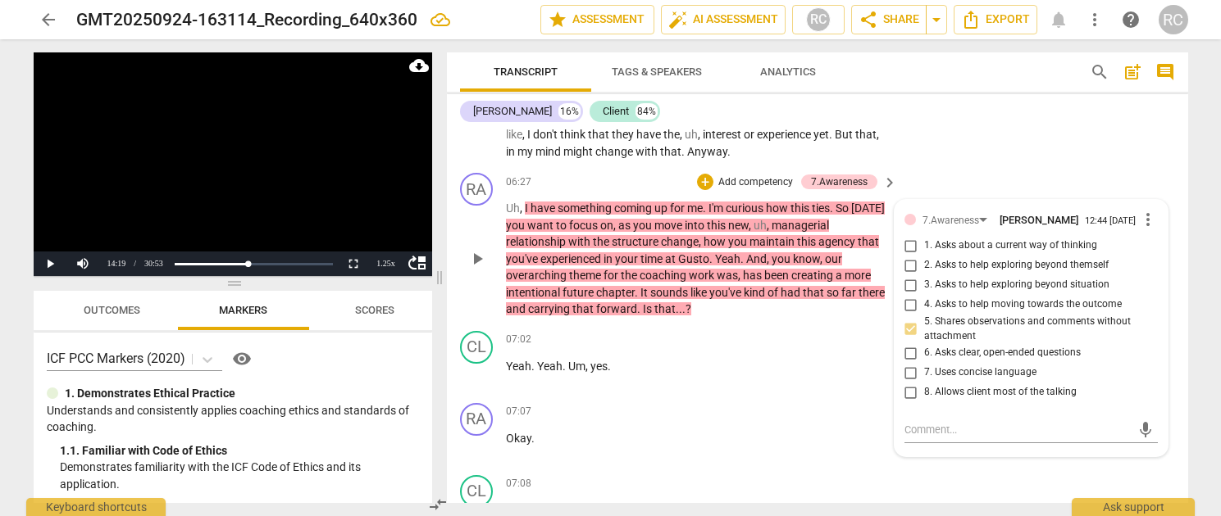
click at [530, 317] on p "Uh , I have something coming up for me . I'm curious how this ties . So today y…" at bounding box center [698, 259] width 384 height 118
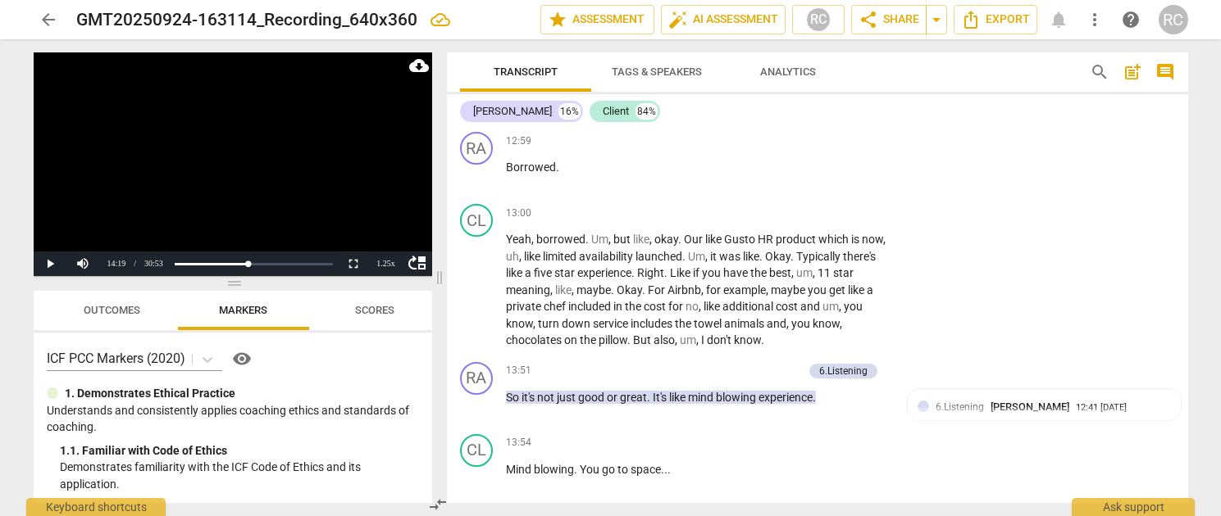
scroll to position [4099, 0]
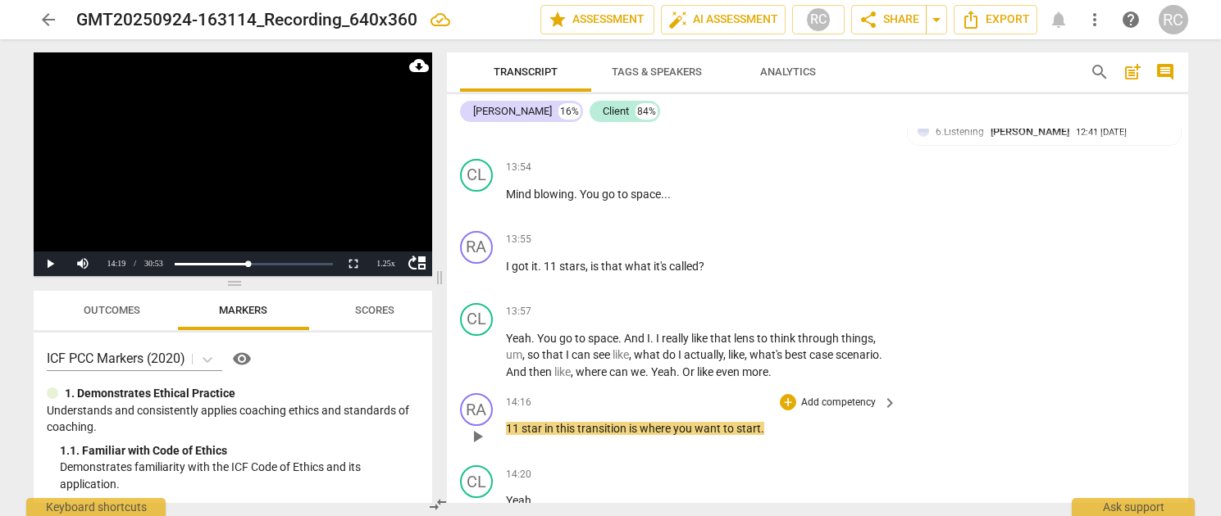
click at [818, 396] on p "Add competency" at bounding box center [838, 403] width 78 height 15
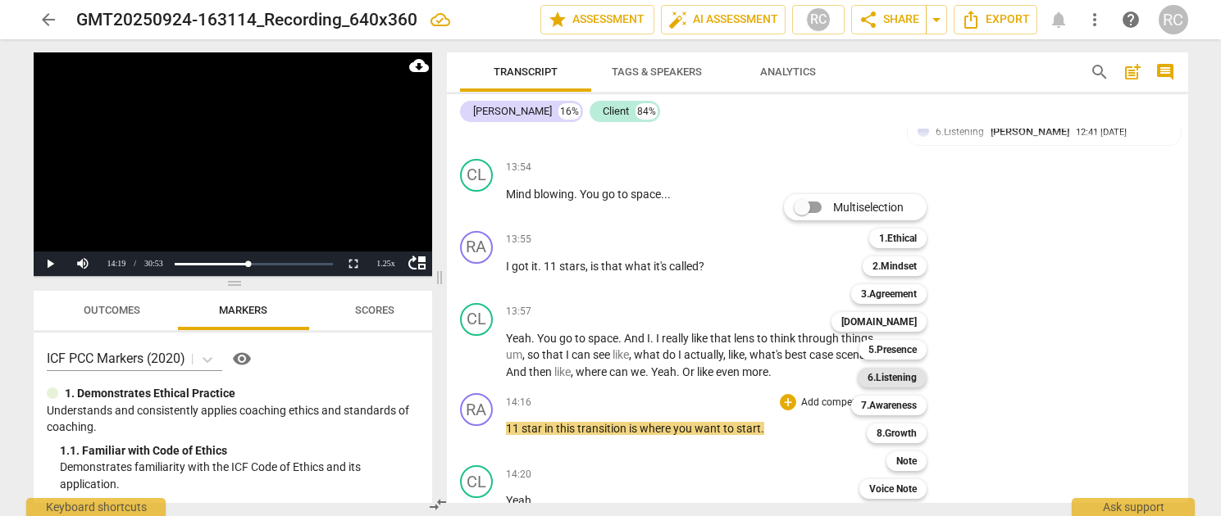
click at [878, 383] on b "6.Listening" at bounding box center [891, 378] width 49 height 20
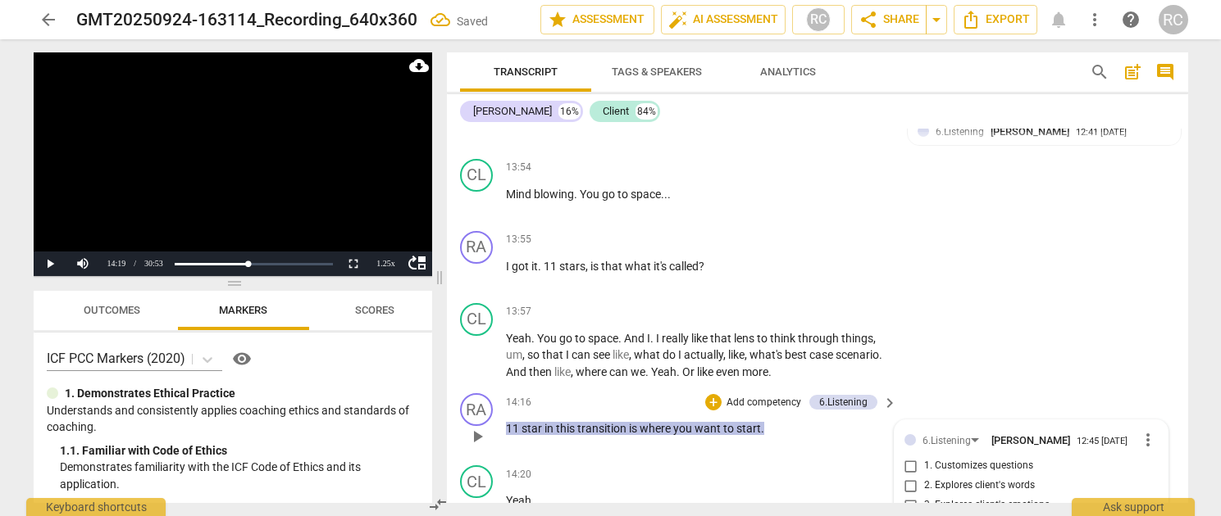
scroll to position [4360, 0]
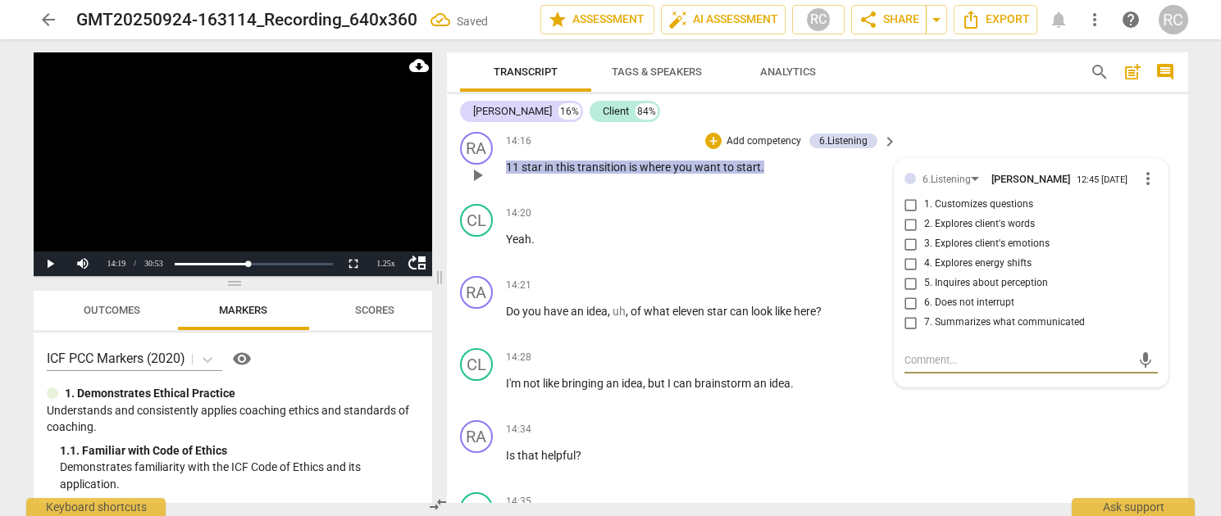
click at [908, 215] on input "2. Explores client's words" at bounding box center [911, 225] width 26 height 20
click at [1148, 414] on div "RA play_arrow pause 14:34 + Add competency keyboard_arrow_right Is that helpful…" at bounding box center [817, 450] width 741 height 72
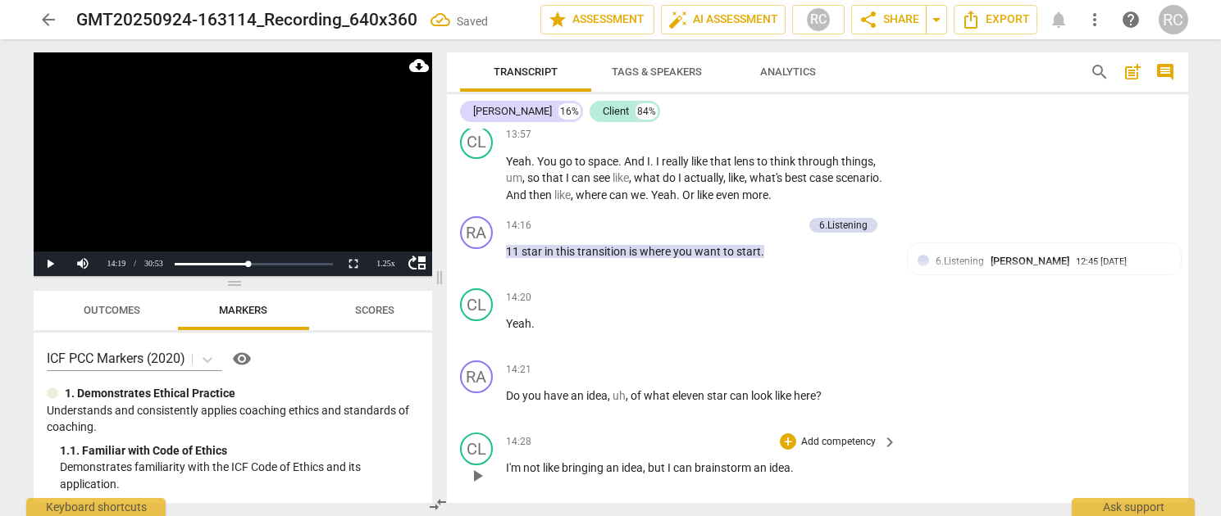
scroll to position [4089, 0]
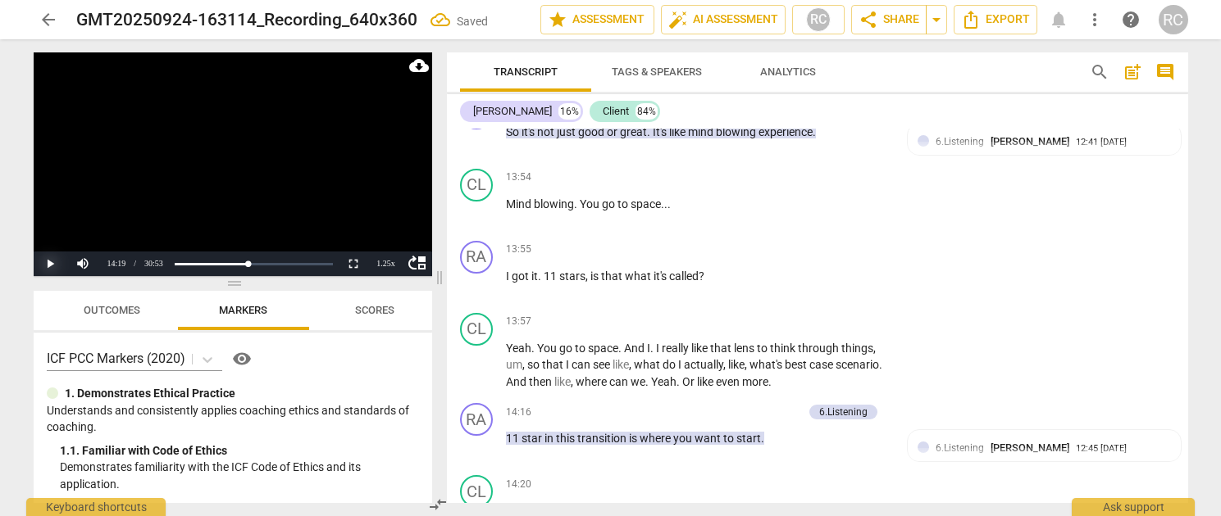
click at [50, 257] on button "Play" at bounding box center [50, 264] width 33 height 25
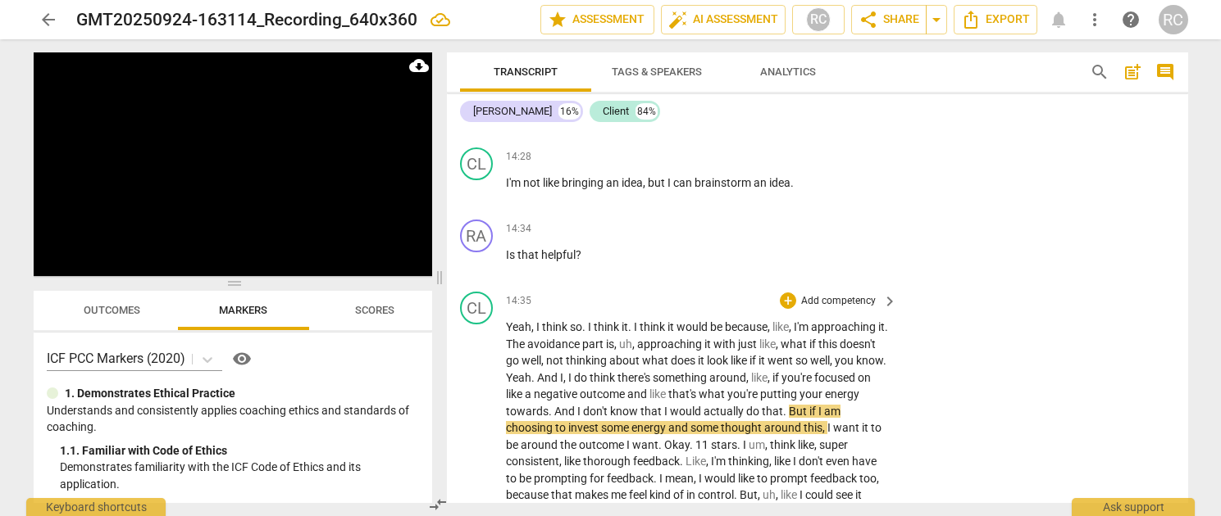
scroll to position [4563, 0]
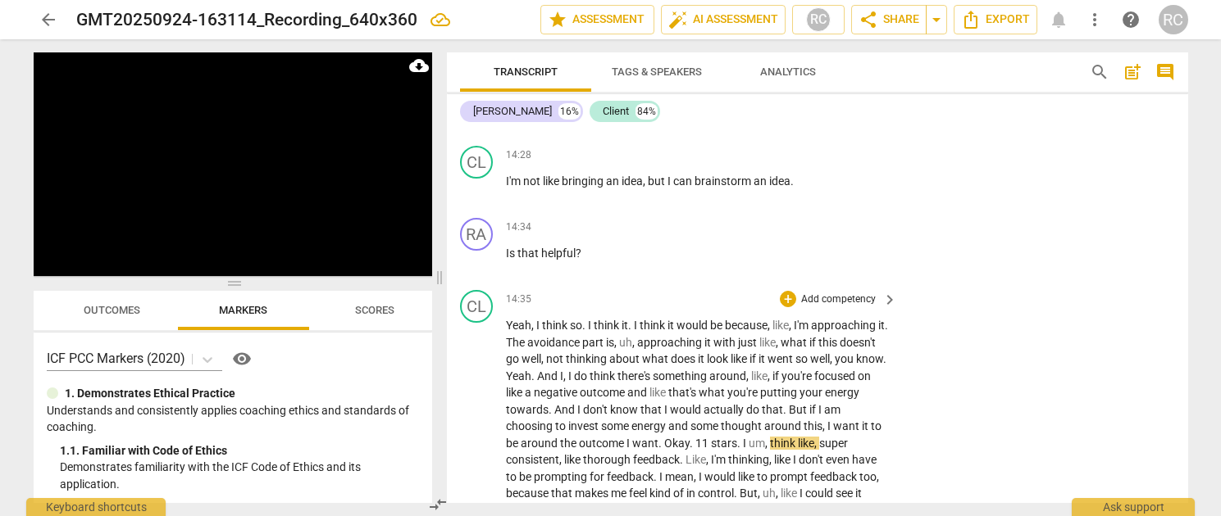
click at [739, 437] on span "." at bounding box center [740, 443] width 6 height 13
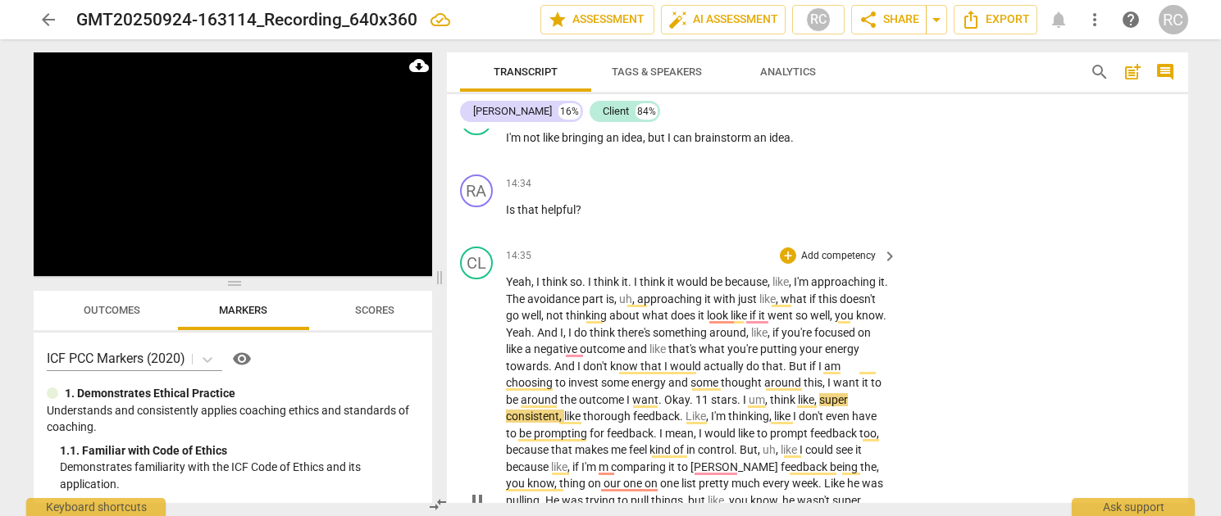
scroll to position [4633, 0]
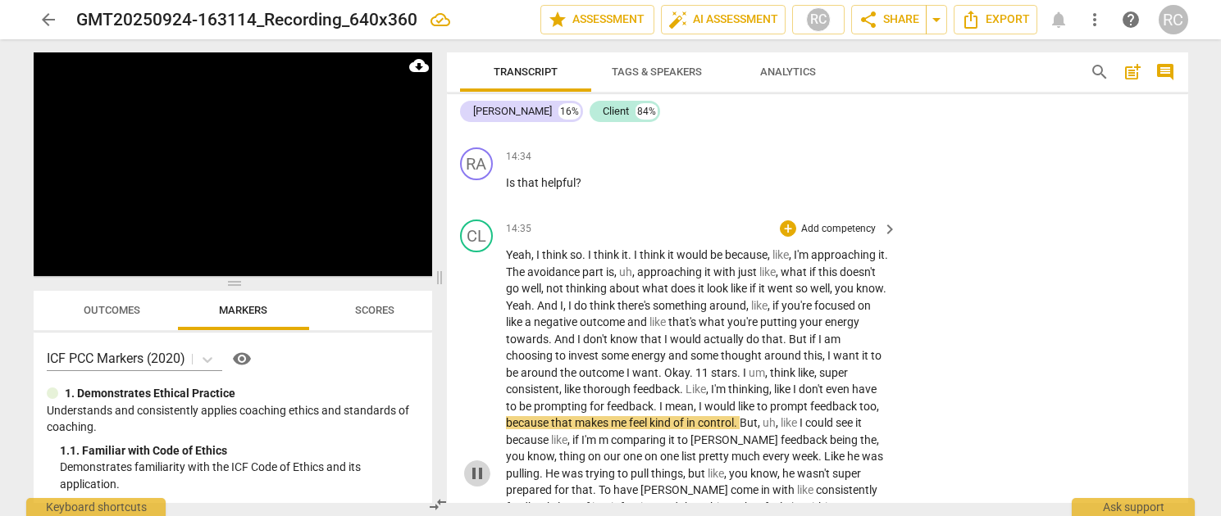
click at [481, 464] on span "pause" at bounding box center [477, 474] width 20 height 20
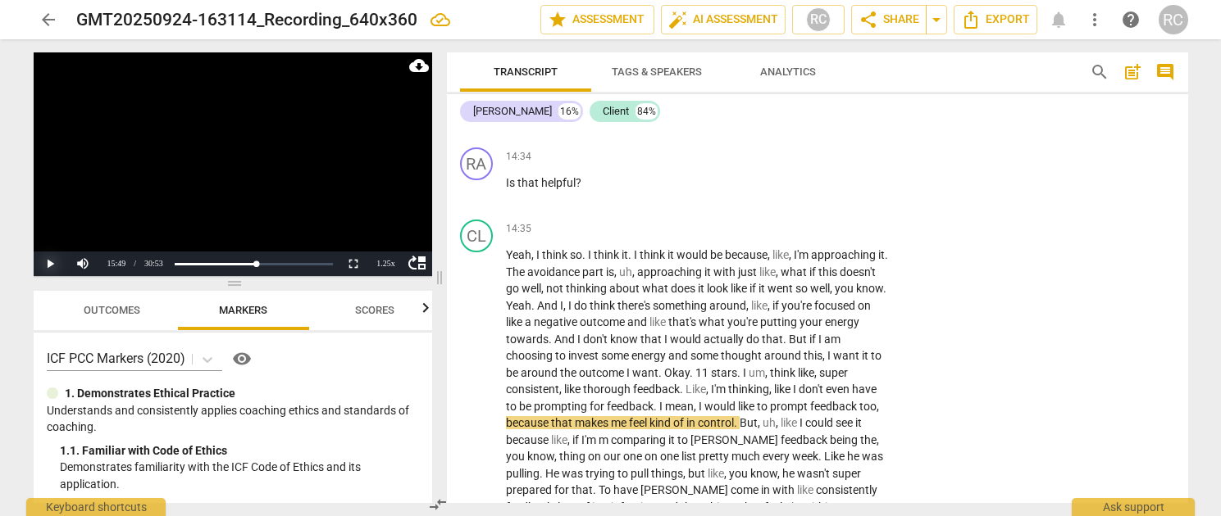
click at [52, 265] on button "Play" at bounding box center [50, 264] width 33 height 25
click at [48, 260] on button "Pause" at bounding box center [50, 264] width 33 height 25
click at [46, 261] on button "Play" at bounding box center [50, 264] width 33 height 25
click at [695, 416] on span "in" at bounding box center [691, 422] width 11 height 13
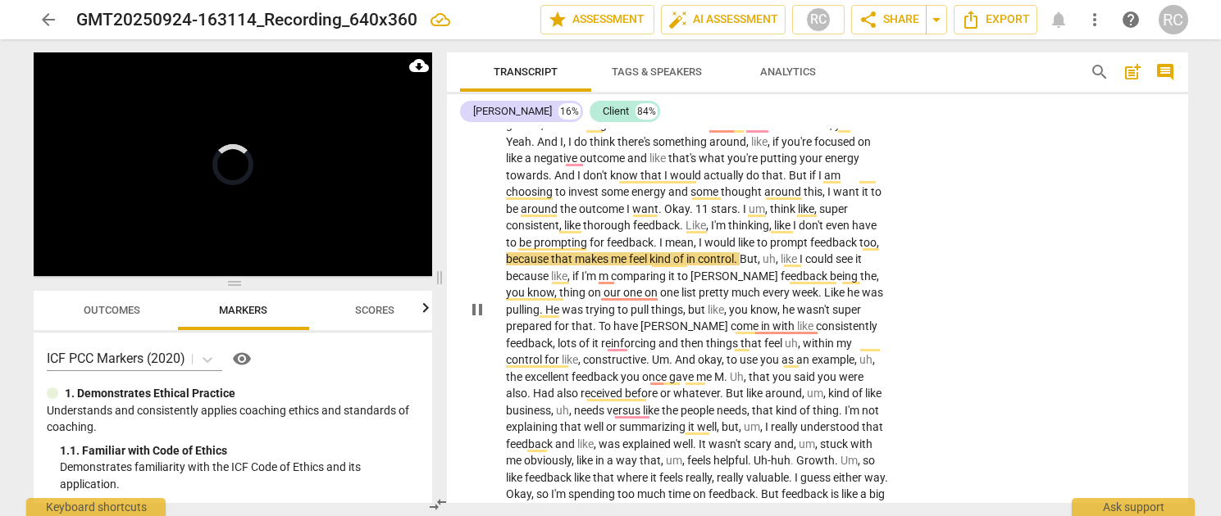
scroll to position [4913, 0]
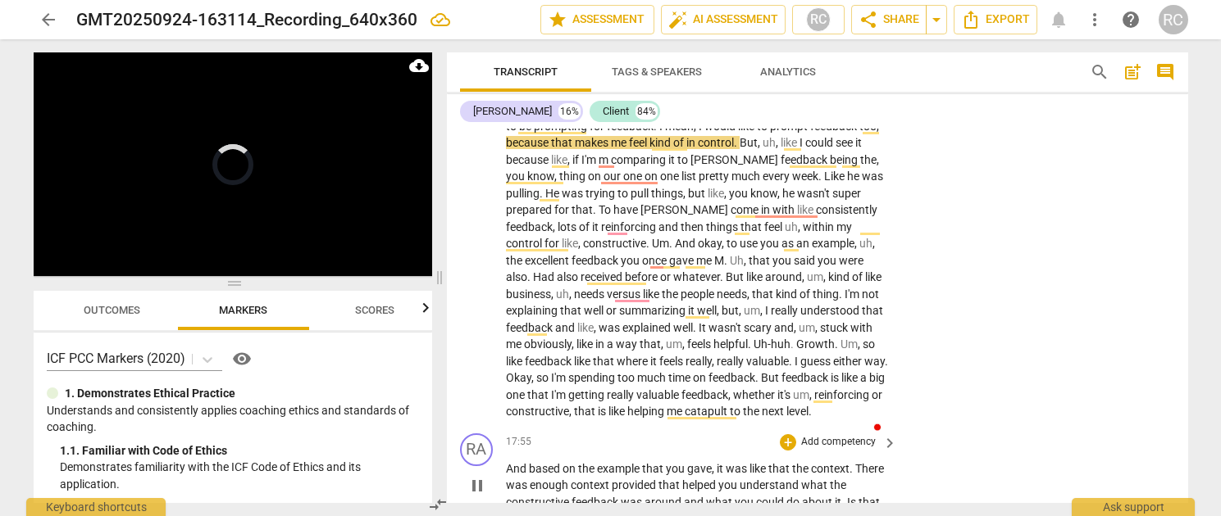
click at [781, 462] on span "that" at bounding box center [780, 468] width 24 height 13
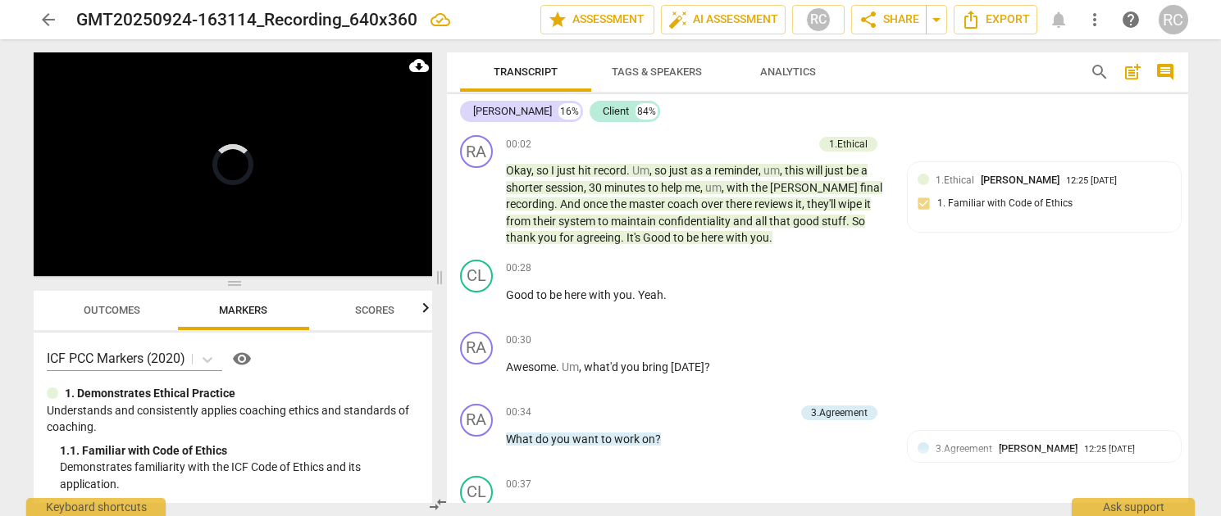
scroll to position [4858, 0]
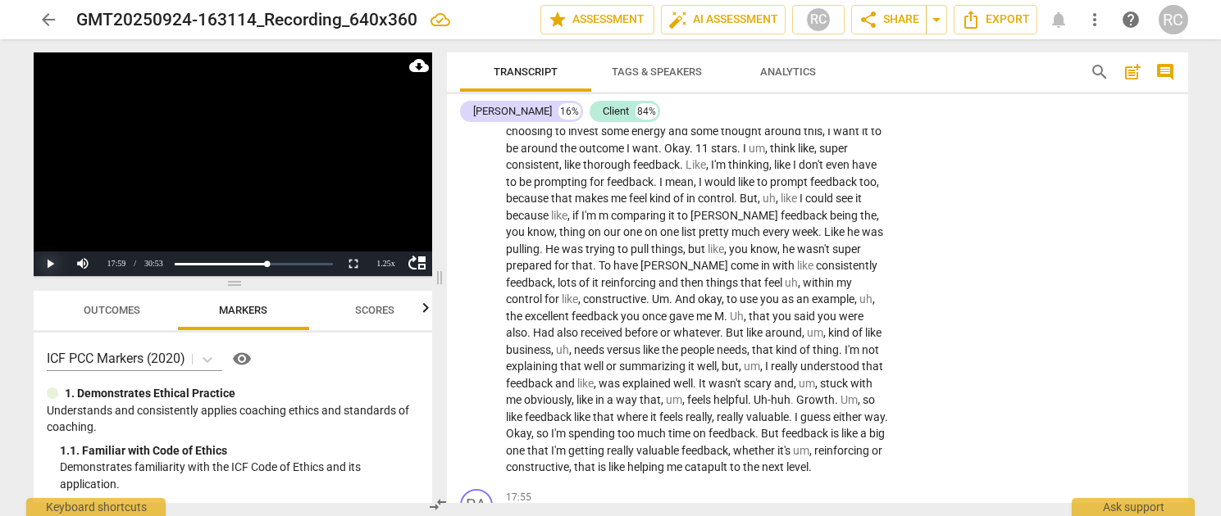
click at [48, 261] on button "Play" at bounding box center [50, 264] width 33 height 25
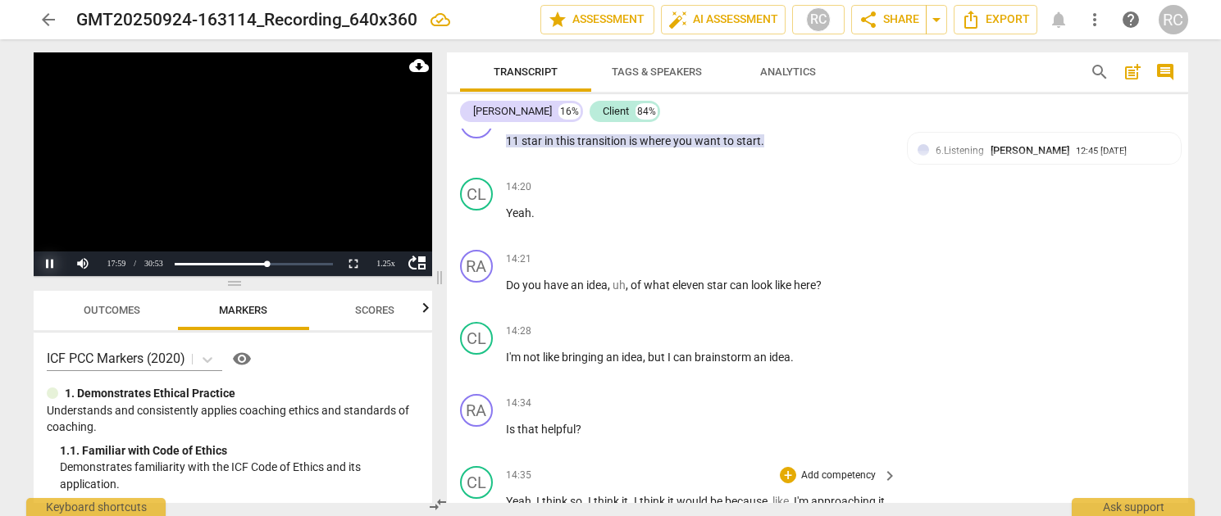
scroll to position [4280, 0]
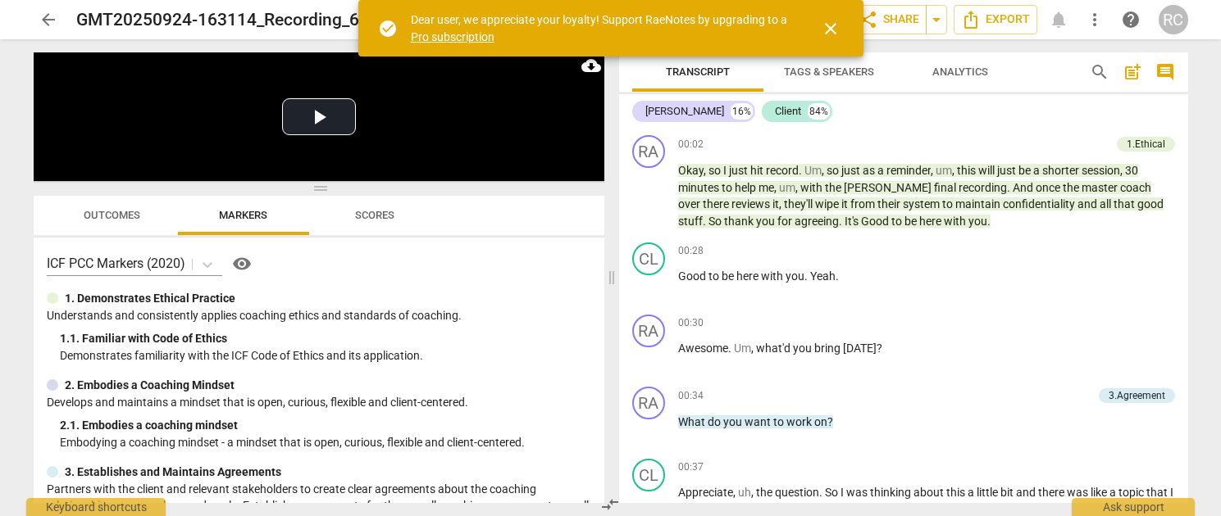
click at [824, 34] on span "close" at bounding box center [831, 29] width 20 height 20
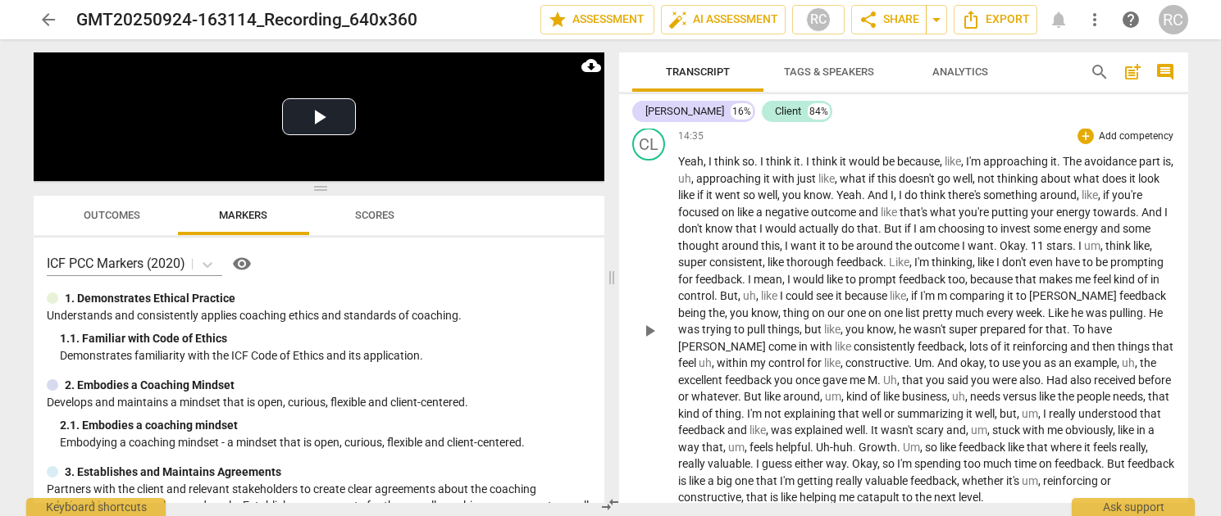
scroll to position [4264, 0]
click at [753, 287] on span "I" at bounding box center [751, 280] width 6 height 13
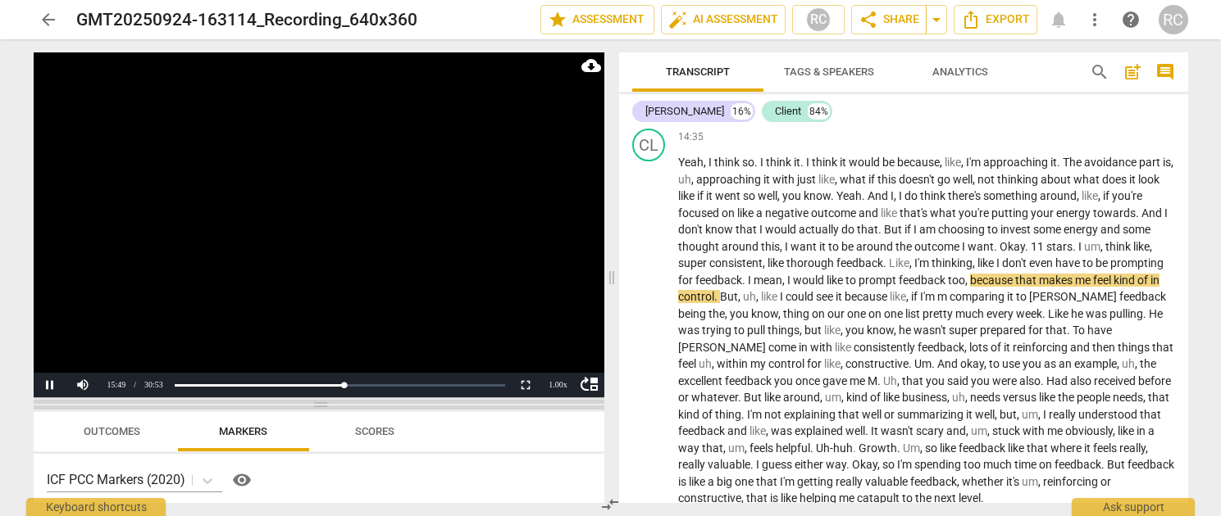
drag, startPoint x: 242, startPoint y: 186, endPoint x: 221, endPoint y: 402, distance: 217.4
click at [221, 402] on span at bounding box center [319, 405] width 571 height 10
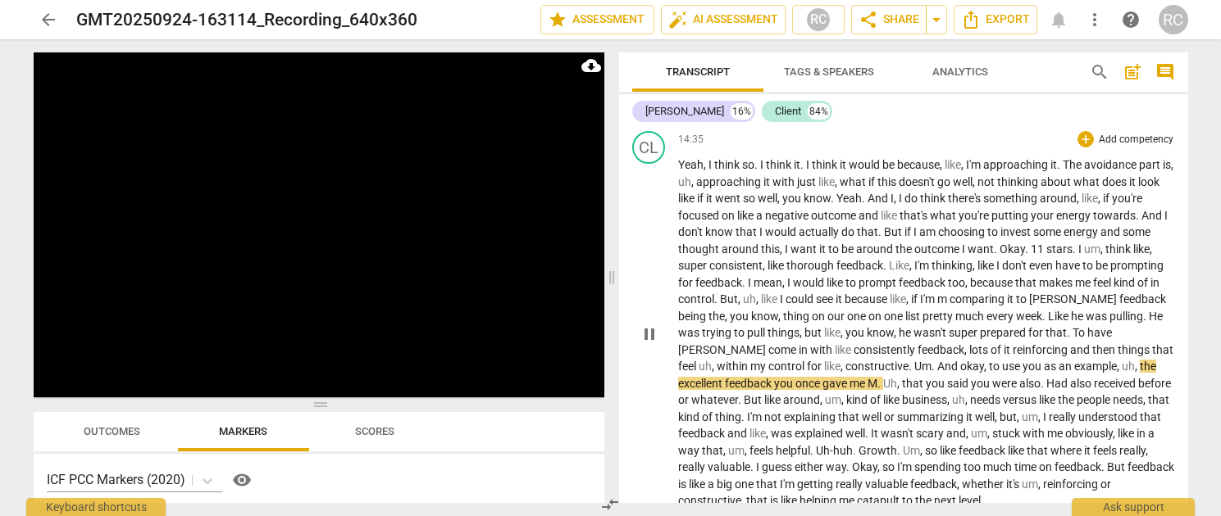
scroll to position [4261, 0]
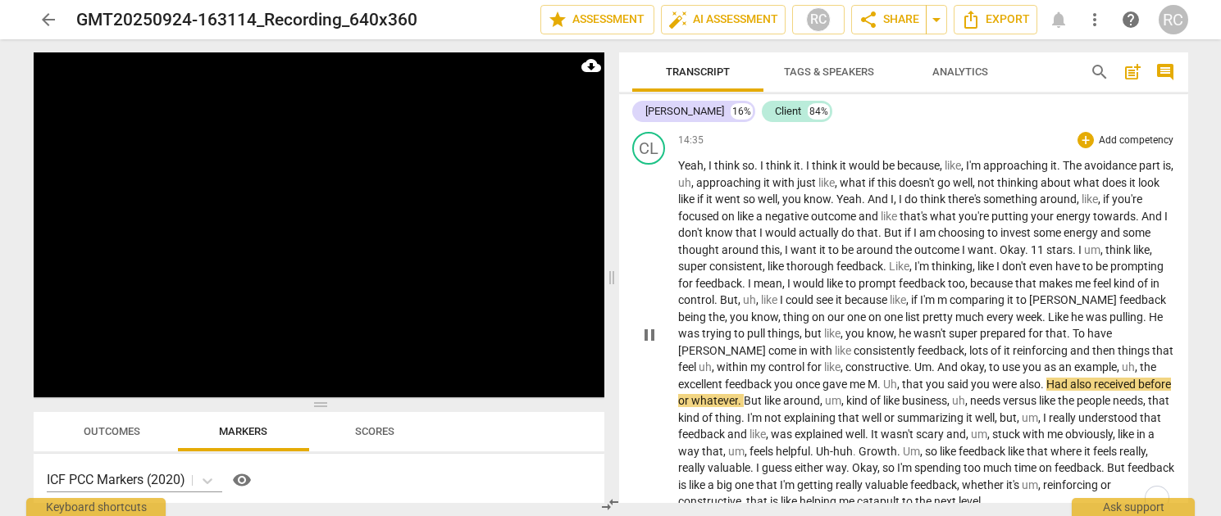
click at [1019, 391] on span "also" at bounding box center [1029, 384] width 21 height 13
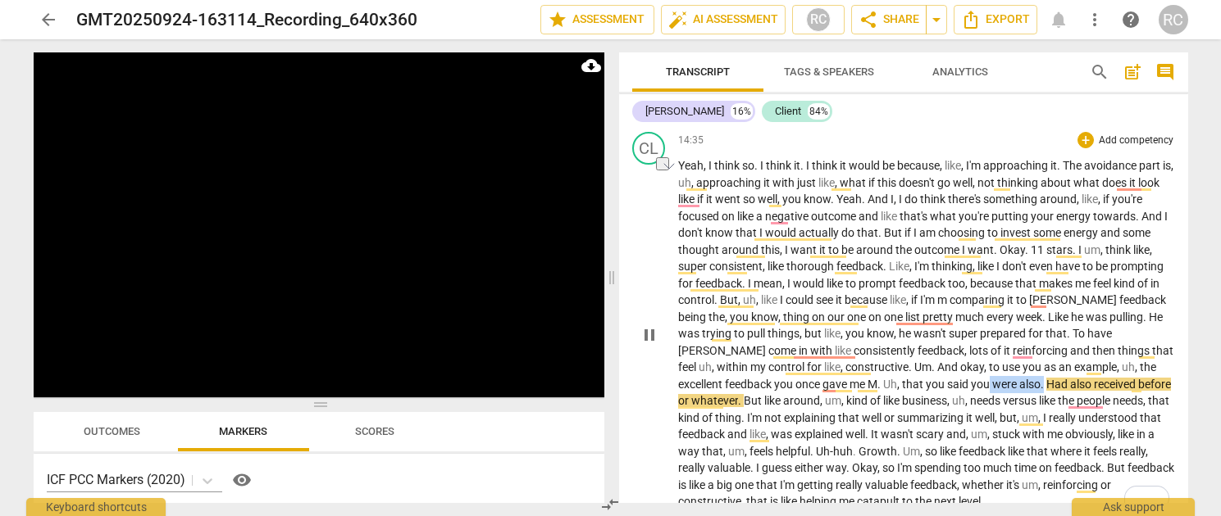
drag, startPoint x: 998, startPoint y: 402, endPoint x: 944, endPoint y: 404, distance: 54.2
click at [944, 404] on p "Yeah , I think so . I think it . I think it would be because , like , I'm appro…" at bounding box center [926, 333] width 497 height 353
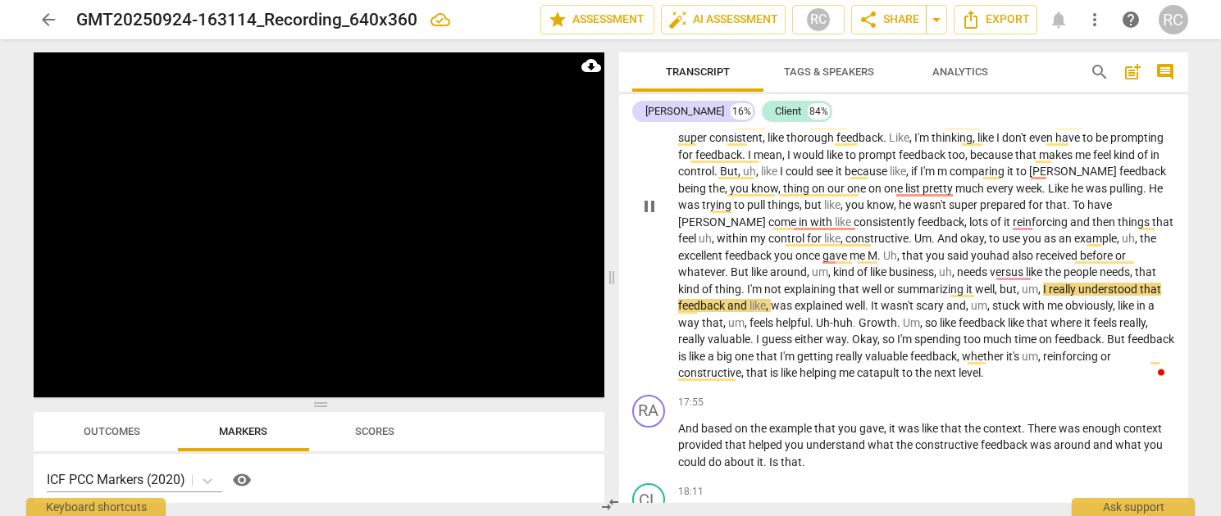
scroll to position [4391, 0]
click at [992, 311] on span "stuck" at bounding box center [1007, 304] width 30 height 13
click at [816, 328] on span "Uh-huh" at bounding box center [834, 321] width 37 height 13
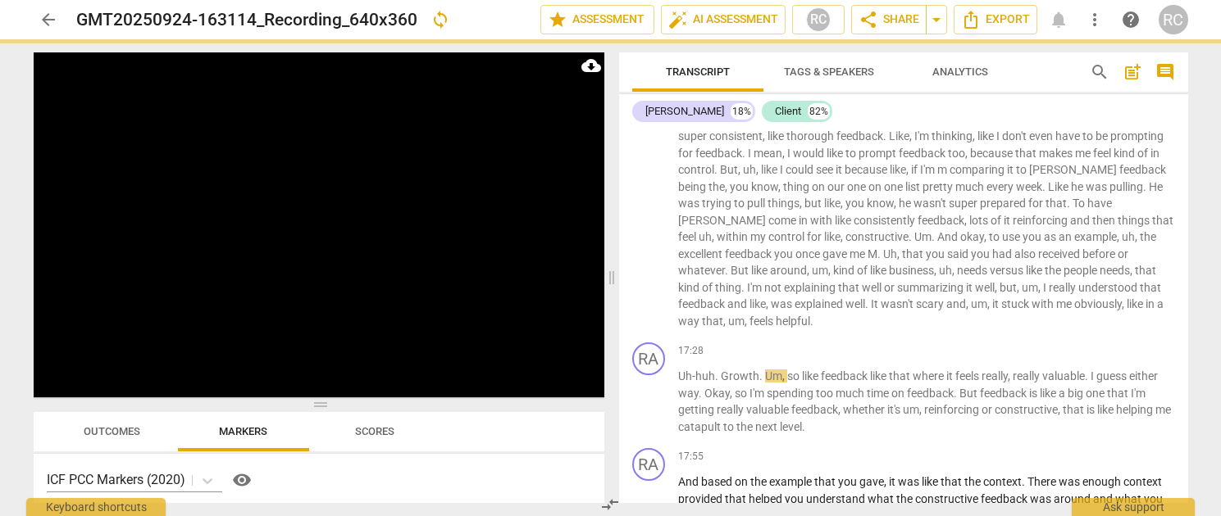
scroll to position [4447, 0]
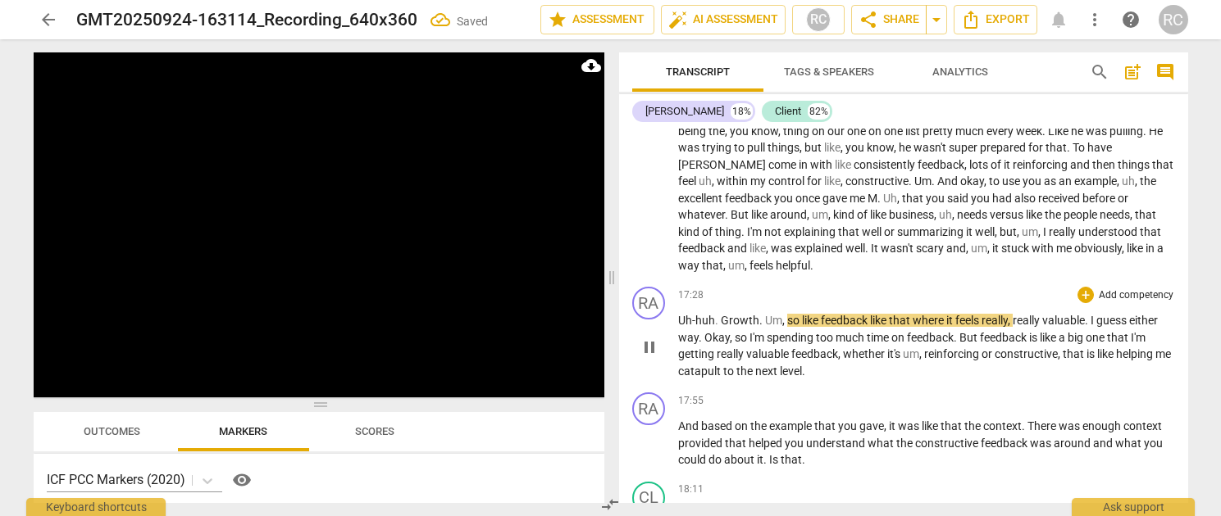
click at [722, 327] on span "Growth" at bounding box center [740, 320] width 39 height 13
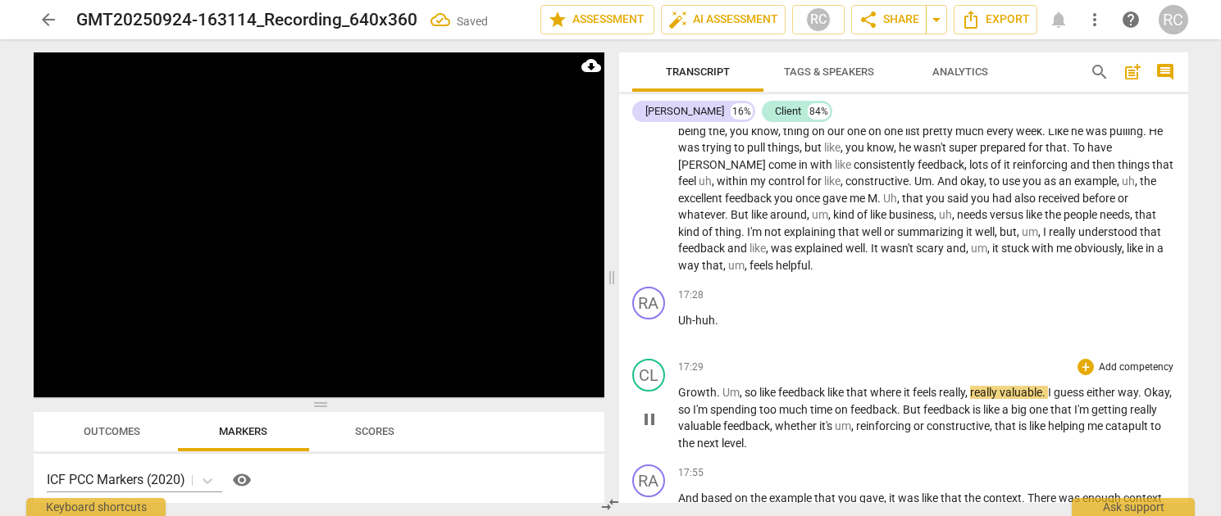
click at [681, 399] on span "Growth" at bounding box center [697, 392] width 39 height 13
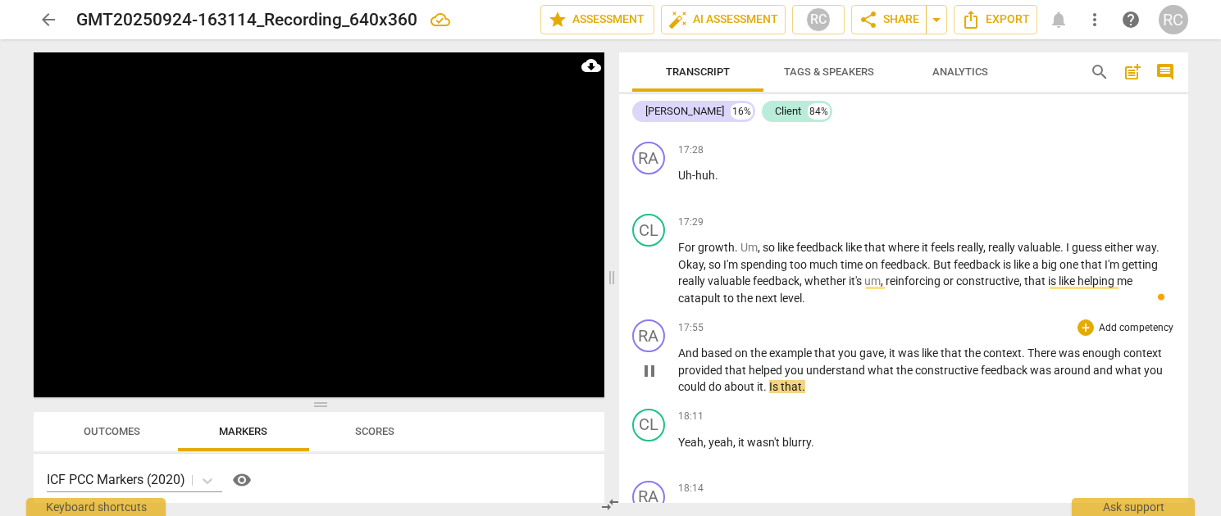
scroll to position [4593, 0]
click at [803, 395] on p "And based on the example that you gave , it was like that the context . There w…" at bounding box center [926, 369] width 497 height 51
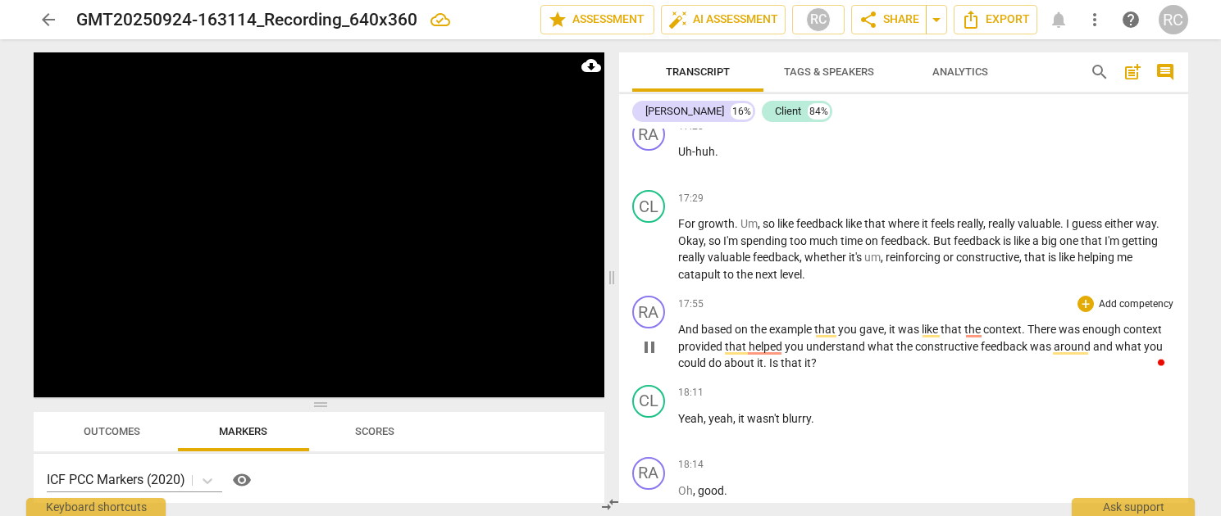
scroll to position [5132, 0]
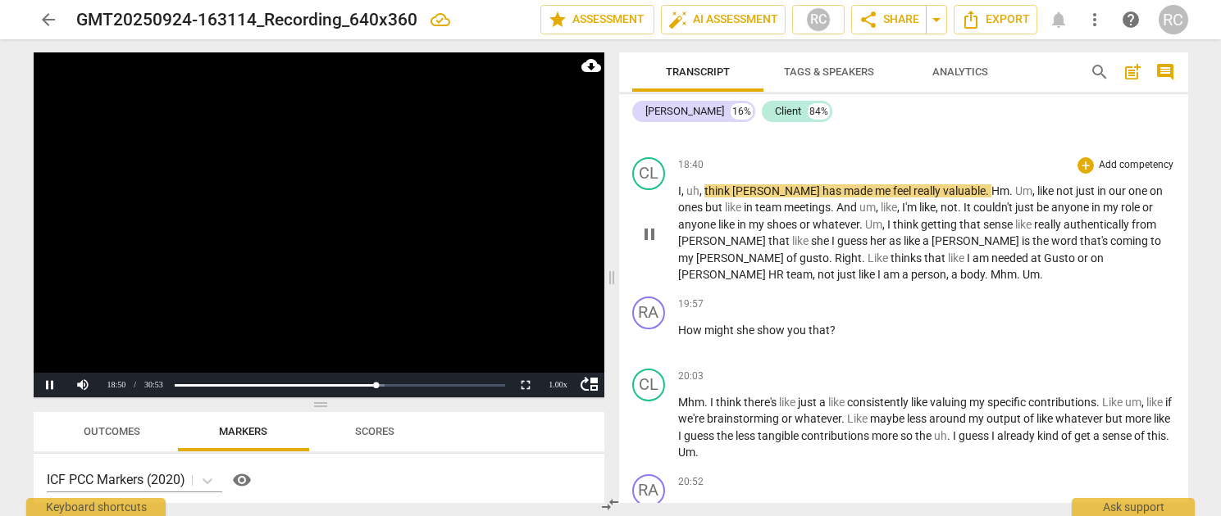
click at [653, 244] on span "pause" at bounding box center [649, 235] width 20 height 20
